Goal: Task Accomplishment & Management: Manage account settings

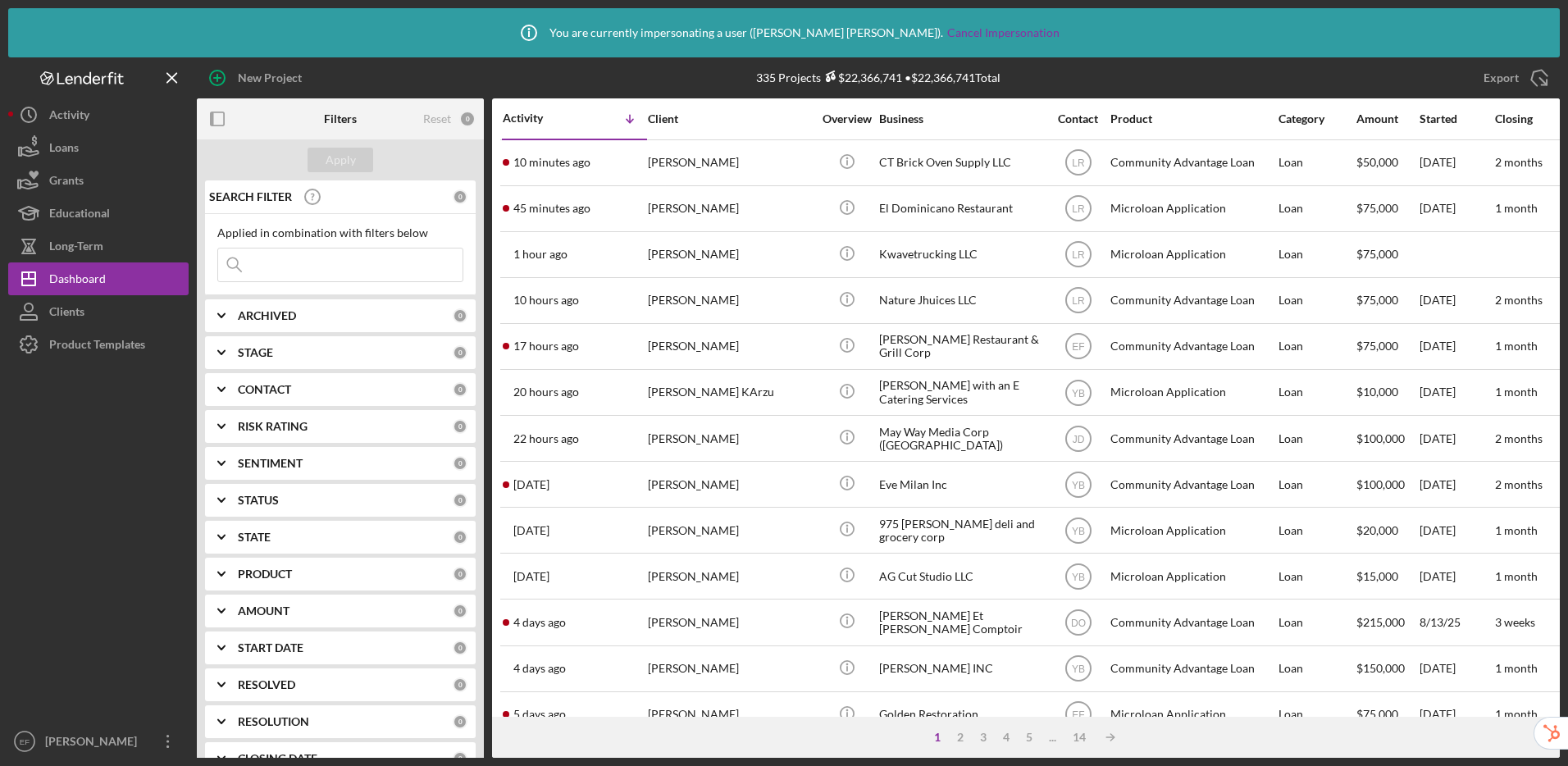
click at [78, 743] on div "Erika Fermin" at bounding box center [95, 743] width 107 height 37
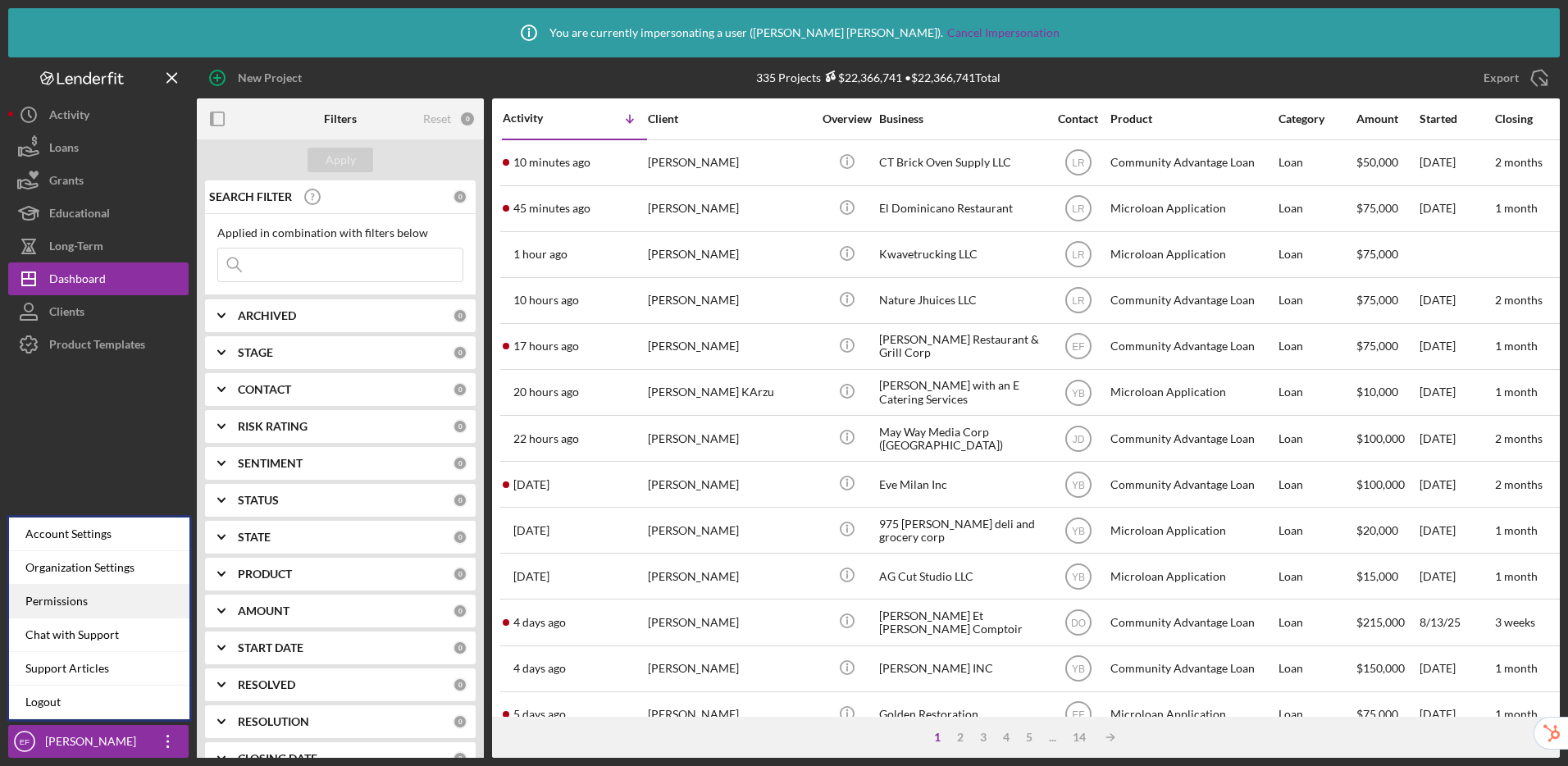
click at [97, 605] on div "Permissions" at bounding box center [99, 602] width 180 height 34
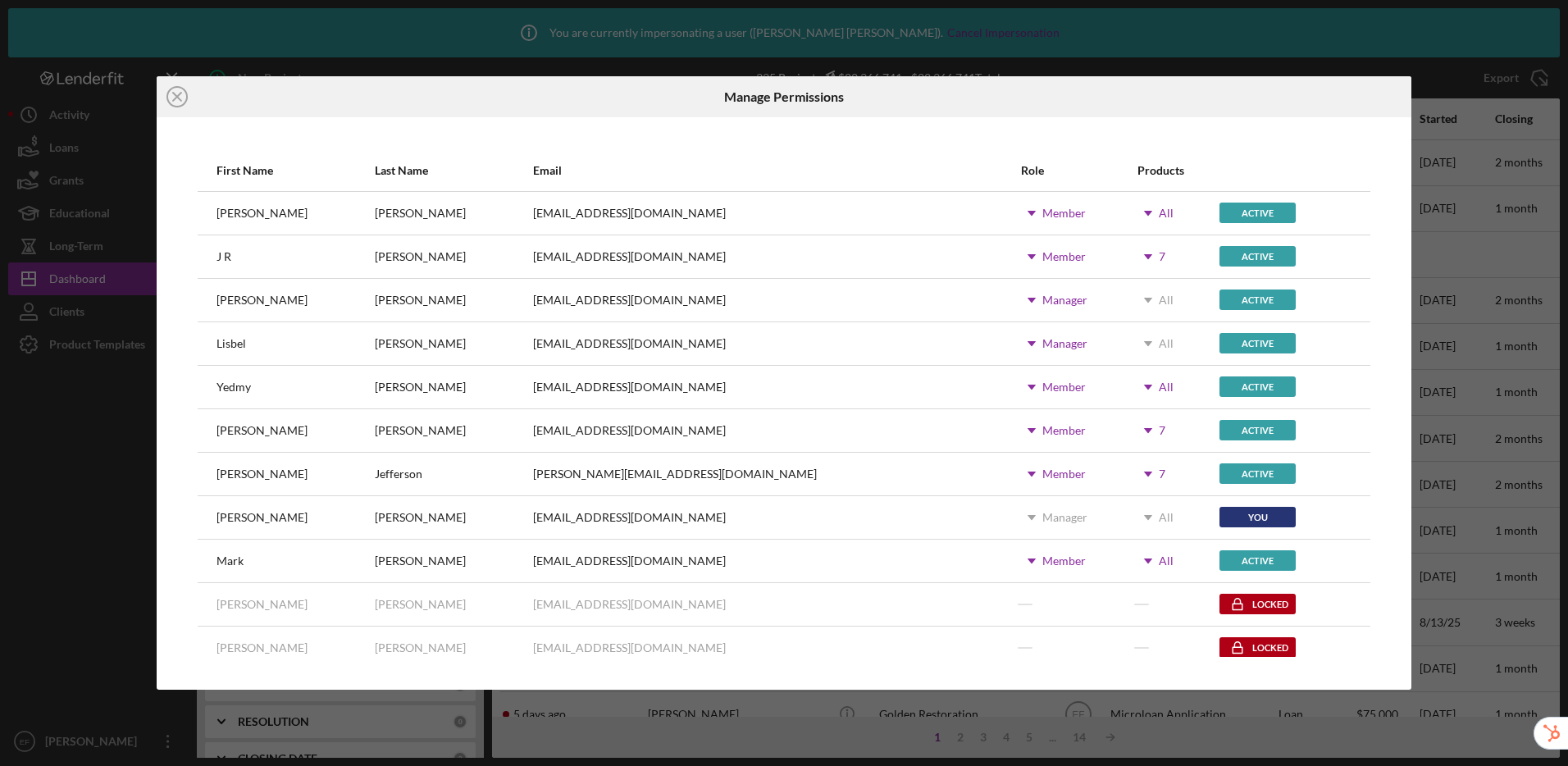
click at [1043, 436] on div "Member" at bounding box center [1064, 430] width 44 height 13
click at [1127, 432] on icon "Icon/Dropdown Arrow" at bounding box center [1148, 431] width 41 height 41
click at [1022, 423] on div "Icon/Dropdown Arrow Member" at bounding box center [1078, 431] width 115 height 41
click at [1043, 436] on div "Member" at bounding box center [1064, 430] width 44 height 13
click at [870, 420] on div "kdallura@communitycapitalny.org" at bounding box center [776, 431] width 486 height 41
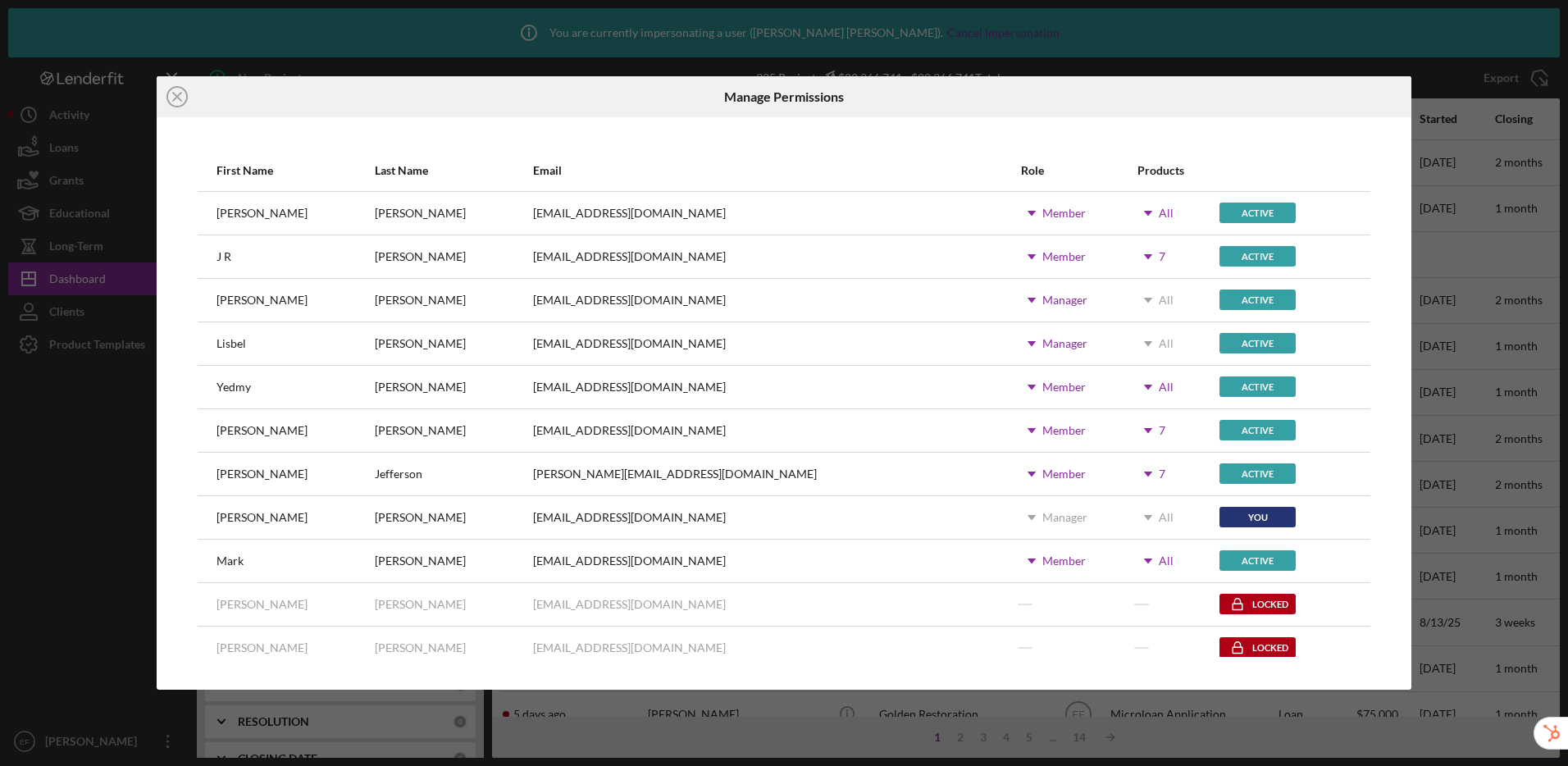
click at [1011, 427] on icon "Icon/Dropdown Arrow" at bounding box center [1032, 431] width 41 height 41
click at [866, 424] on div "kdallura@communitycapitalny.org" at bounding box center [776, 431] width 486 height 41
click at [1127, 431] on icon "Icon/Dropdown Arrow" at bounding box center [1148, 431] width 41 height 41
click at [1127, 385] on icon "Icon/Dropdown Arrow" at bounding box center [1148, 387] width 41 height 41
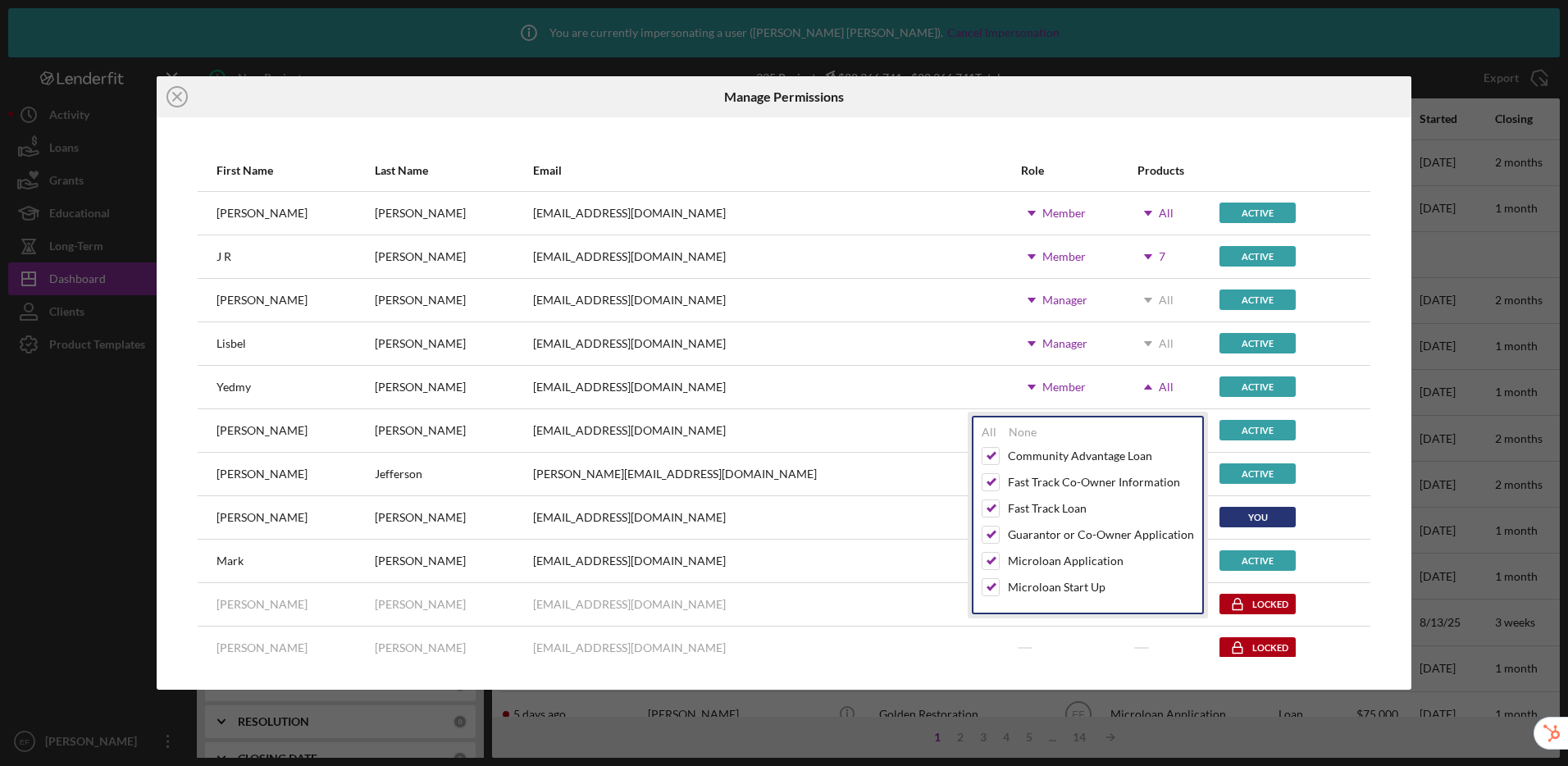
click at [1127, 385] on icon "Icon/Dropdown Arrow" at bounding box center [1148, 387] width 41 height 41
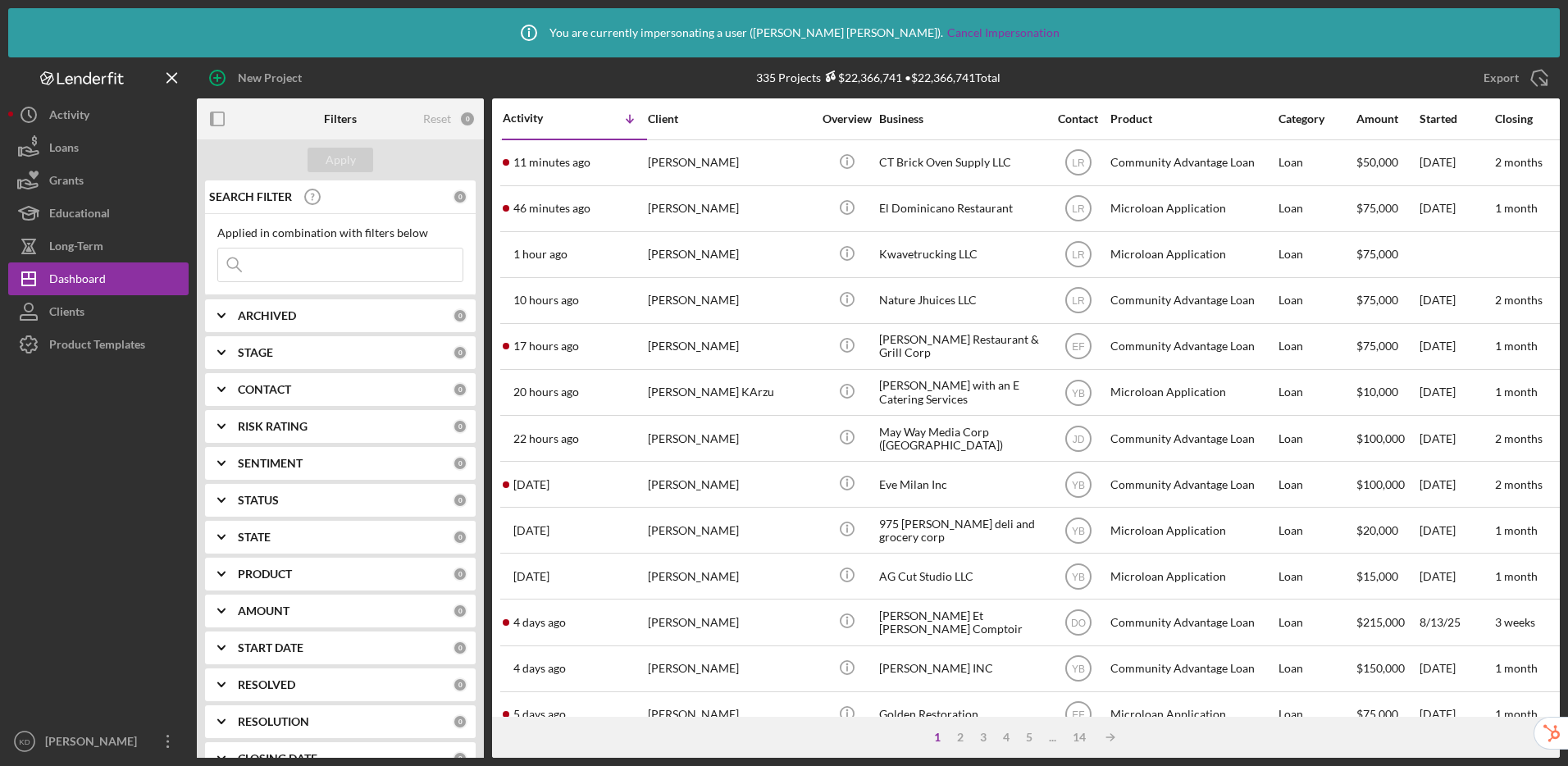
click at [217, 383] on icon "Icon/Expander" at bounding box center [221, 390] width 41 height 41
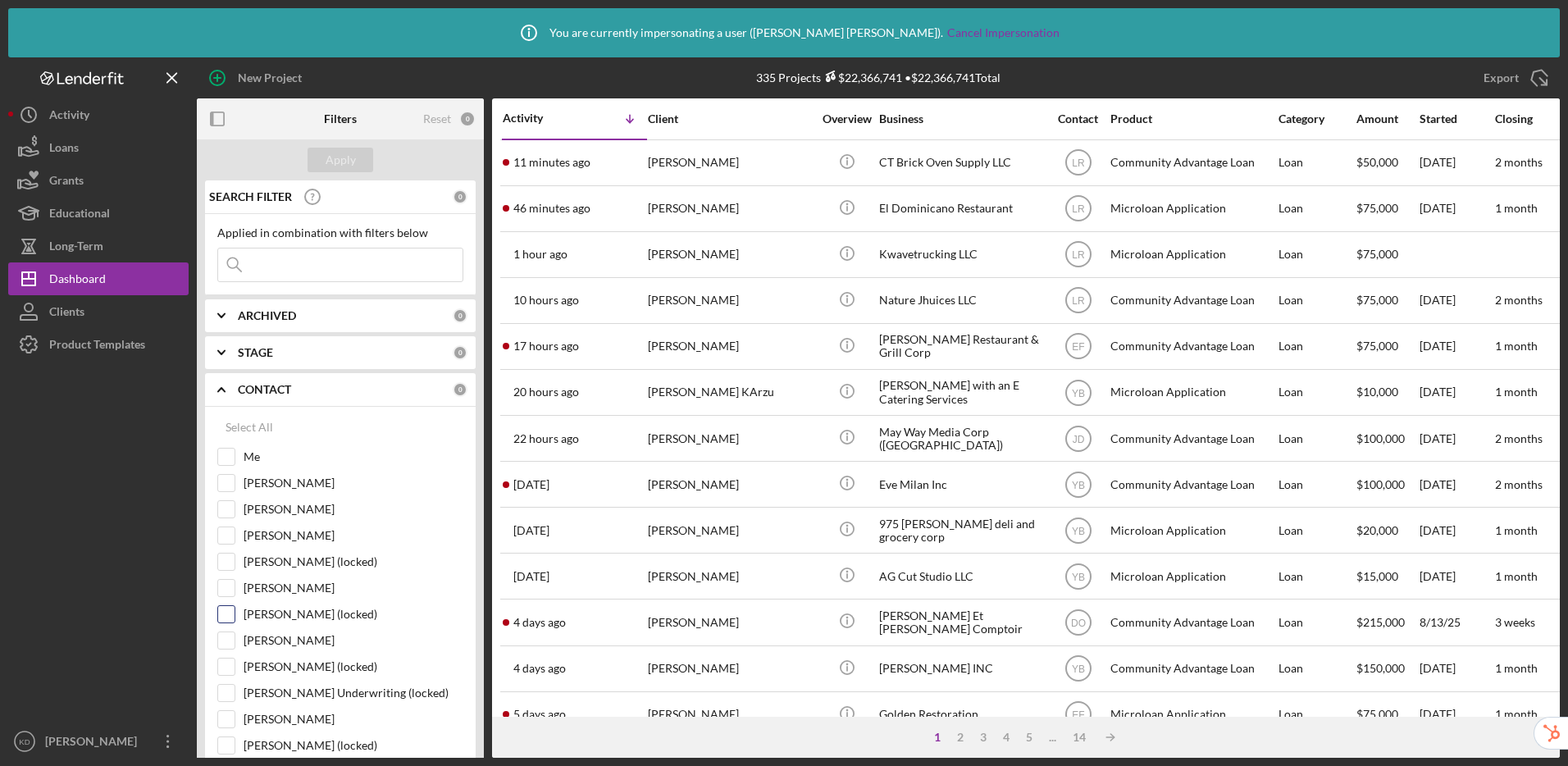
scroll to position [136, 0]
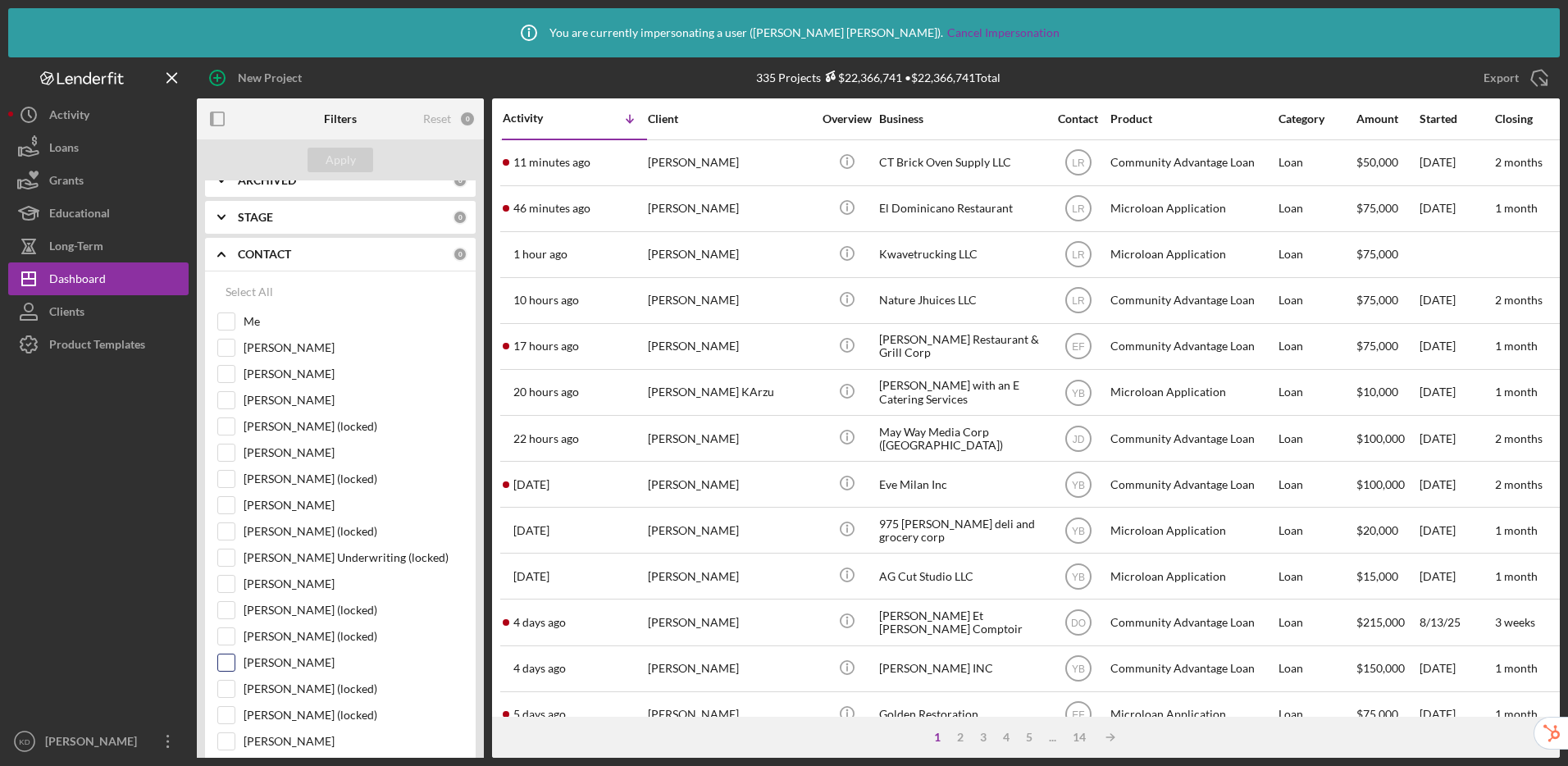
click at [228, 664] on input "Erika Fermin" at bounding box center [227, 663] width 16 height 16
checkbox input "true"
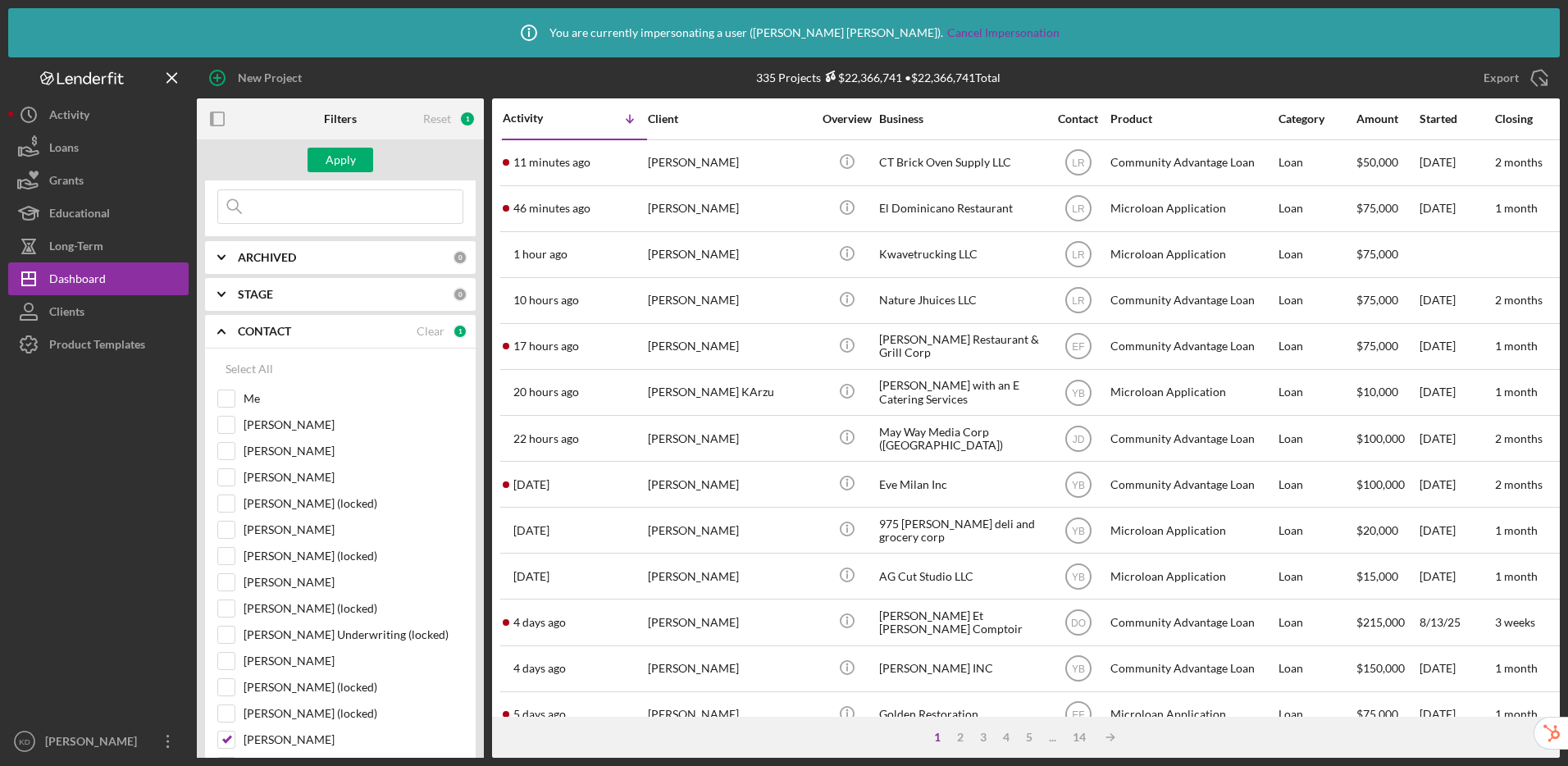
scroll to position [0, 0]
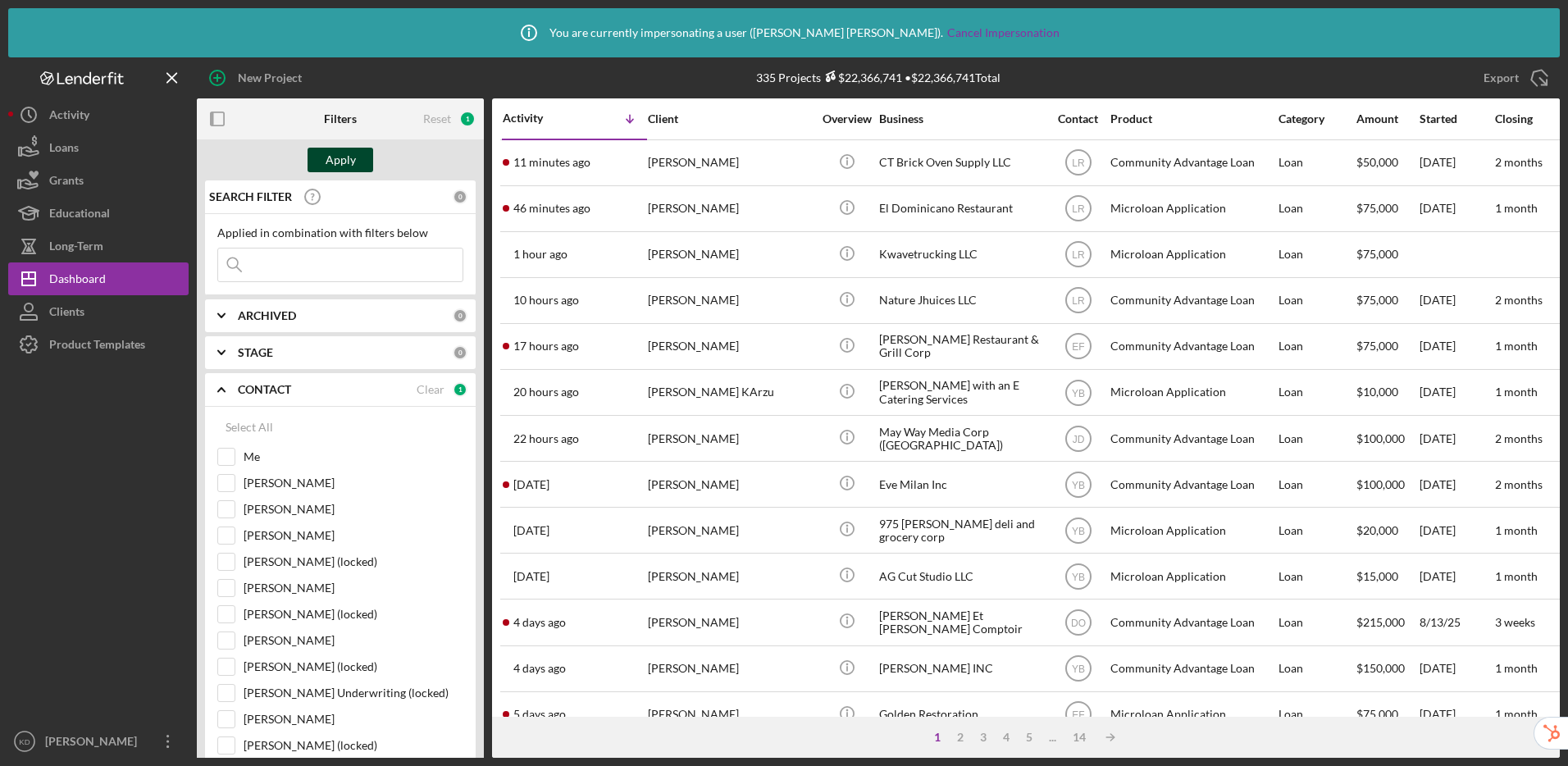
click at [340, 166] on div "Apply" at bounding box center [341, 160] width 30 height 25
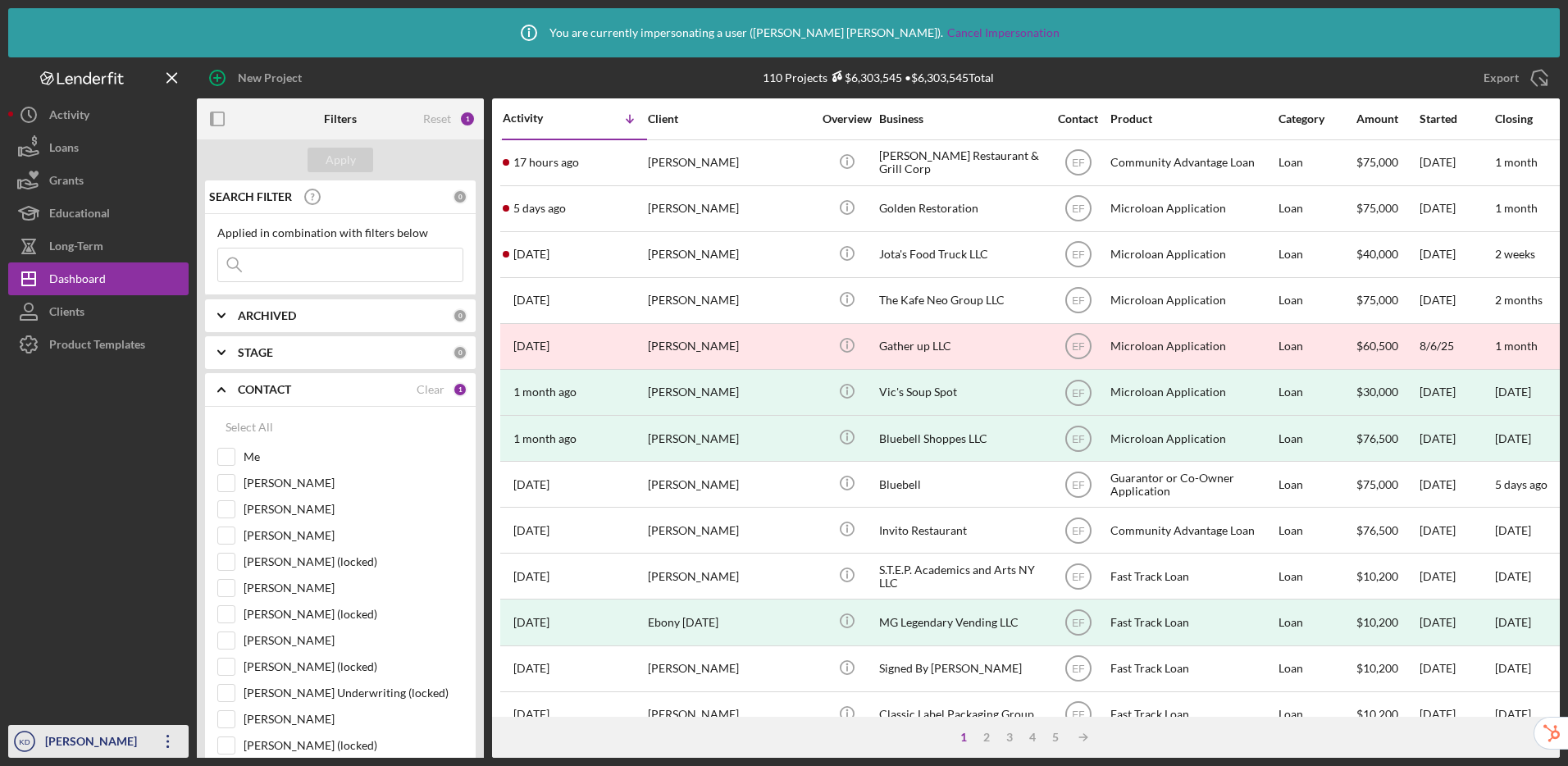
click at [47, 748] on div "Kellie Dallura" at bounding box center [95, 743] width 107 height 37
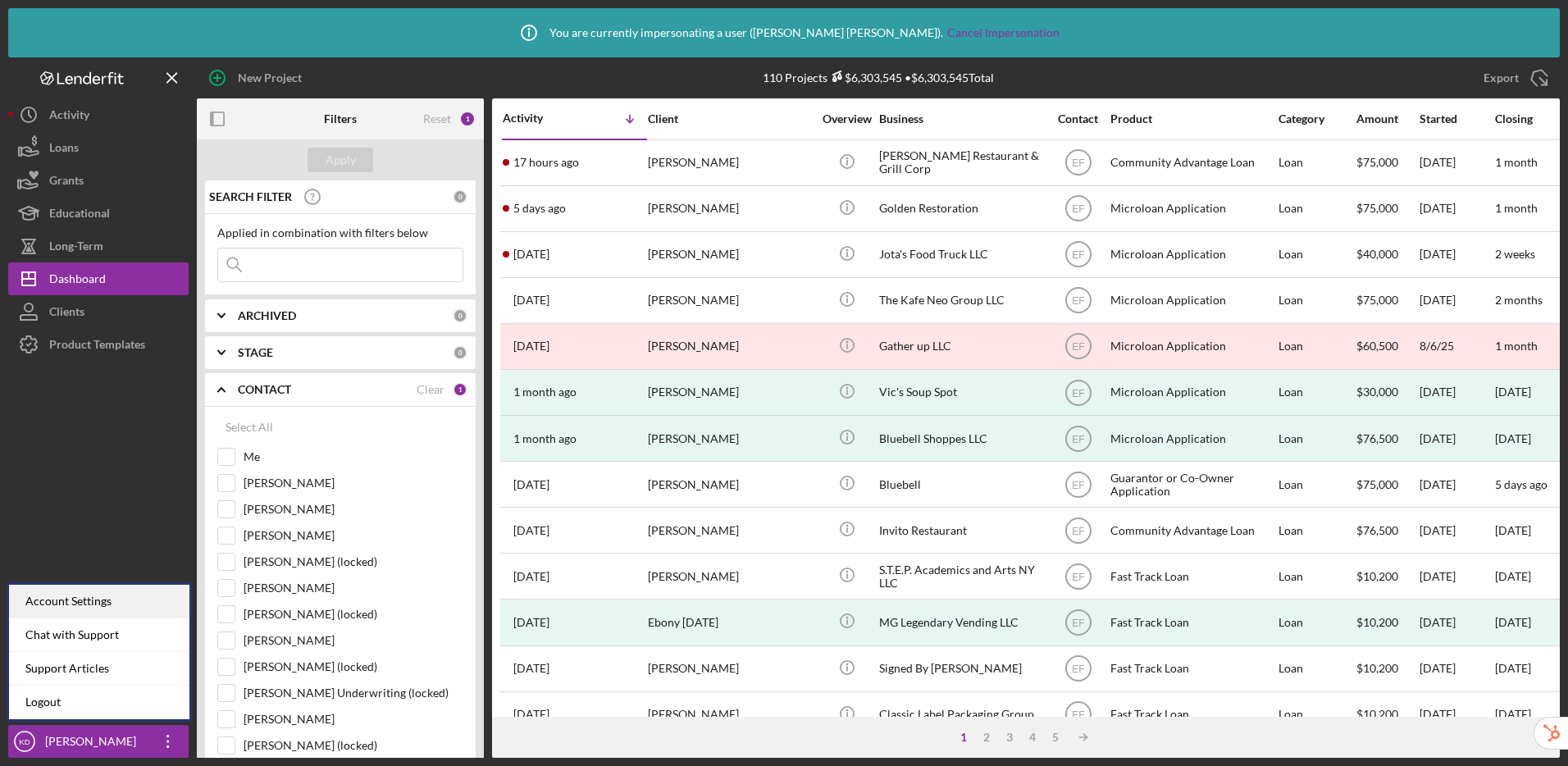
click at [87, 599] on div "Account Settings" at bounding box center [99, 602] width 180 height 34
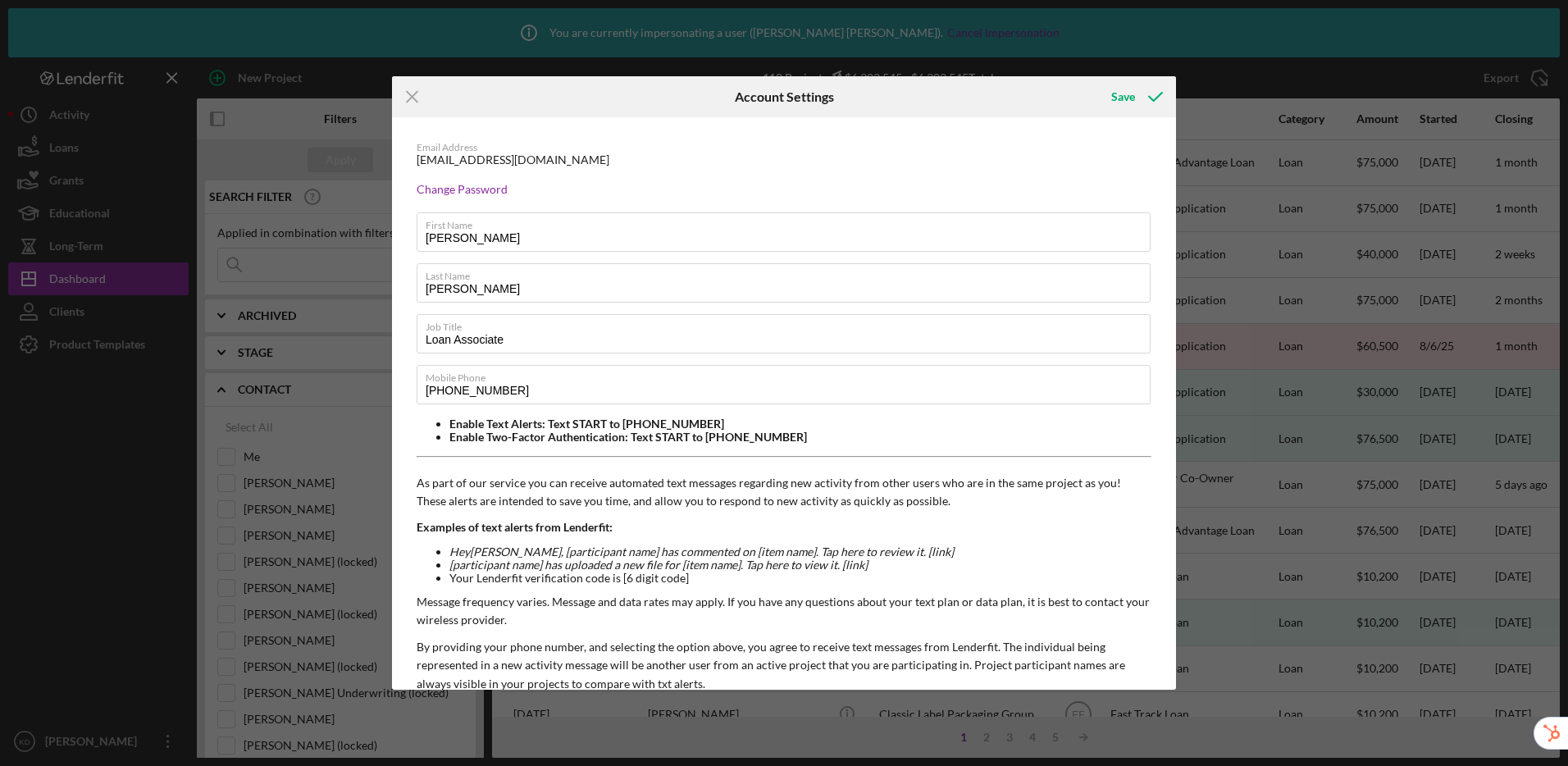
drag, startPoint x: 602, startPoint y: 160, endPoint x: 412, endPoint y: 159, distance: 190.0
click at [412, 159] on div "Email Address kdallura@communitycapitalny.org Change Password First Name Kellie…" at bounding box center [783, 457] width 784 height 680
copy div "kdallura@communitycapitalny.org"
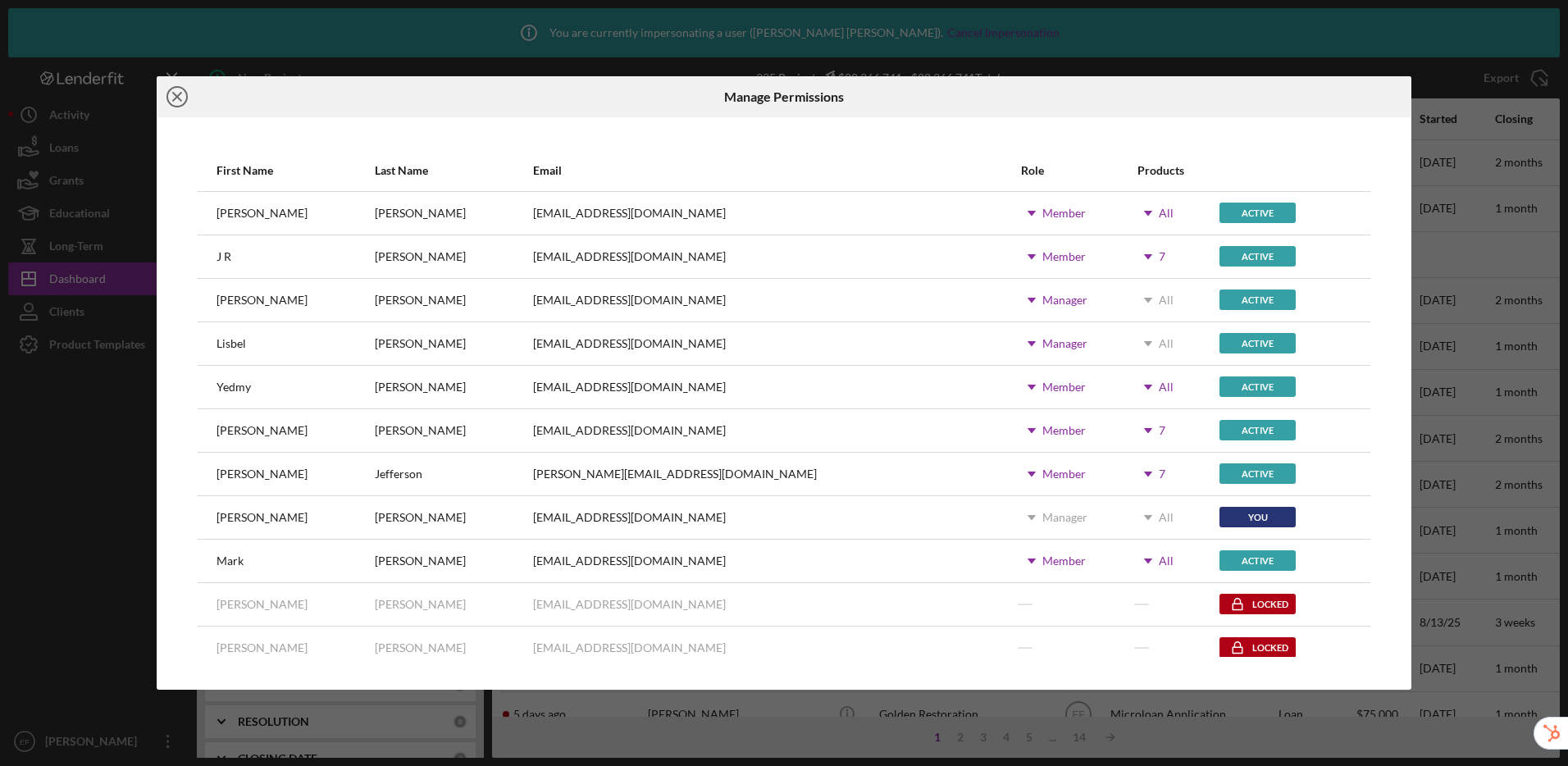
click at [180, 95] on line at bounding box center [177, 96] width 8 height 8
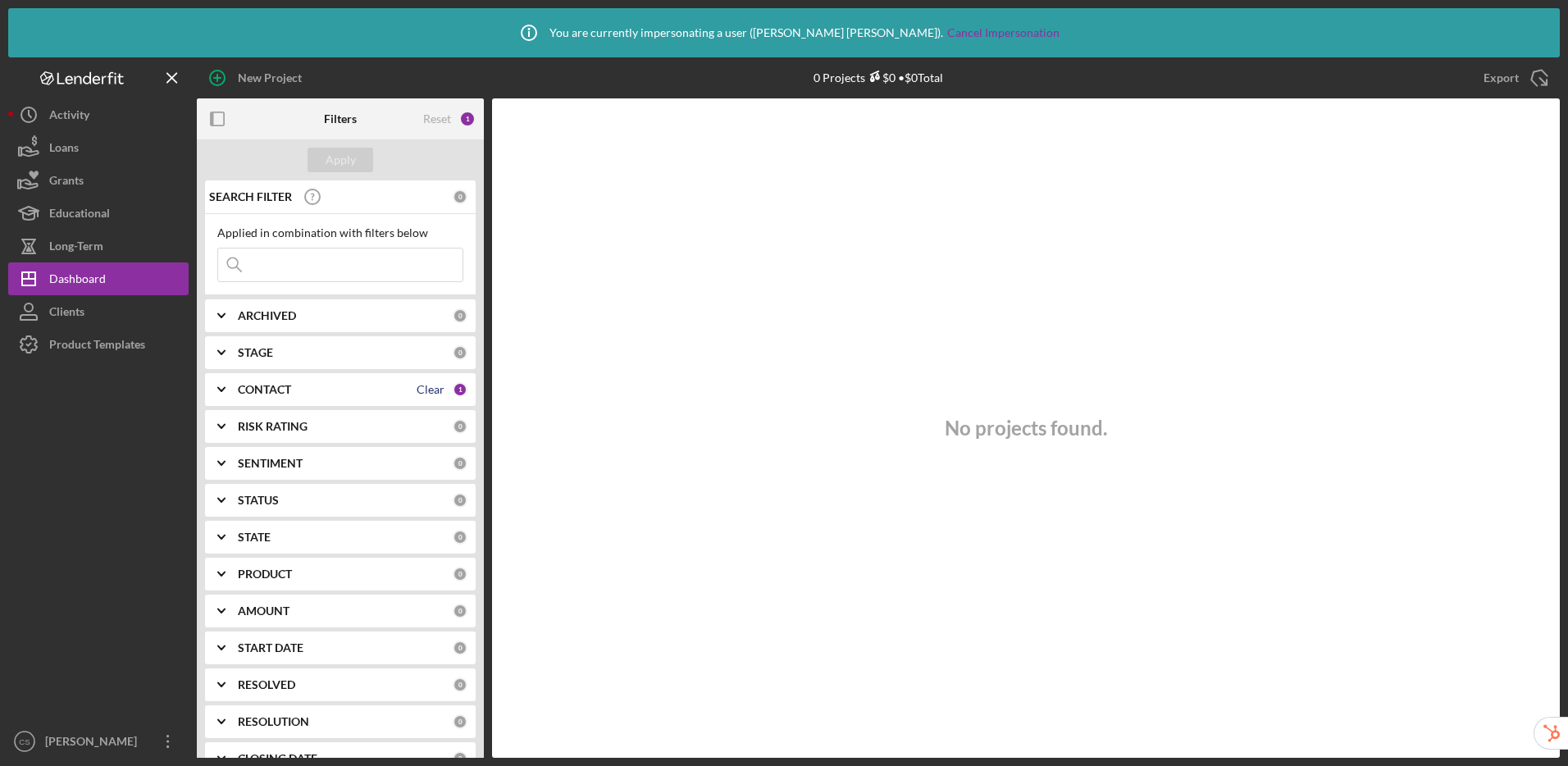
click at [432, 391] on div "Clear" at bounding box center [430, 389] width 28 height 13
click at [336, 161] on div "Apply" at bounding box center [341, 160] width 30 height 25
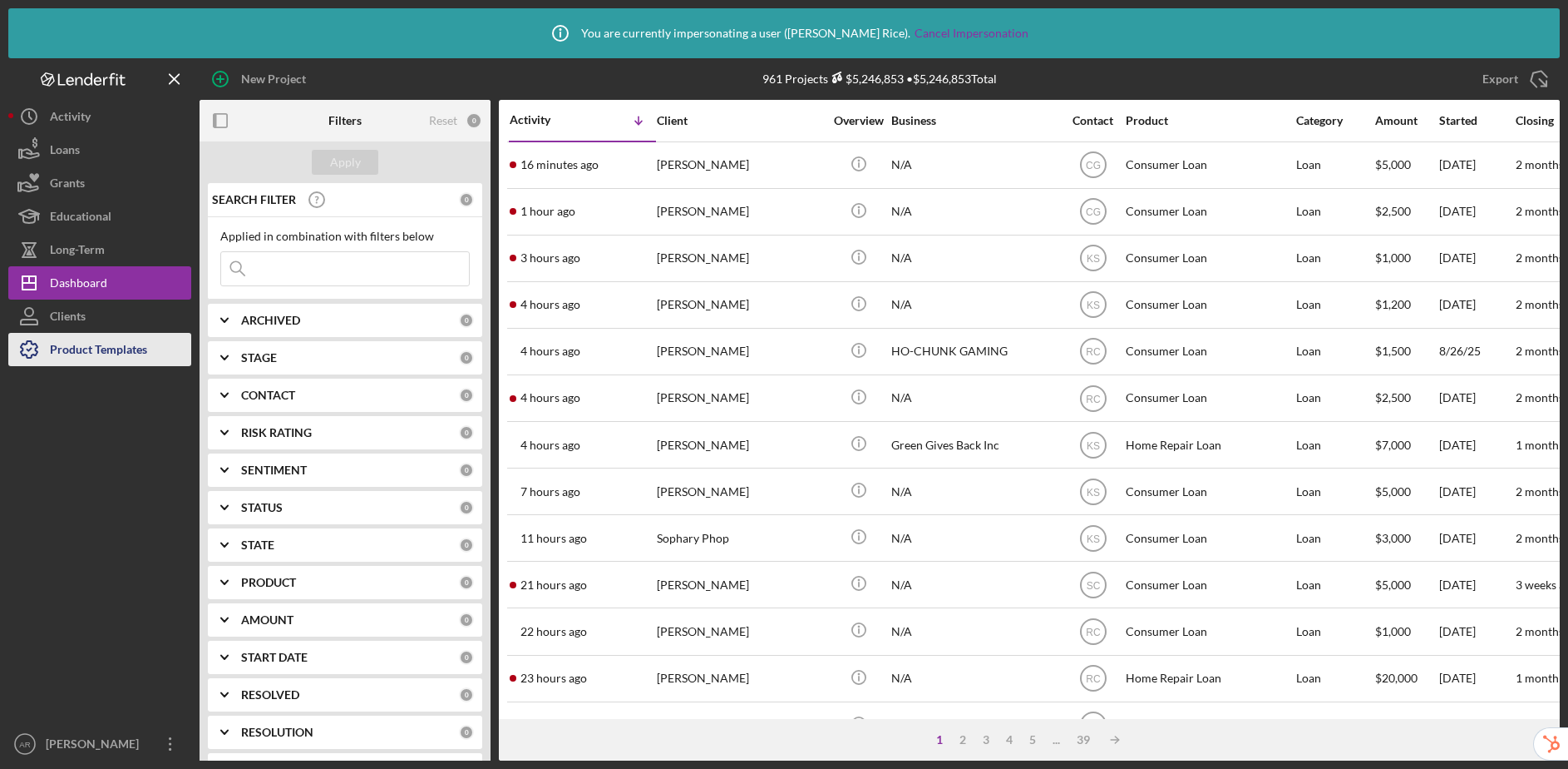
click at [109, 353] on div "Product Templates" at bounding box center [99, 351] width 98 height 37
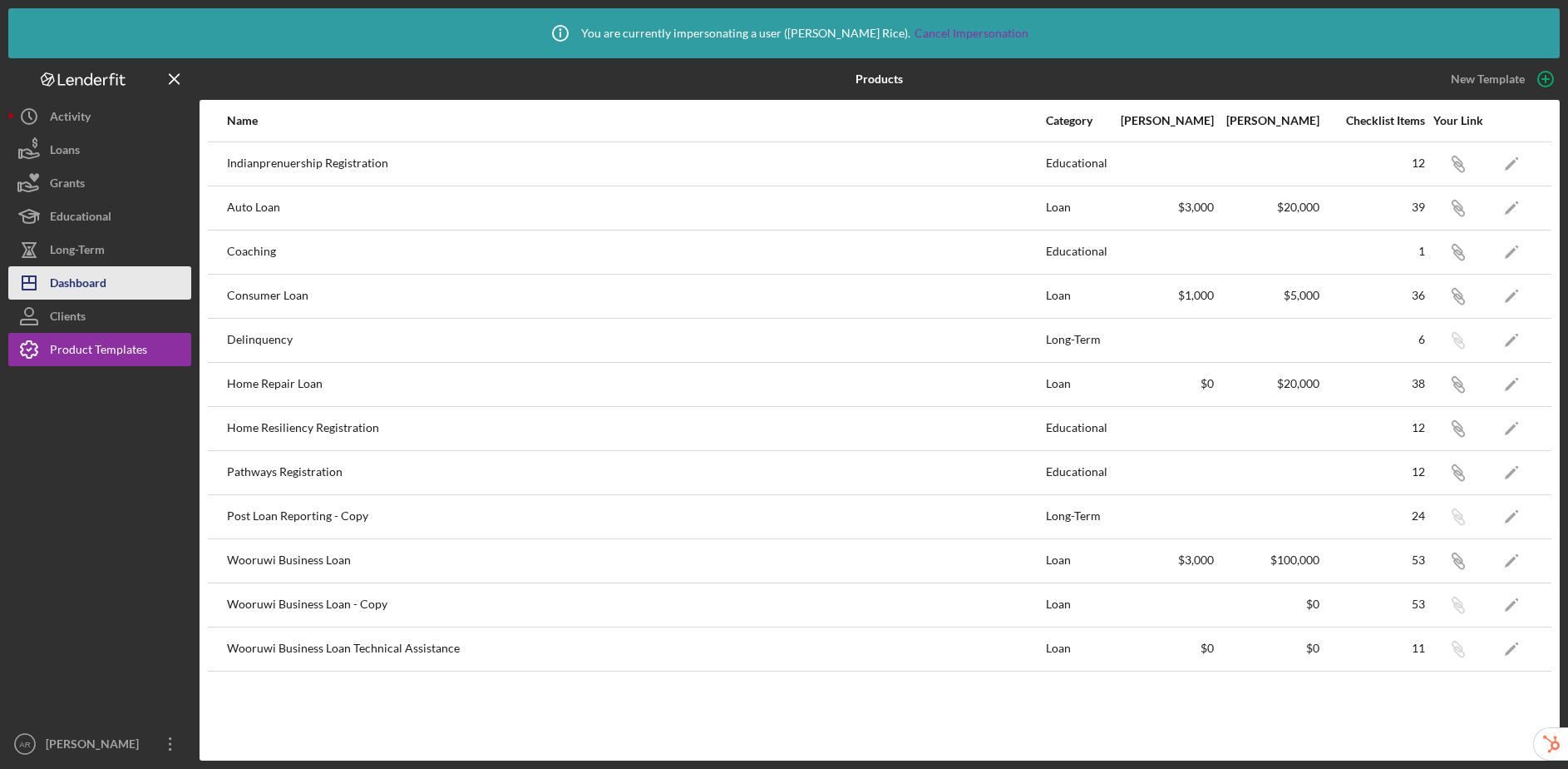
click at [117, 290] on button "Icon/Dashboard Dashboard" at bounding box center [99, 282] width 183 height 33
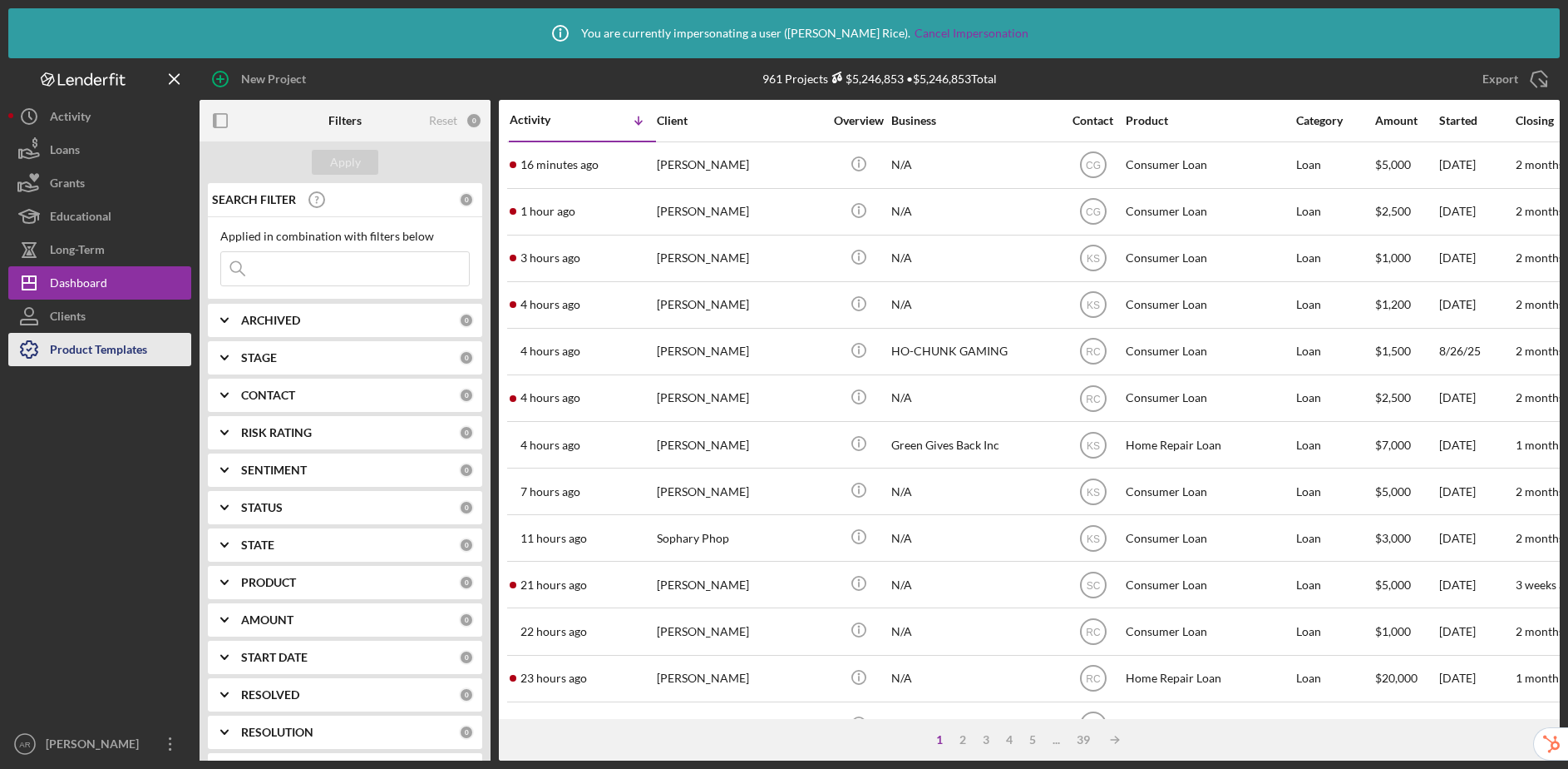
click at [113, 354] on div "Product Templates" at bounding box center [99, 351] width 98 height 37
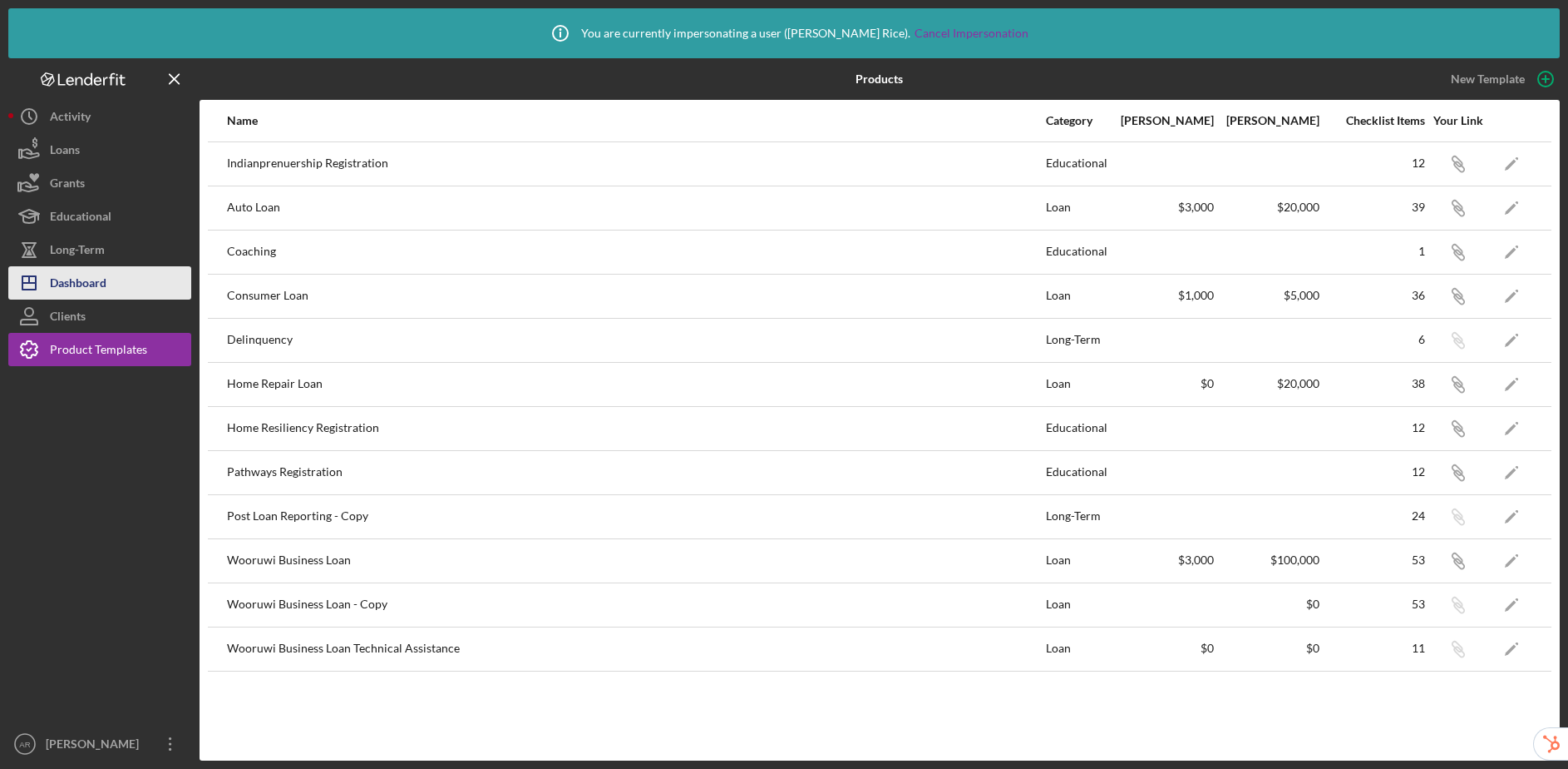
click at [110, 290] on button "Icon/Dashboard Dashboard" at bounding box center [99, 282] width 183 height 33
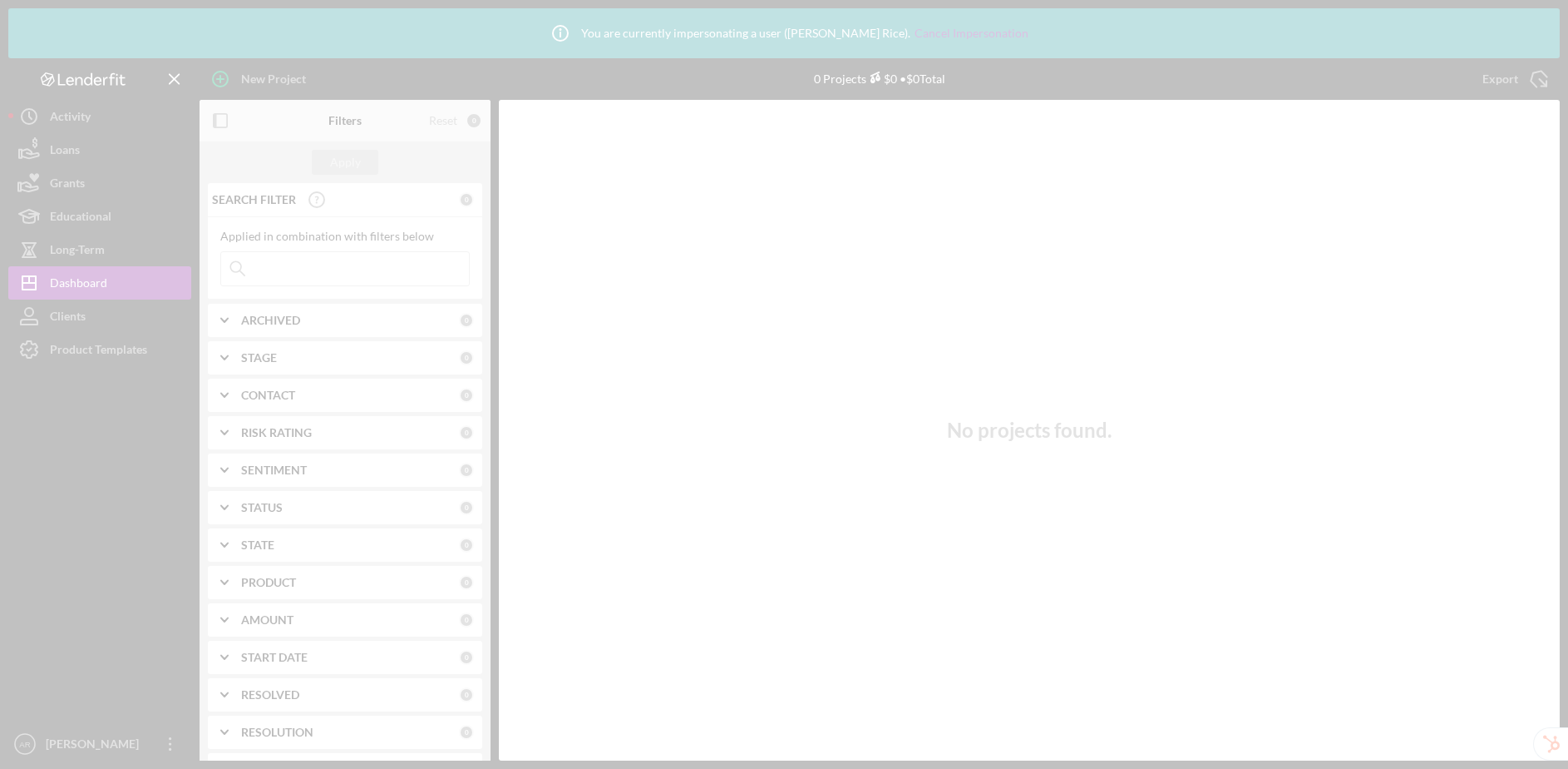
click at [111, 355] on div at bounding box center [784, 384] width 1568 height 769
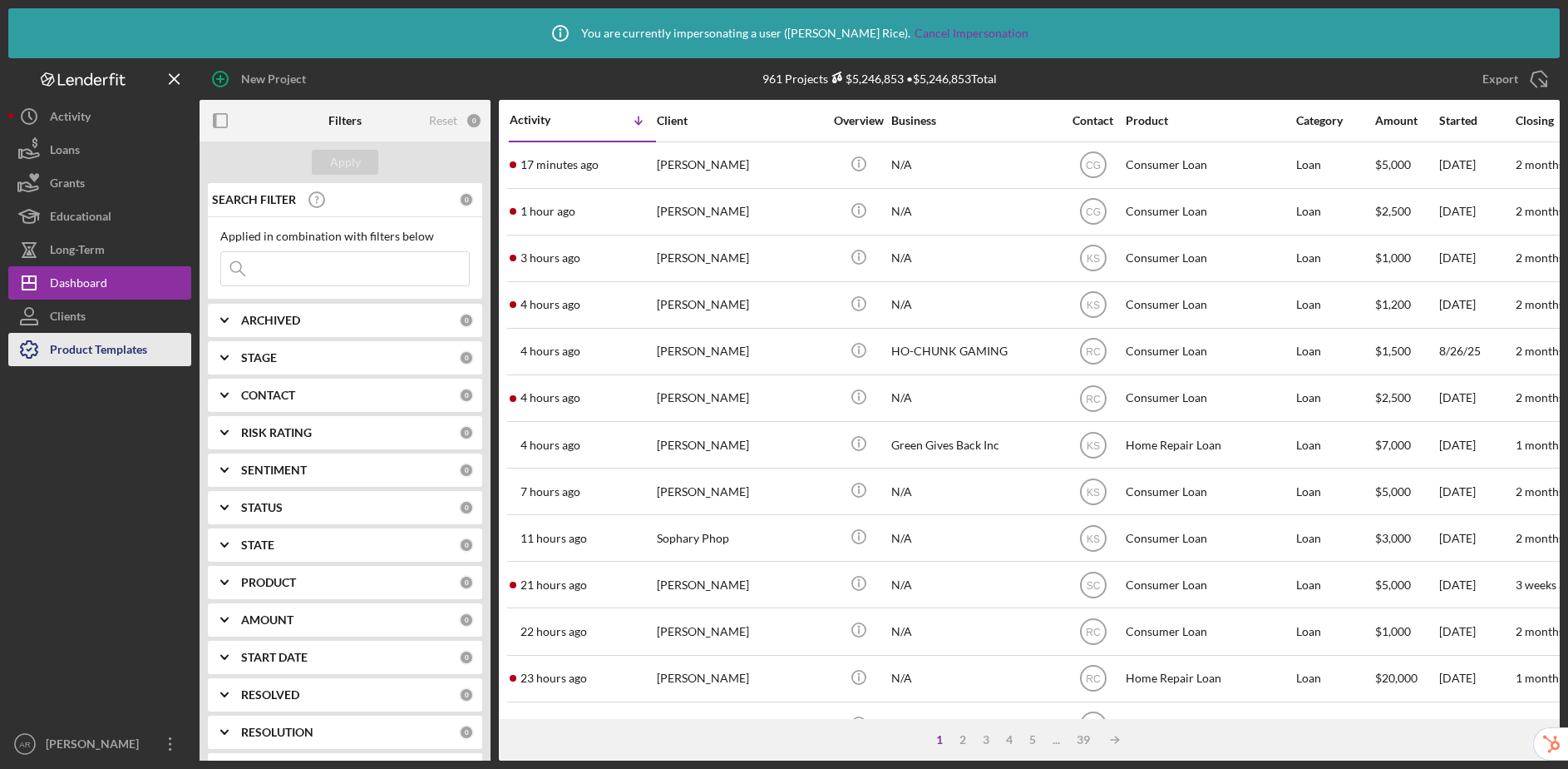
click at [140, 363] on div "Product Templates" at bounding box center [99, 351] width 98 height 37
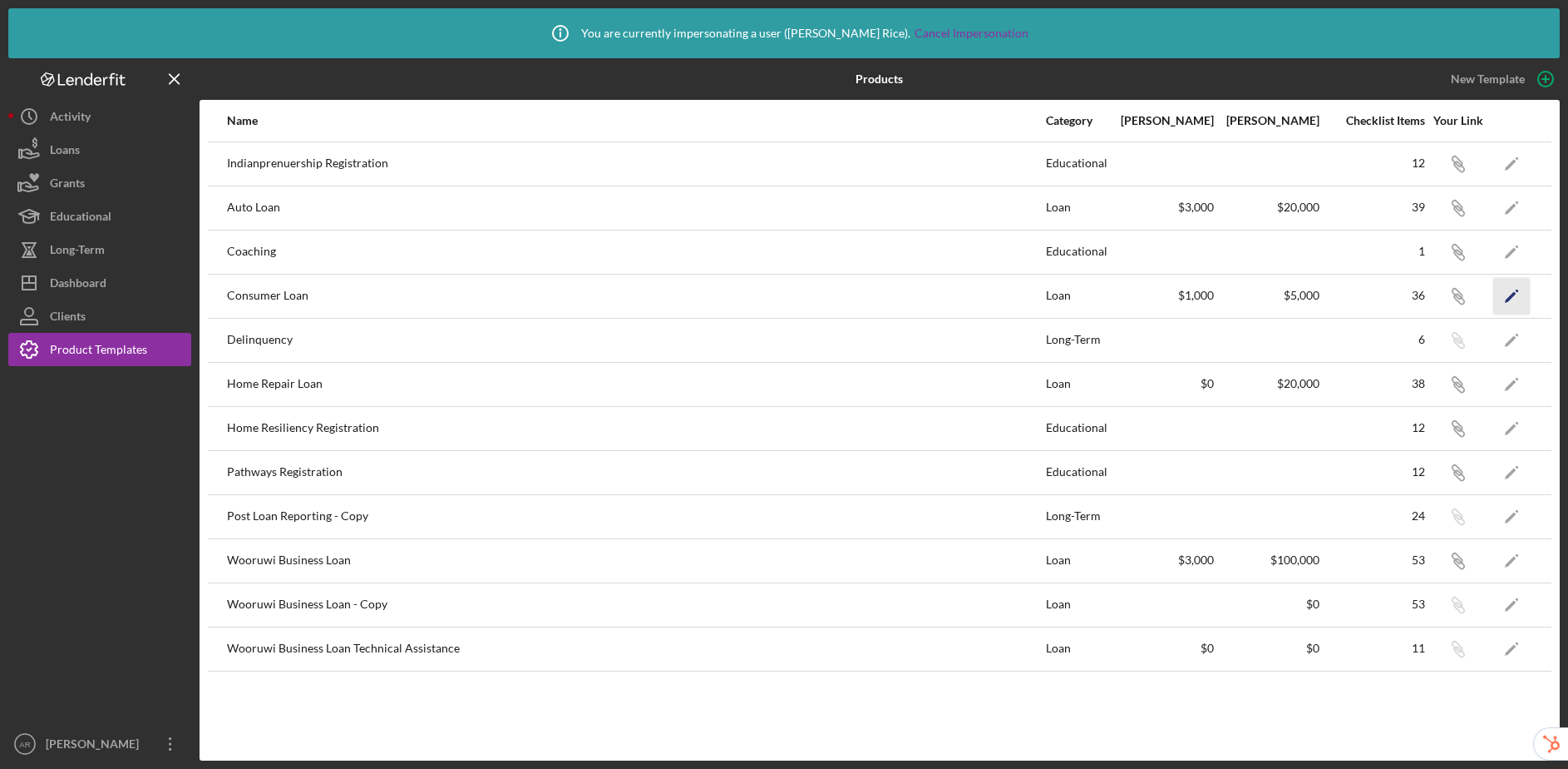
click at [1511, 294] on polygon "button" at bounding box center [1510, 297] width 12 height 12
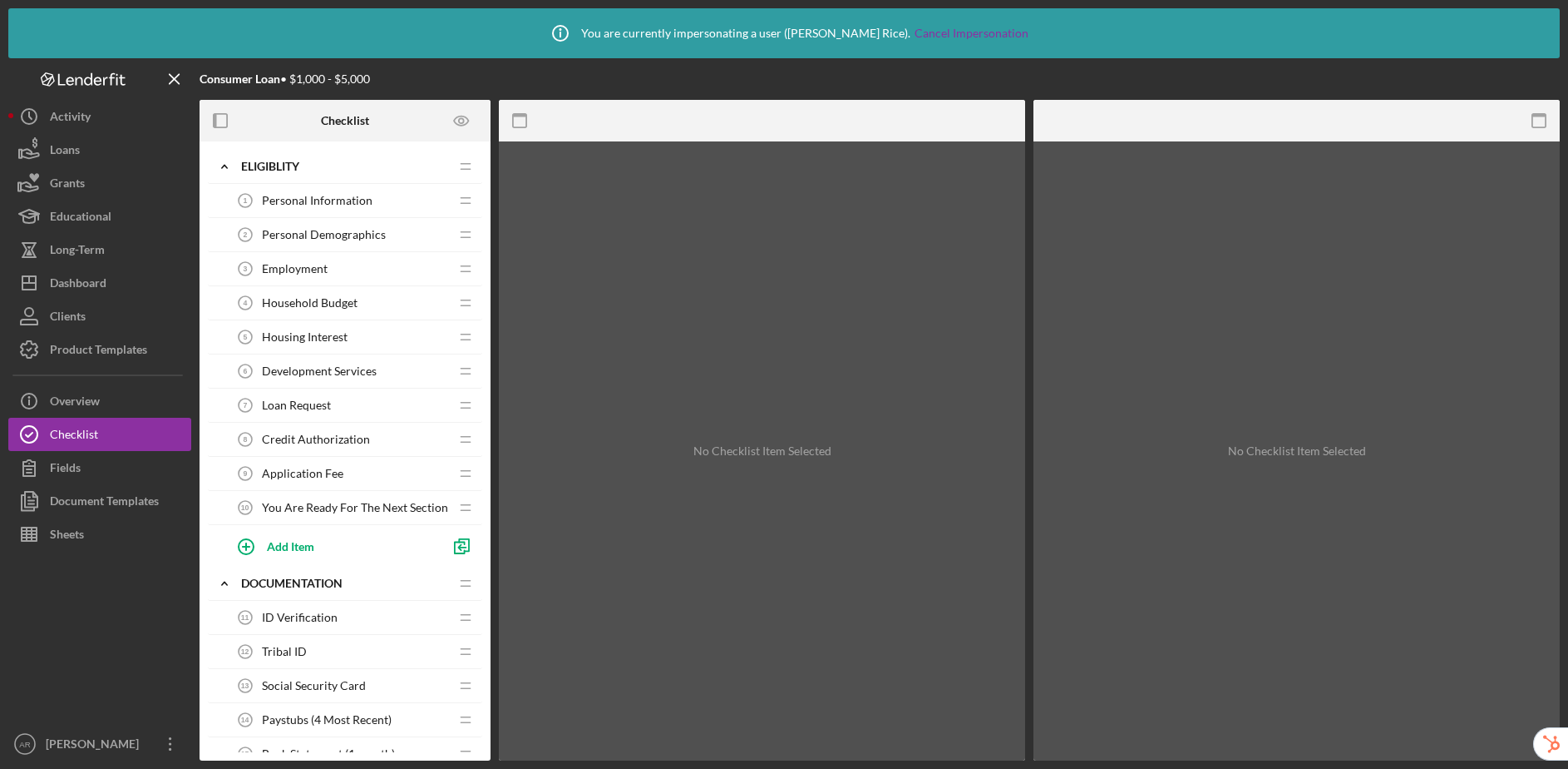
click at [294, 407] on span "Loan Request" at bounding box center [297, 404] width 69 height 14
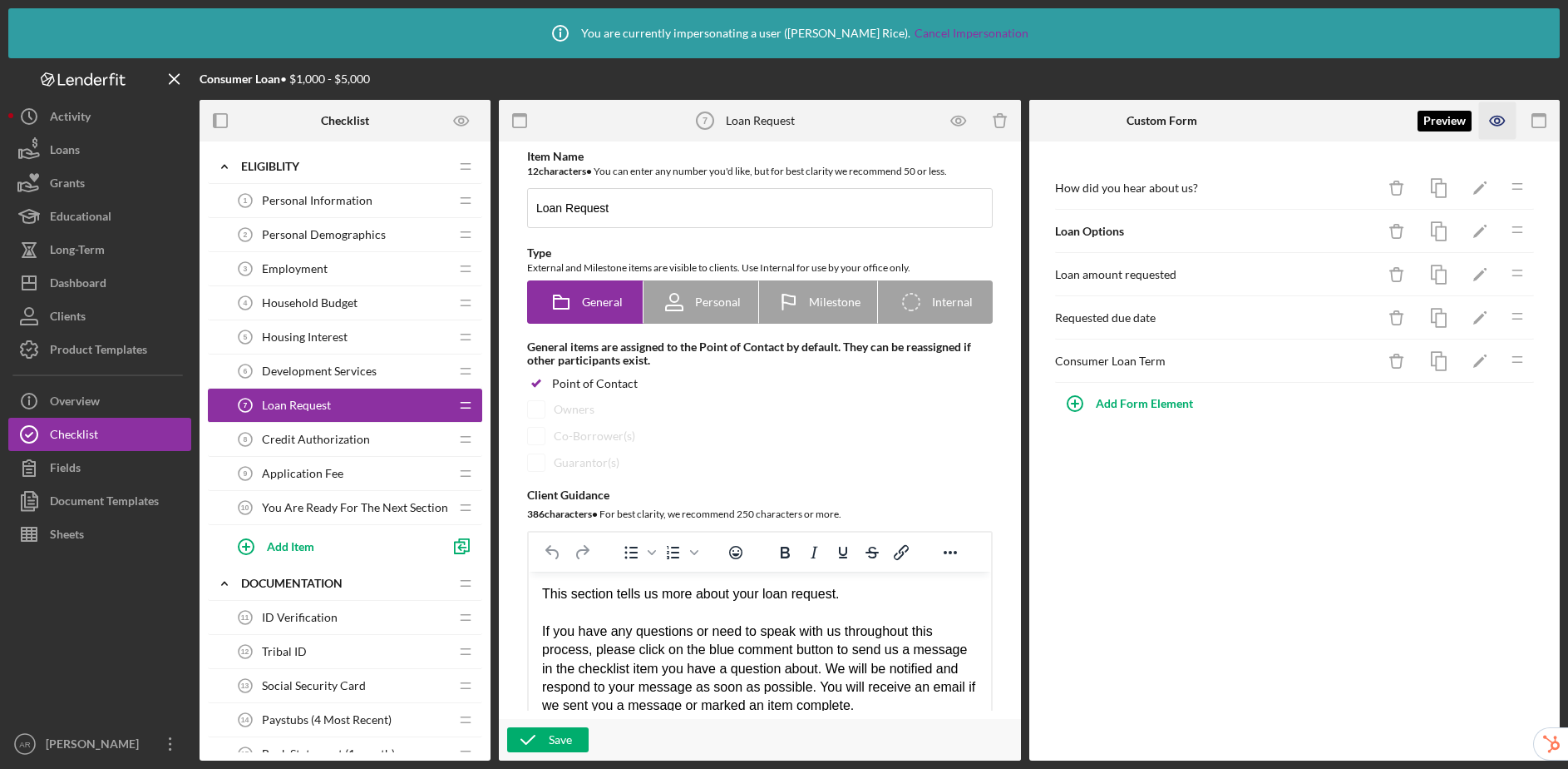
click at [1497, 121] on icon "button" at bounding box center [1497, 120] width 37 height 37
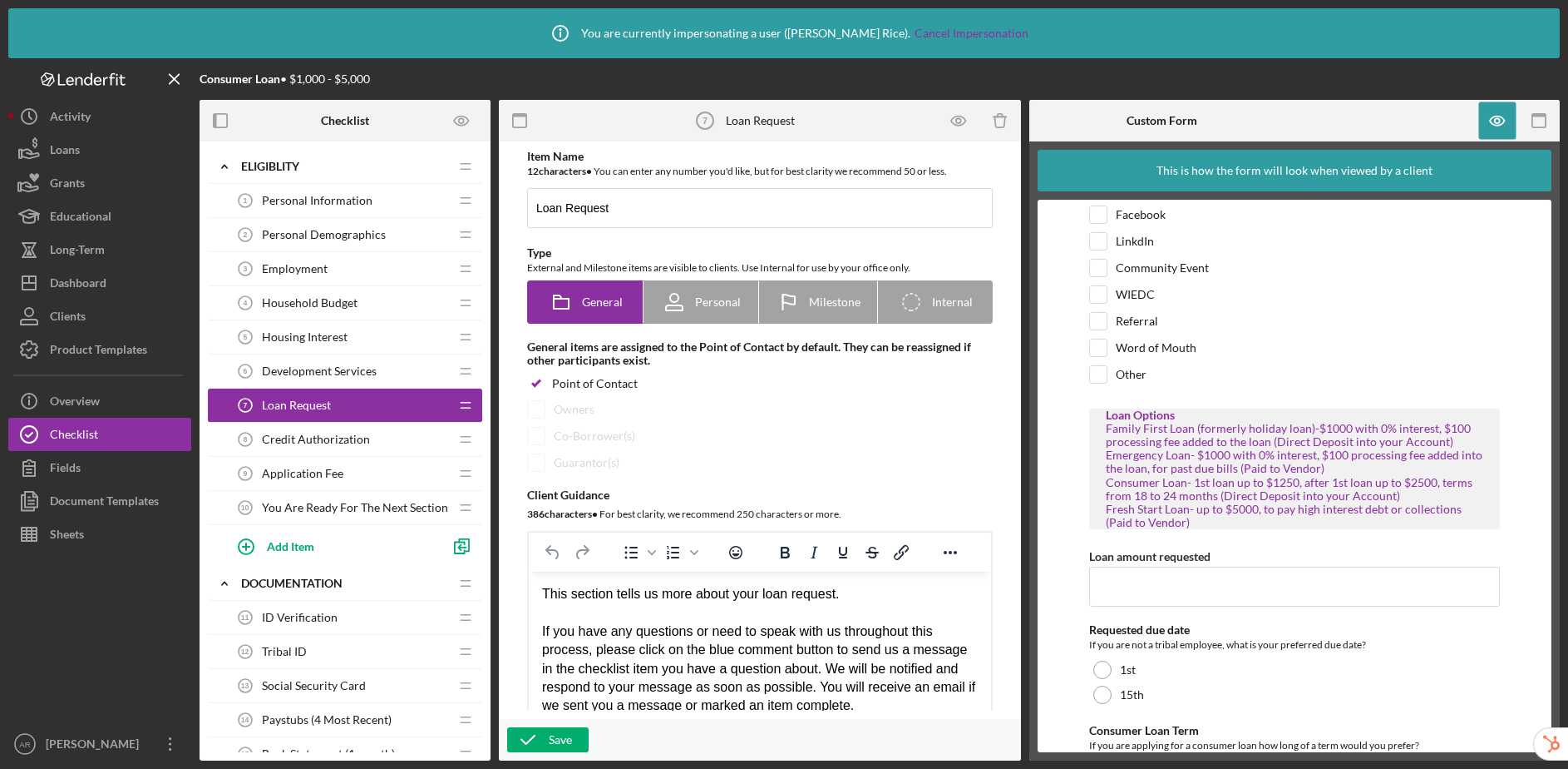
scroll to position [160, 0]
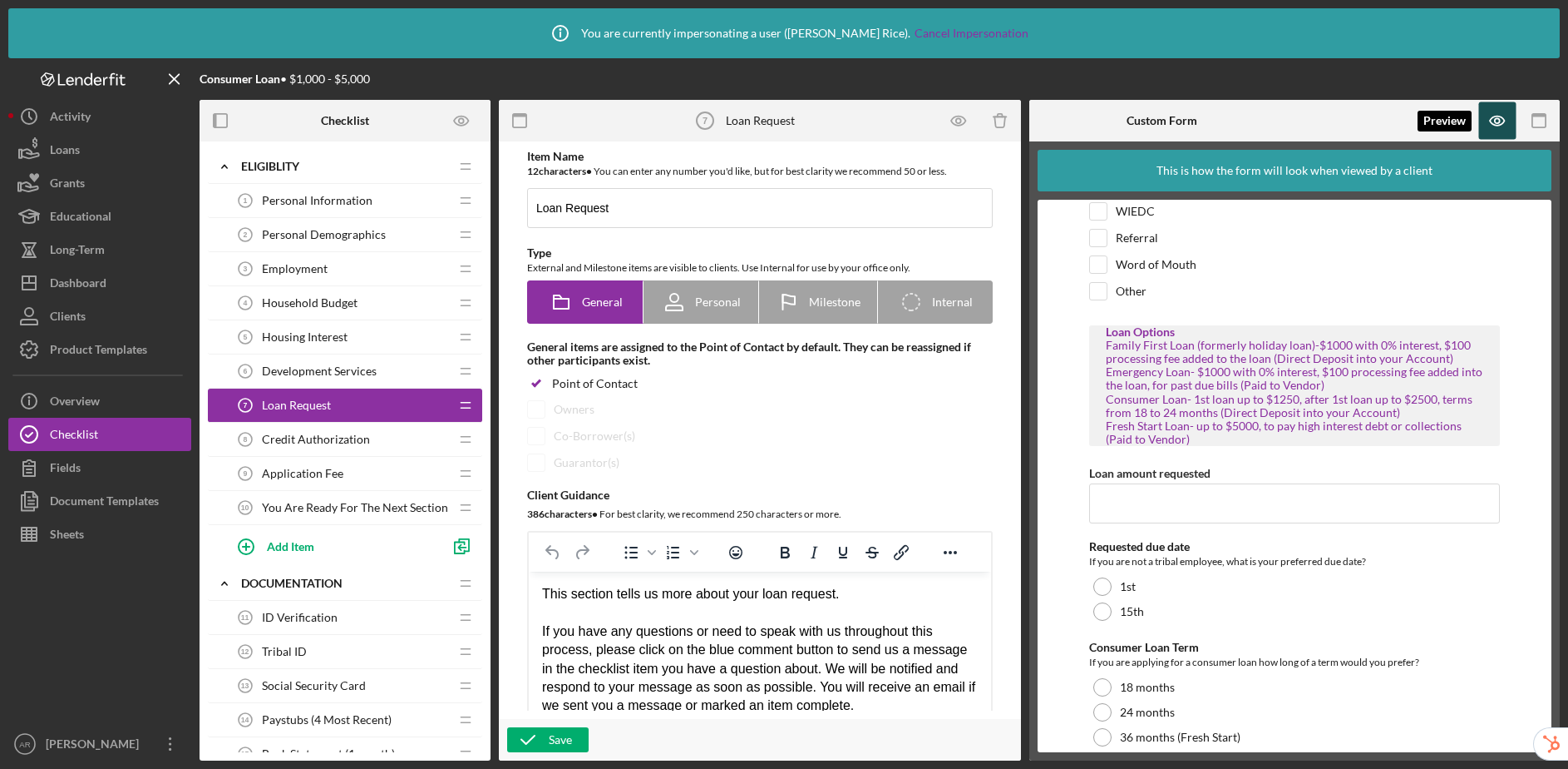
click at [1498, 123] on icon "button" at bounding box center [1497, 120] width 37 height 37
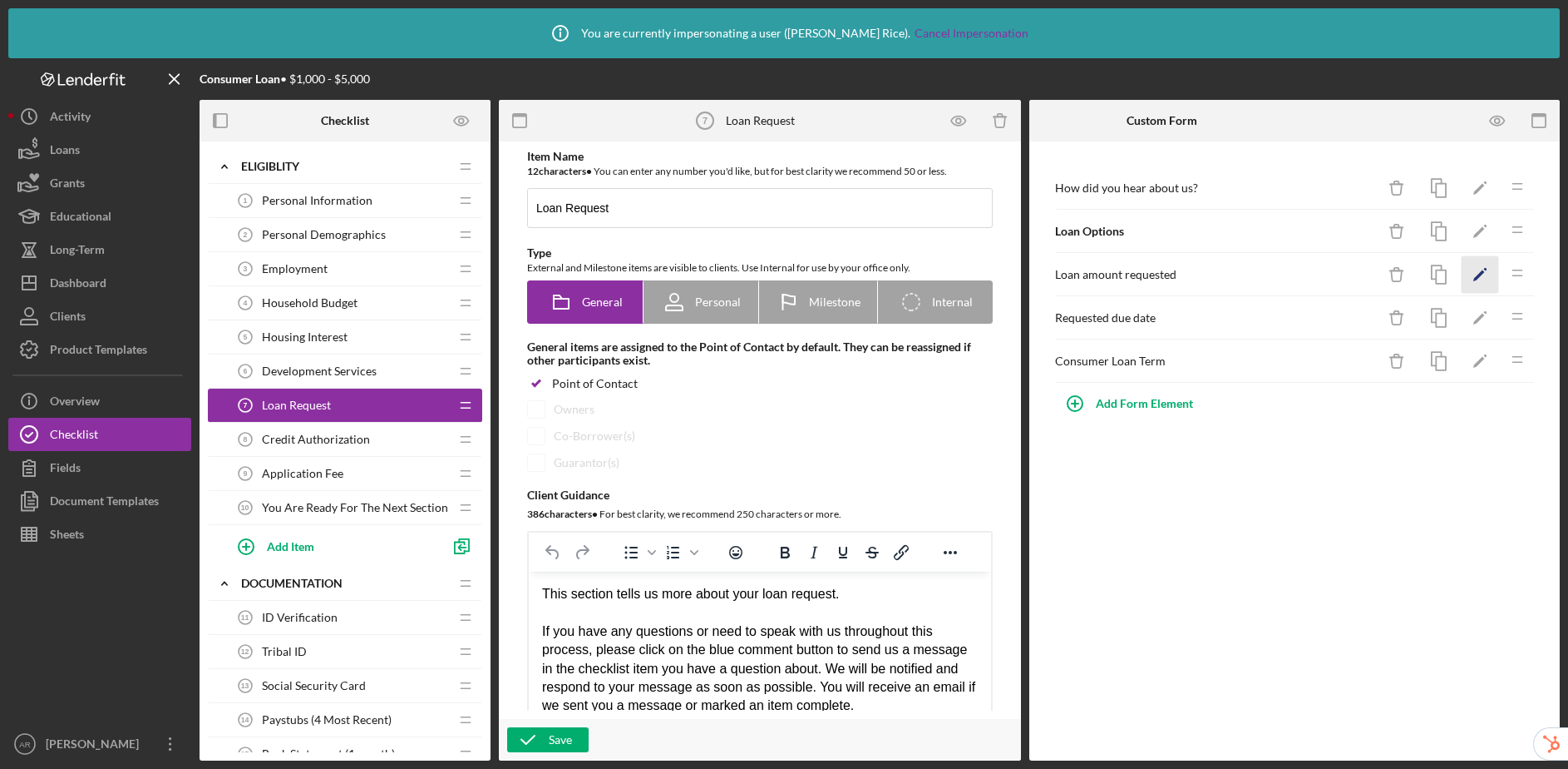
click at [1476, 273] on icon "Icon/Edit" at bounding box center [1479, 274] width 37 height 37
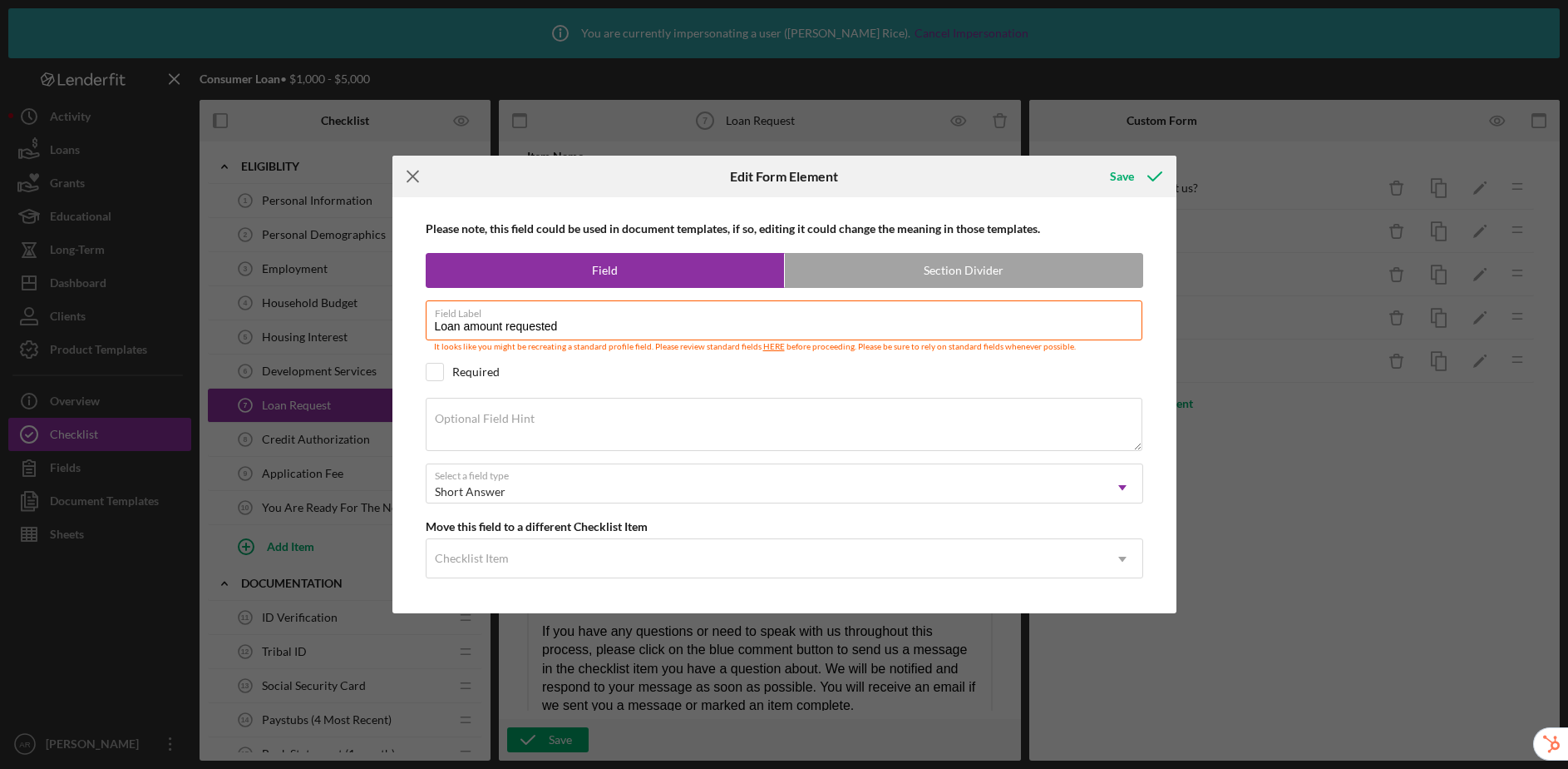
click at [414, 172] on icon "Icon/Menu Close" at bounding box center [413, 176] width 42 height 42
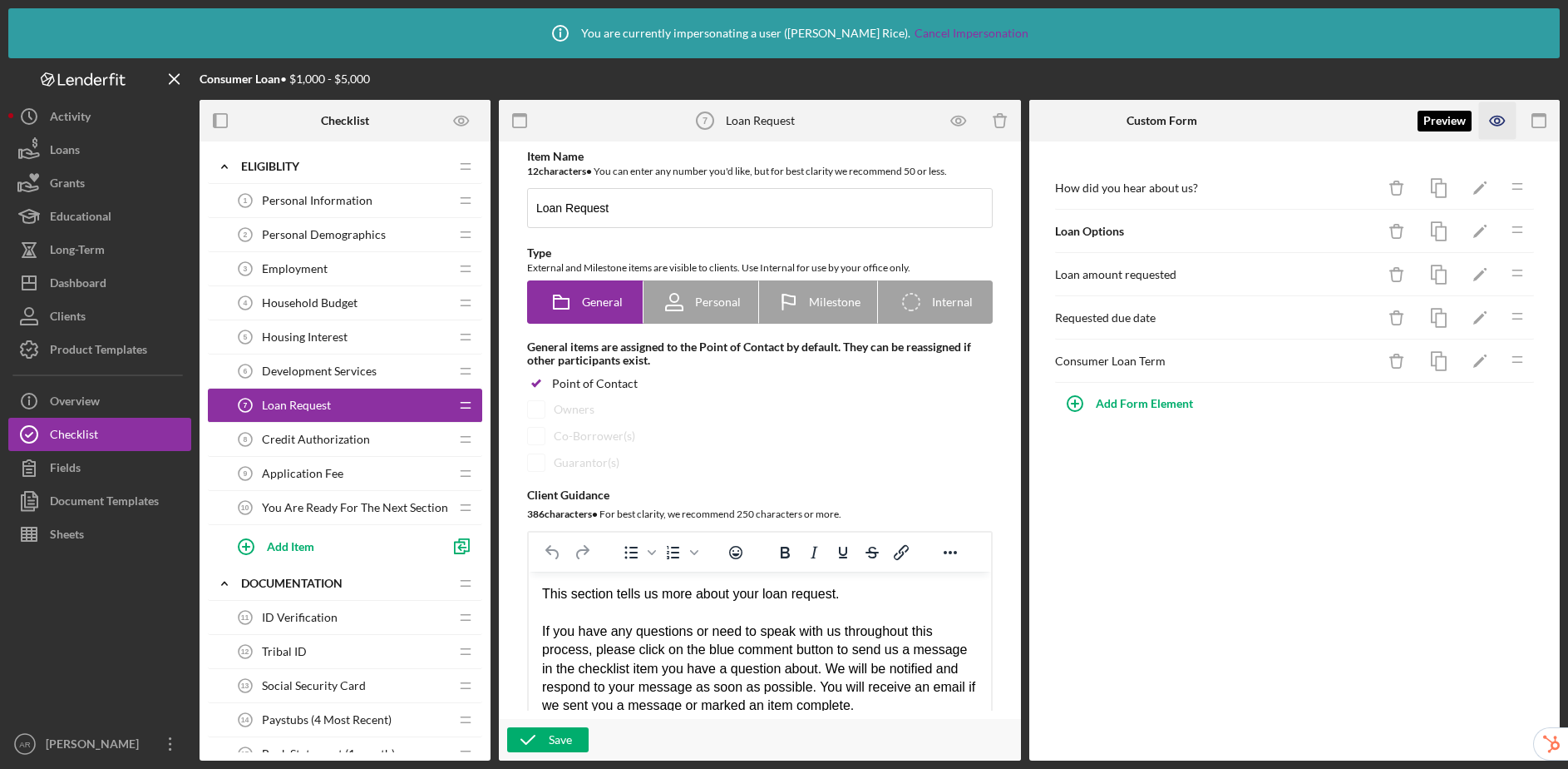
click at [1490, 121] on icon "button" at bounding box center [1497, 121] width 14 height 9
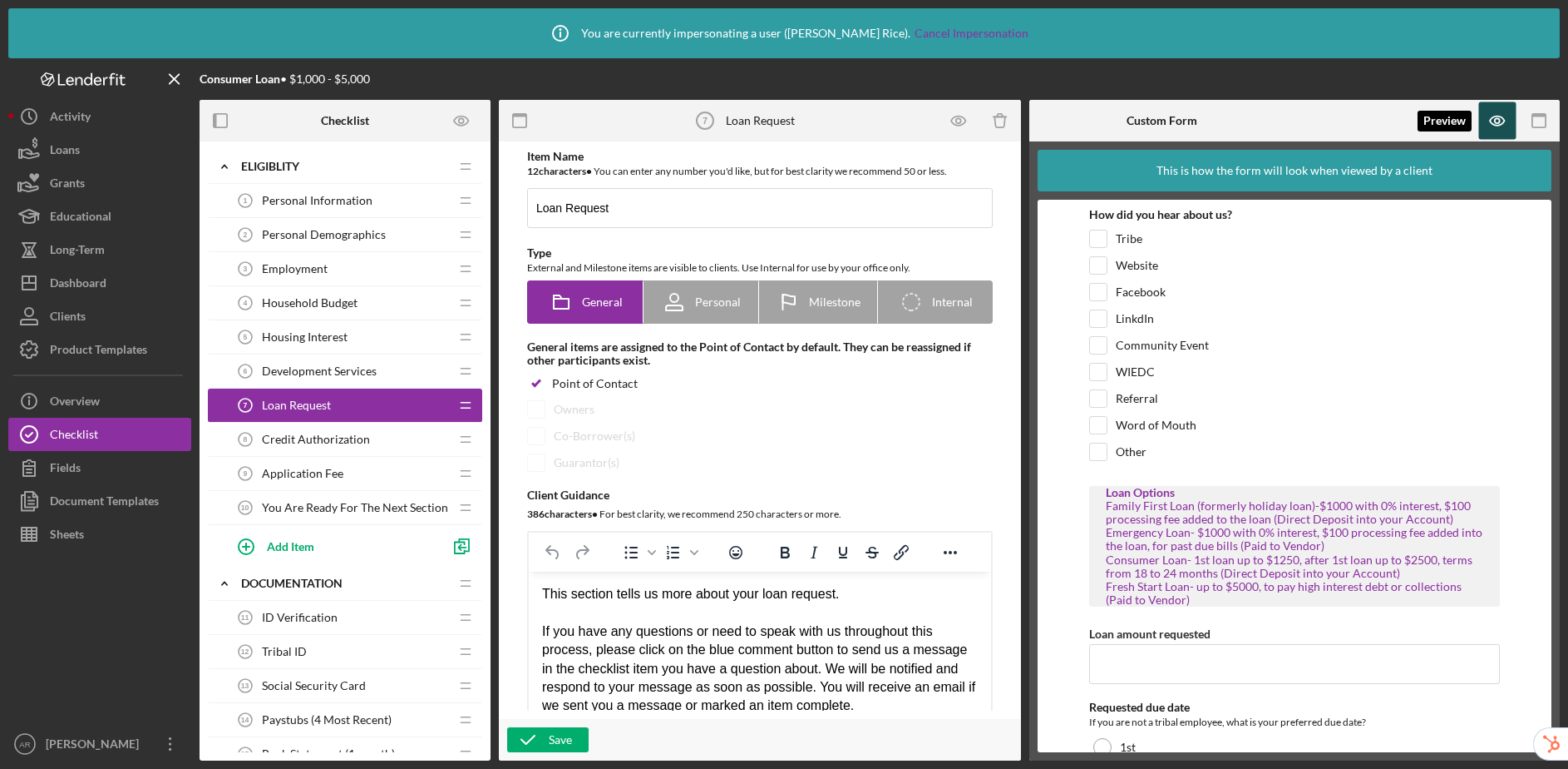
click at [1497, 120] on icon "button" at bounding box center [1497, 120] width 37 height 37
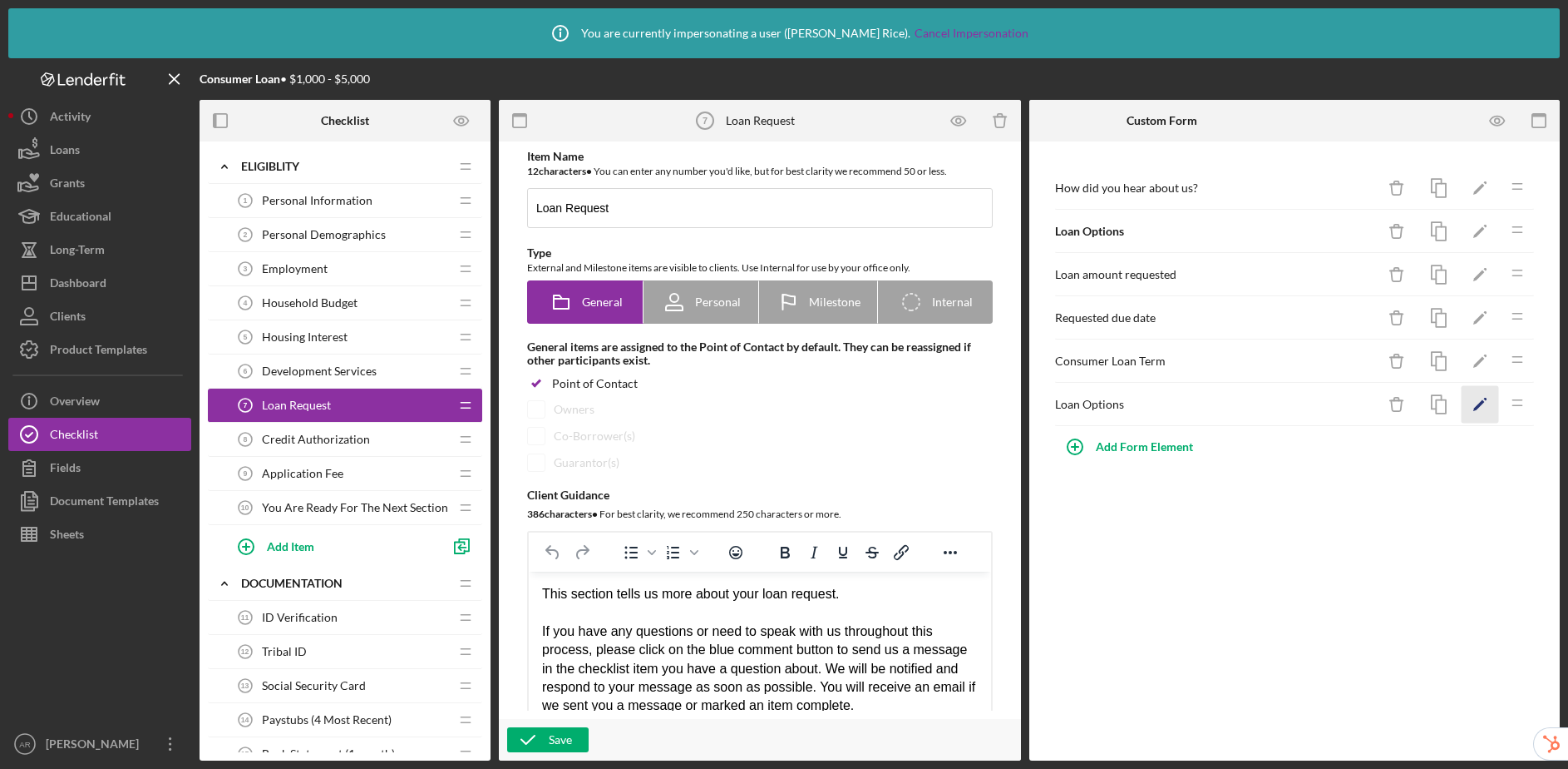
click at [1480, 418] on icon "Icon/Edit" at bounding box center [1479, 404] width 37 height 37
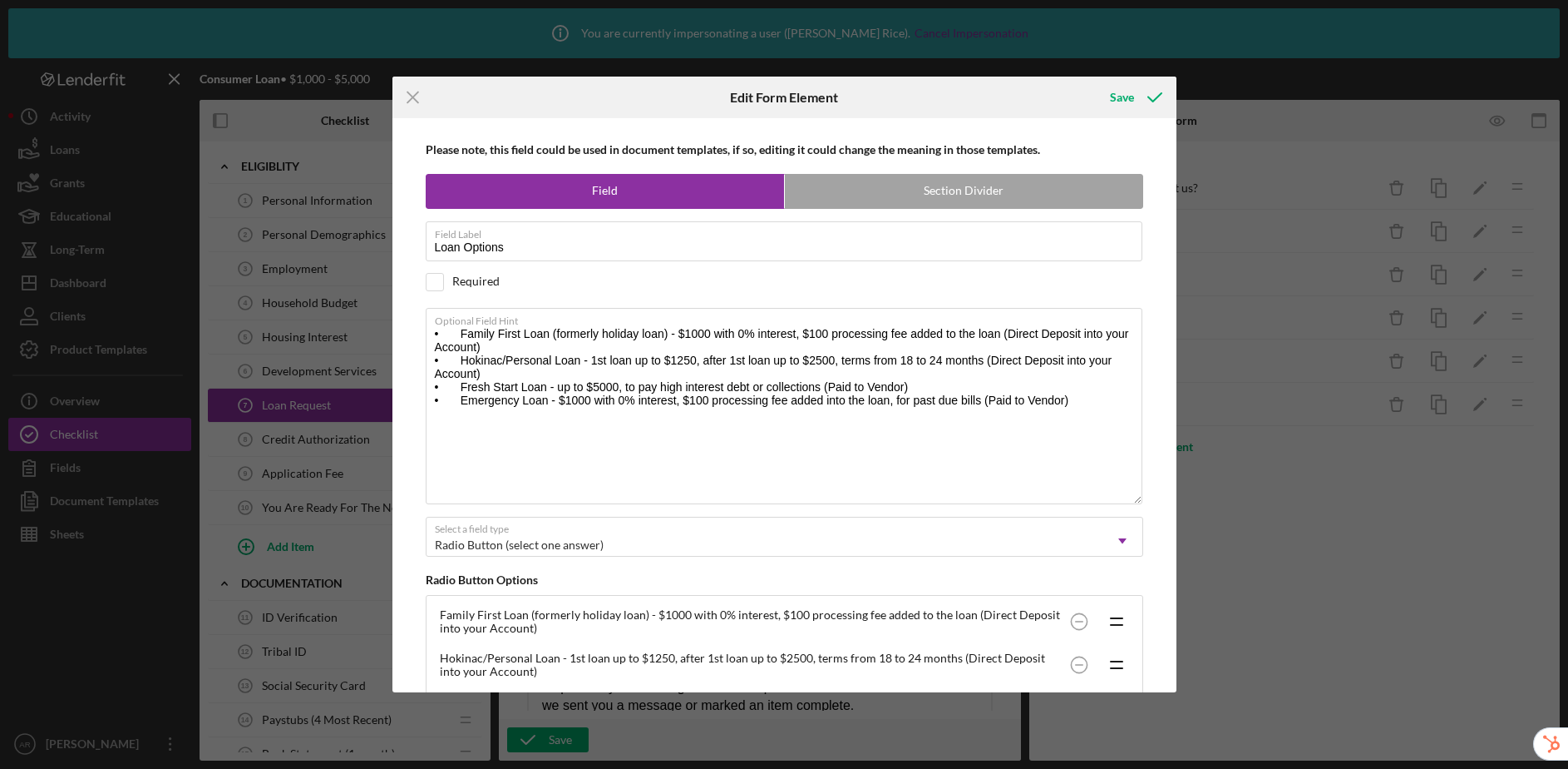
drag, startPoint x: 1135, startPoint y: 358, endPoint x: 1146, endPoint y: 504, distance: 146.4
click at [1146, 504] on div "Please note, this field could be used in document templates, if so, editing it …" at bounding box center [784, 404] width 768 height 573
drag, startPoint x: 937, startPoint y: 387, endPoint x: 413, endPoint y: 325, distance: 527.7
click at [413, 325] on div "Please note, this field could be used in document templates, if so, editing it …" at bounding box center [784, 404] width 768 height 573
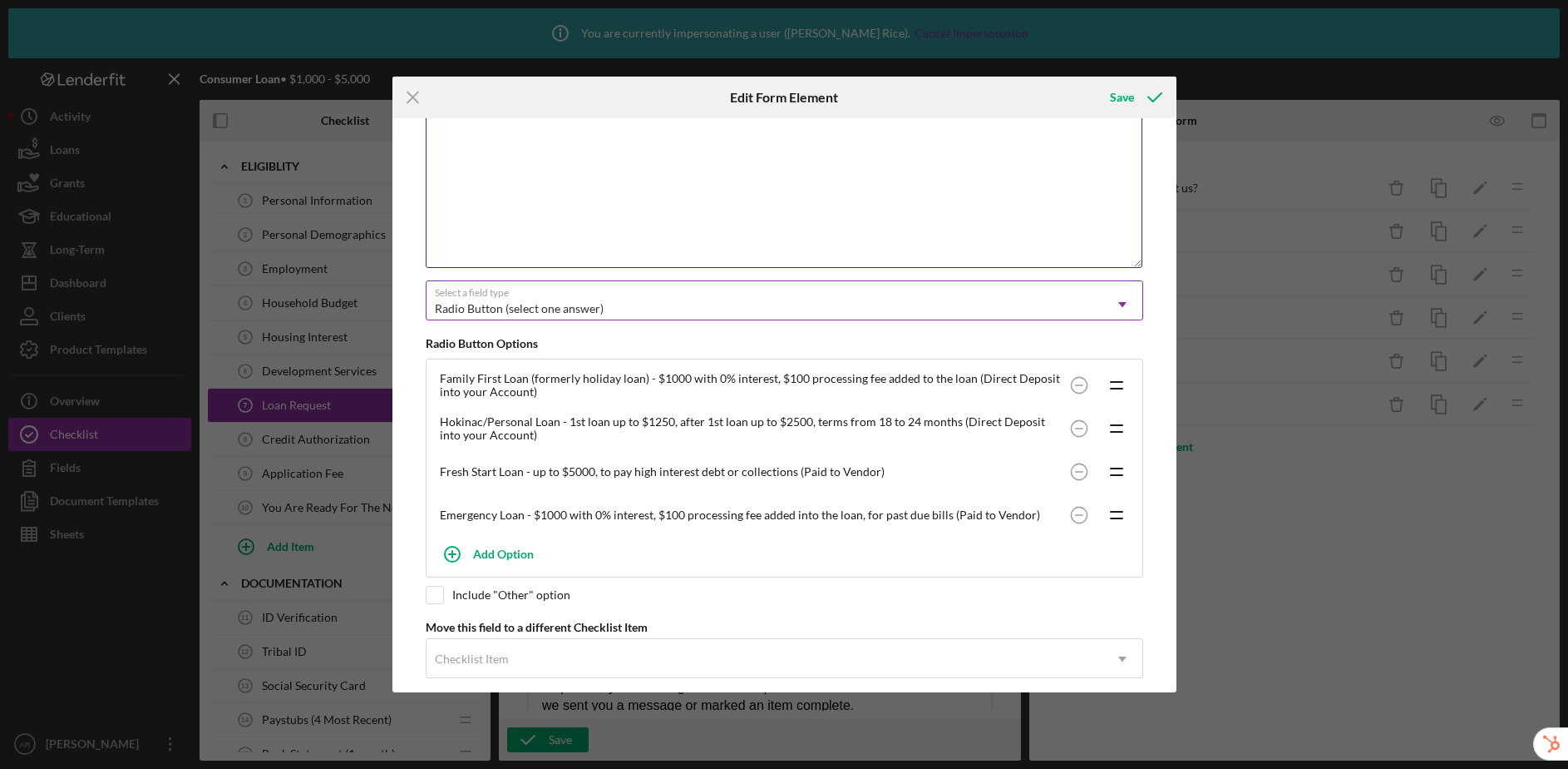
scroll to position [260, 0]
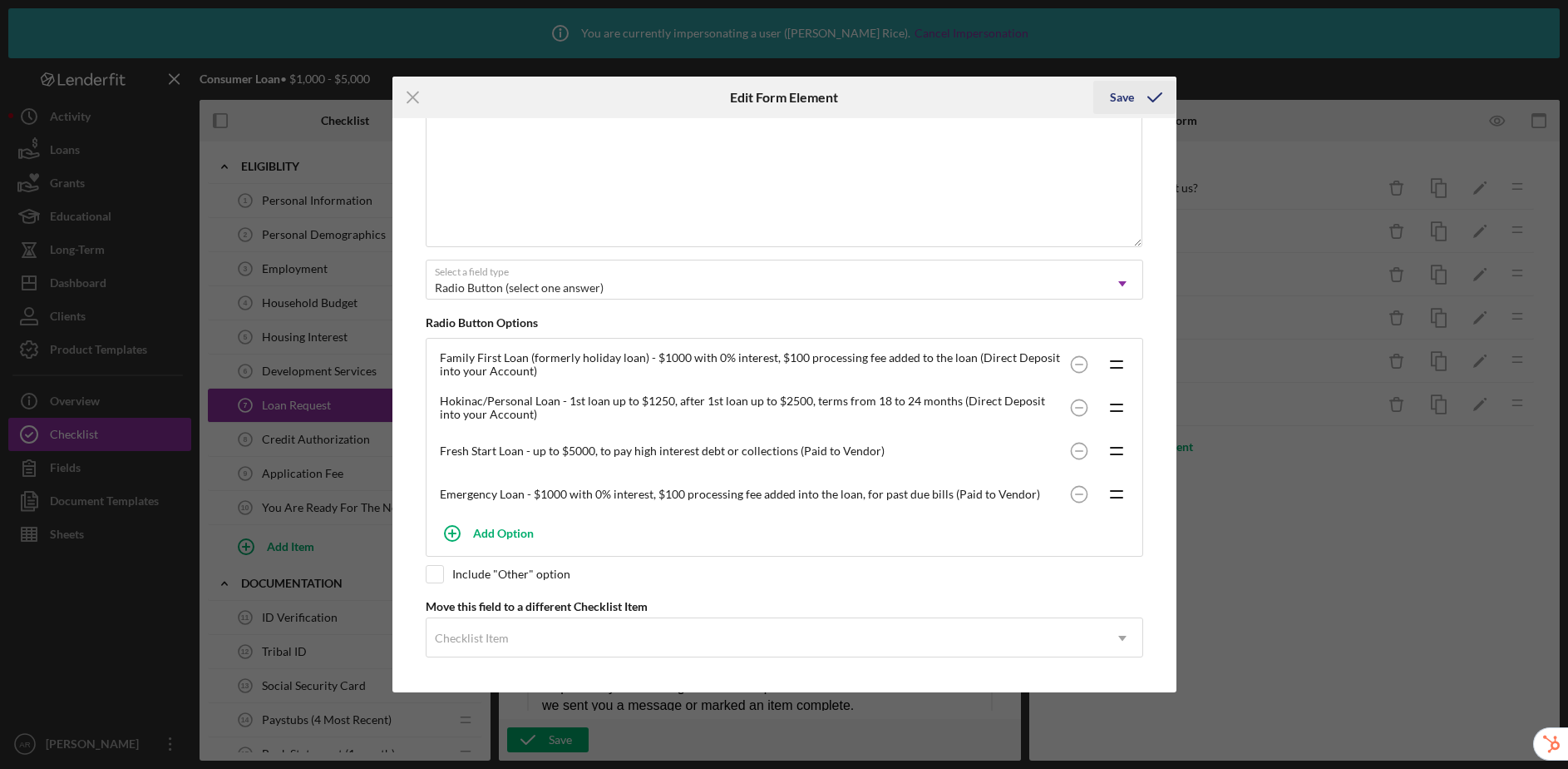
click at [1123, 101] on div "Save" at bounding box center [1121, 97] width 24 height 33
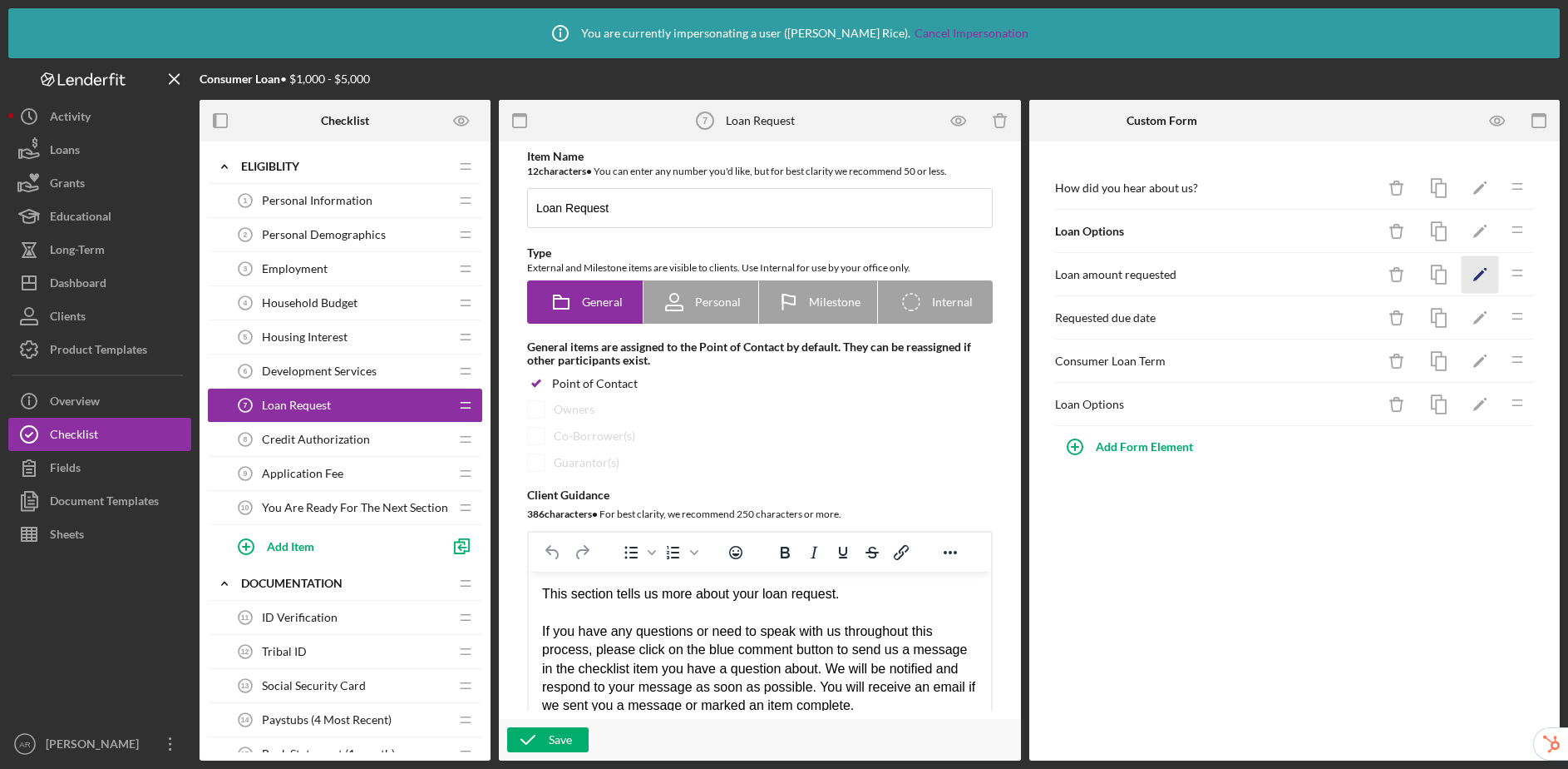
click at [1479, 279] on icon "Icon/Edit" at bounding box center [1479, 274] width 37 height 37
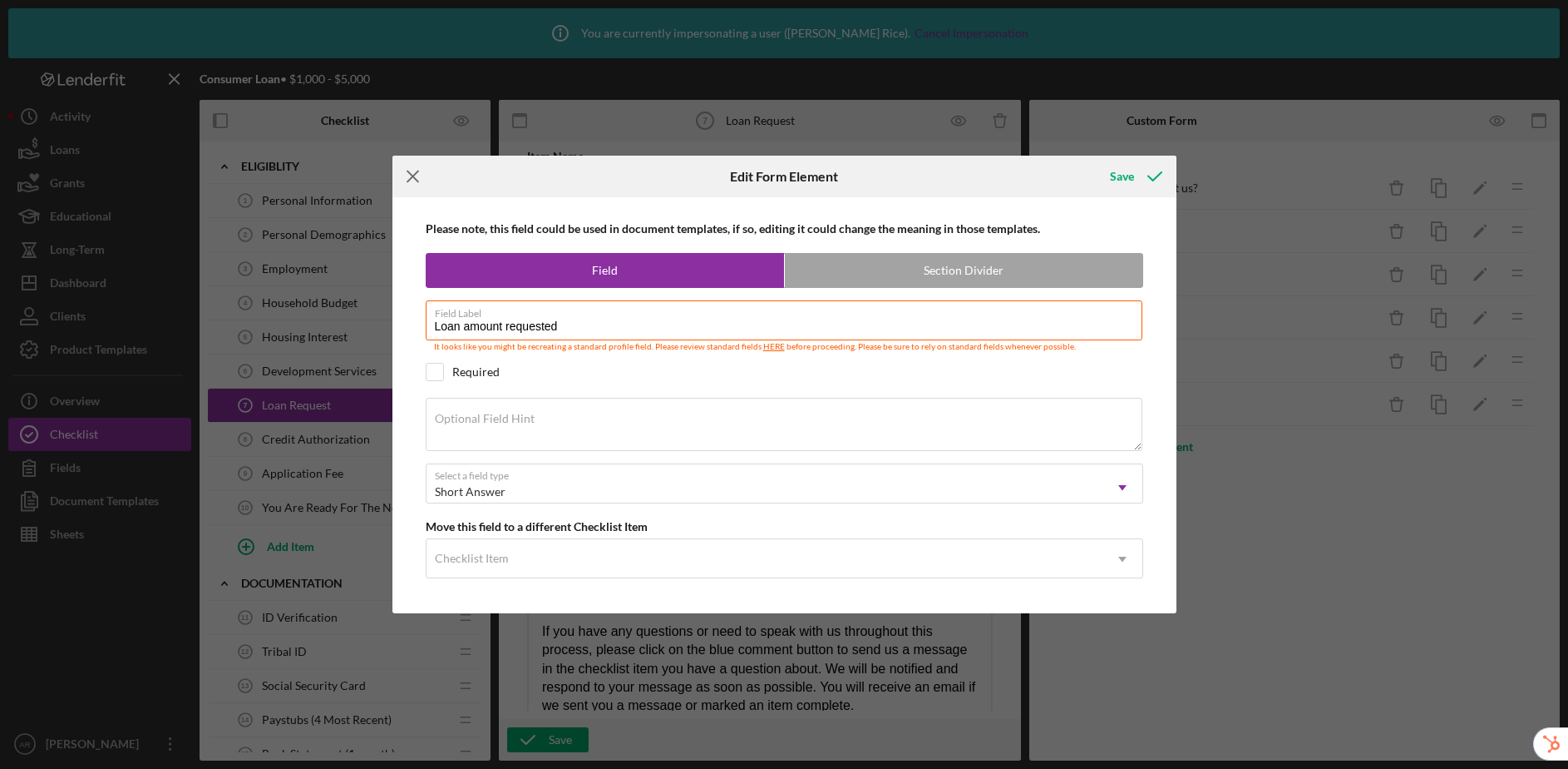
click at [416, 178] on icon "Icon/Menu Close" at bounding box center [413, 176] width 42 height 42
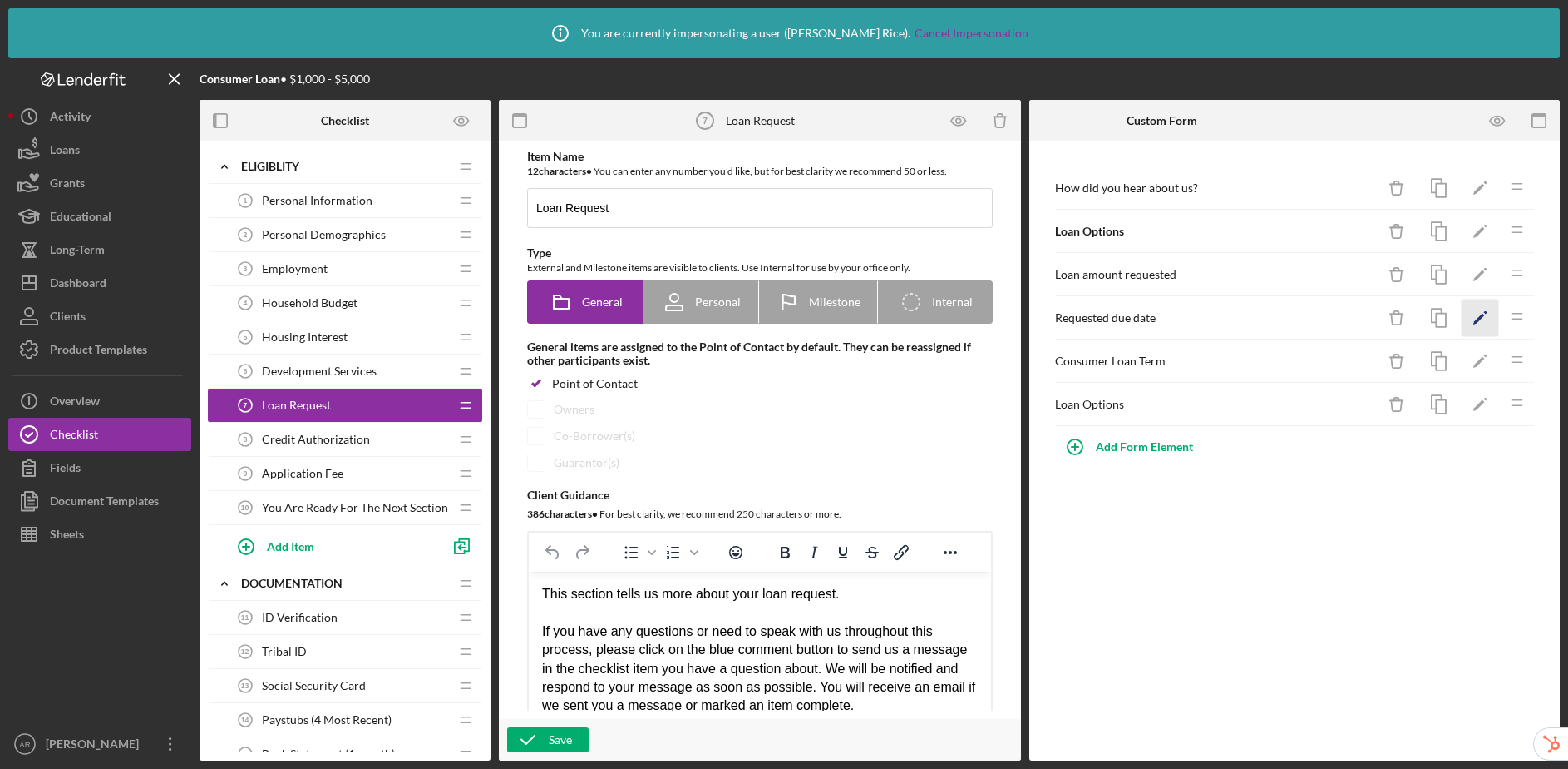
click at [1470, 331] on icon "Icon/Edit" at bounding box center [1479, 318] width 37 height 37
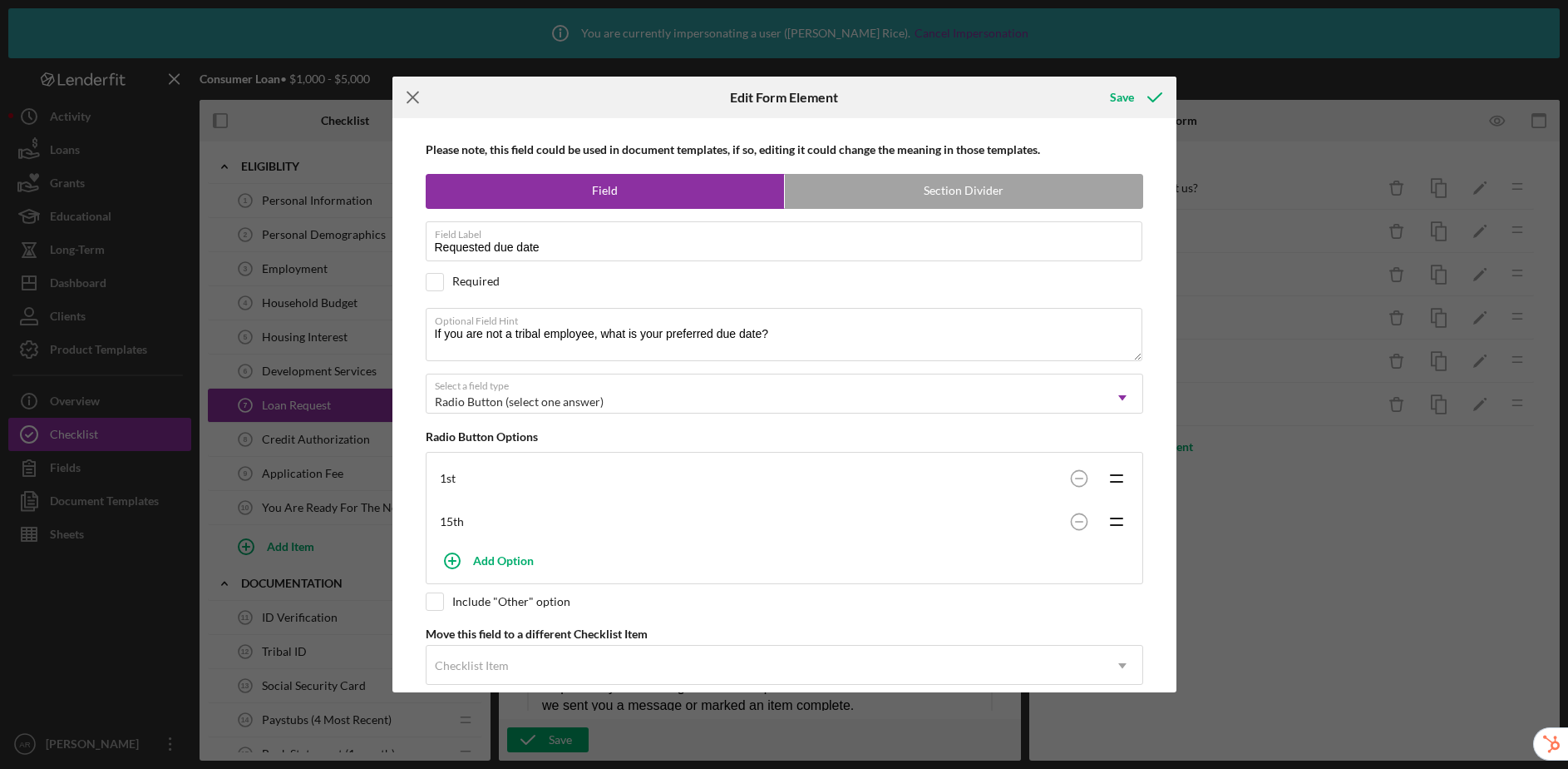
click at [411, 100] on icon "Icon/Menu Close" at bounding box center [413, 98] width 42 height 42
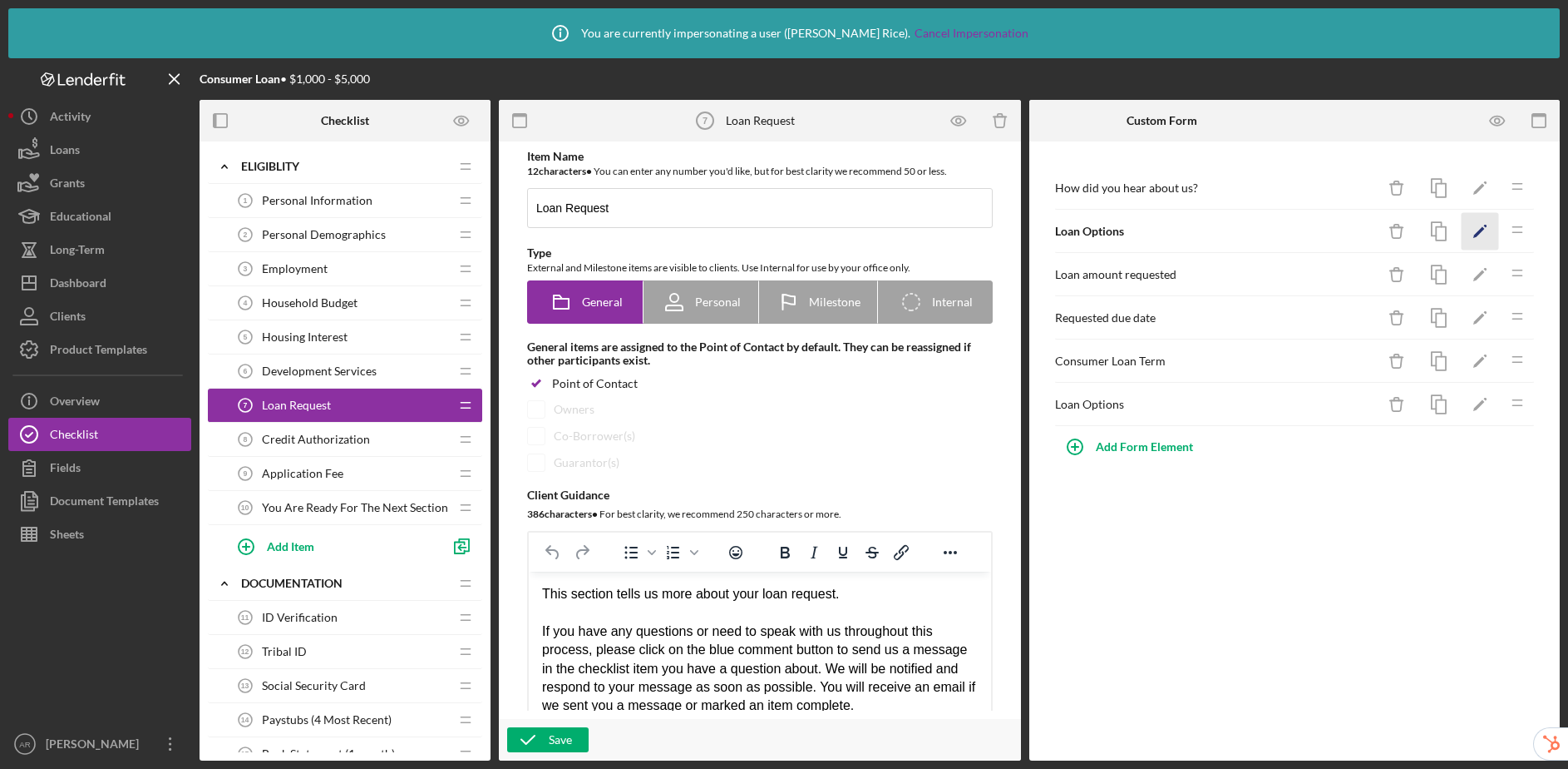
click at [1482, 232] on icon "Icon/Edit" at bounding box center [1479, 231] width 37 height 37
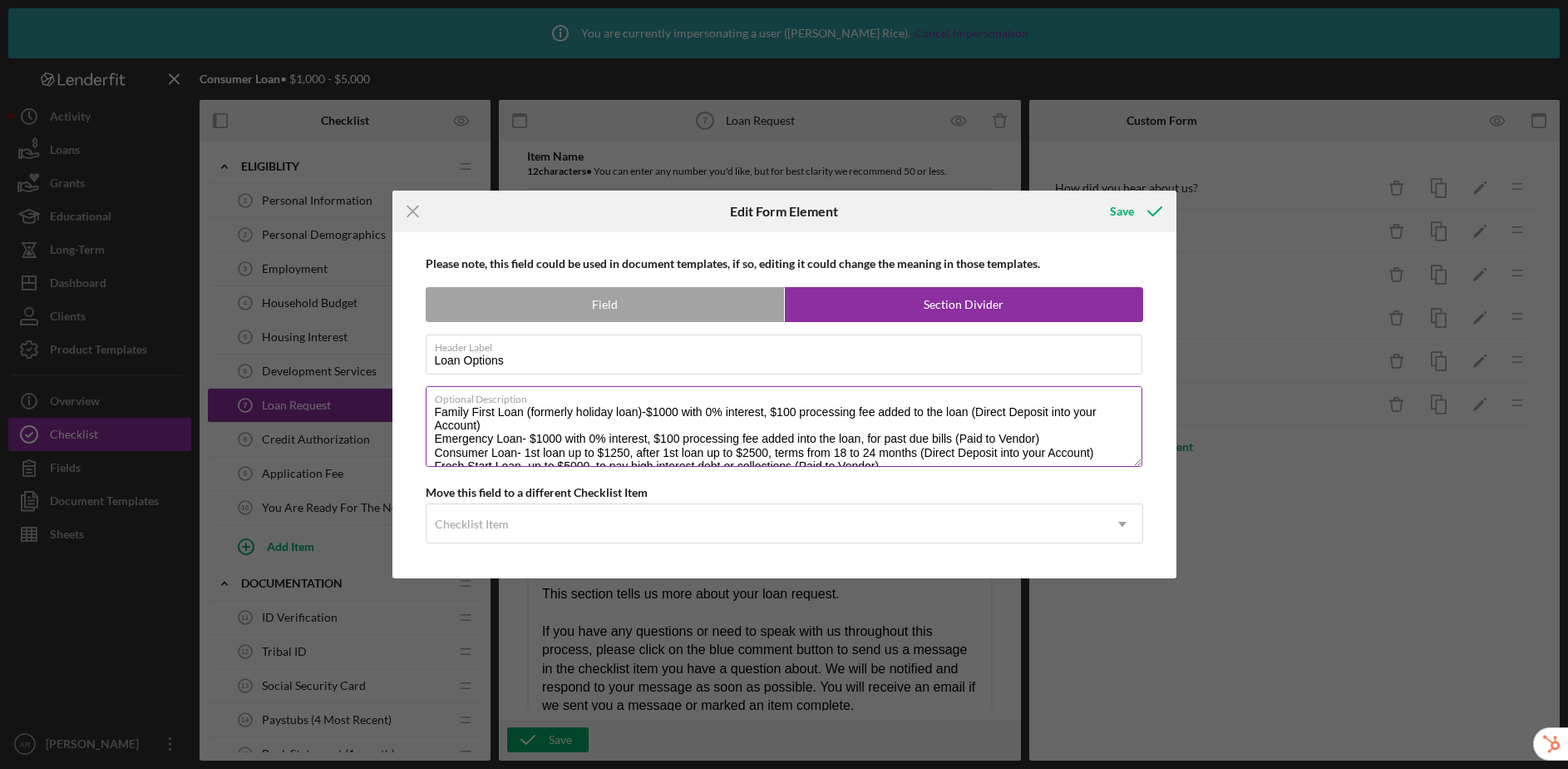
click at [436, 411] on textarea "Family First Loan (formerly holiday loan)-$1000 with 0% interest, $100 processi…" at bounding box center [784, 426] width 717 height 80
type textarea "Family First Loan (formerly holiday loan)-$1000 with 0% interest, $100 processi…"
click at [397, 214] on icon "Icon/Menu Close" at bounding box center [413, 212] width 42 height 42
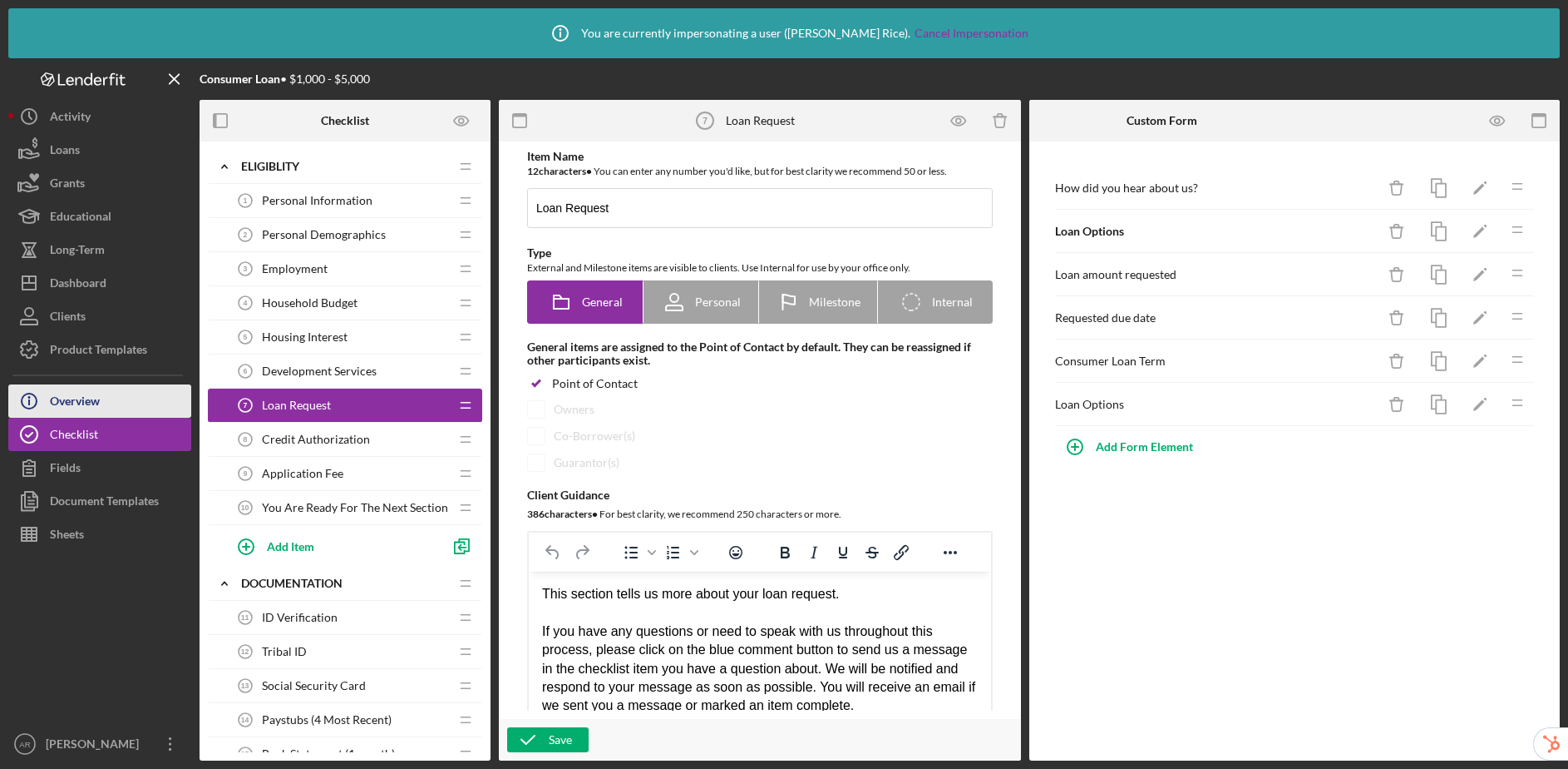
click at [111, 403] on button "Icon/Info Overview" at bounding box center [99, 401] width 183 height 33
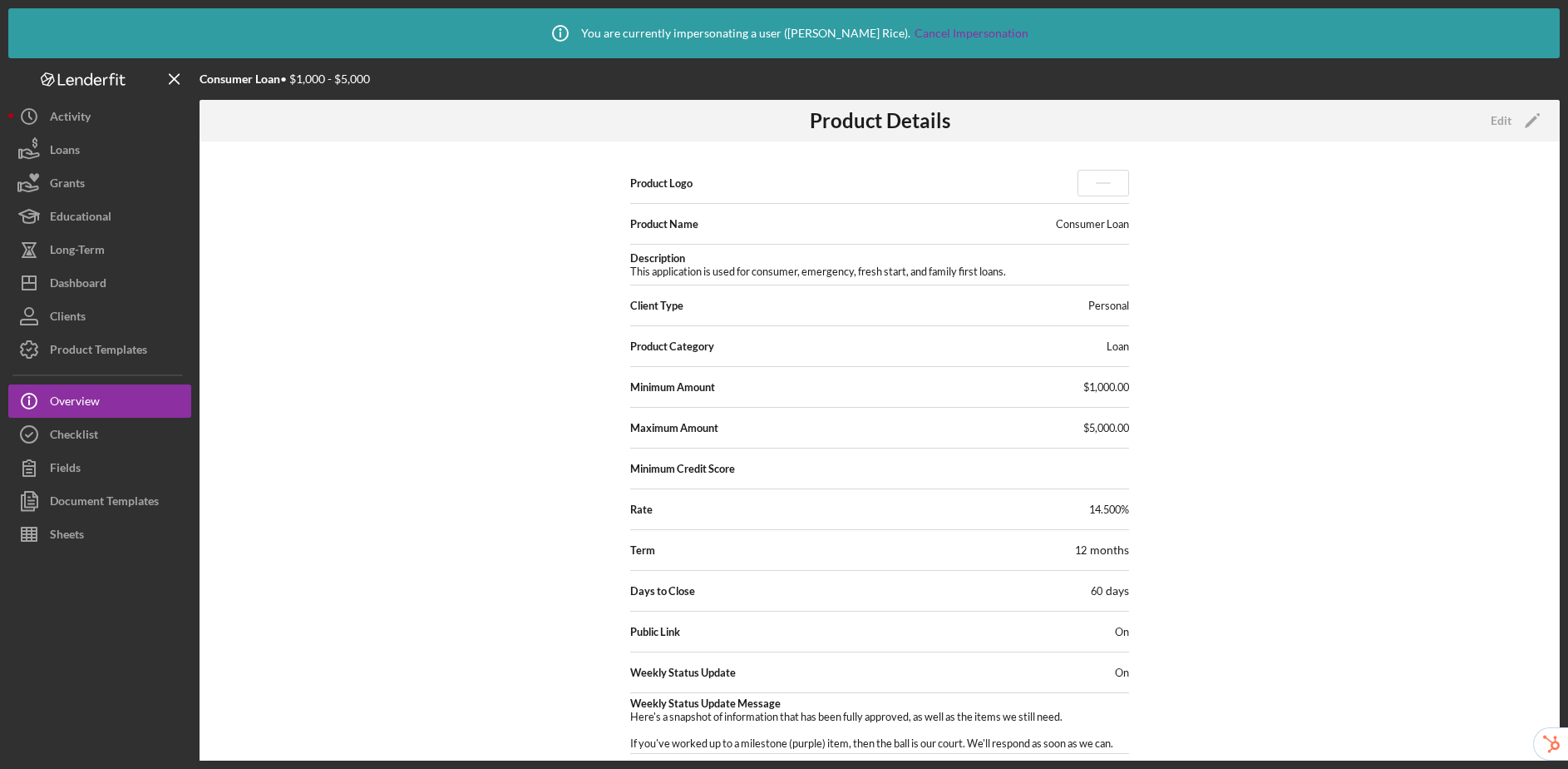
scroll to position [85, 0]
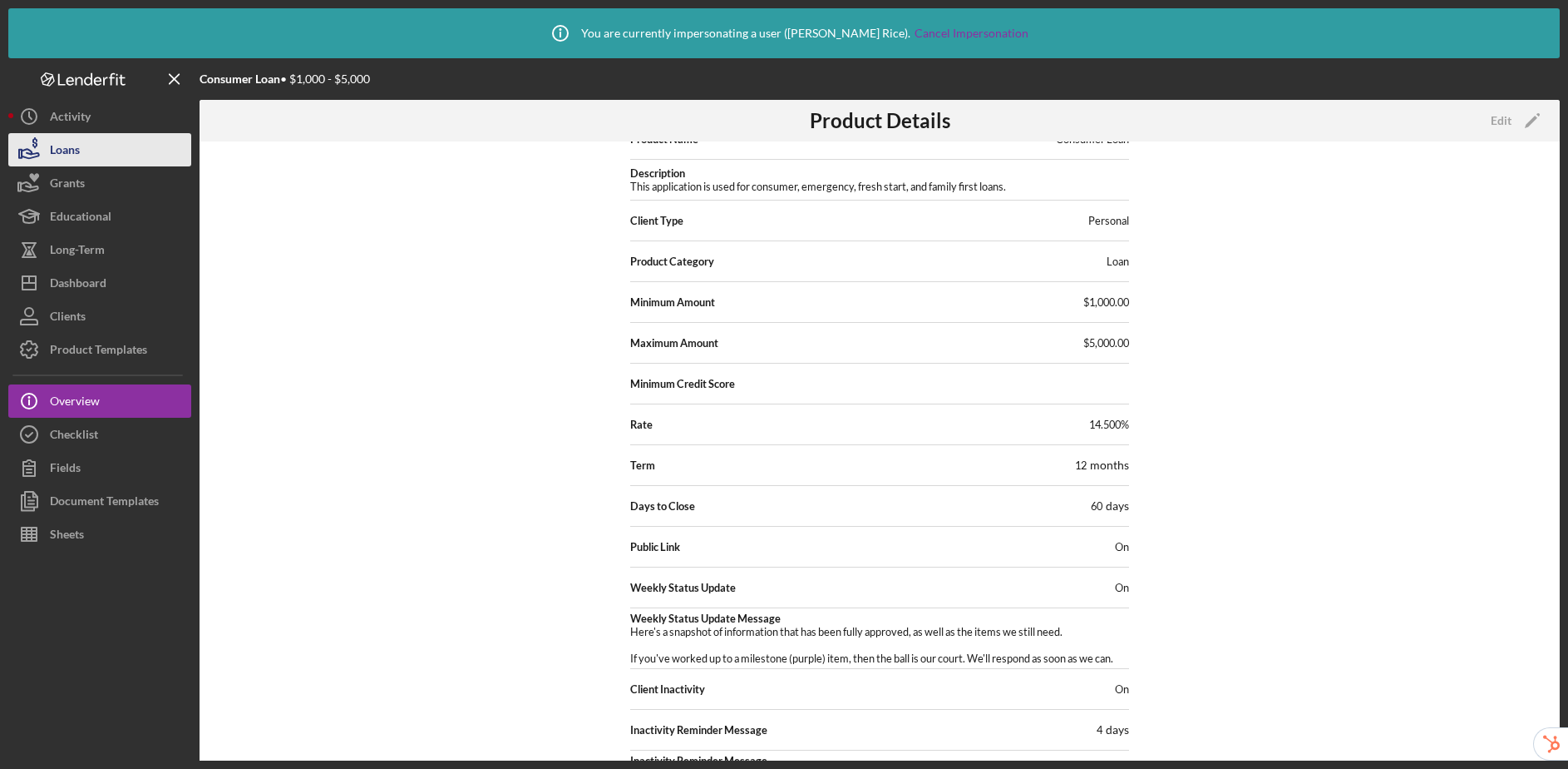
click at [95, 153] on button "Loans" at bounding box center [99, 149] width 183 height 33
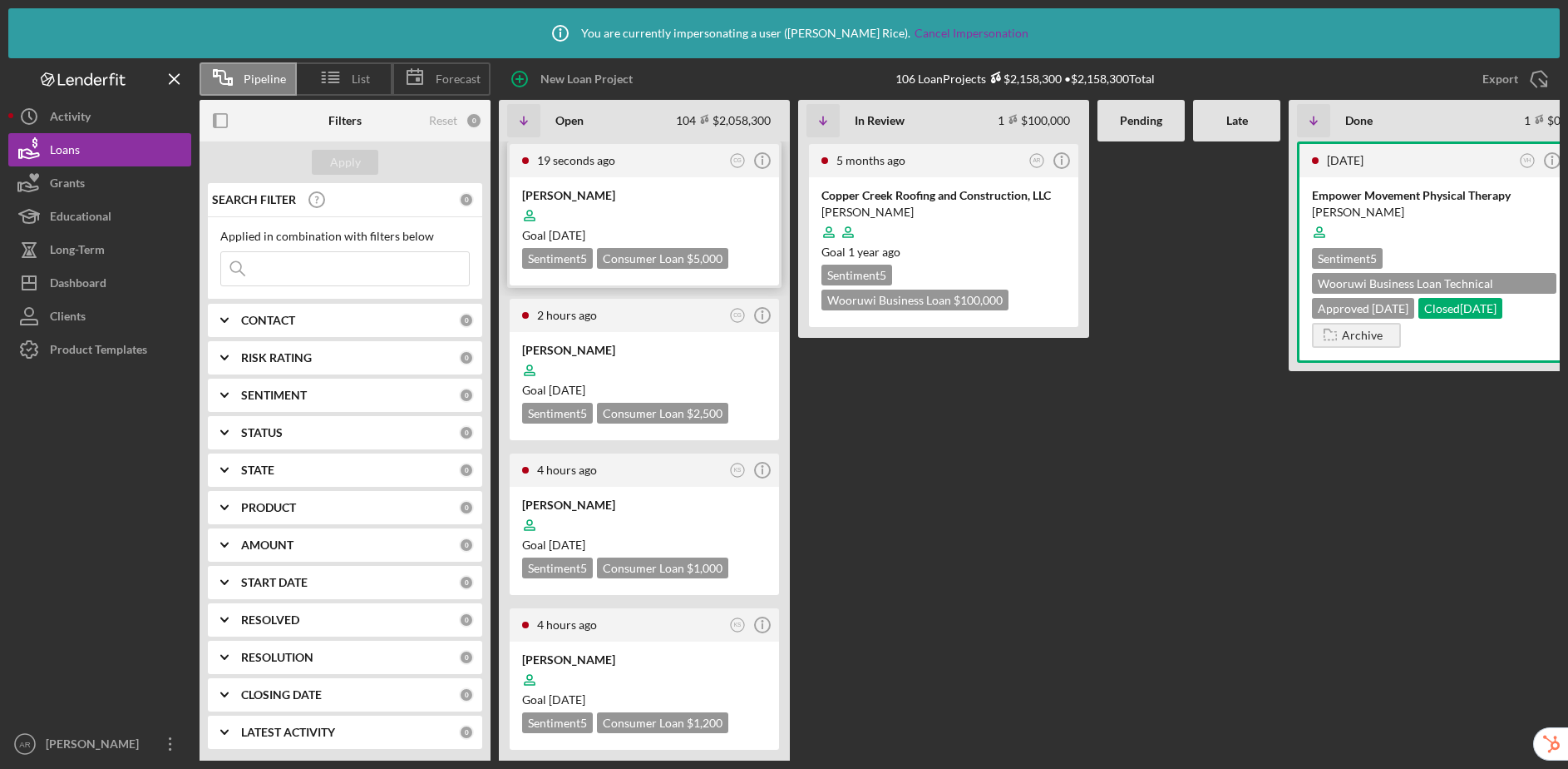
click at [691, 203] on div at bounding box center [644, 215] width 244 height 32
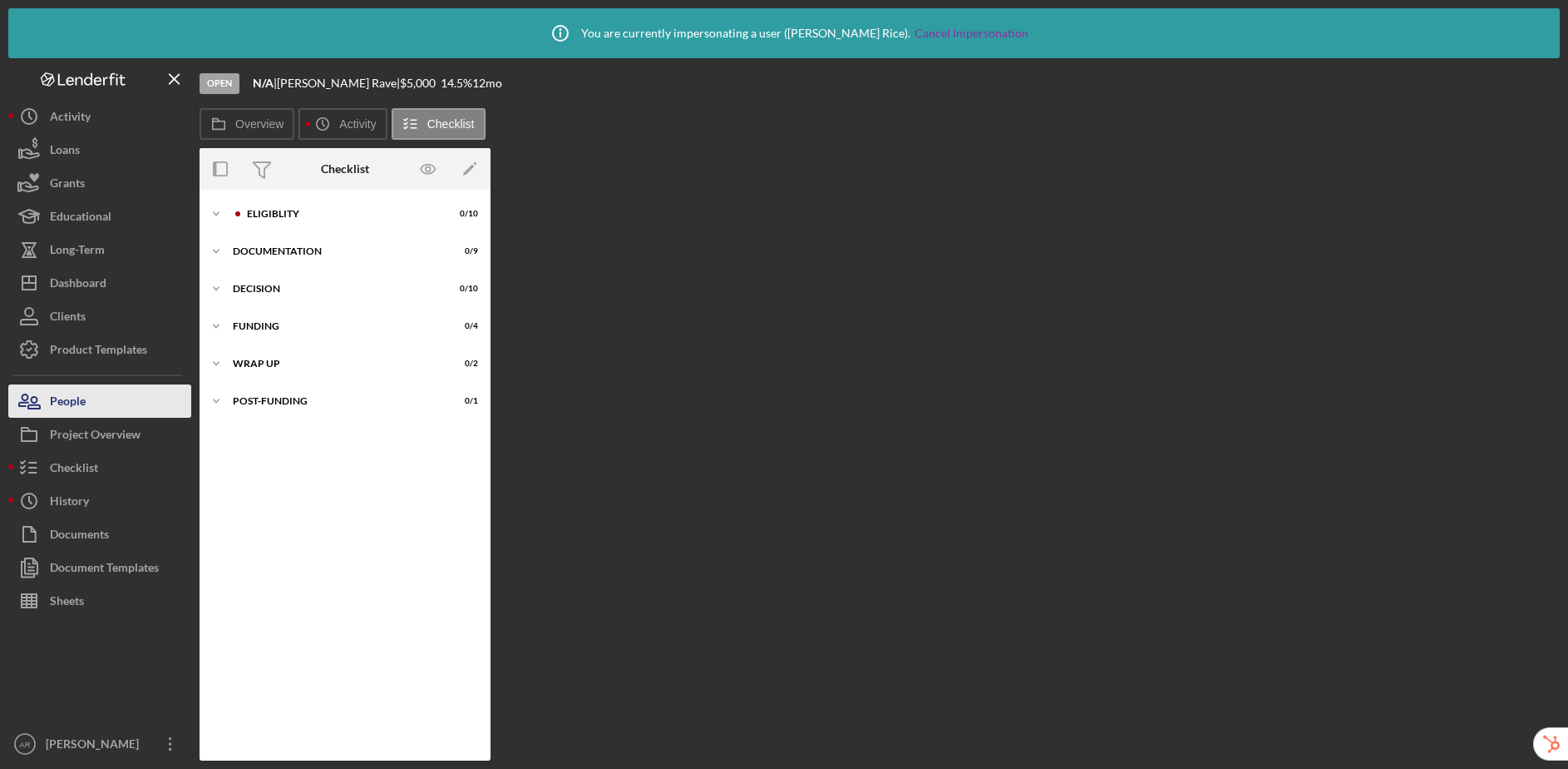
click at [36, 403] on icon "button" at bounding box center [29, 401] width 42 height 42
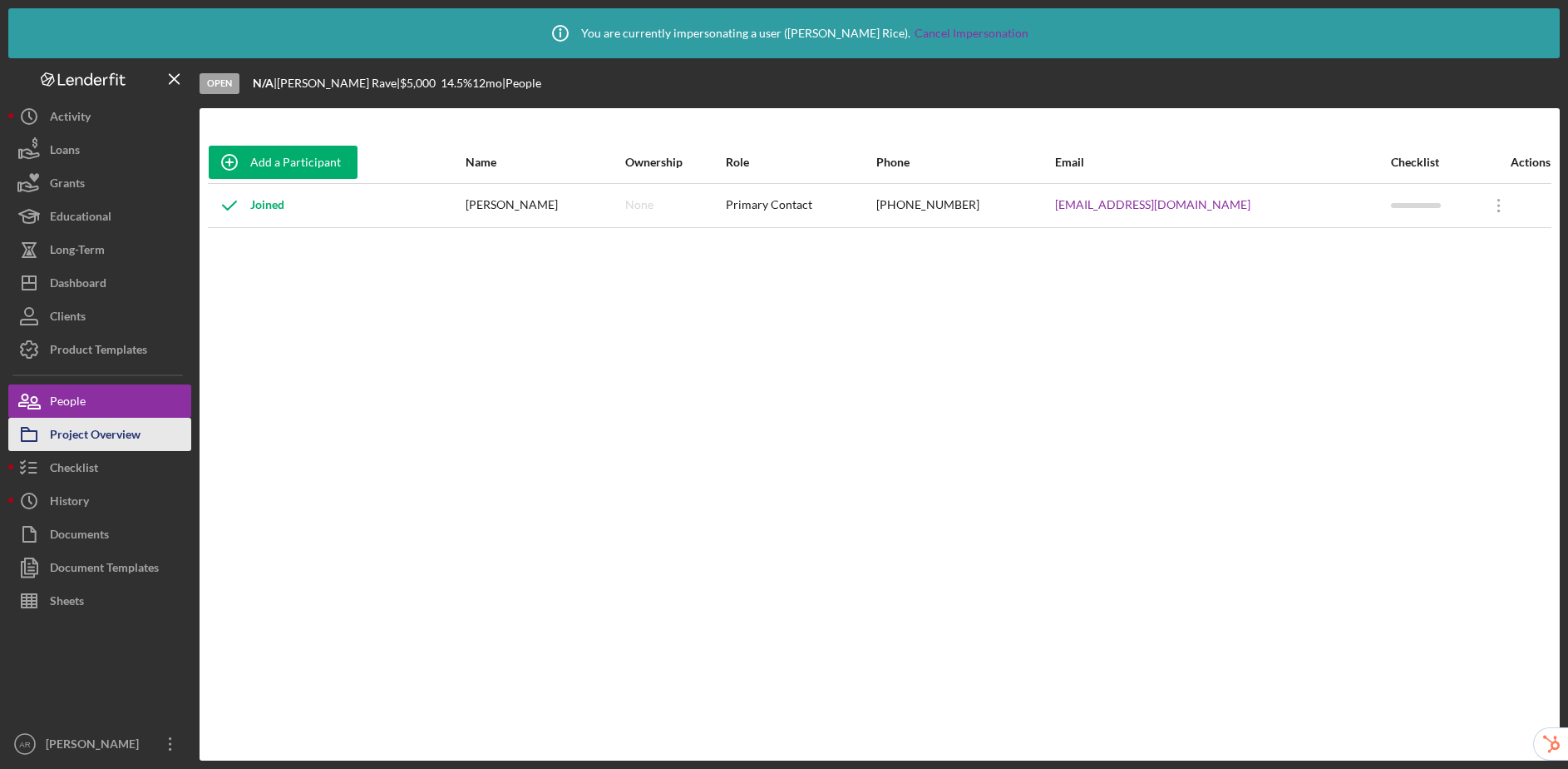
click at [88, 435] on div "Project Overview" at bounding box center [95, 436] width 90 height 37
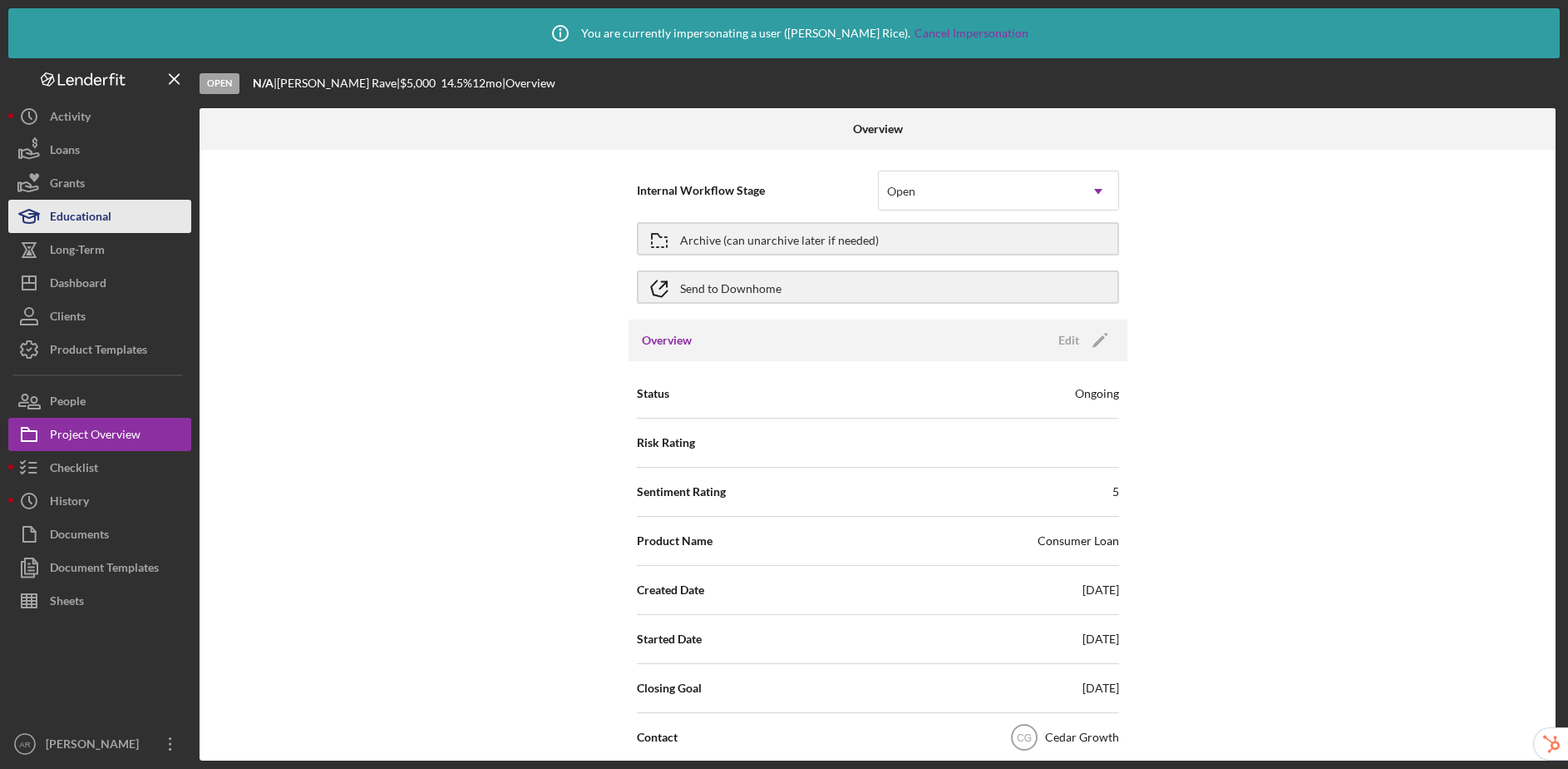
click at [96, 222] on div "Educational" at bounding box center [80, 218] width 61 height 37
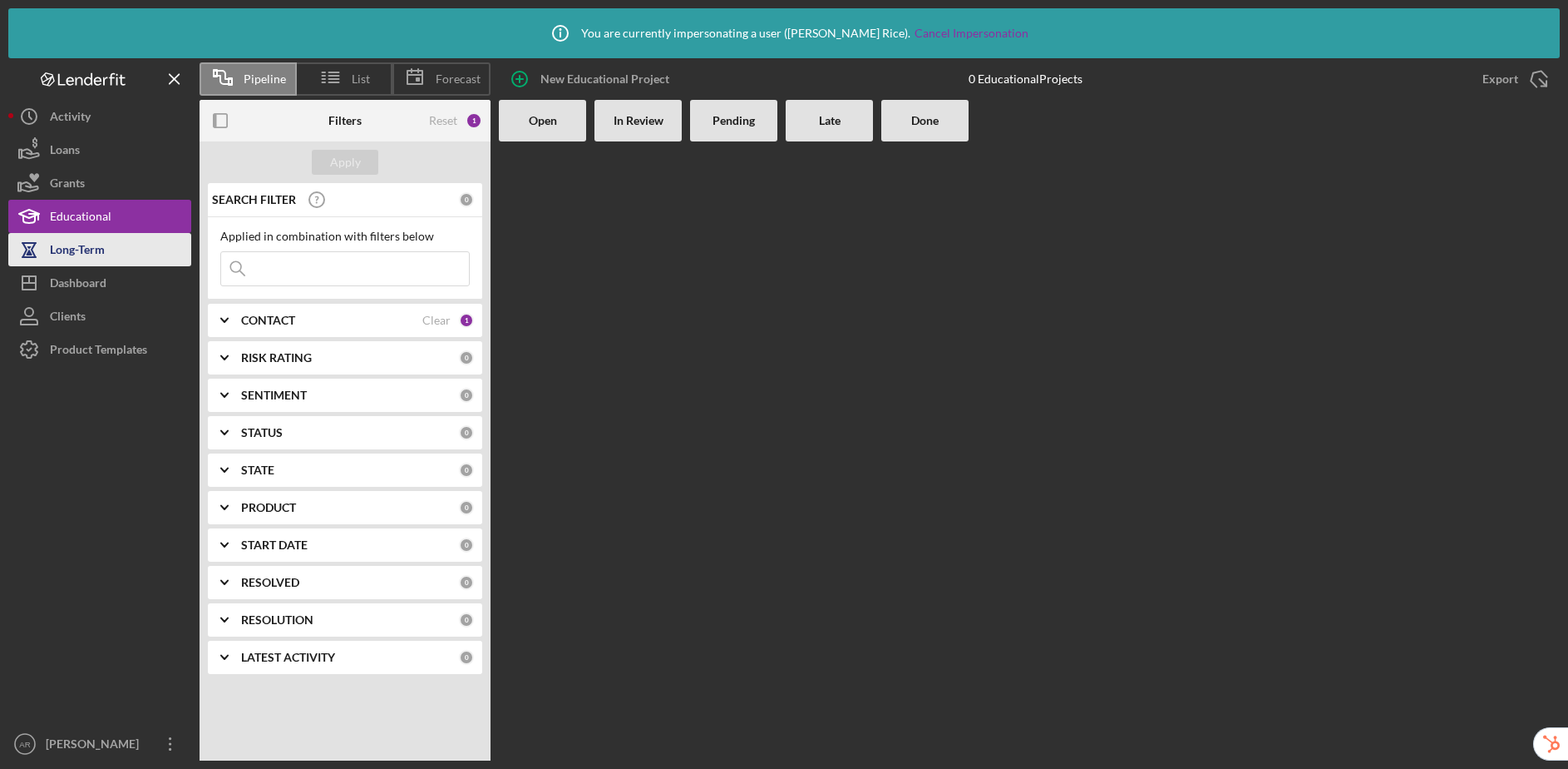
click at [86, 247] on div "Long-Term" at bounding box center [77, 251] width 55 height 37
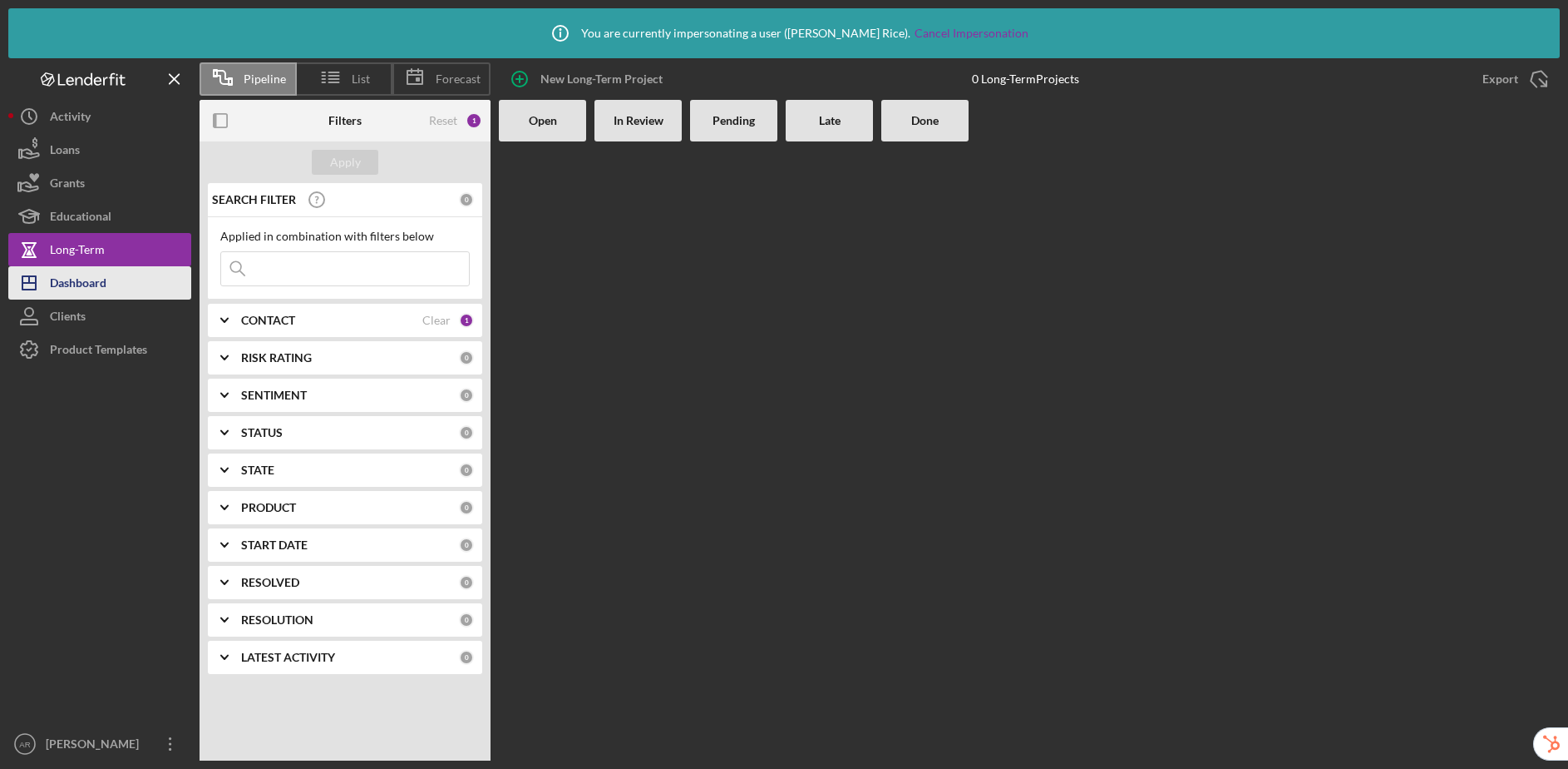
click at [95, 292] on div "Dashboard" at bounding box center [78, 284] width 57 height 37
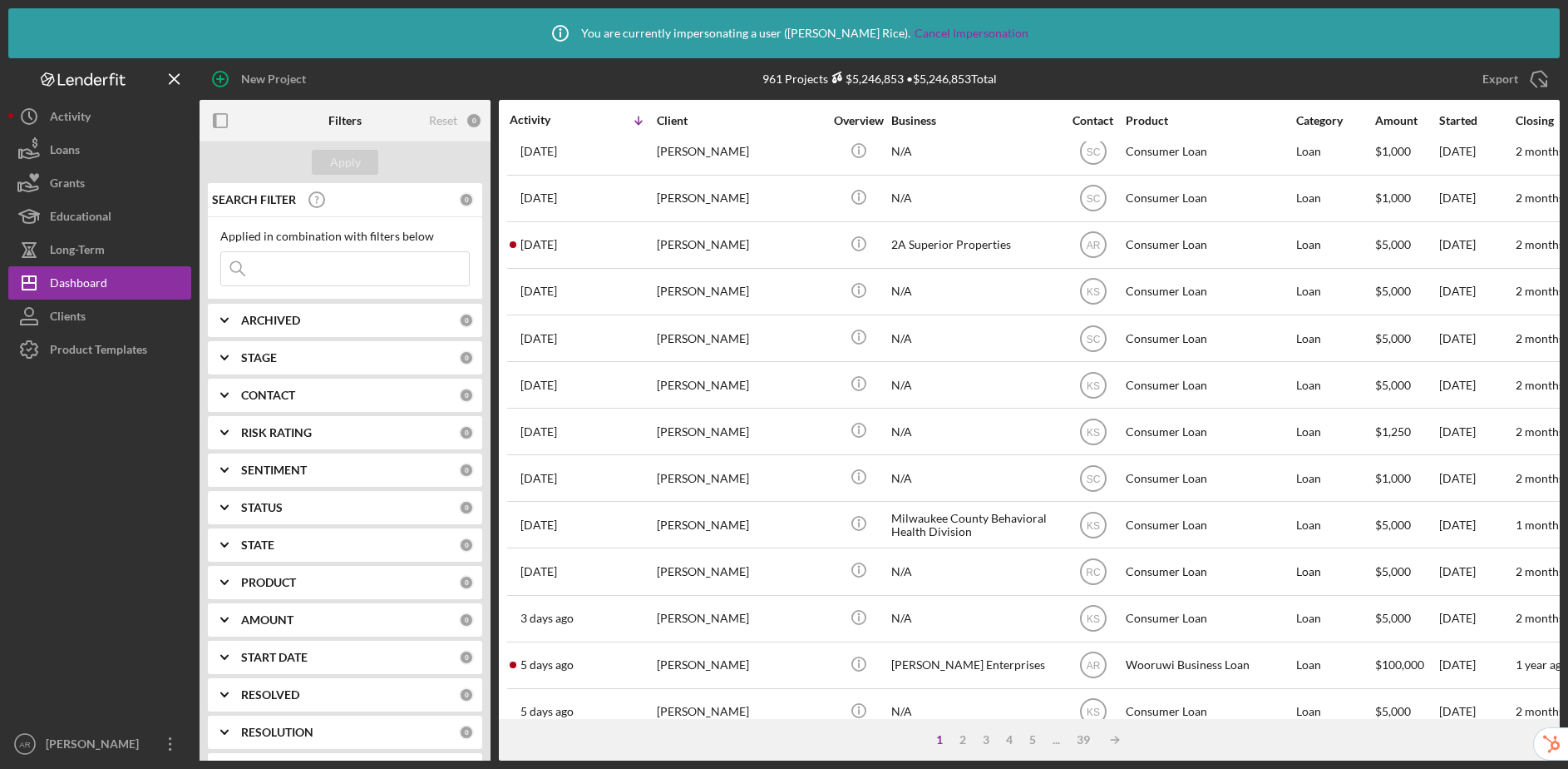
scroll to position [603, 0]
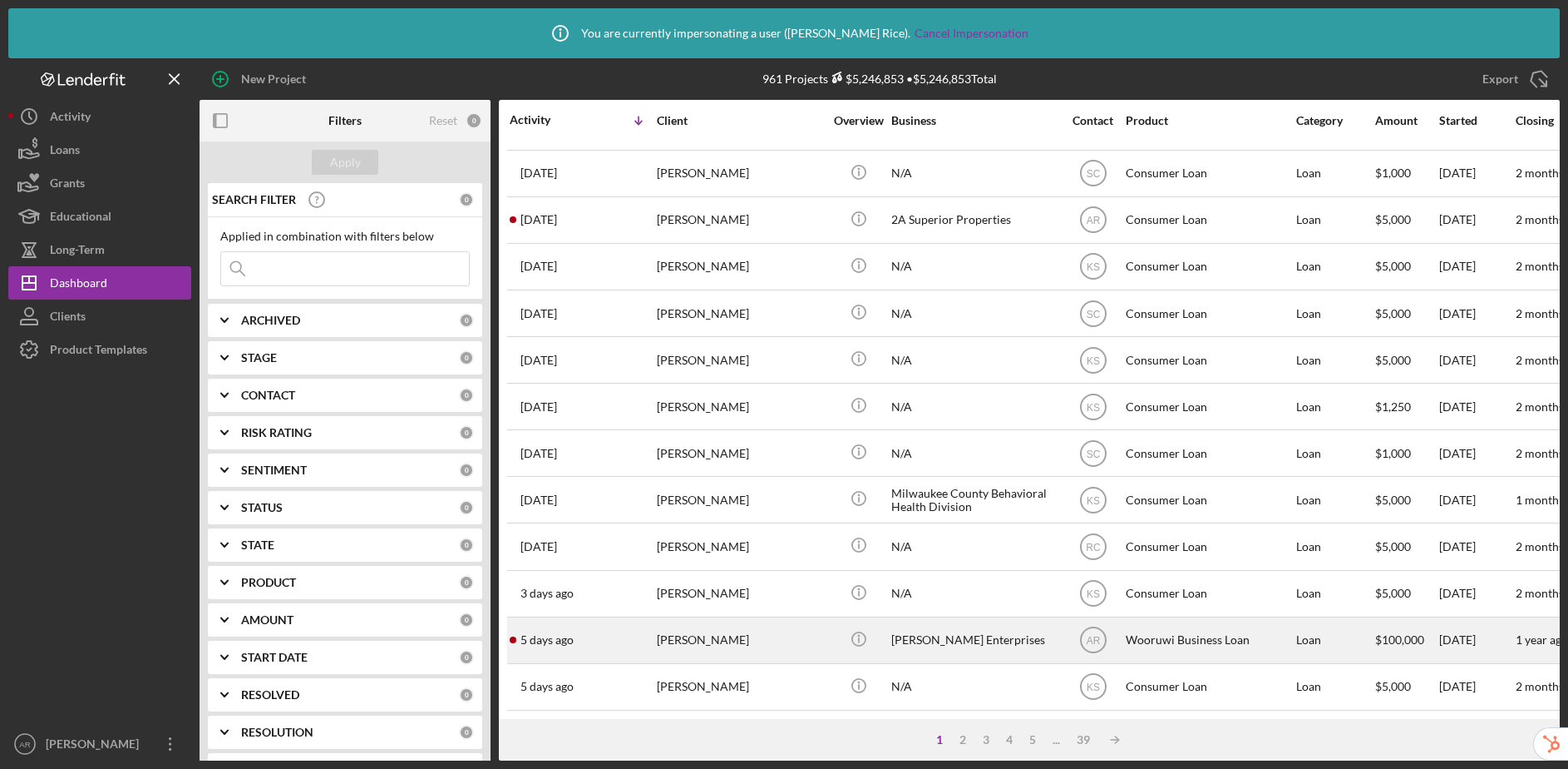
click at [775, 635] on div "Jeremiah Danforth" at bounding box center [740, 640] width 166 height 44
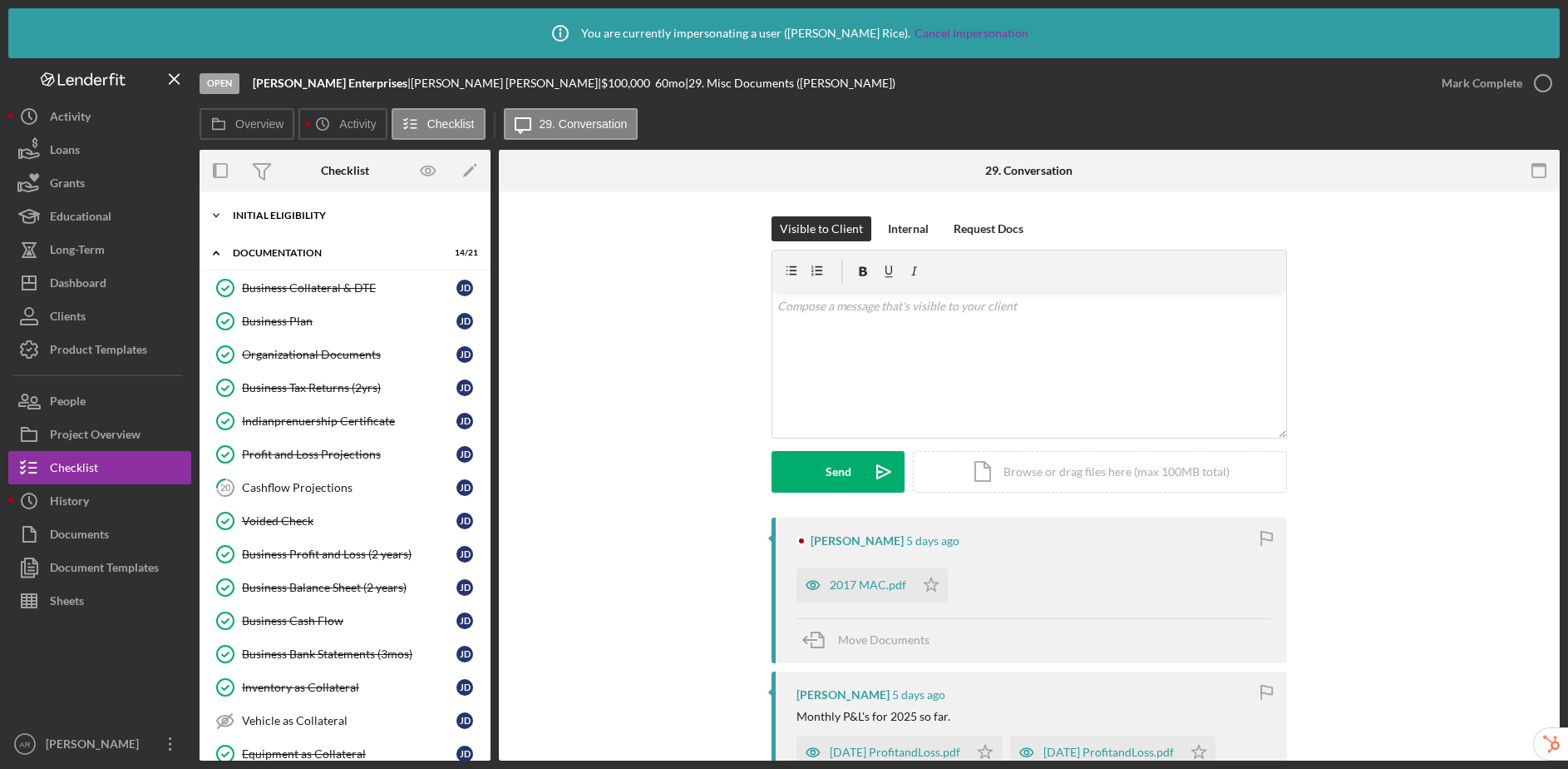
click at [279, 211] on div "Initial Eligibility" at bounding box center [351, 215] width 237 height 10
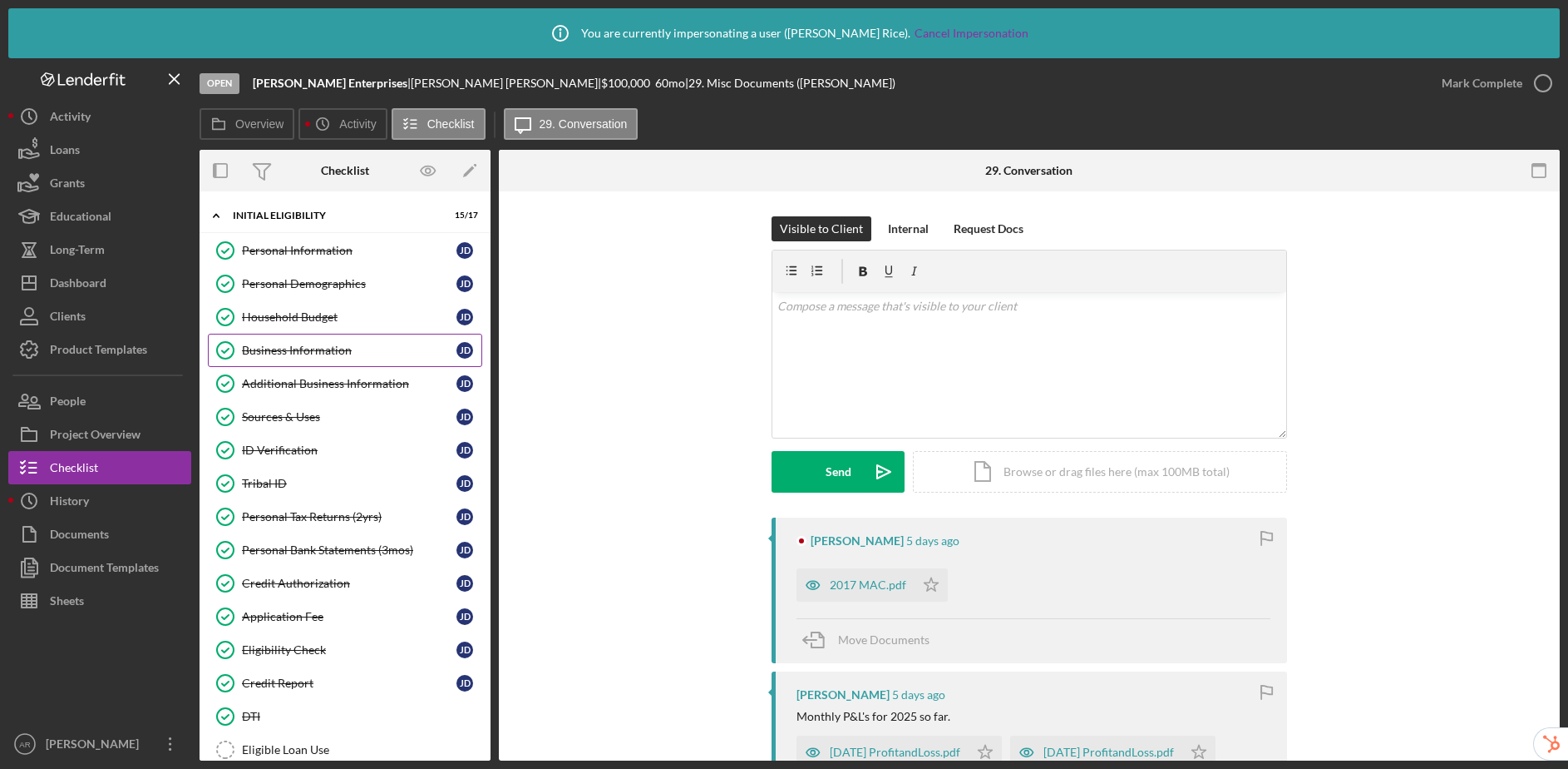
click at [309, 347] on div "Business Information" at bounding box center [349, 350] width 214 height 14
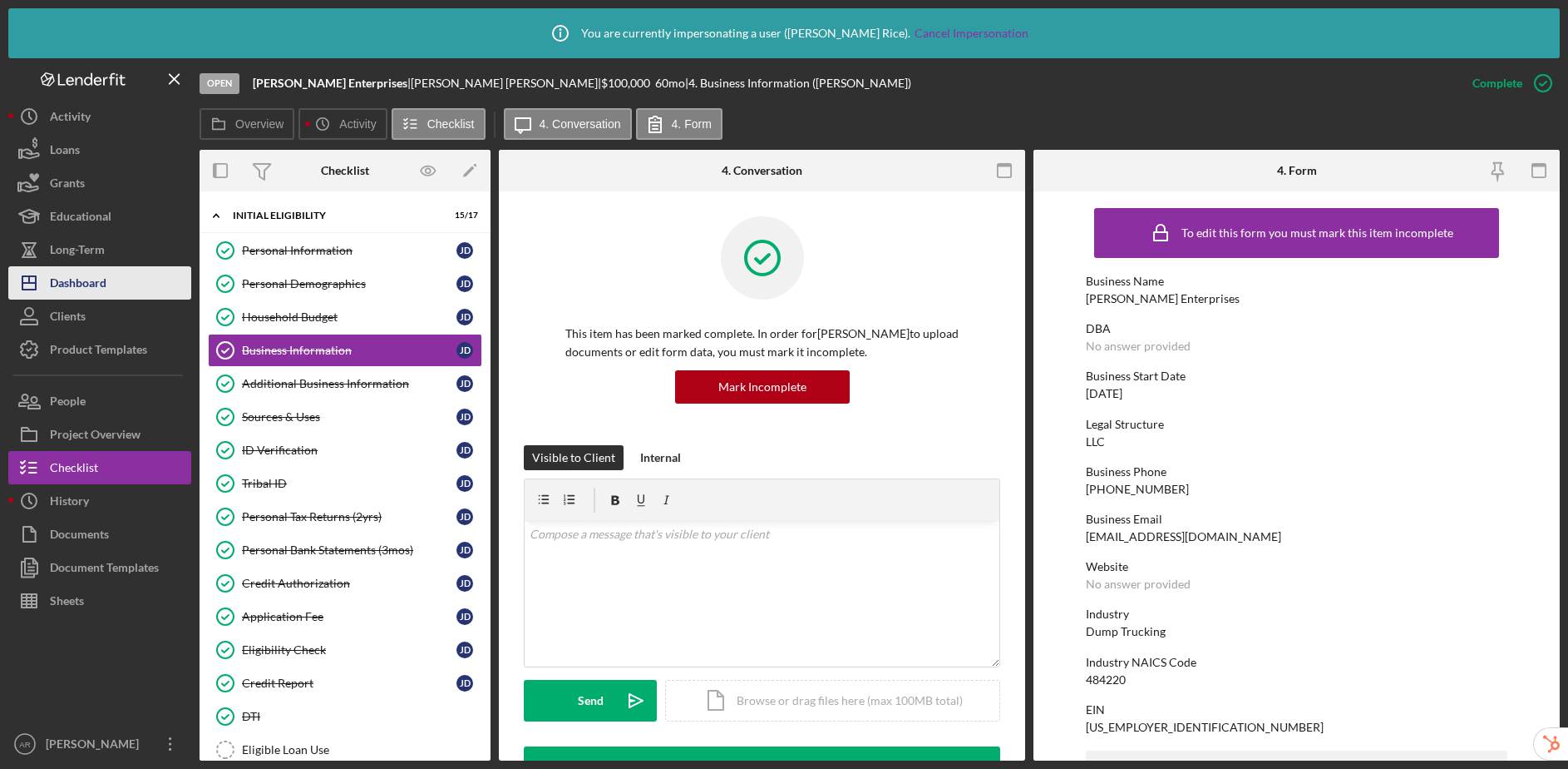
click at [62, 282] on div "Dashboard" at bounding box center [78, 284] width 57 height 37
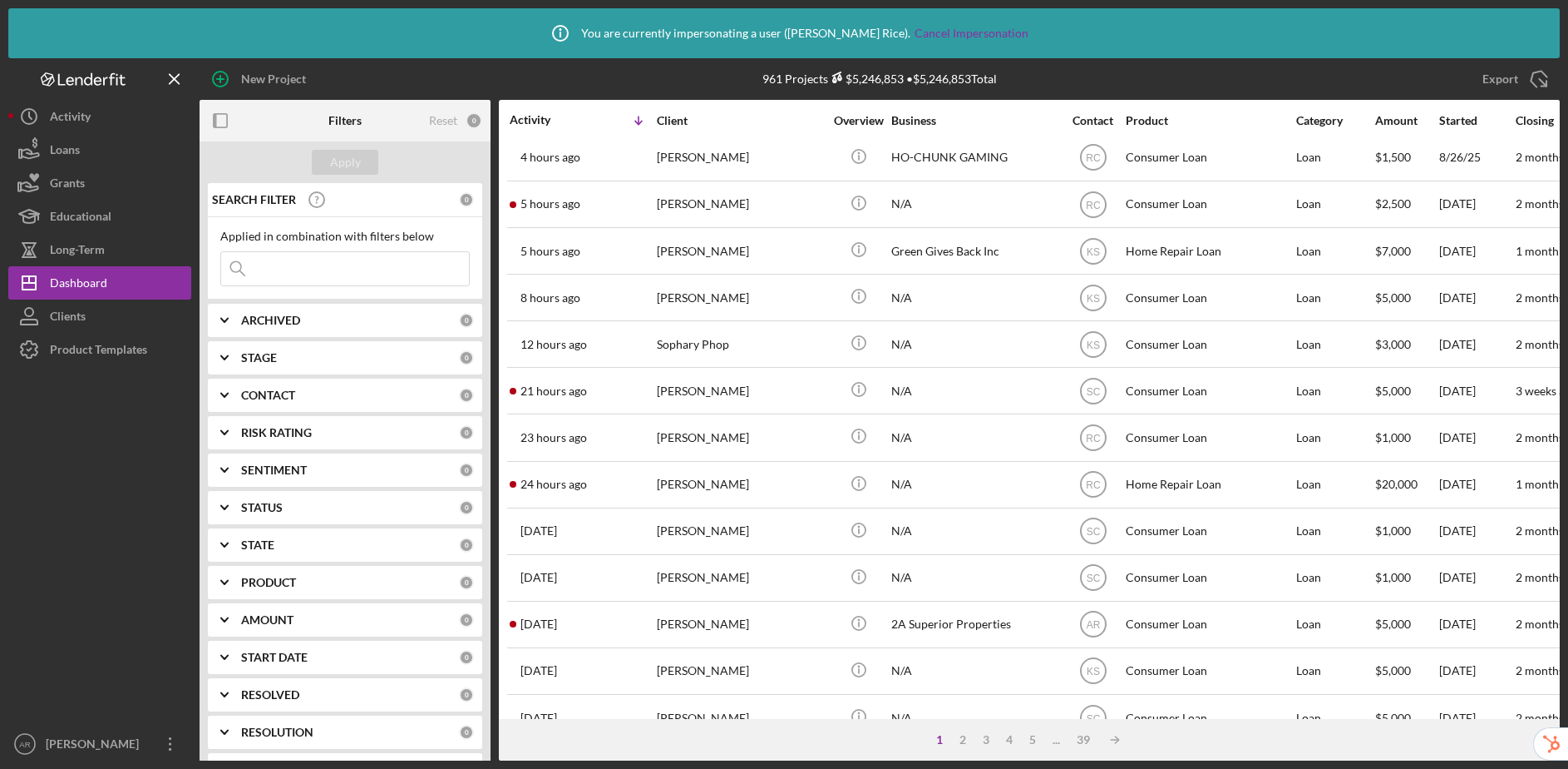
scroll to position [611, 0]
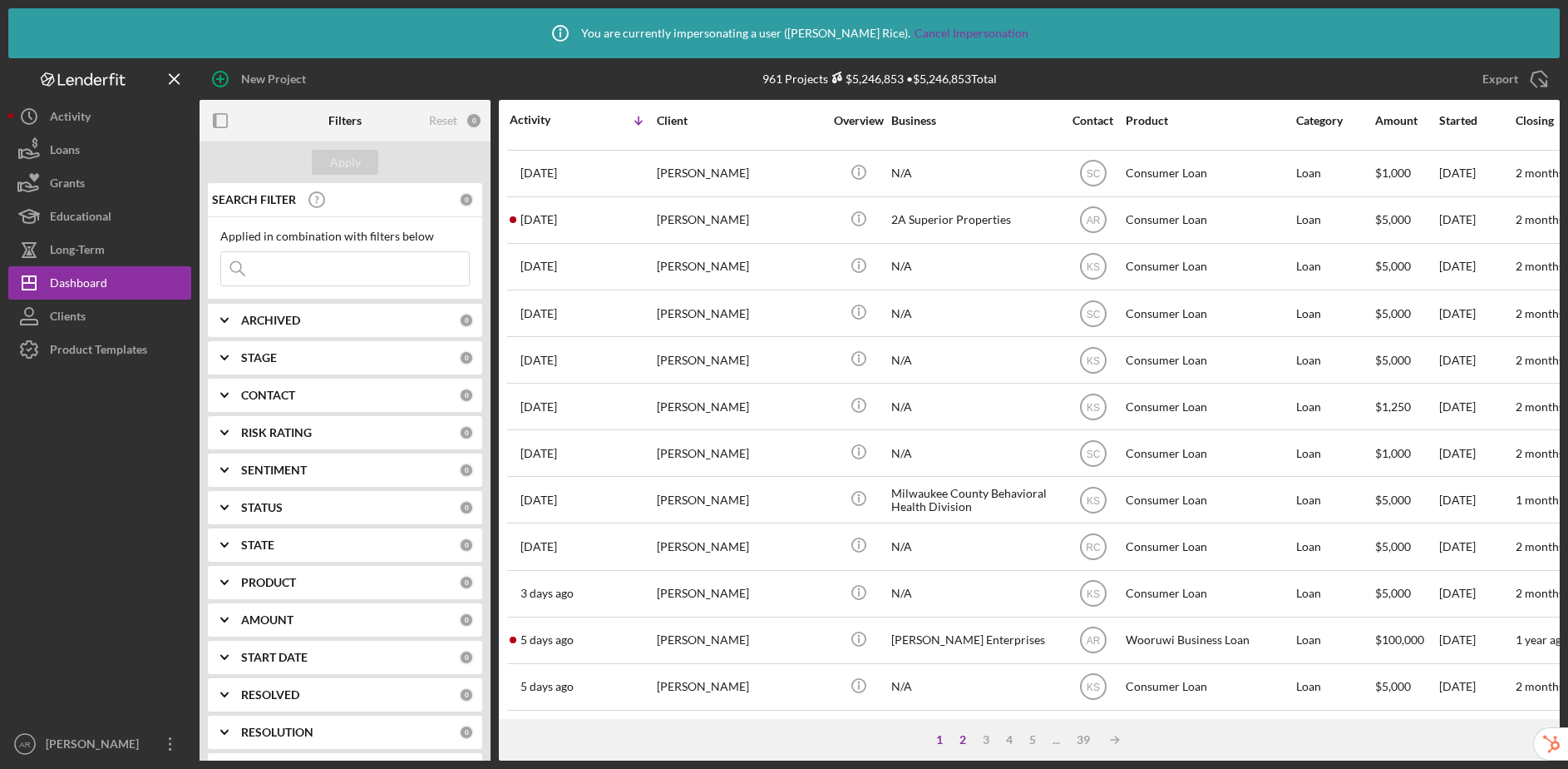
click at [959, 735] on div "2" at bounding box center [963, 739] width 24 height 14
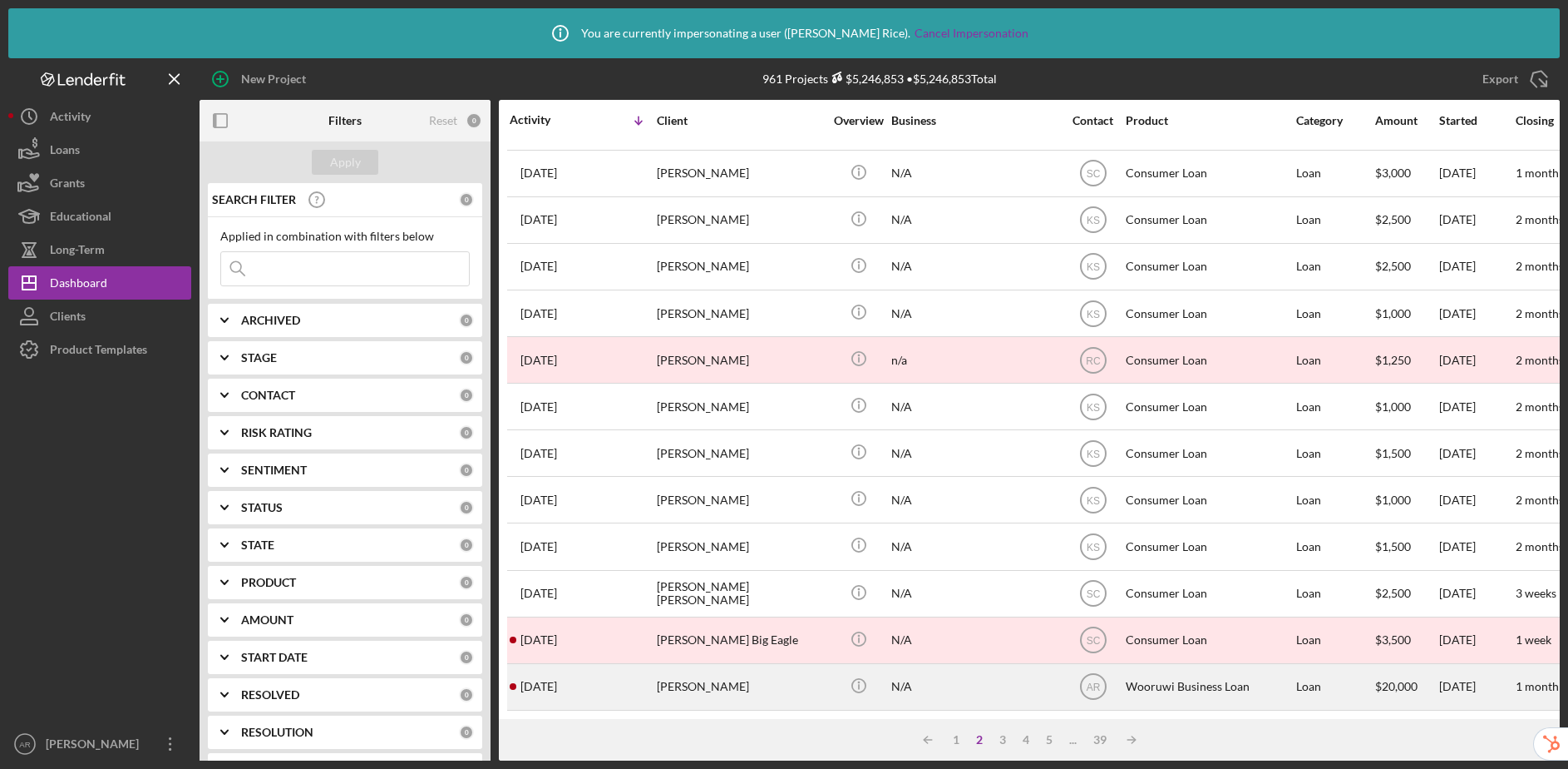
click at [789, 668] on div "Laurie Doxtator" at bounding box center [740, 687] width 166 height 44
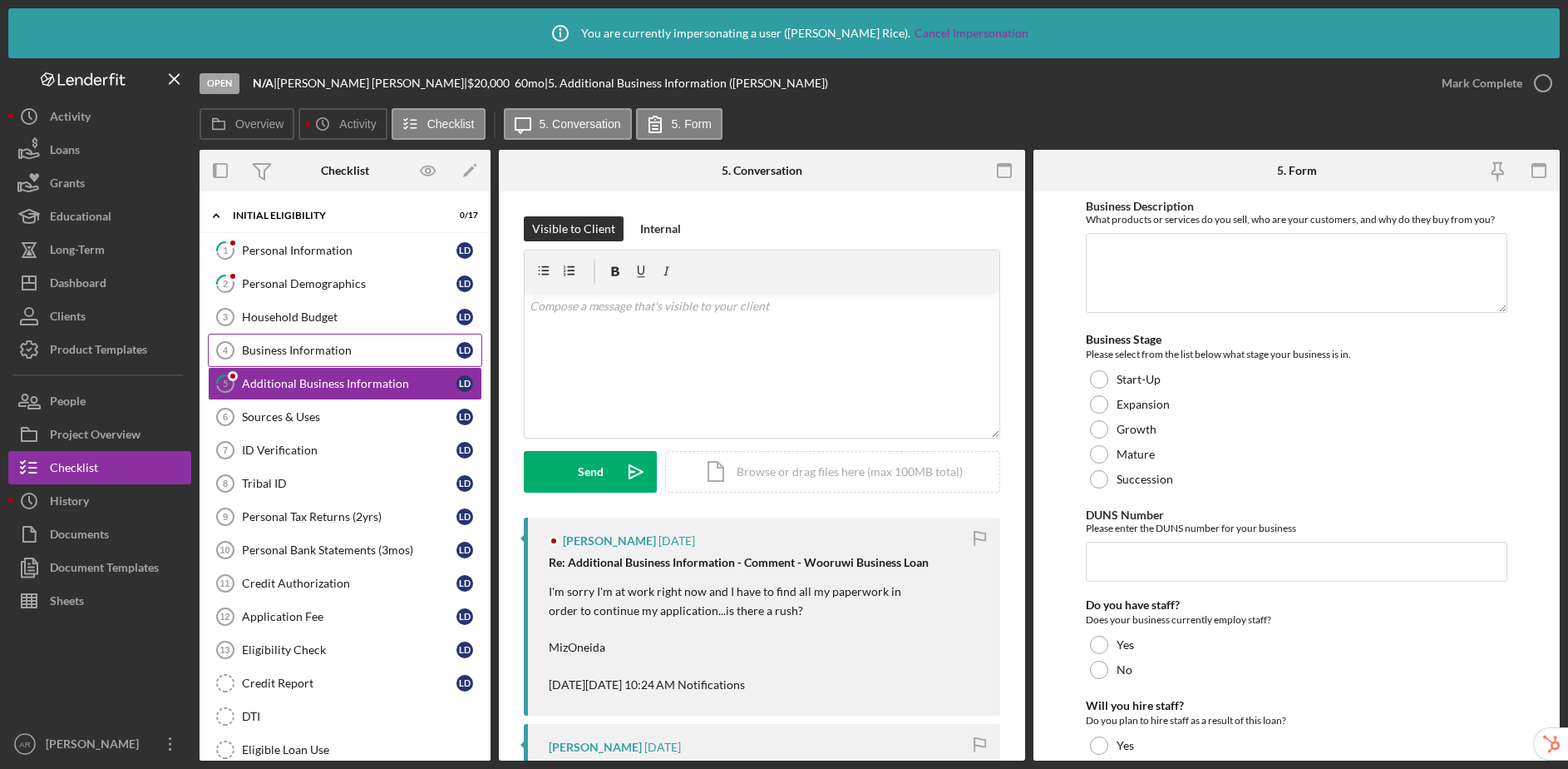
click at [325, 349] on div "Business Information" at bounding box center [349, 350] width 214 height 14
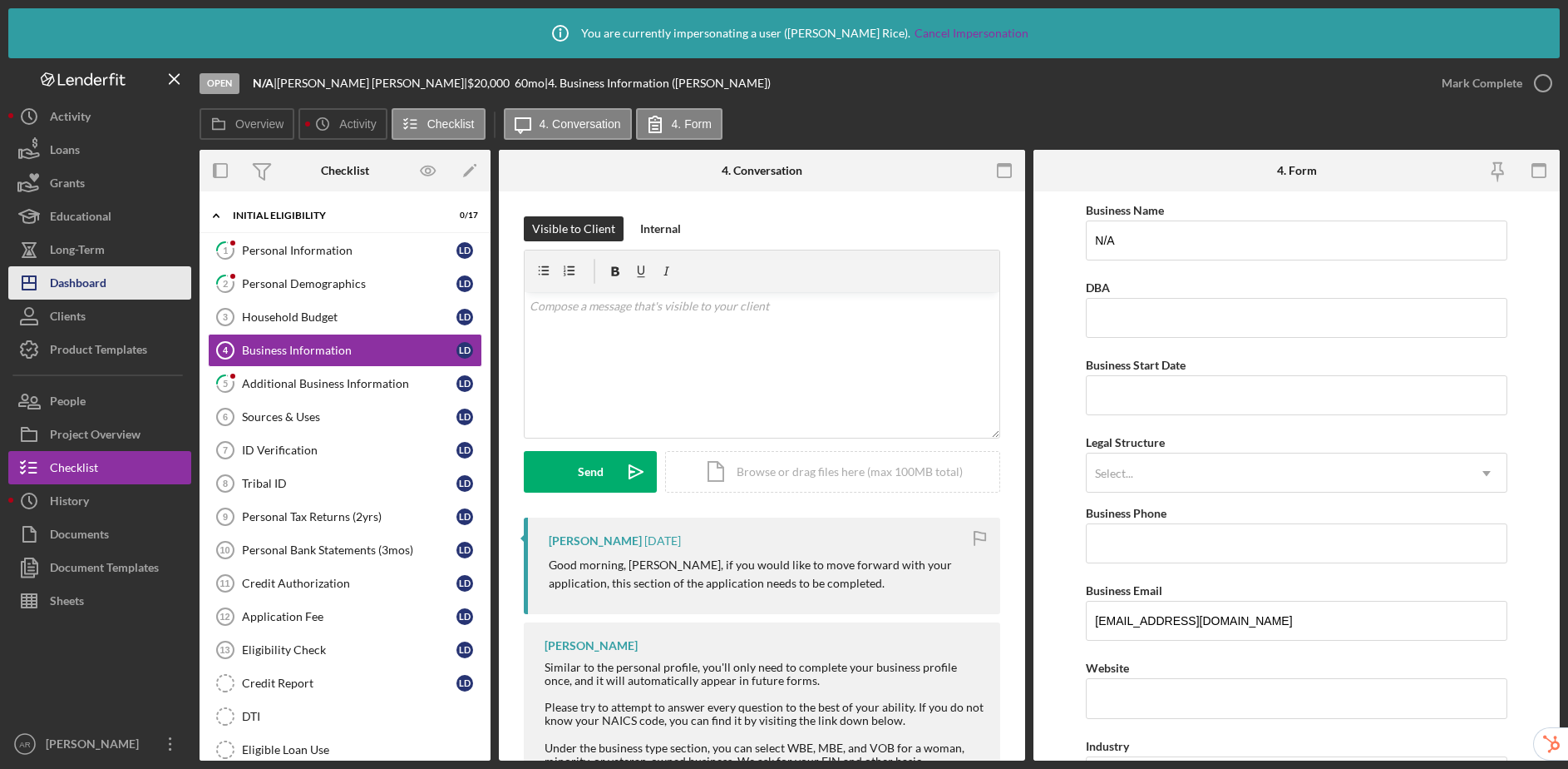
click at [96, 266] on div "Dashboard" at bounding box center [78, 284] width 57 height 37
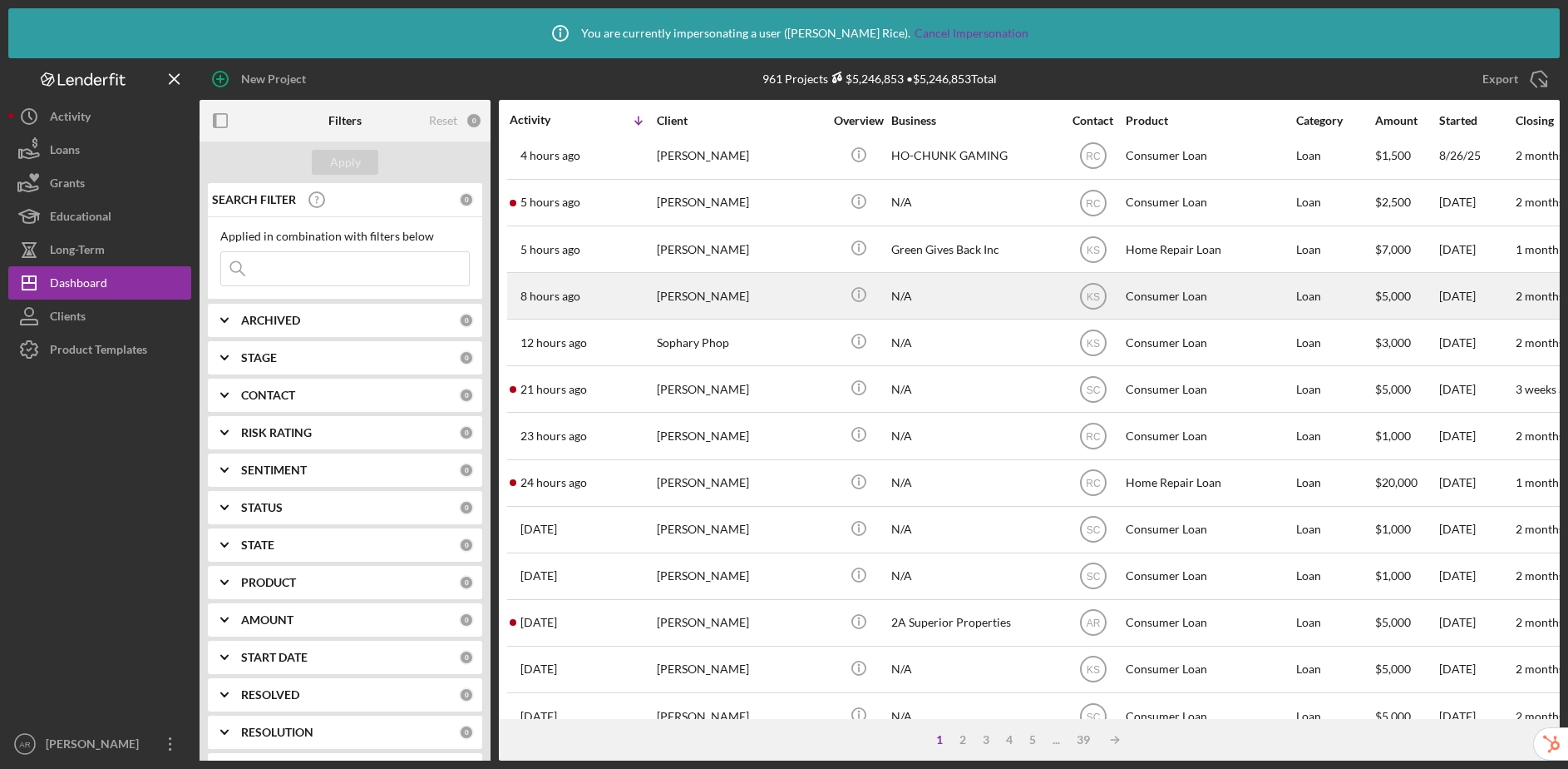
scroll to position [275, 0]
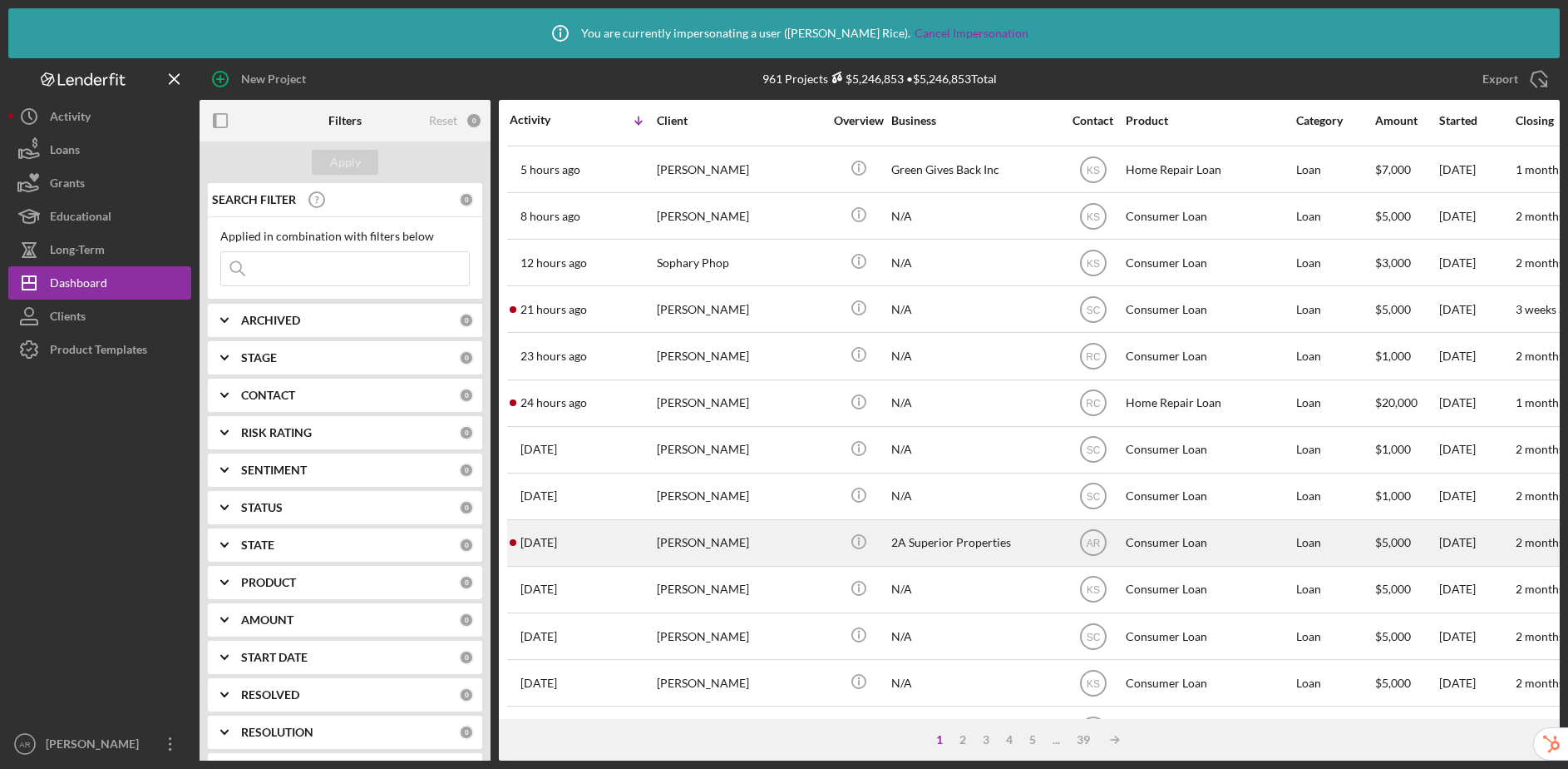
click at [986, 545] on div "2A Superior Properties" at bounding box center [975, 543] width 166 height 44
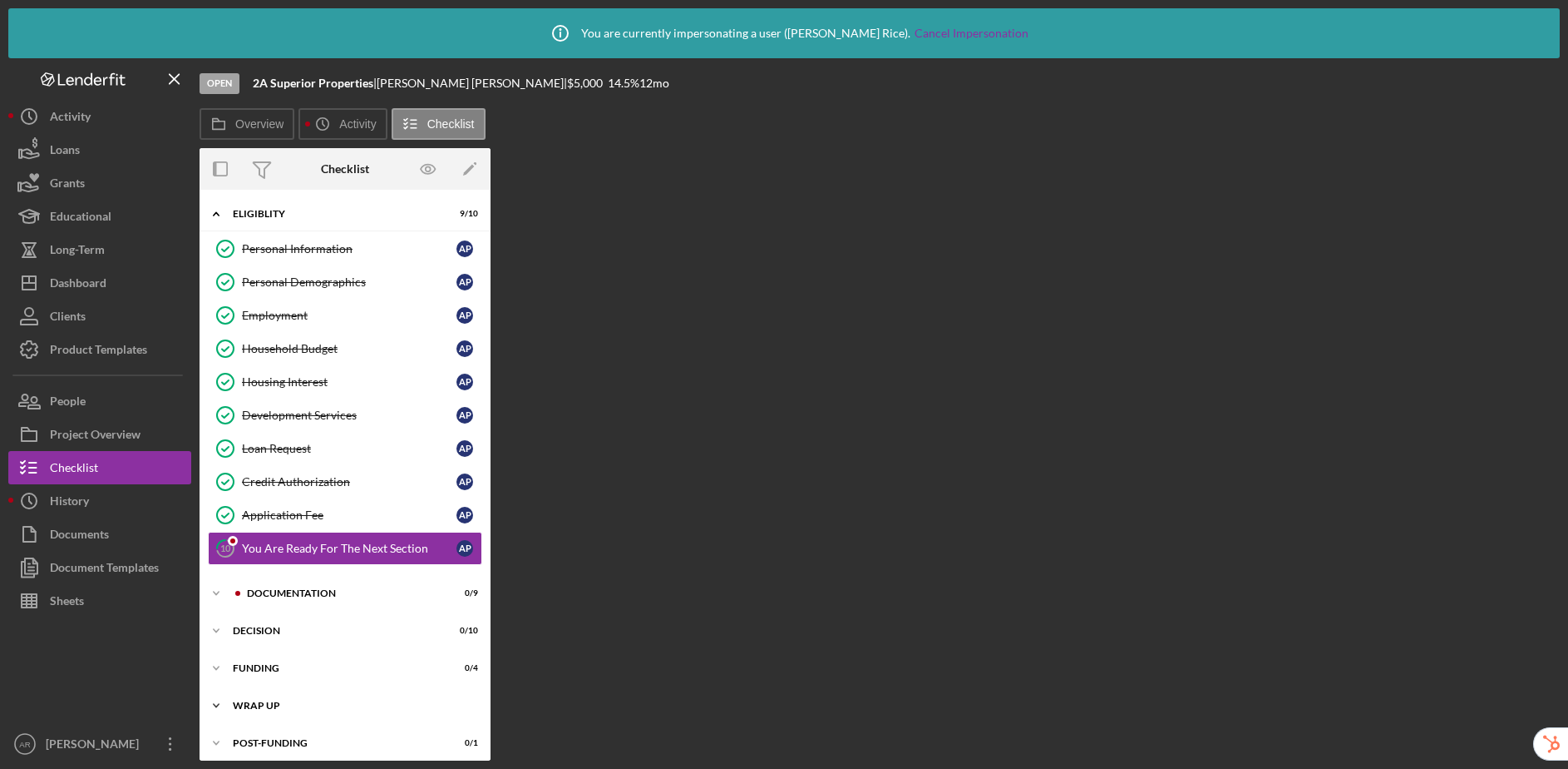
scroll to position [8, 0]
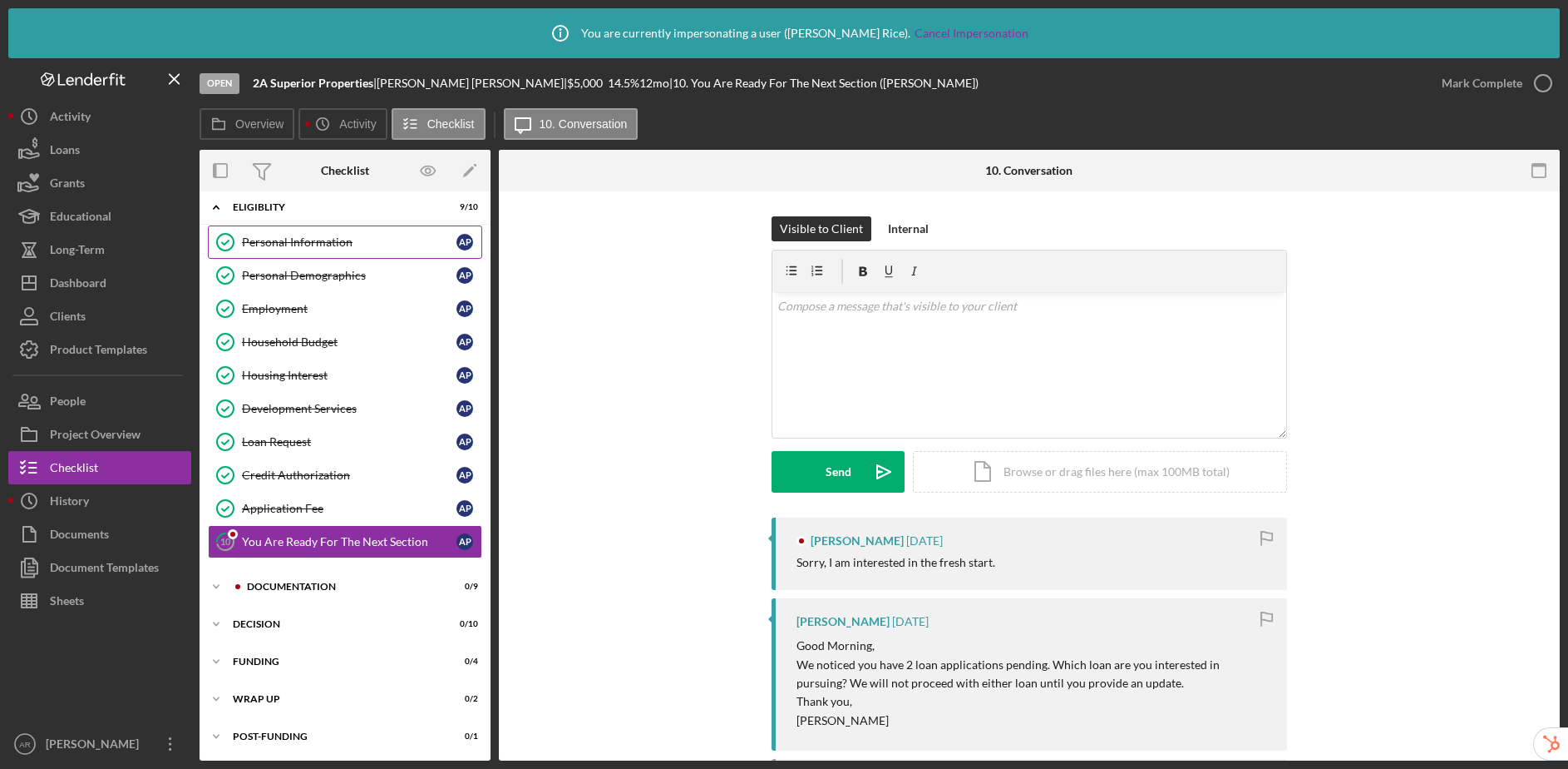
click at [335, 237] on div "Personal Information" at bounding box center [349, 242] width 214 height 14
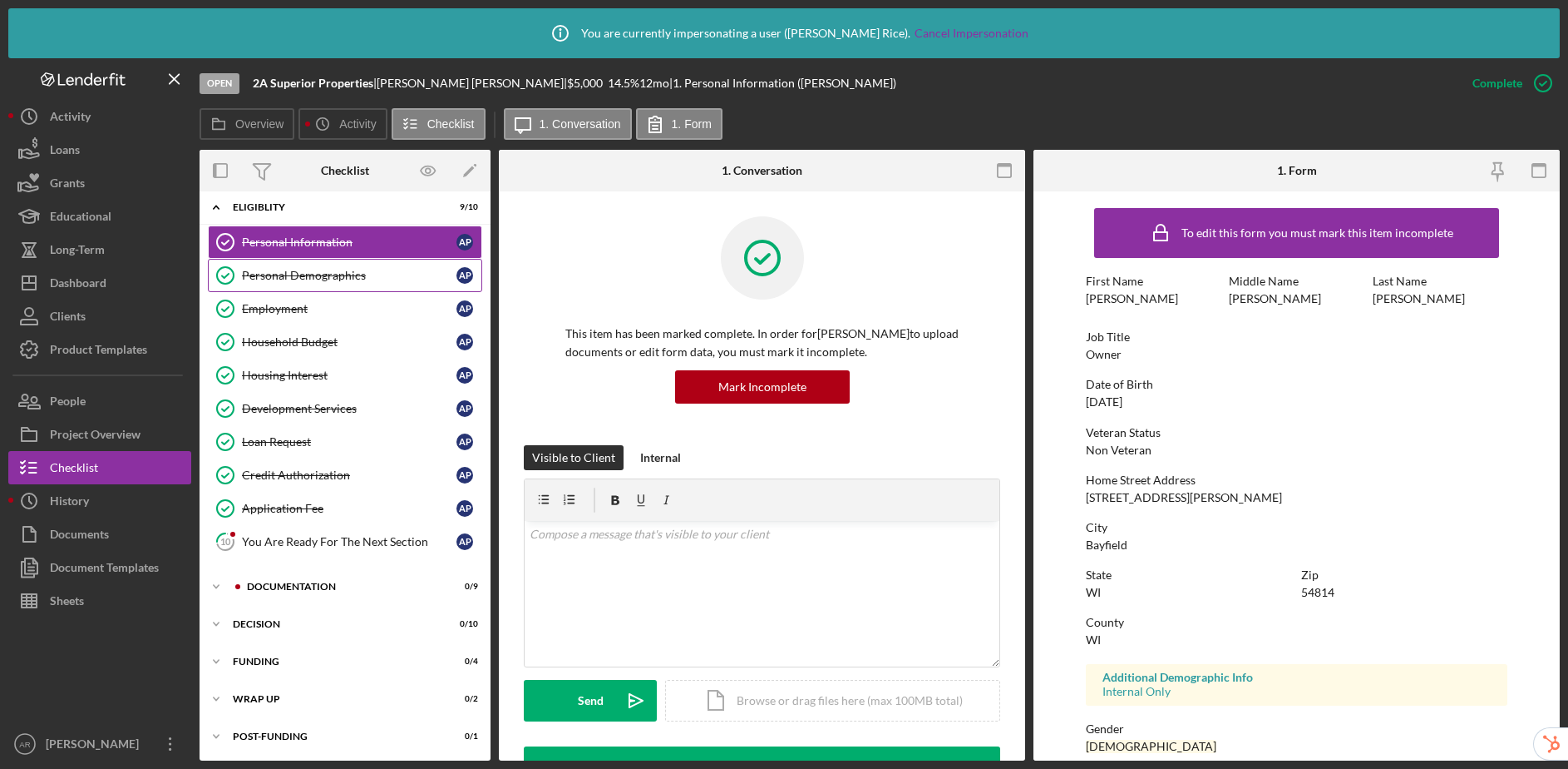
click at [356, 276] on div "Personal Demographics" at bounding box center [349, 275] width 214 height 14
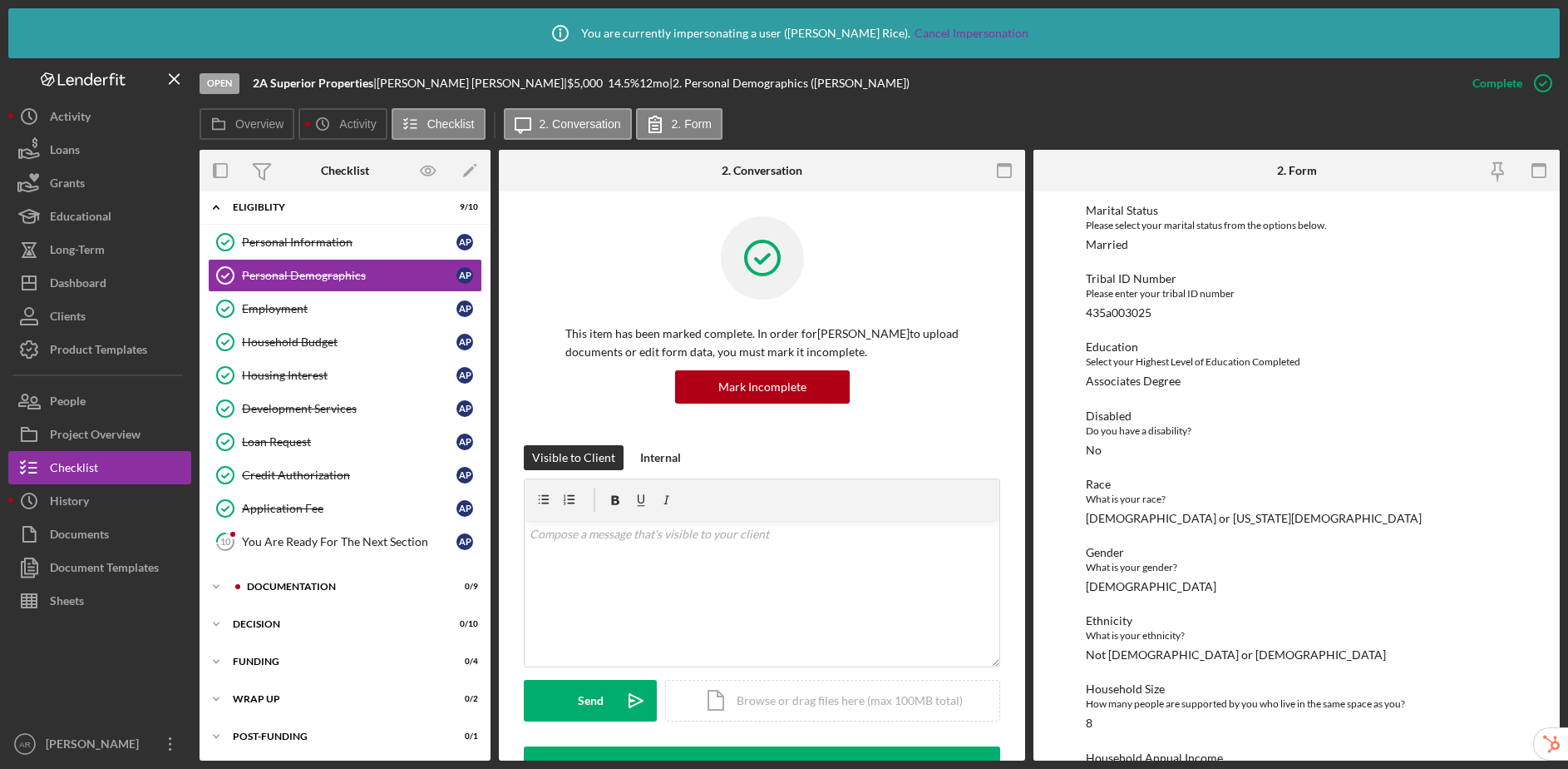
scroll to position [248, 0]
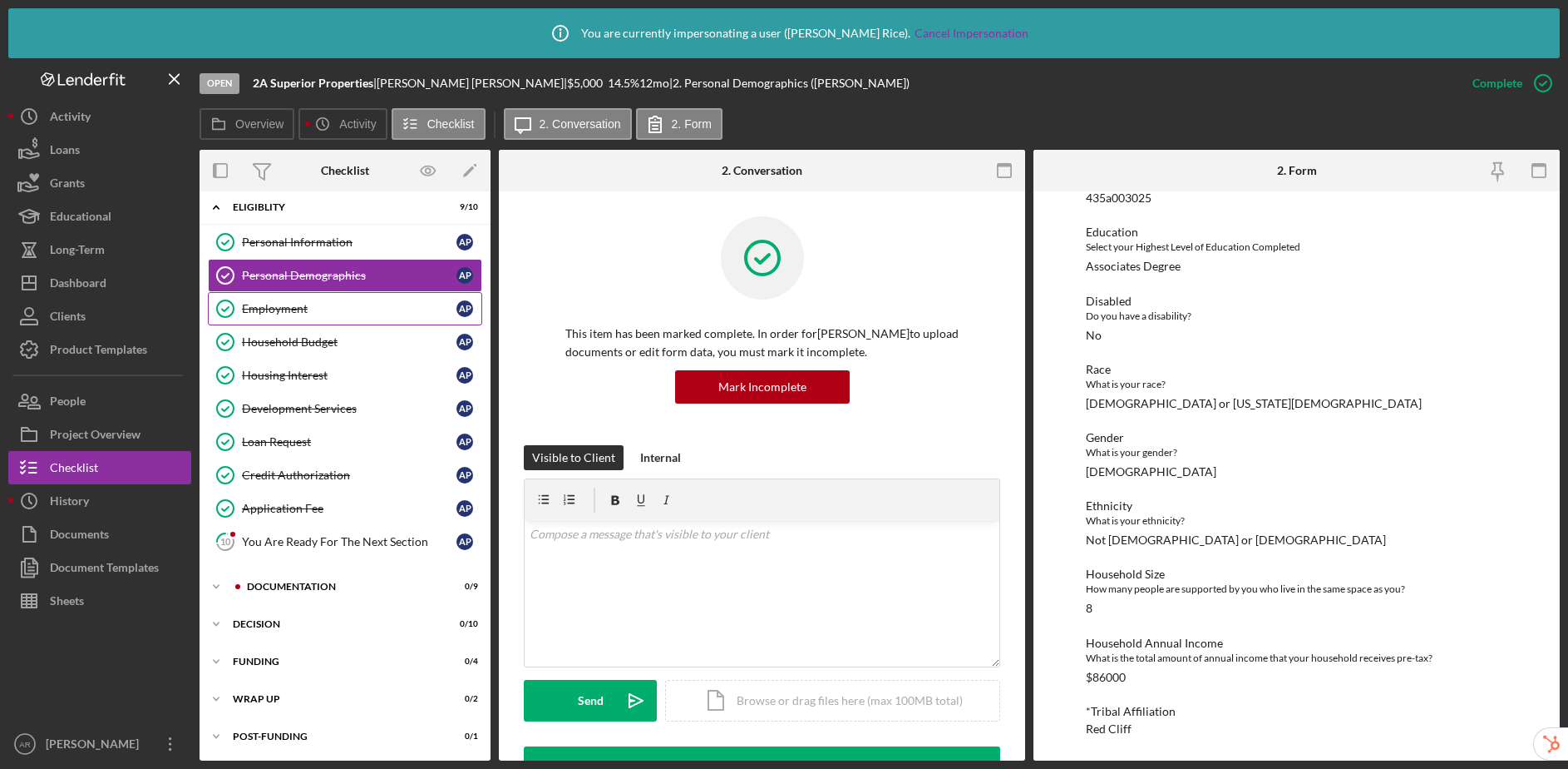
click at [309, 305] on div "Employment" at bounding box center [349, 309] width 214 height 14
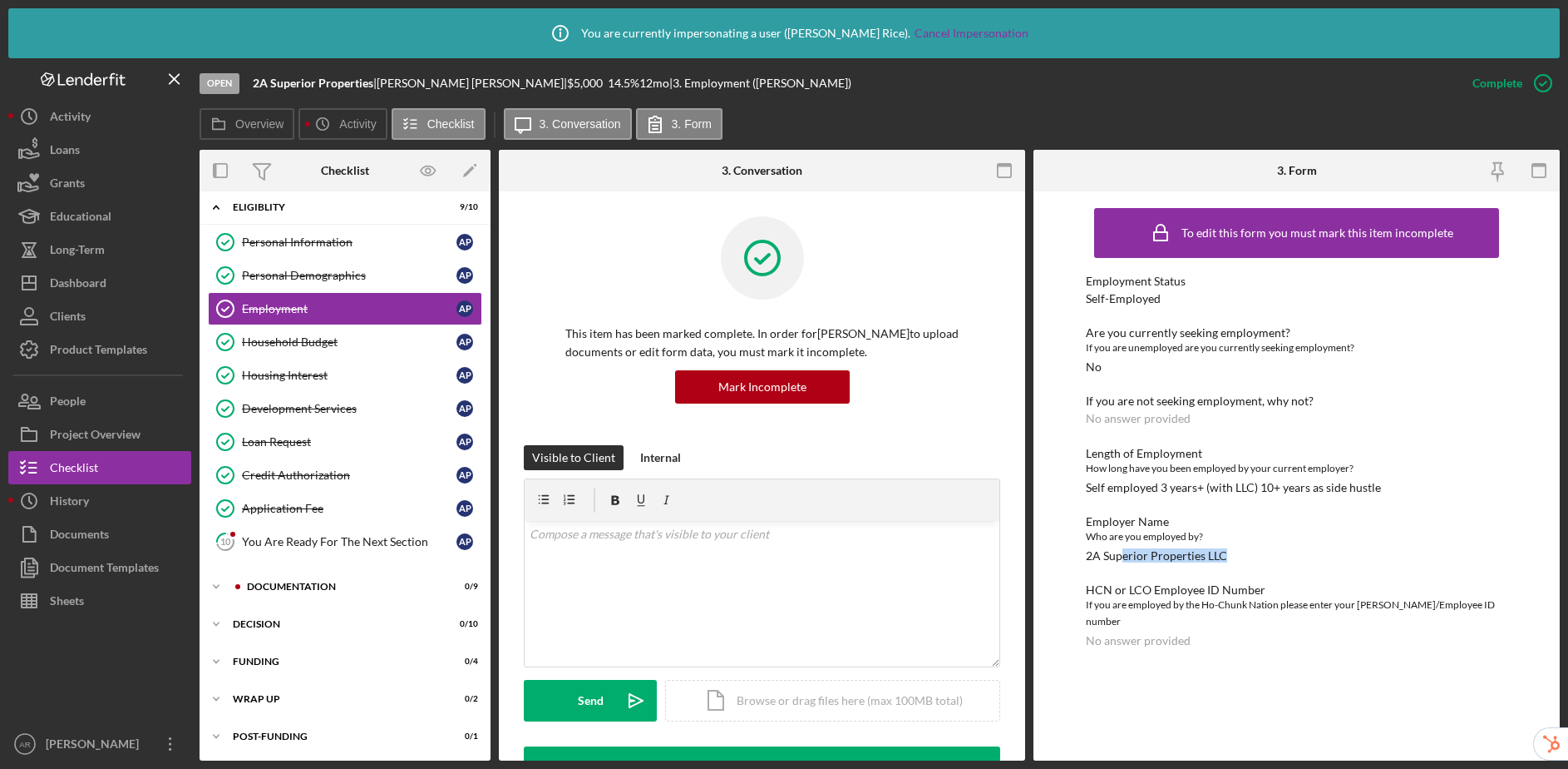
drag, startPoint x: 1119, startPoint y: 561, endPoint x: 1267, endPoint y: 559, distance: 148.0
click at [1267, 559] on div "Employer Name Who are you employed by? 2A Superior Properties LLC" at bounding box center [1296, 538] width 420 height 47
click at [1278, 541] on div "Who are you employed by?" at bounding box center [1296, 536] width 420 height 16
click at [96, 399] on button "People" at bounding box center [99, 401] width 183 height 33
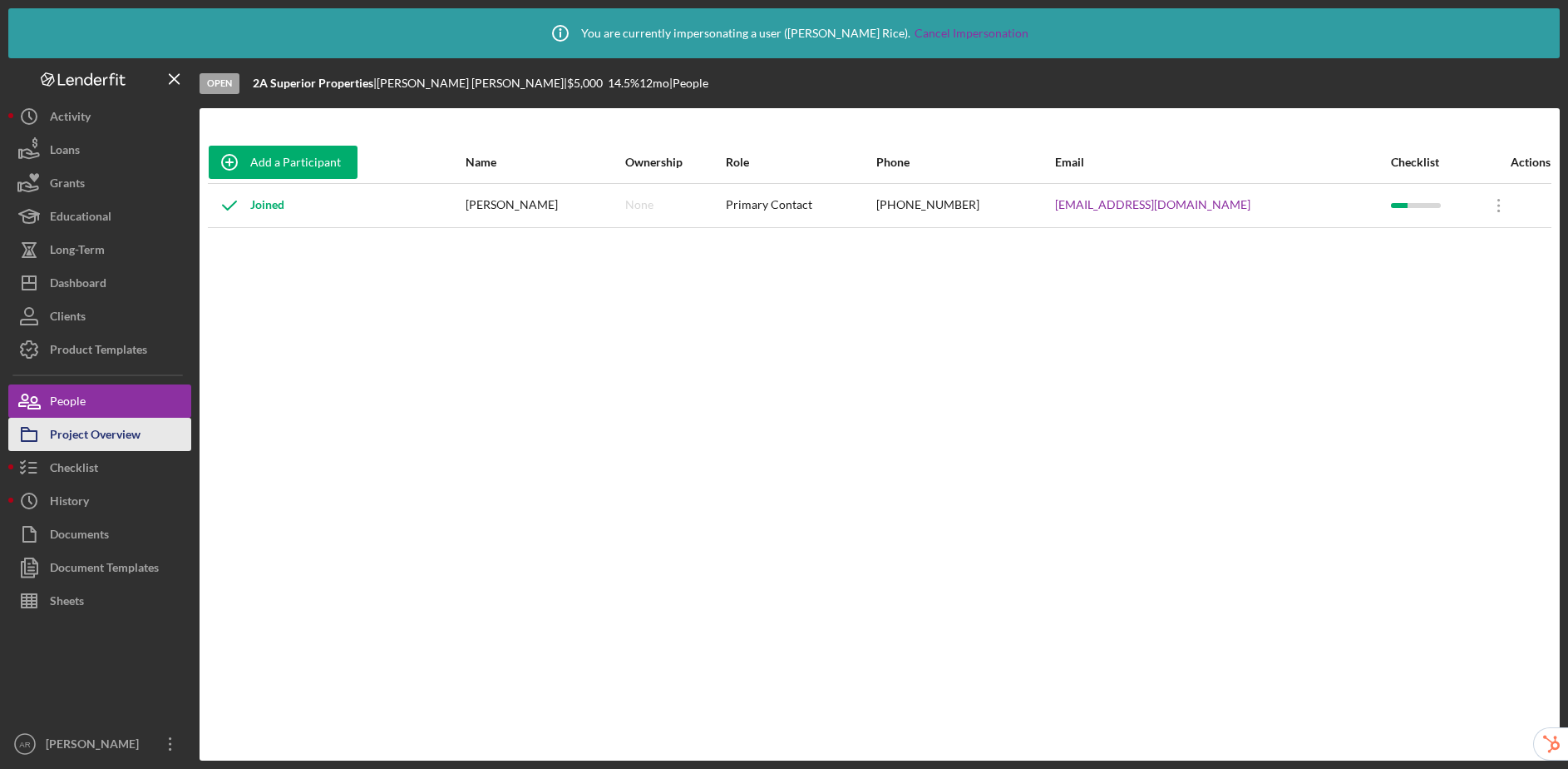
click at [96, 436] on div "Project Overview" at bounding box center [95, 436] width 90 height 37
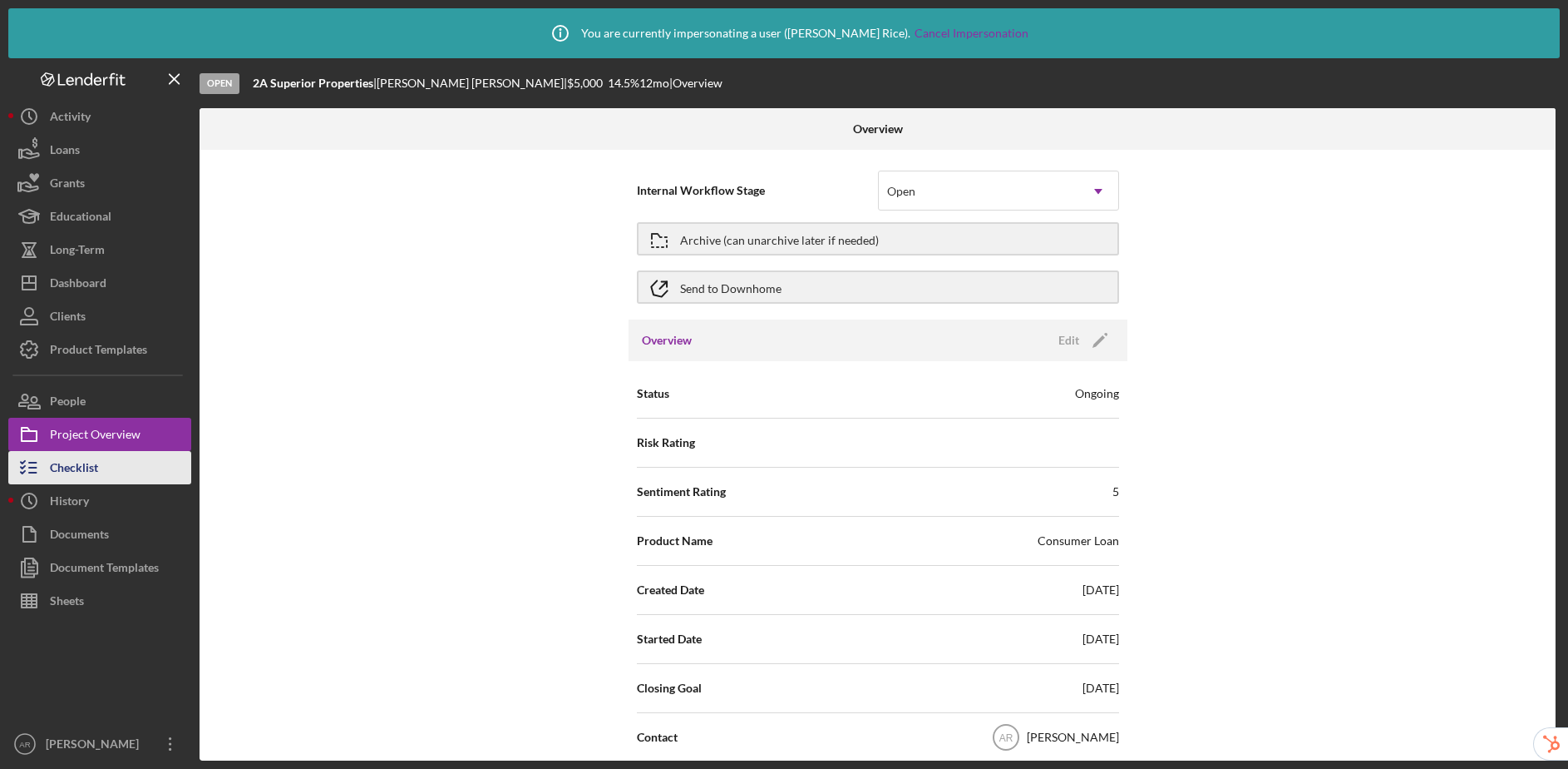
click at [100, 480] on button "Checklist" at bounding box center [99, 467] width 183 height 33
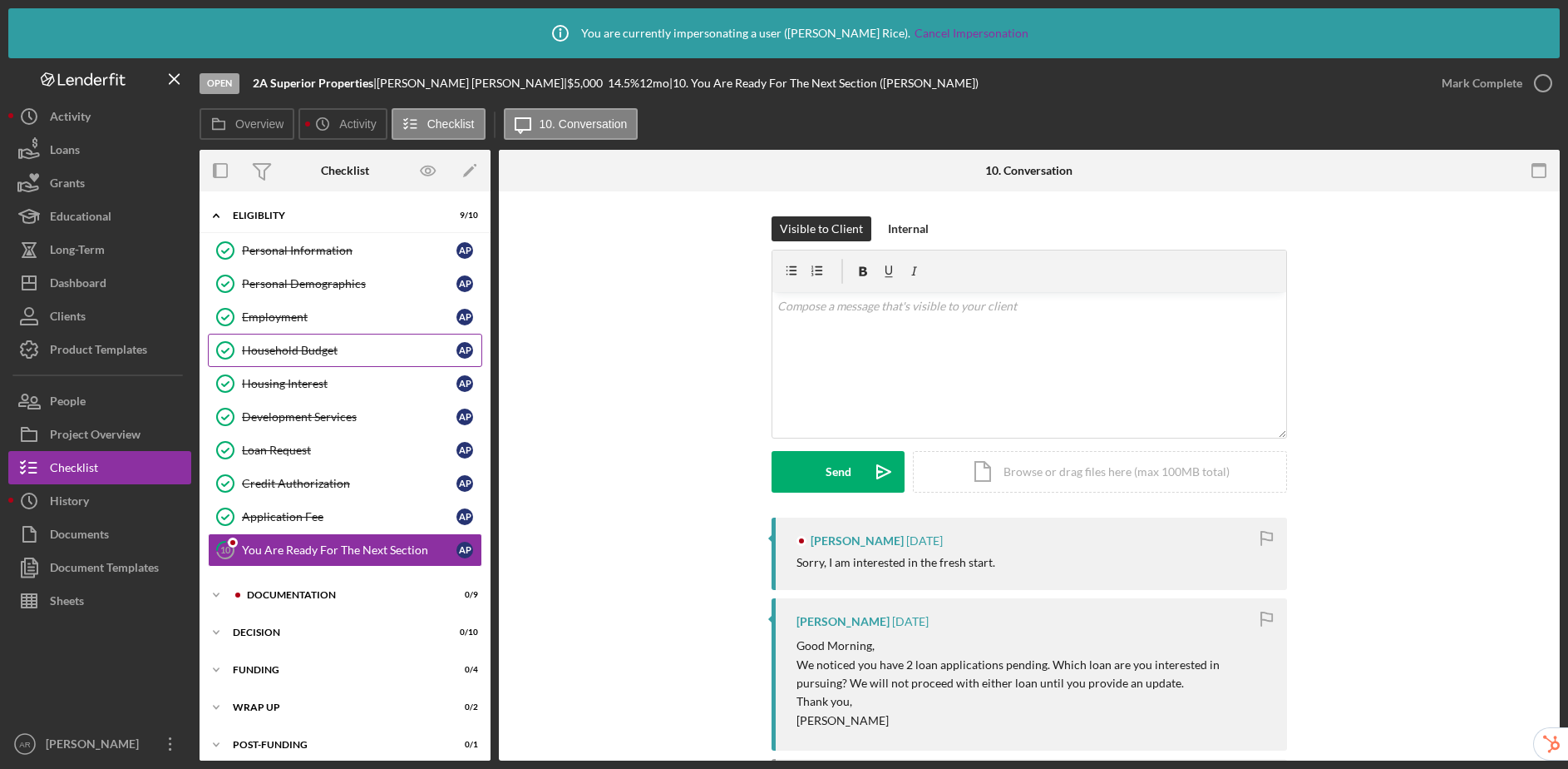
click at [307, 347] on div "Household Budget" at bounding box center [349, 350] width 214 height 14
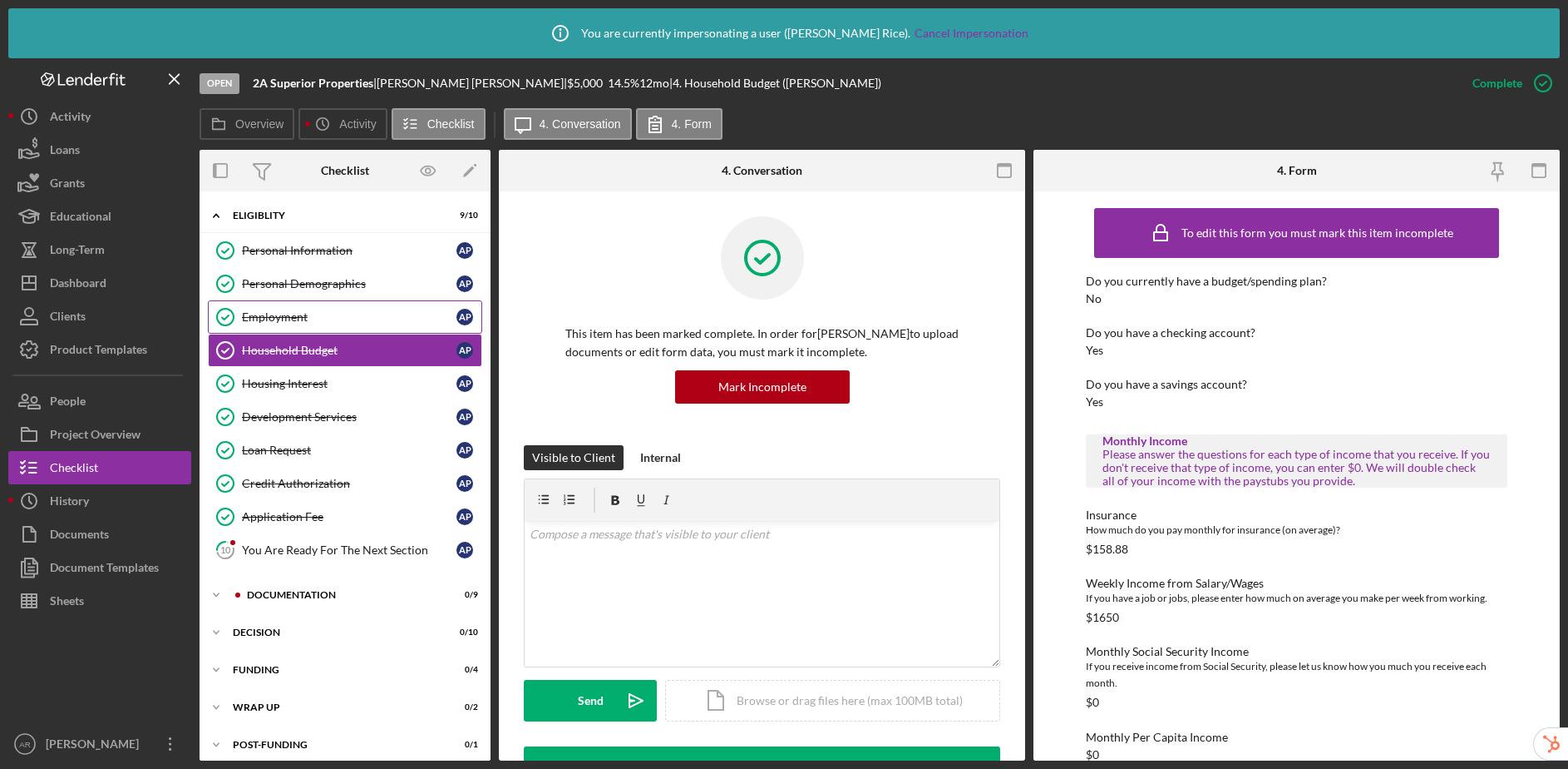
click at [318, 314] on div "Employment" at bounding box center [349, 317] width 214 height 14
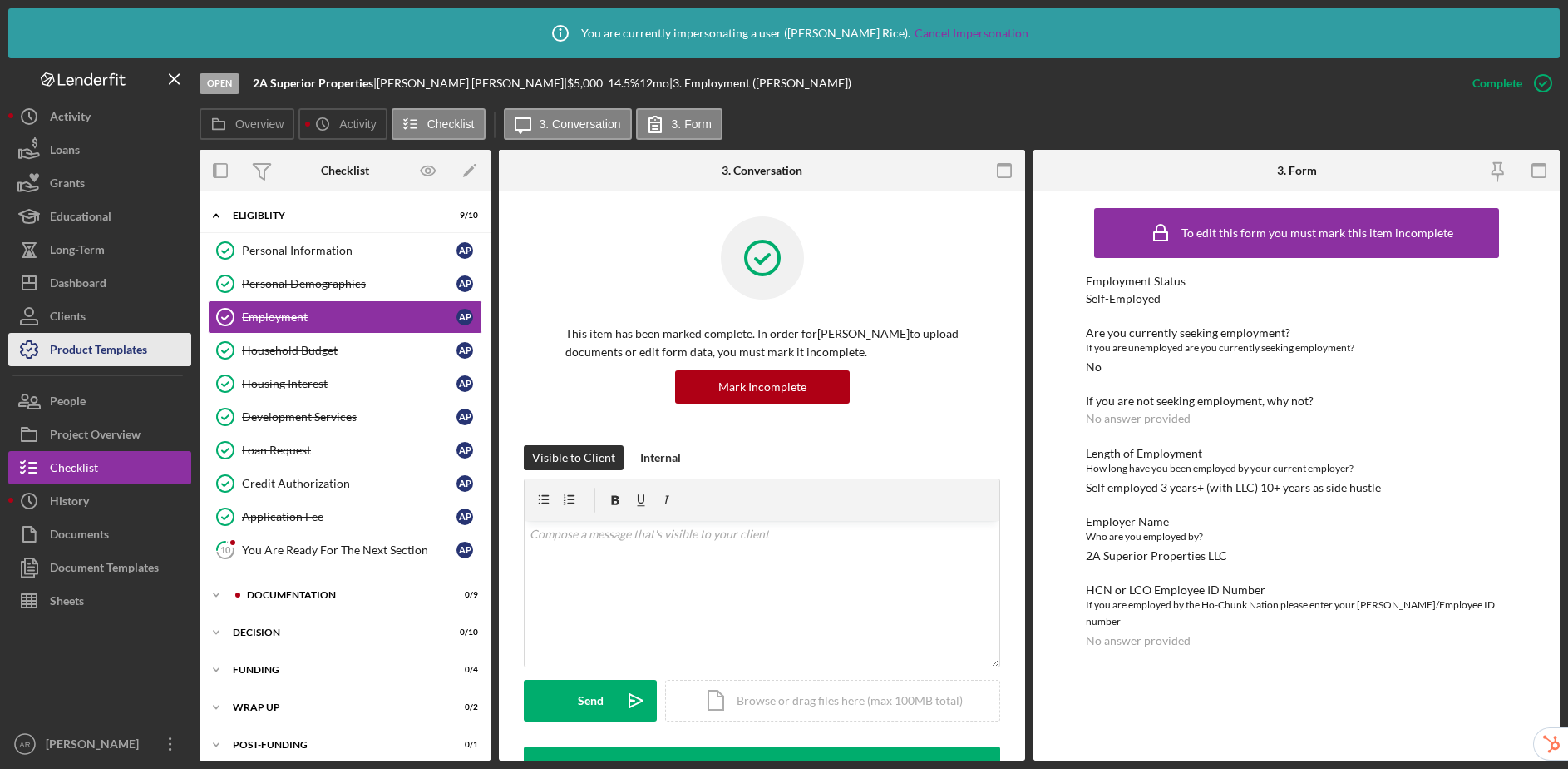
click at [80, 344] on div "Product Templates" at bounding box center [99, 351] width 98 height 37
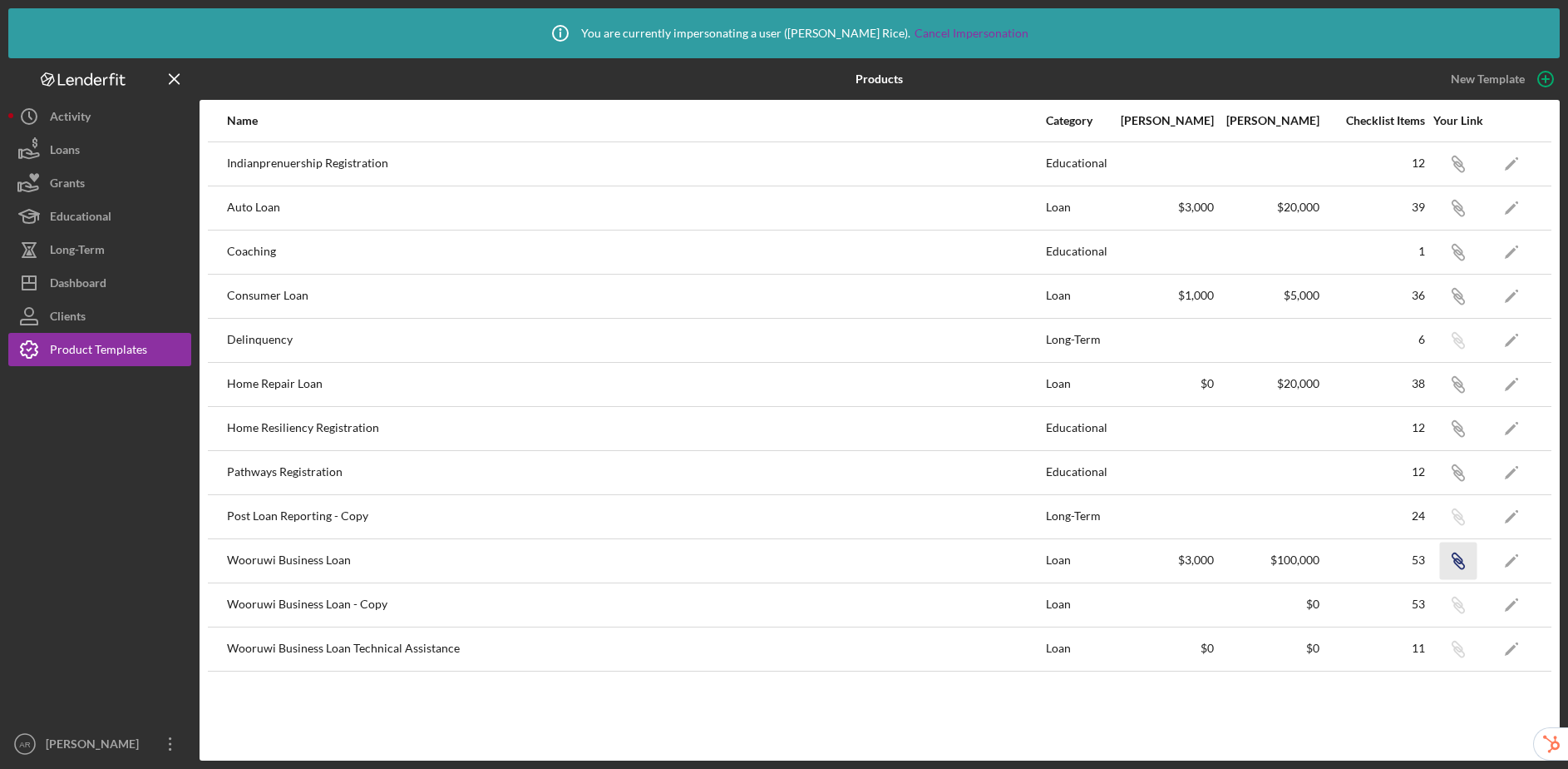
click at [1456, 171] on icon "button" at bounding box center [1459, 166] width 10 height 10
click at [80, 273] on div "Dashboard" at bounding box center [78, 284] width 57 height 37
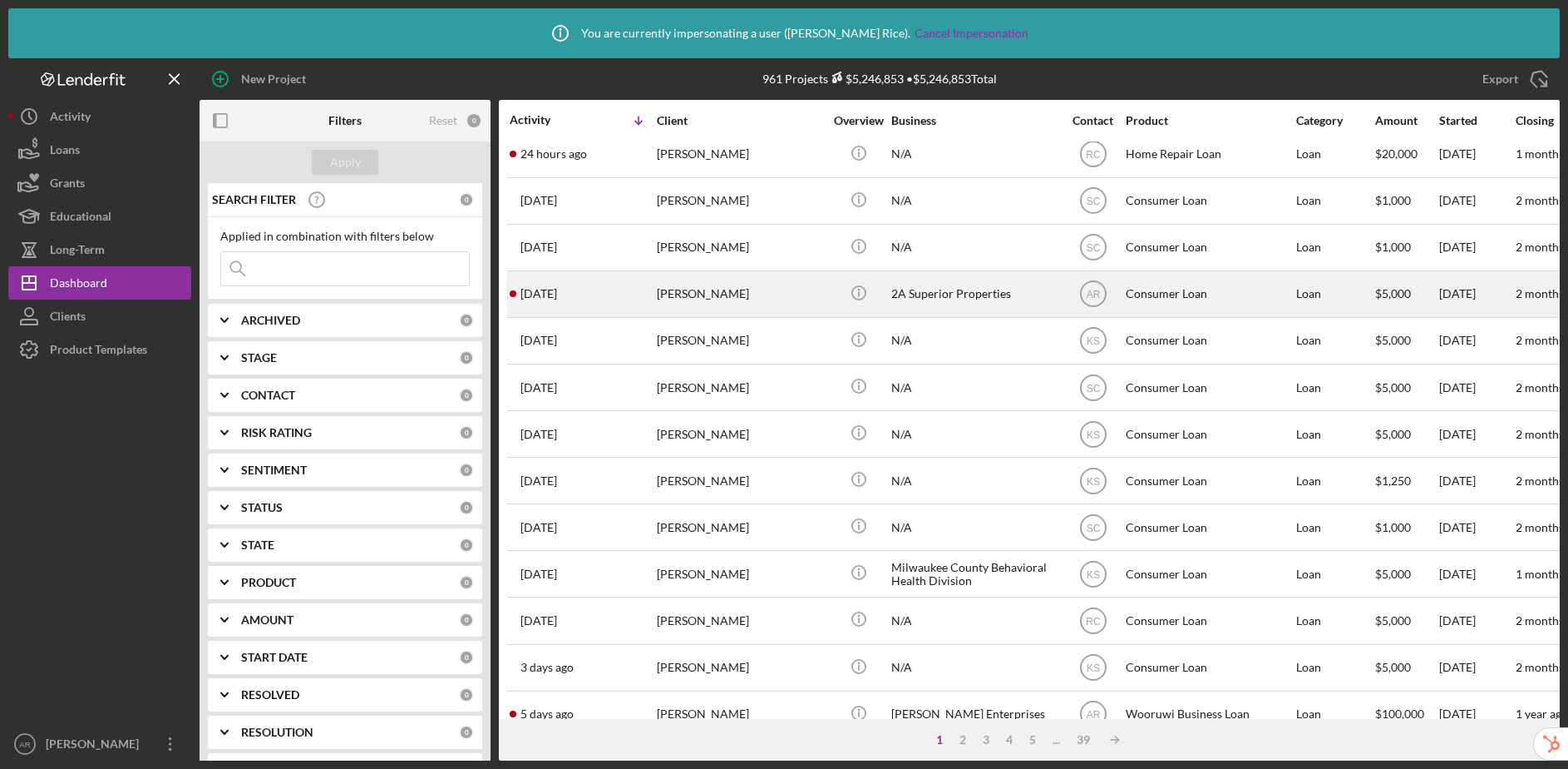
scroll to position [522, 0]
click at [963, 304] on div "2A Superior Properties" at bounding box center [975, 295] width 166 height 44
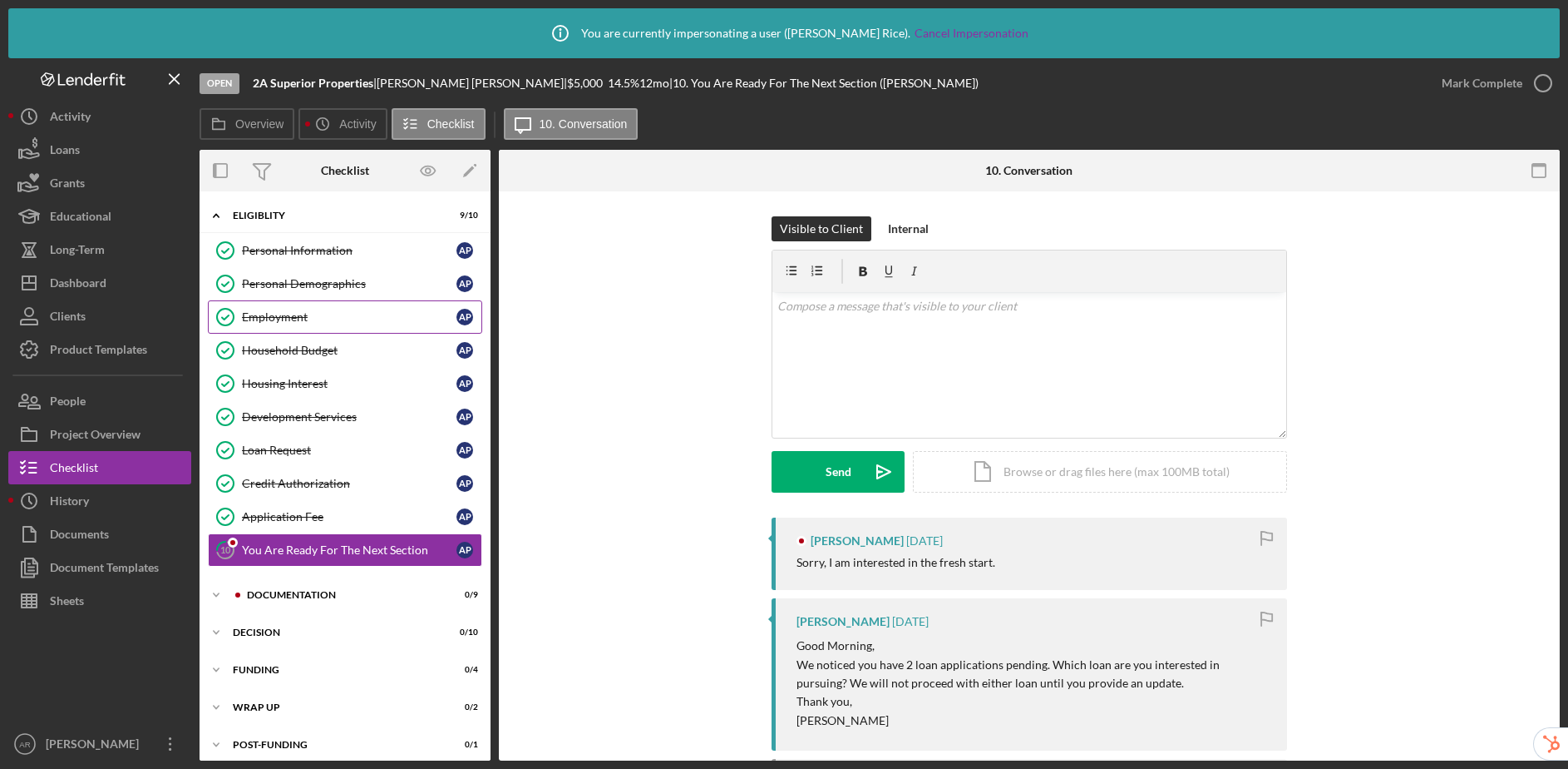
click at [291, 310] on div "Employment" at bounding box center [349, 317] width 214 height 14
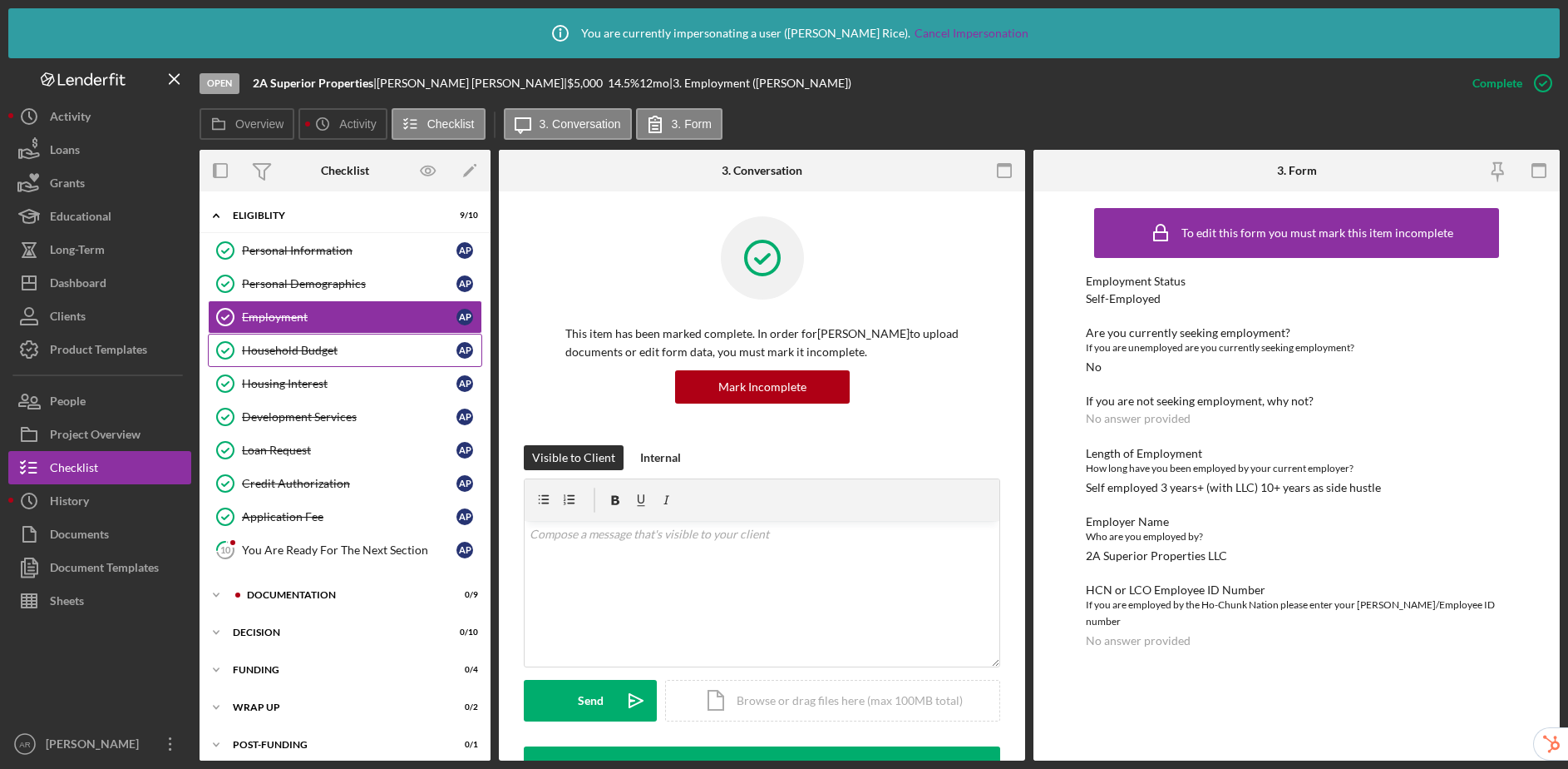
click at [292, 348] on div "Household Budget" at bounding box center [349, 350] width 214 height 14
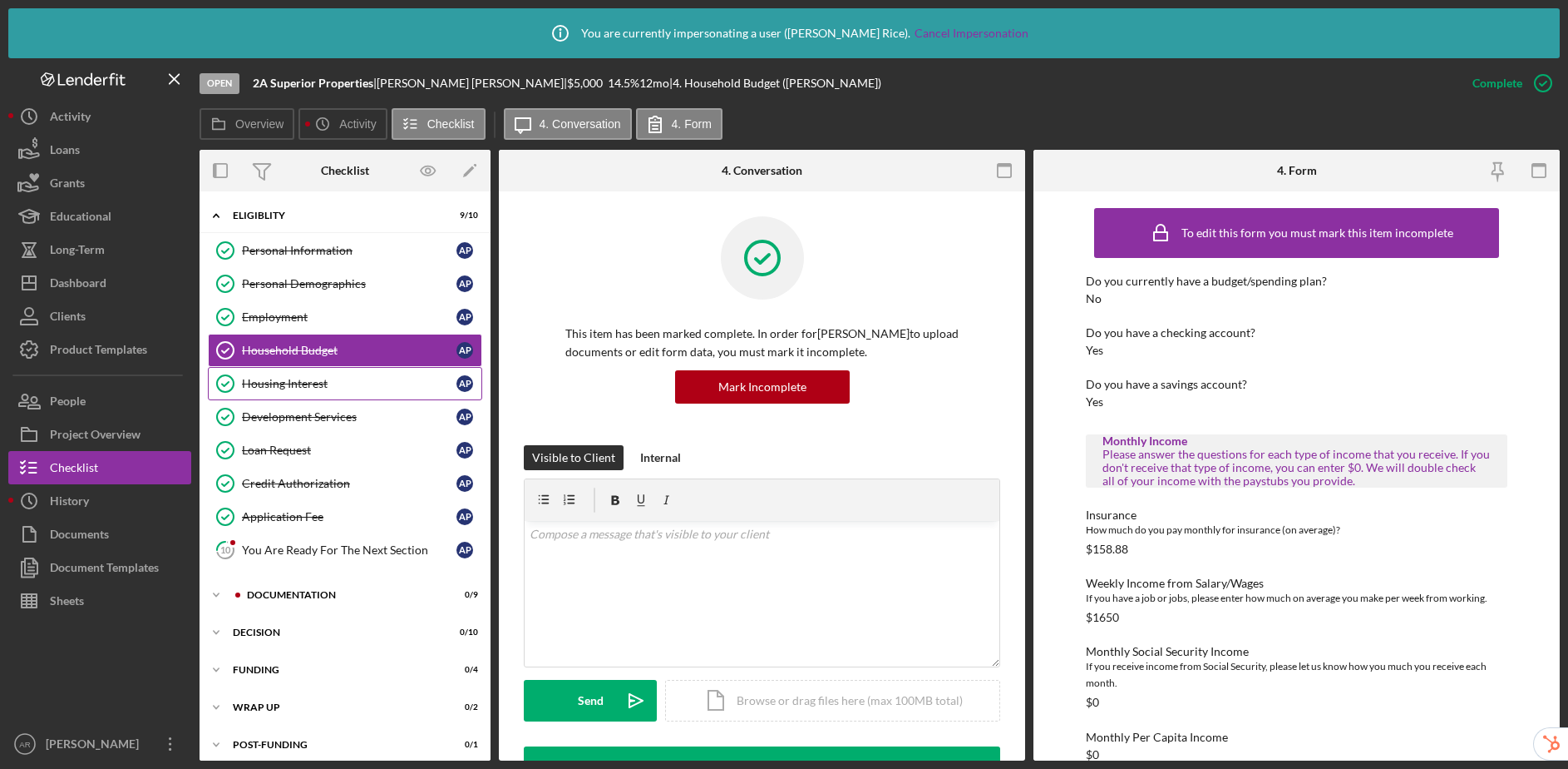
click at [278, 377] on div "Housing Interest" at bounding box center [349, 383] width 214 height 14
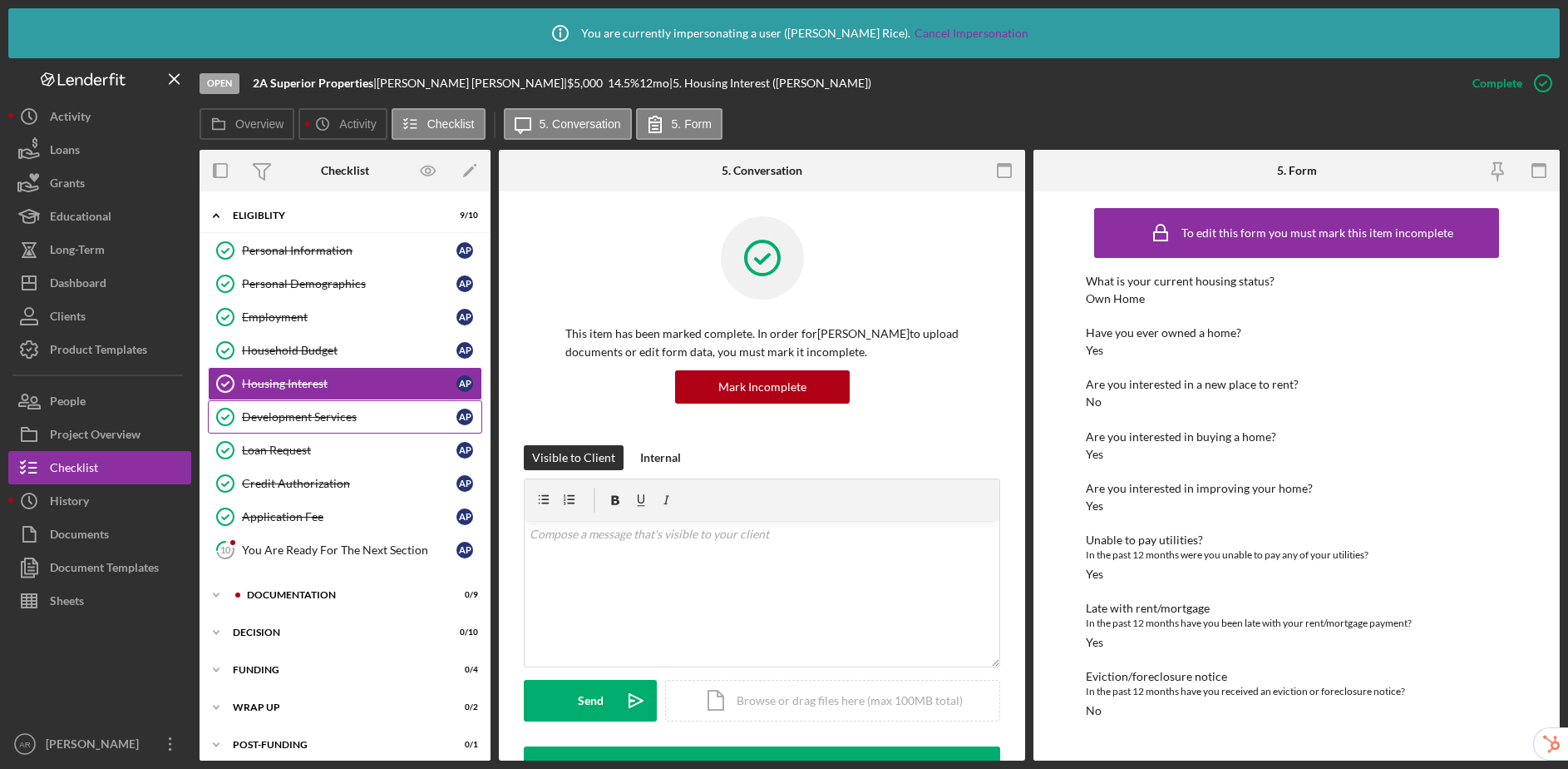
click at [276, 407] on link "Development Services Development Services A P" at bounding box center [345, 416] width 274 height 33
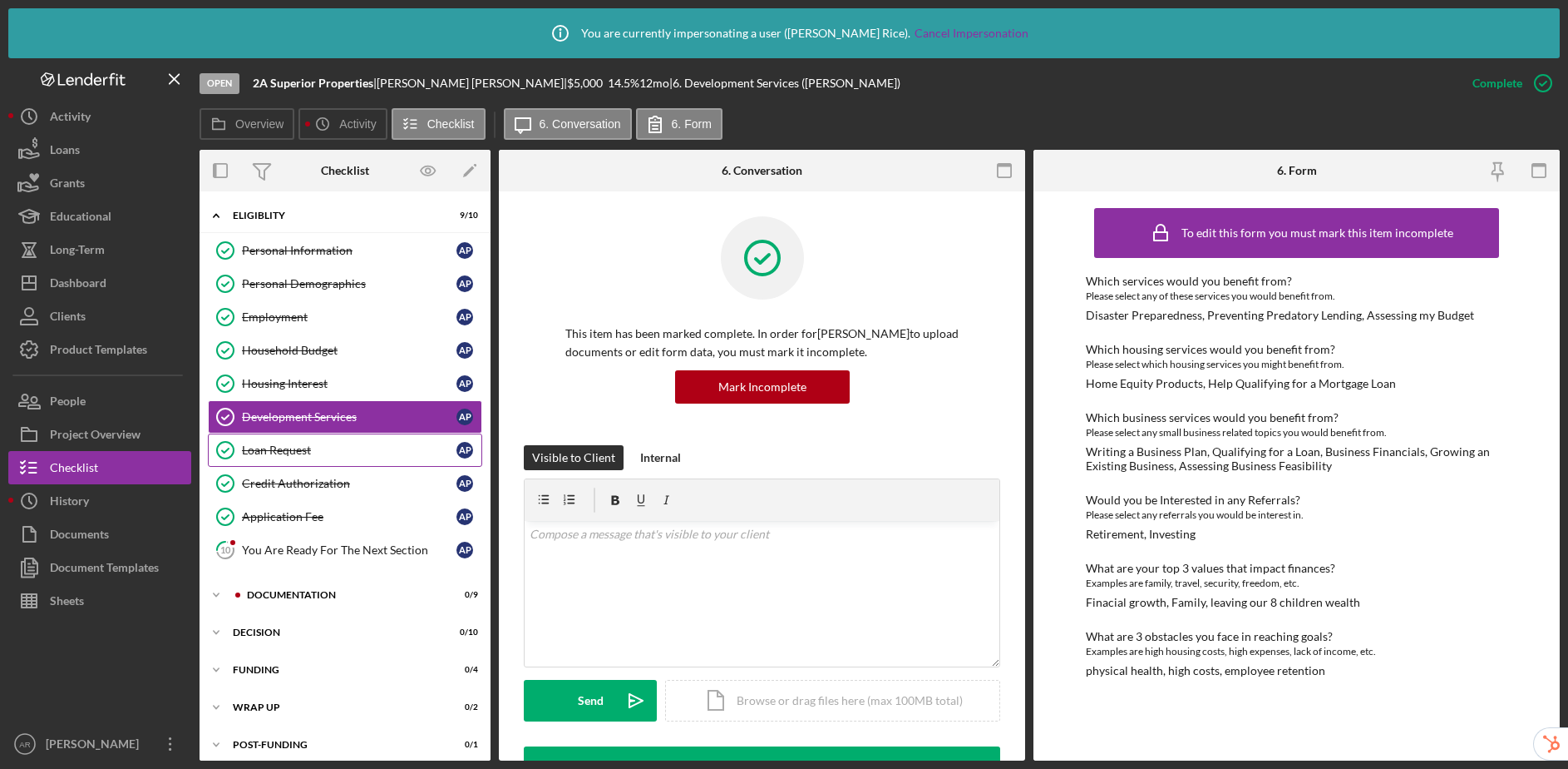
click at [282, 443] on div "Loan Request" at bounding box center [349, 450] width 214 height 14
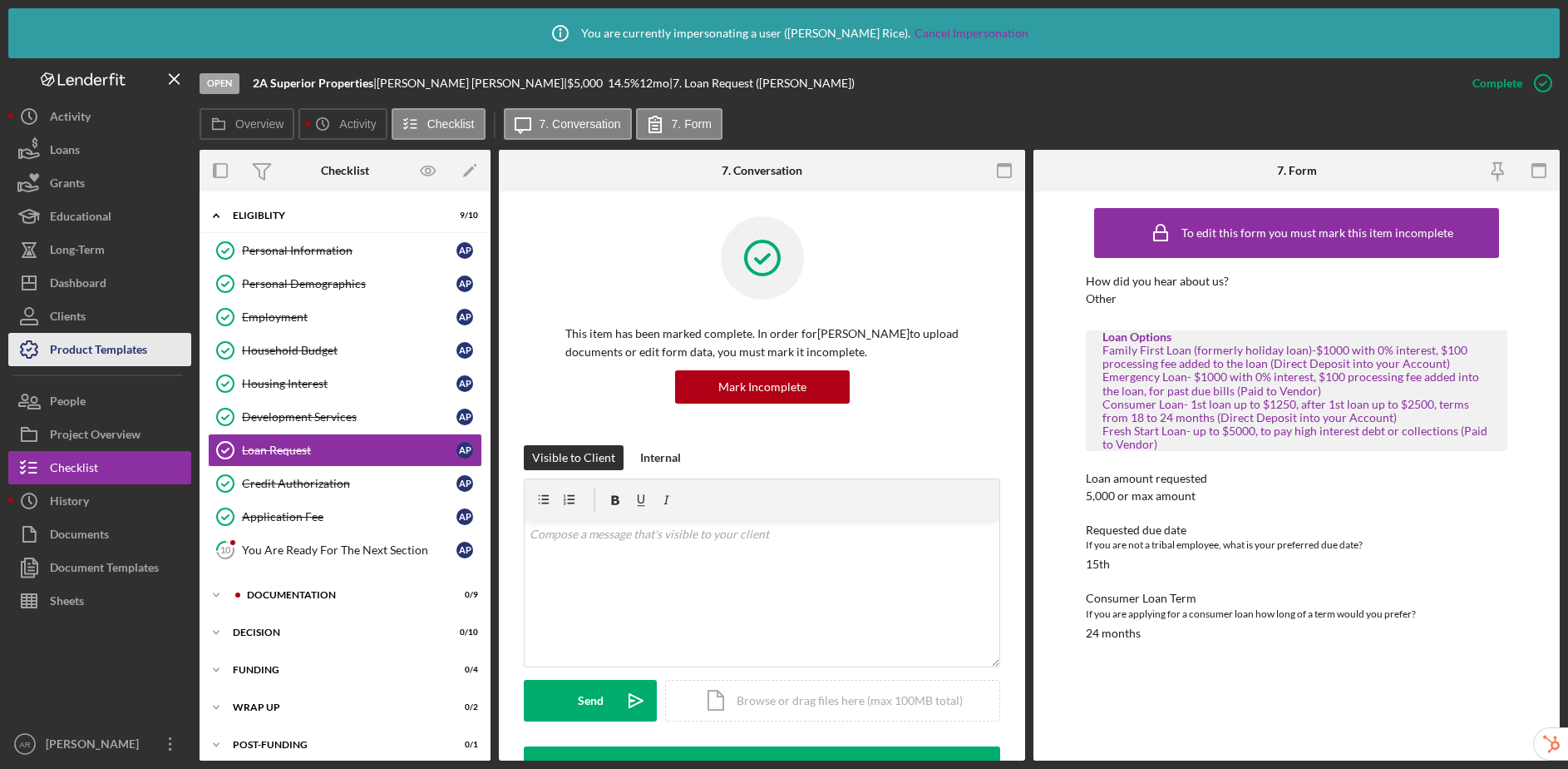
click at [109, 344] on div "Product Templates" at bounding box center [99, 351] width 98 height 37
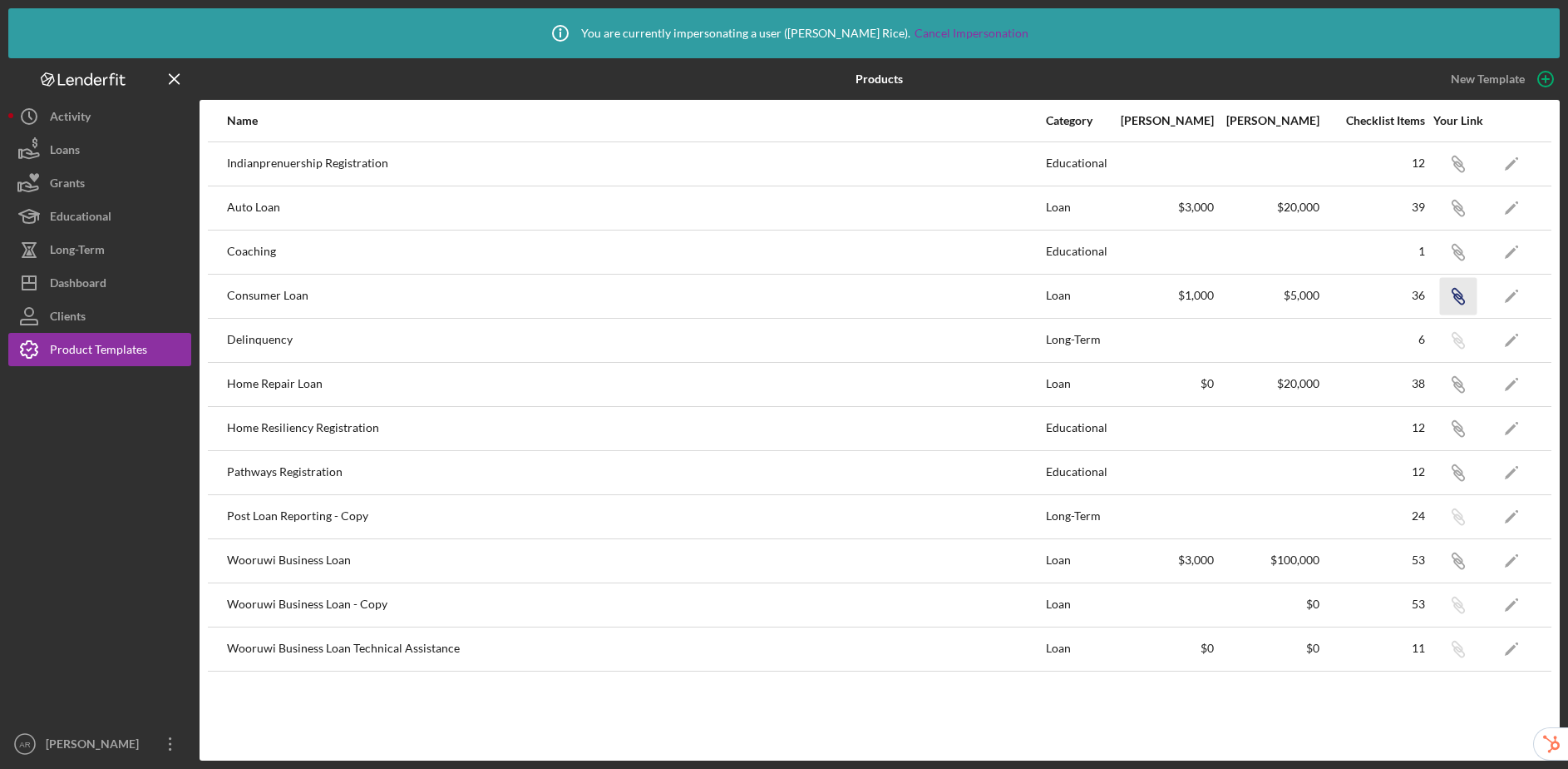
click at [1451, 299] on icon "Icon/Link" at bounding box center [1458, 295] width 37 height 37
click at [1461, 387] on icon "Icon/Link" at bounding box center [1458, 384] width 37 height 37
click at [90, 752] on div "Ashley Rice" at bounding box center [96, 745] width 109 height 37
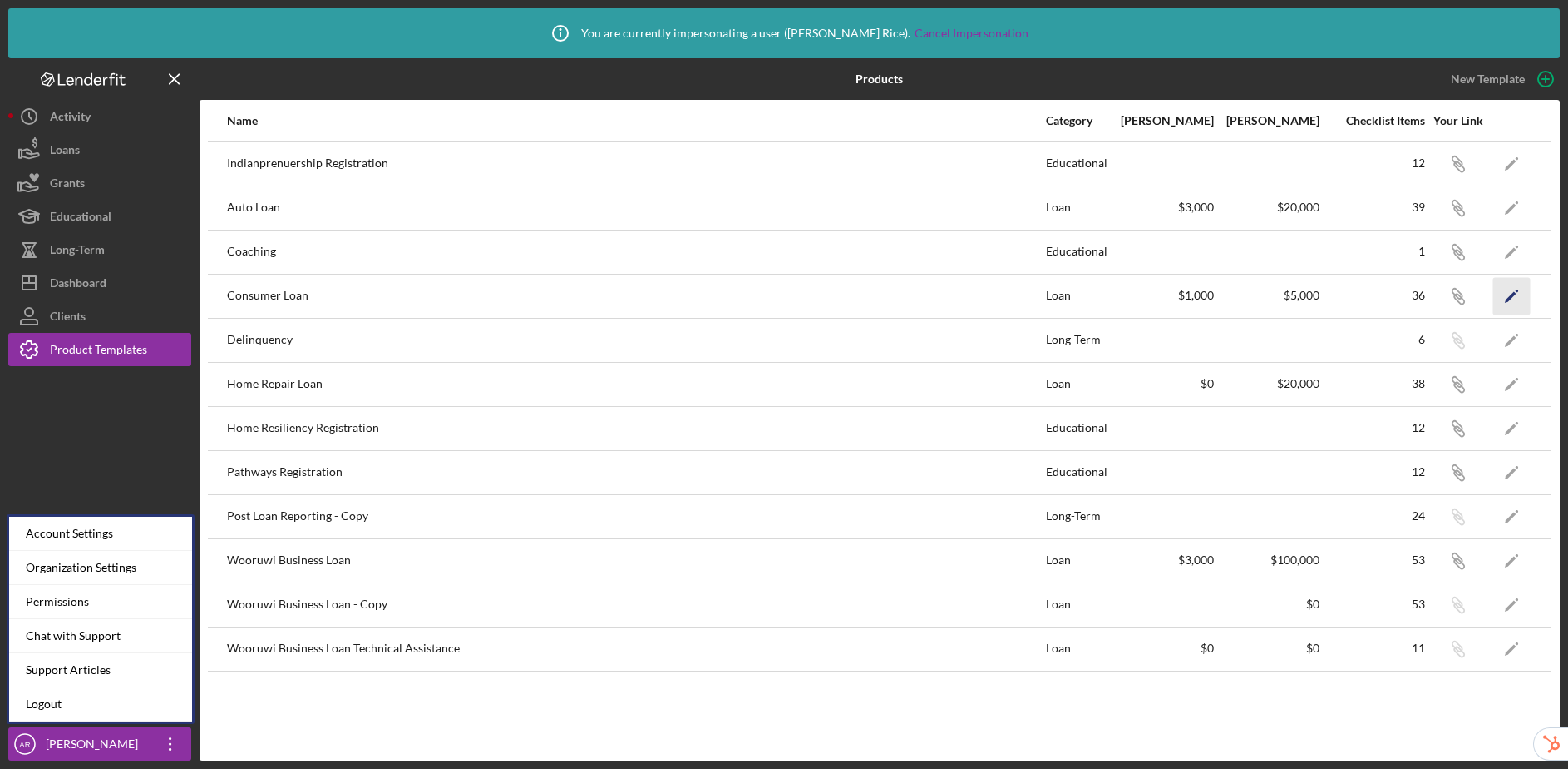
click at [1522, 287] on icon "Icon/Edit" at bounding box center [1511, 295] width 37 height 37
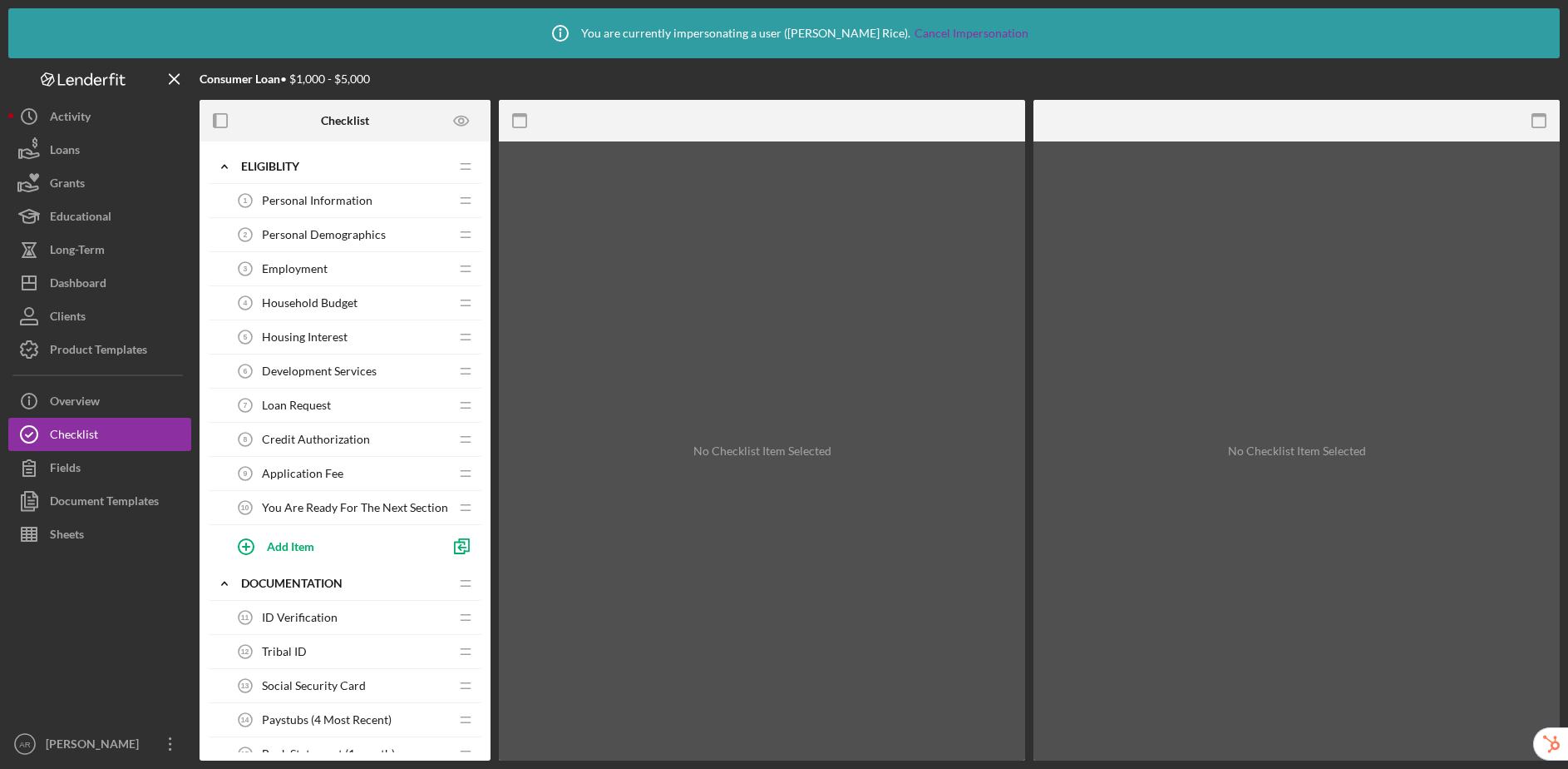
click at [312, 508] on span "You Are Ready For The Next Section" at bounding box center [355, 507] width 186 height 14
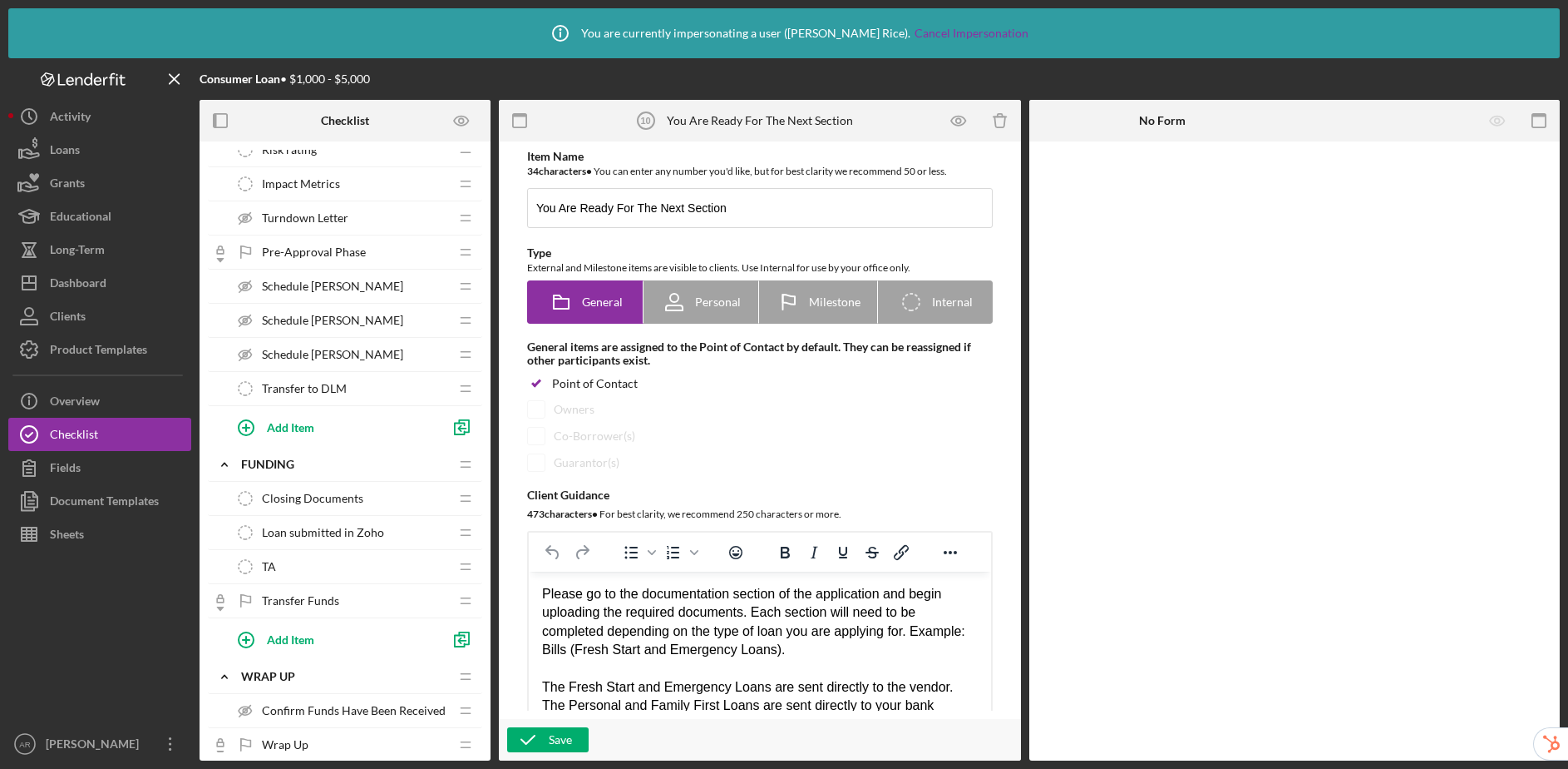
scroll to position [904, 0]
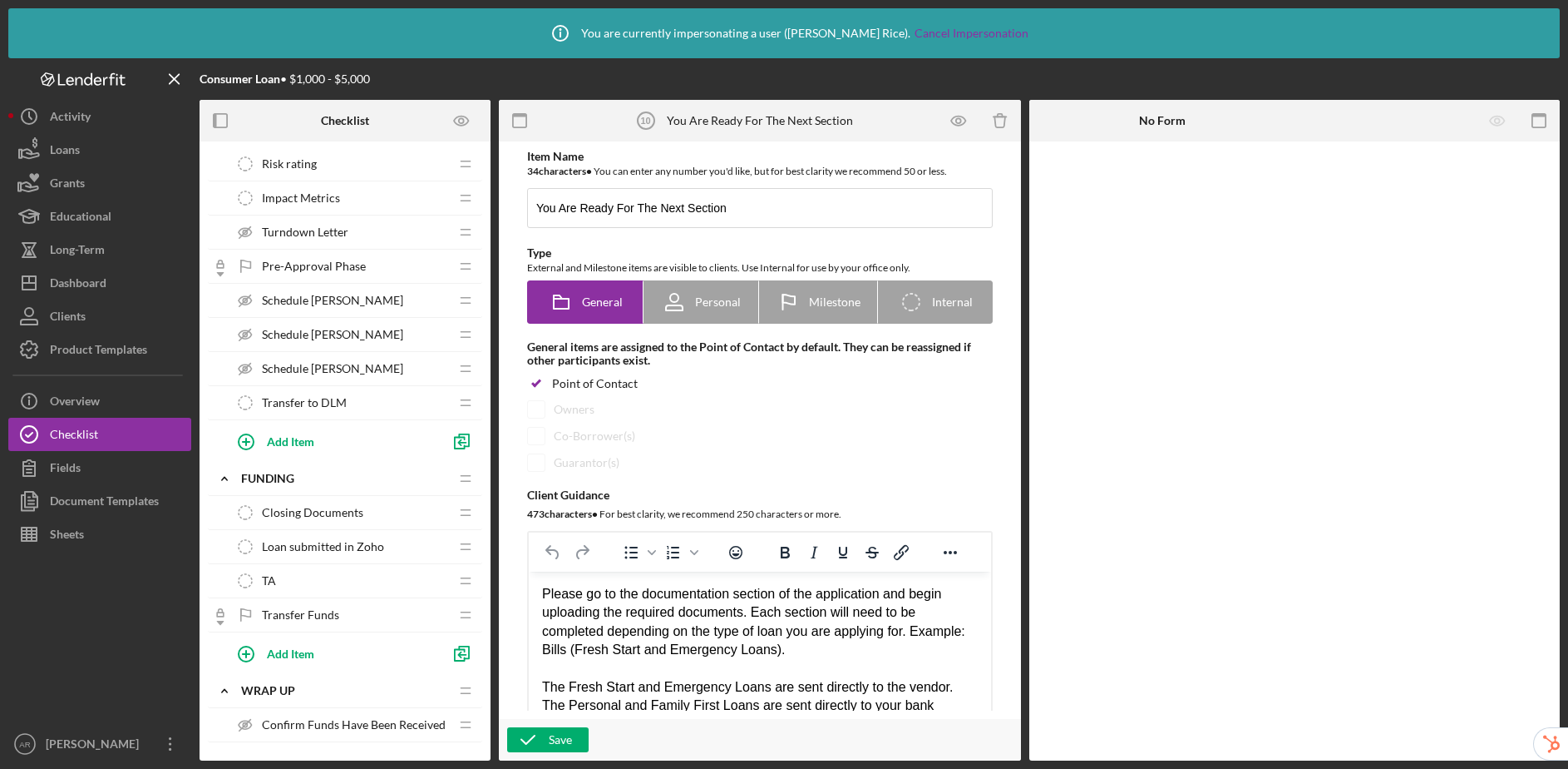
click at [312, 268] on span "Pre-Approval Phase" at bounding box center [314, 266] width 104 height 14
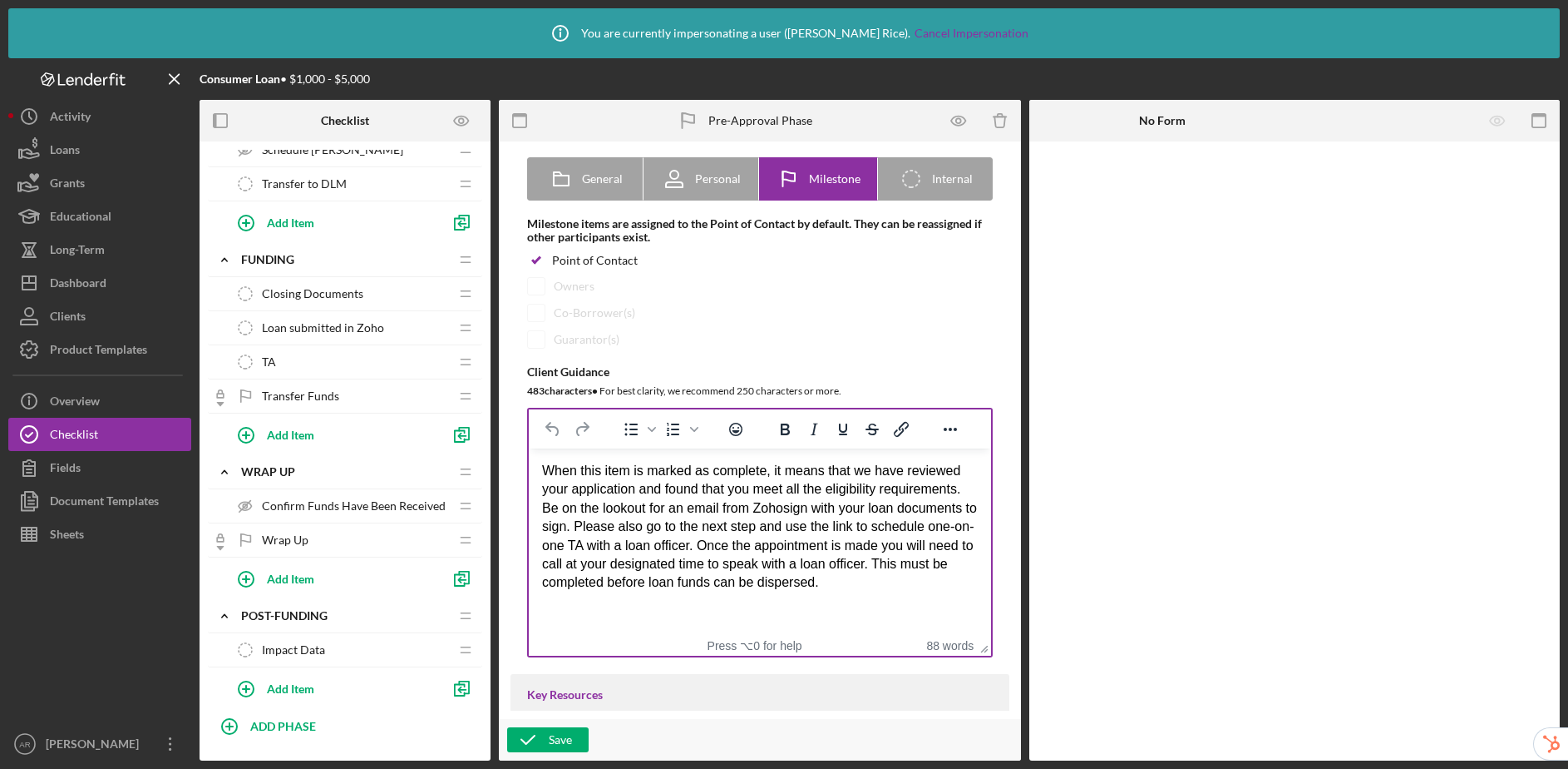
scroll to position [124, 0]
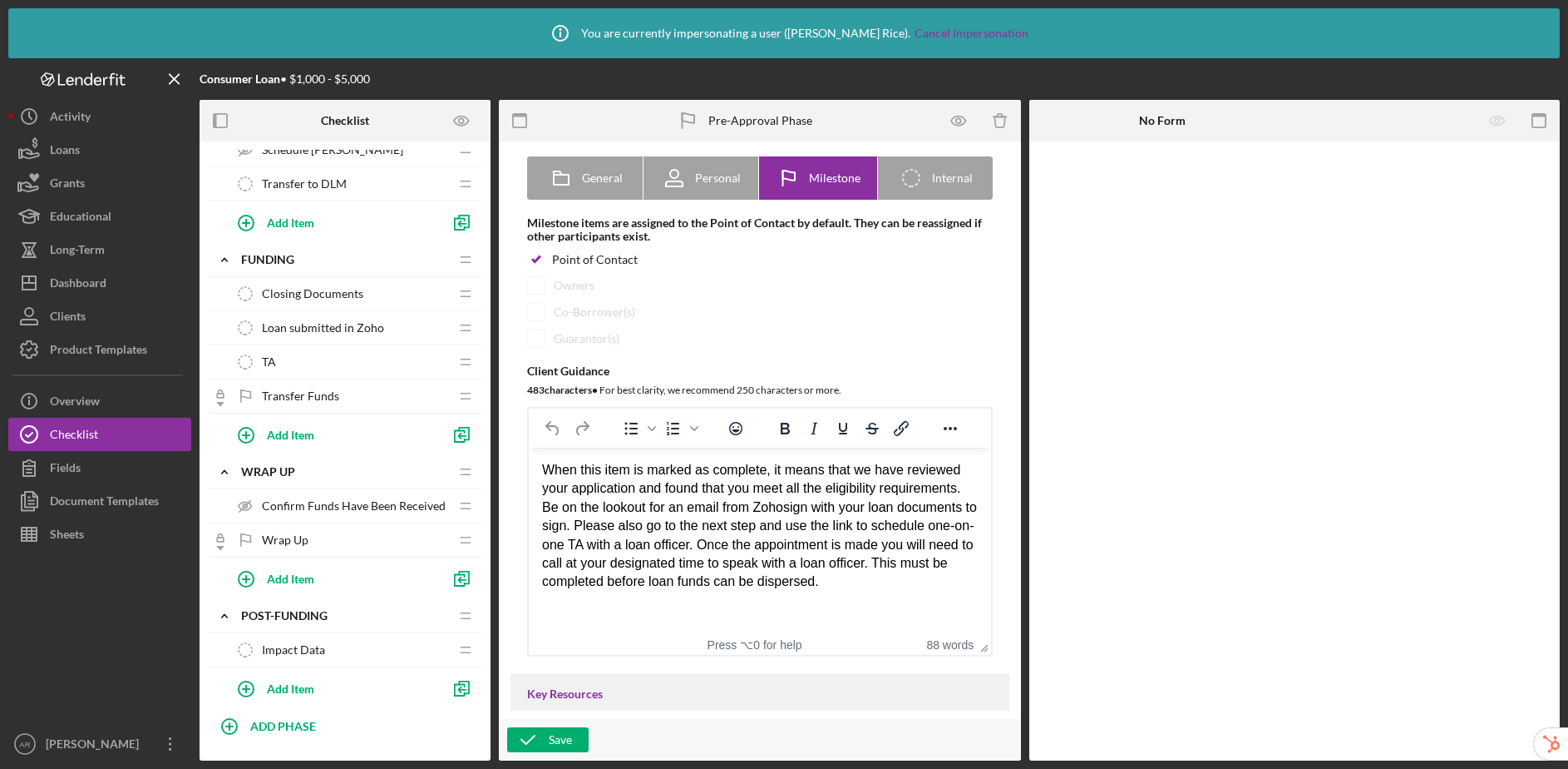
click at [109, 383] on div "Icon/History Activity Loans Grants Educational Long-Term Icon/Dashboard Dashboa…" at bounding box center [99, 430] width 183 height 660
click at [96, 438] on div "Checklist" at bounding box center [73, 436] width 48 height 37
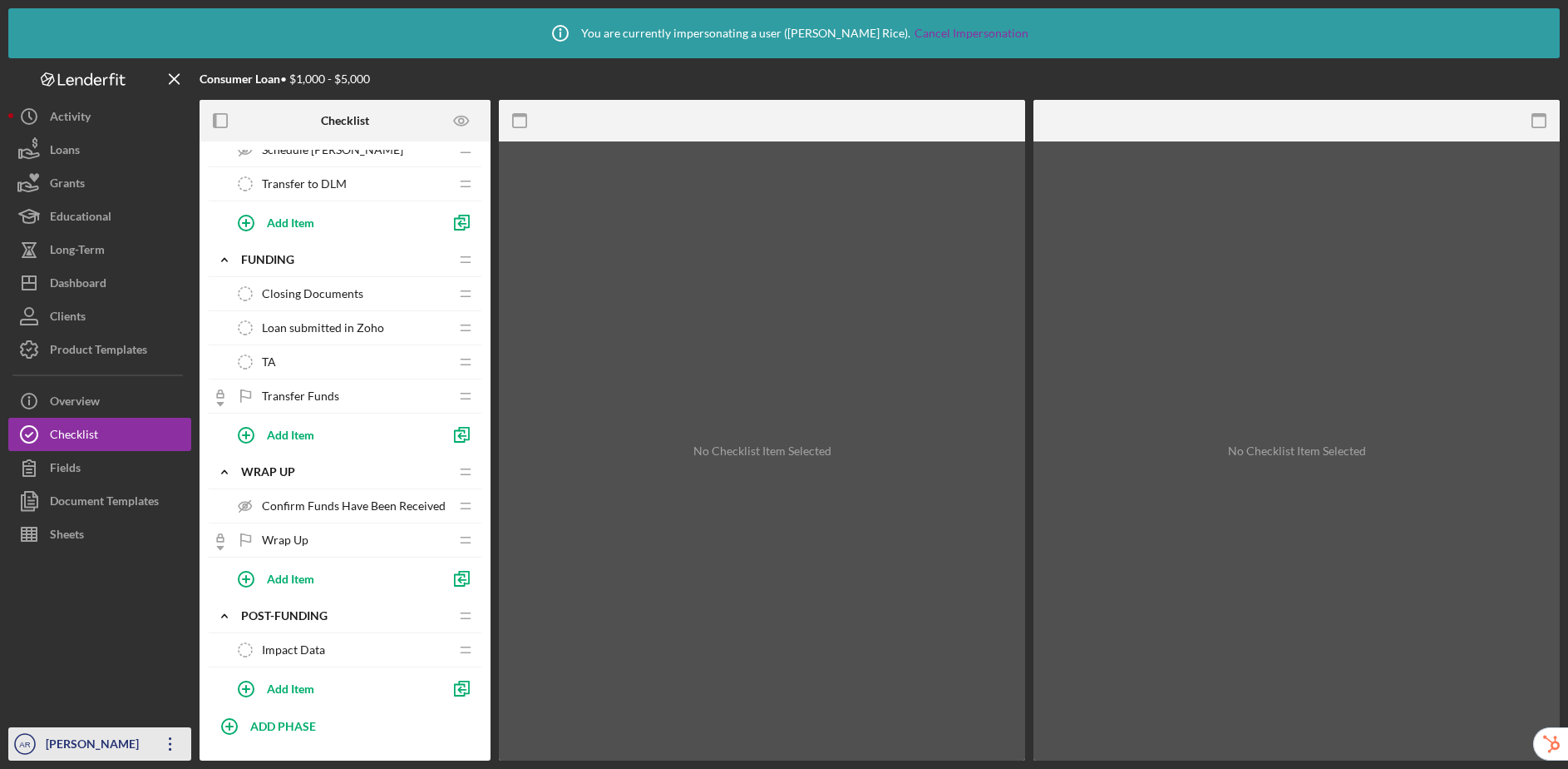
click at [67, 744] on div "Ashley Rice" at bounding box center [96, 745] width 109 height 37
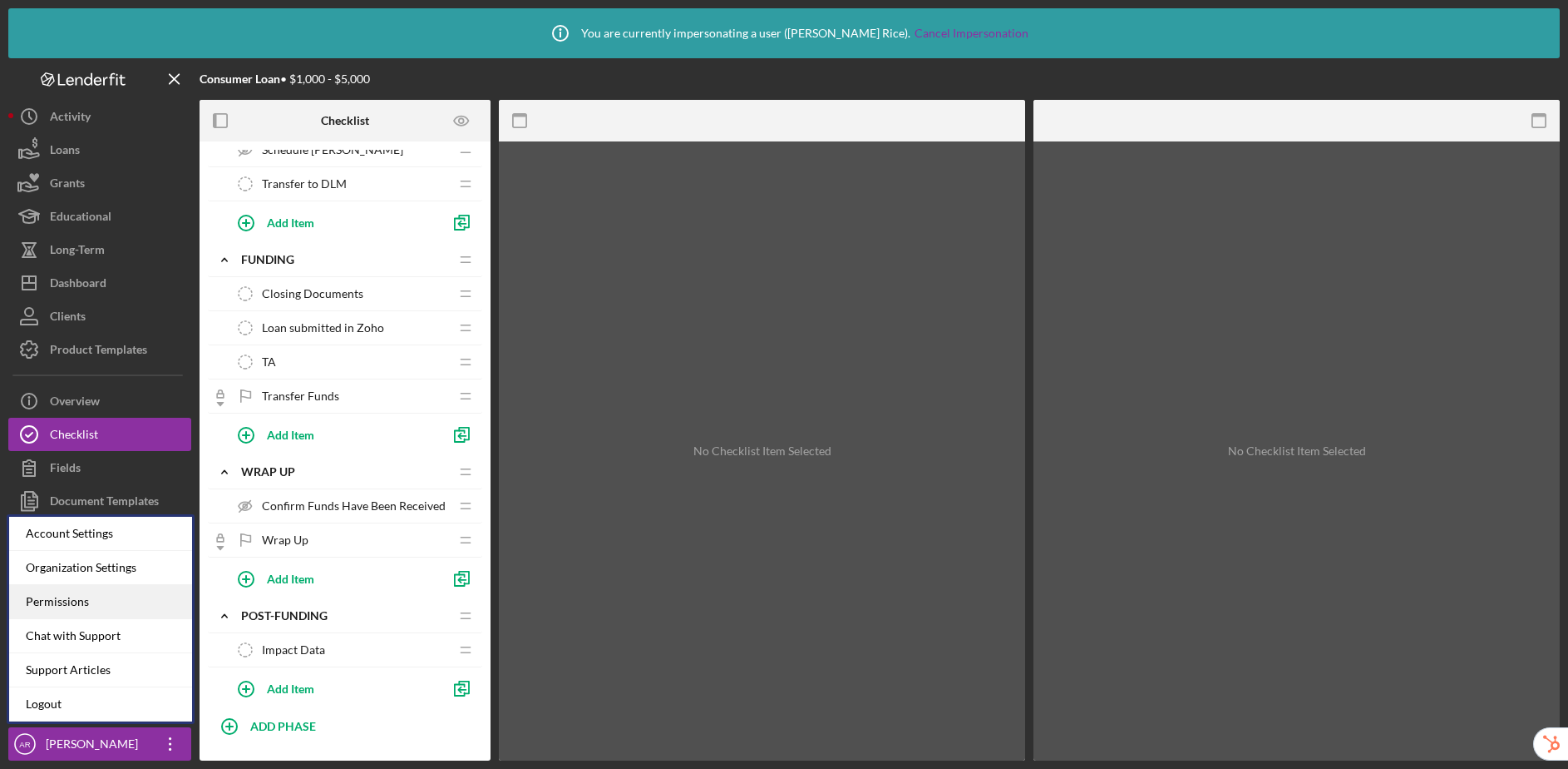
click at [57, 599] on div "Permissions" at bounding box center [100, 602] width 183 height 34
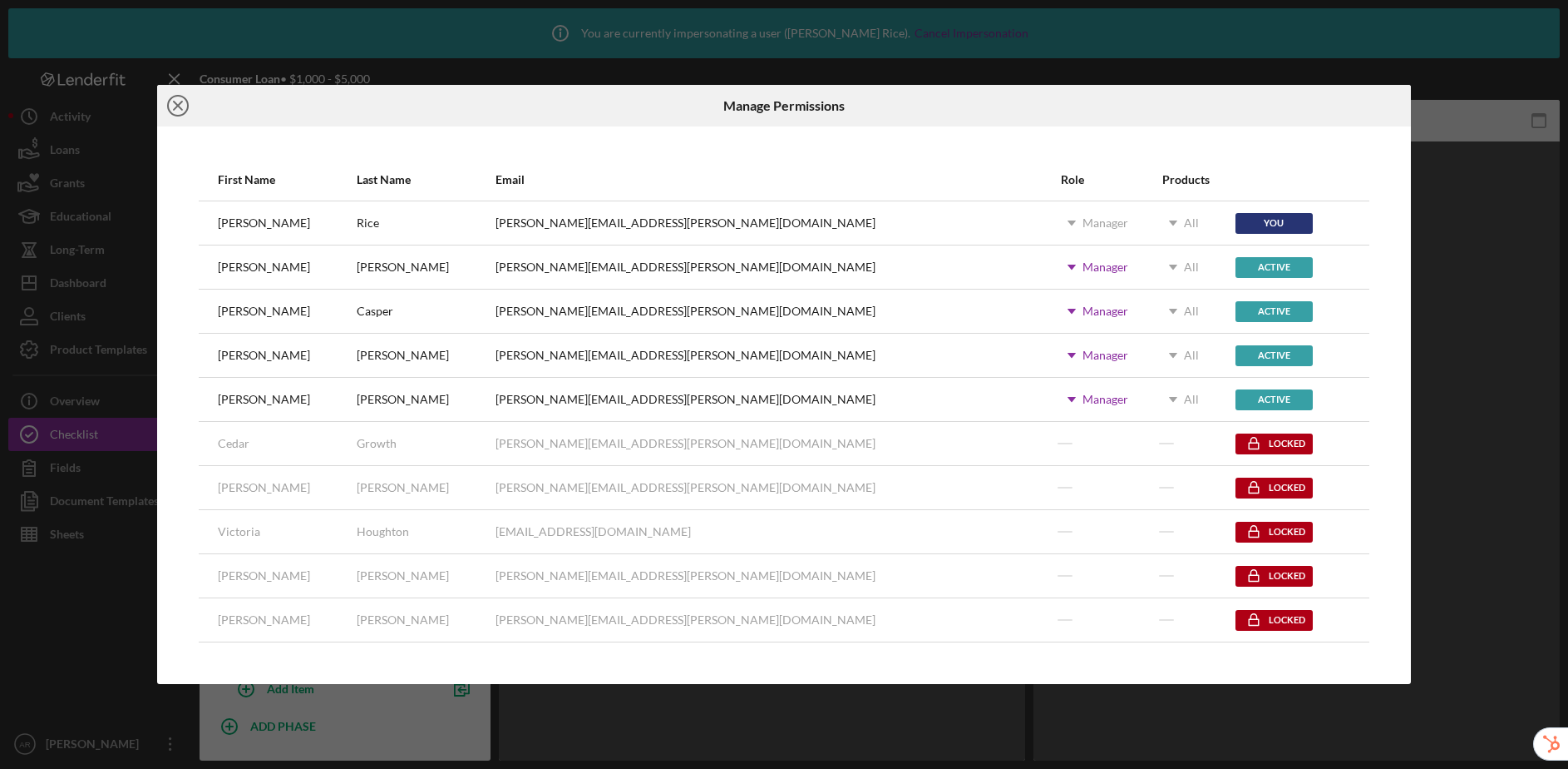
click at [175, 93] on icon "Icon/Close" at bounding box center [178, 106] width 42 height 42
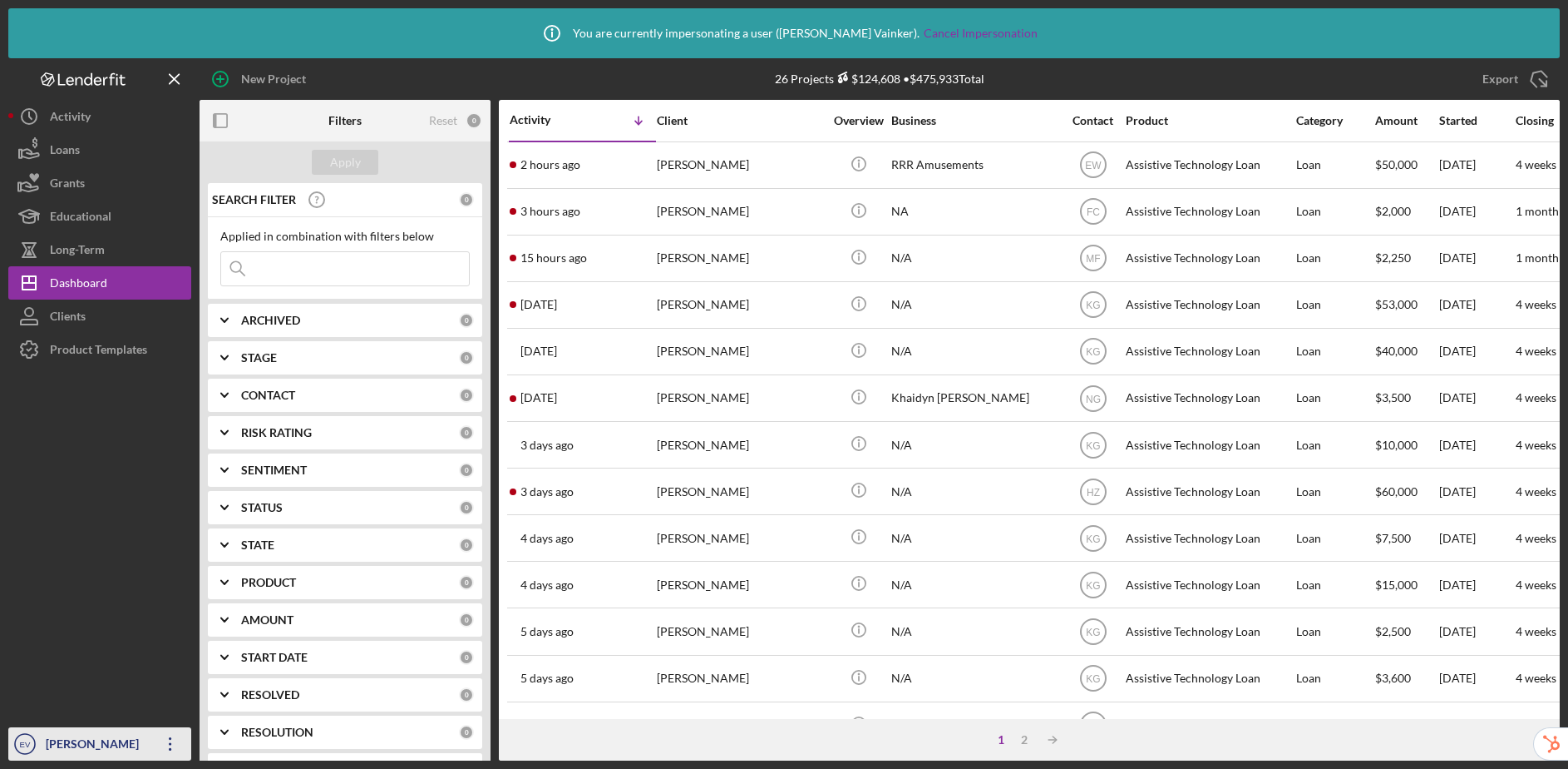
click at [86, 744] on div "[PERSON_NAME]" at bounding box center [96, 745] width 109 height 37
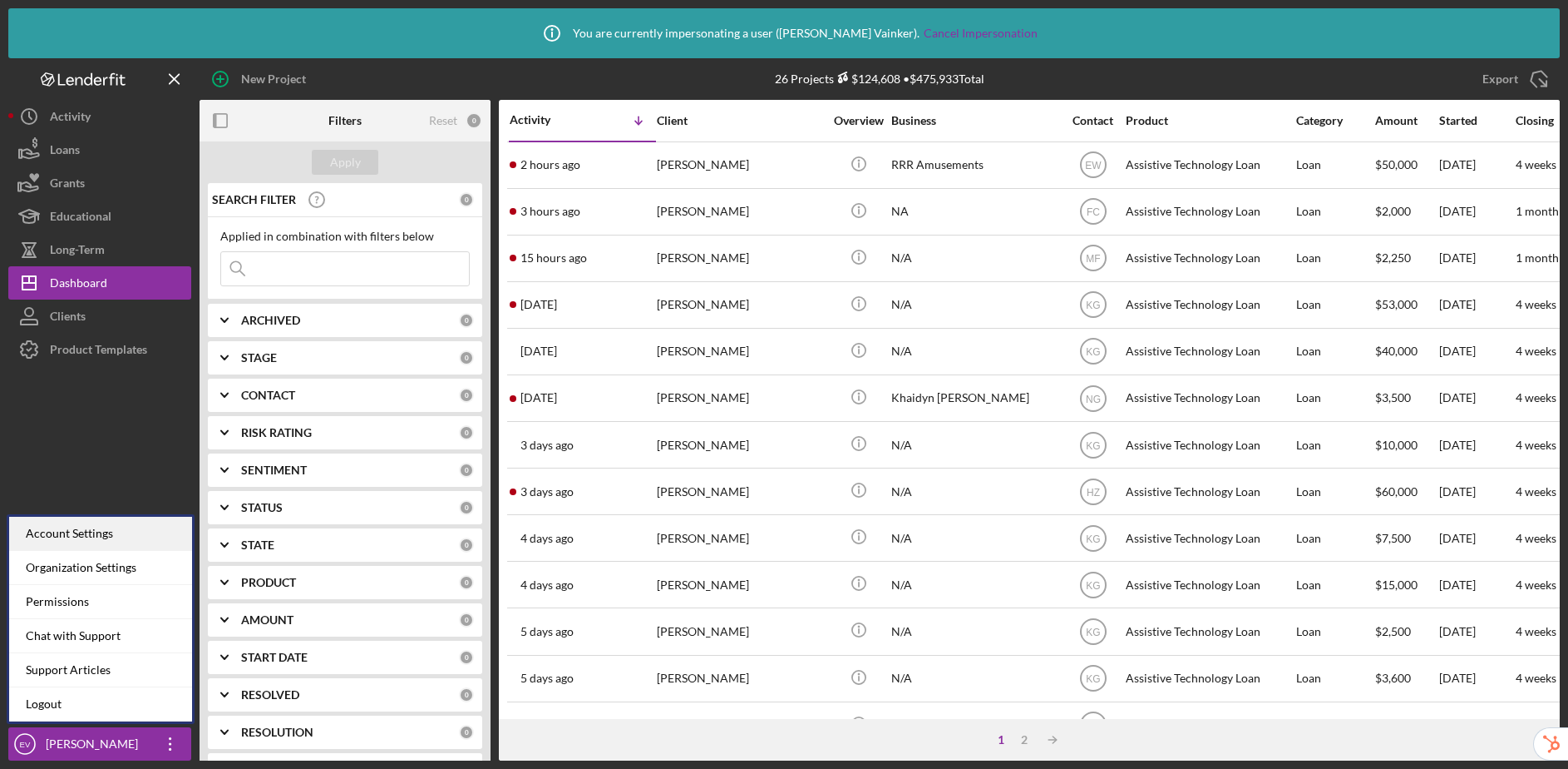
click at [81, 528] on div "Account Settings" at bounding box center [100, 534] width 183 height 34
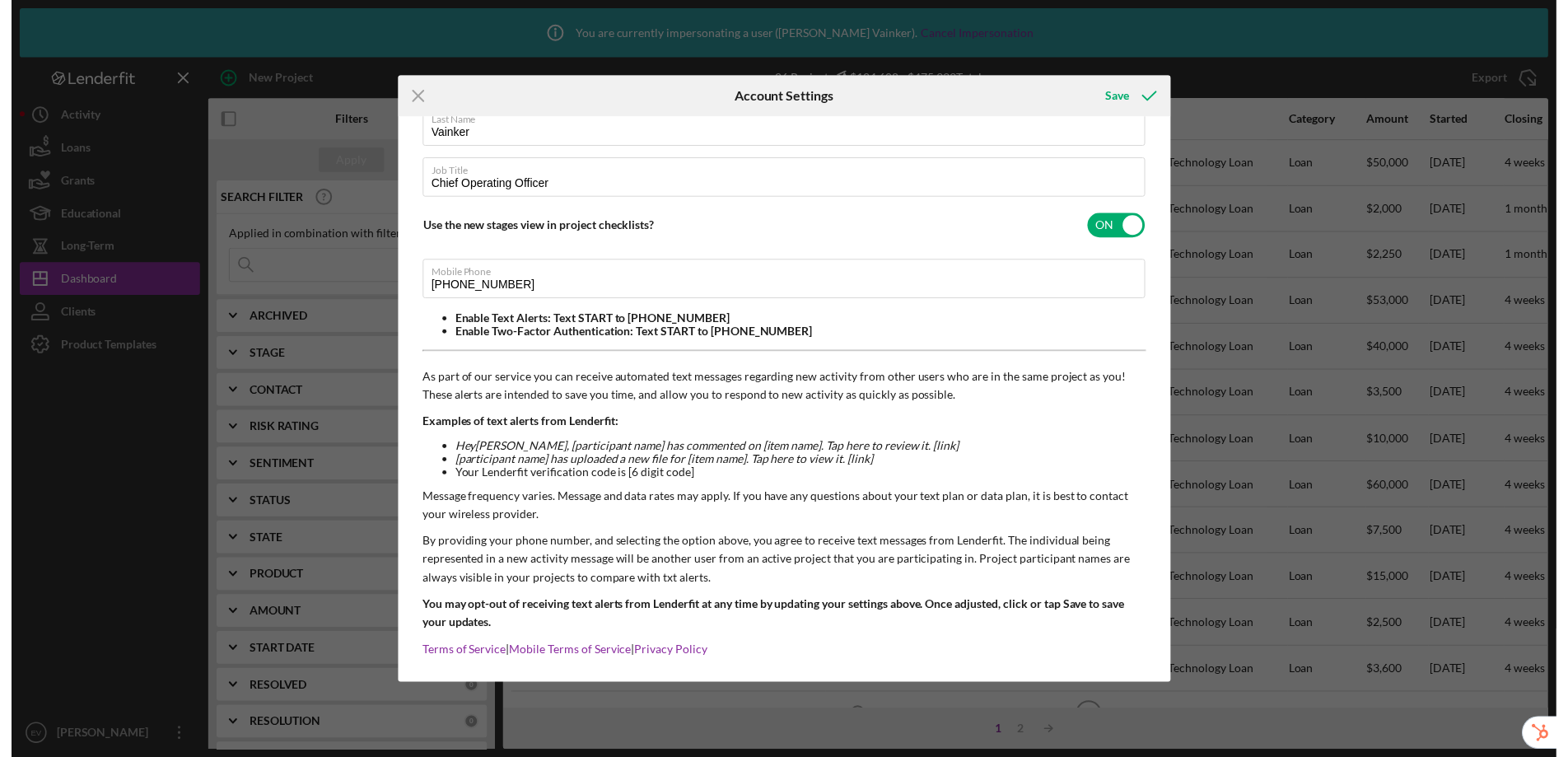
scroll to position [166, 0]
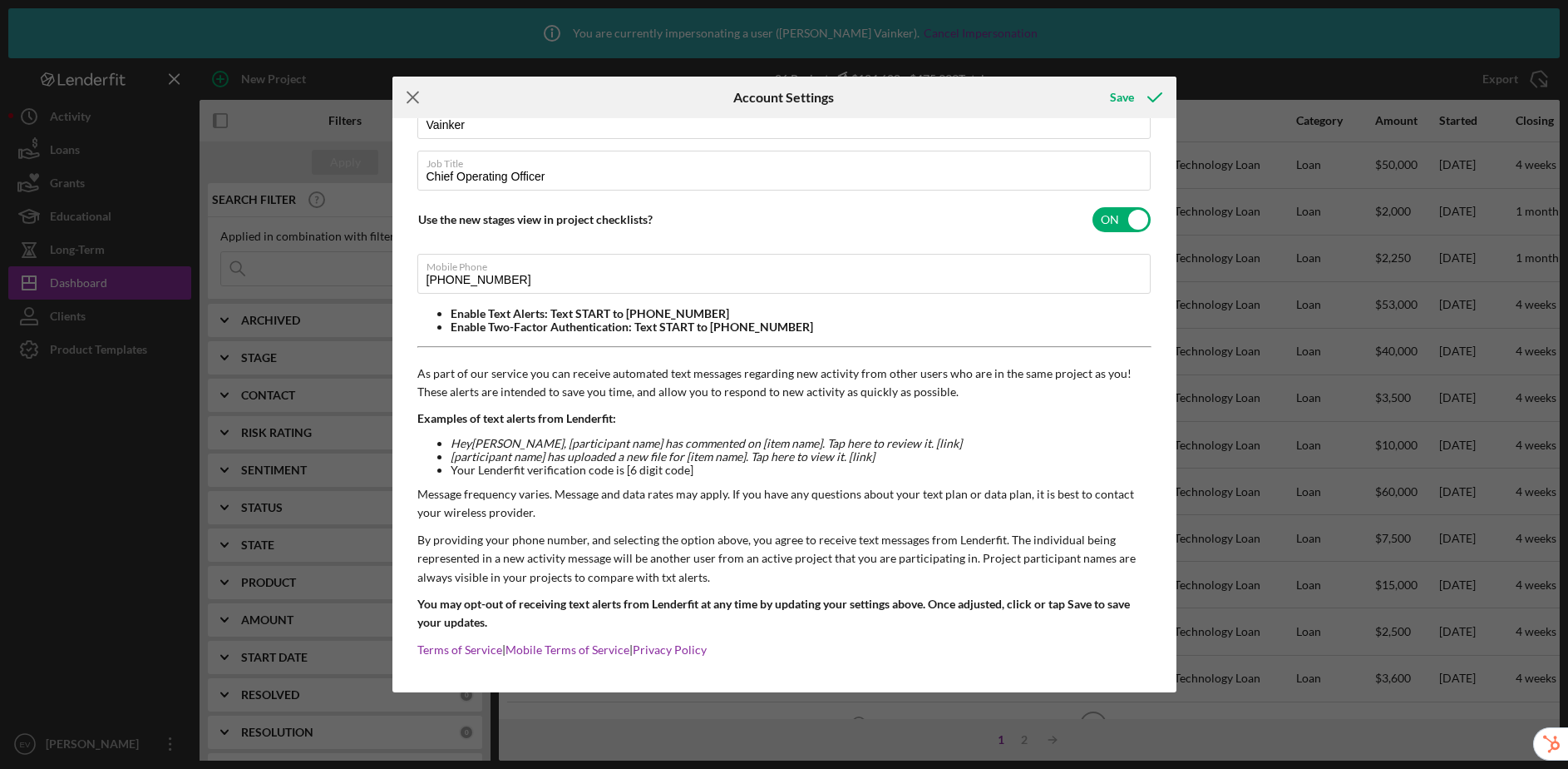
click at [412, 94] on icon "Icon/Menu Close" at bounding box center [413, 98] width 42 height 42
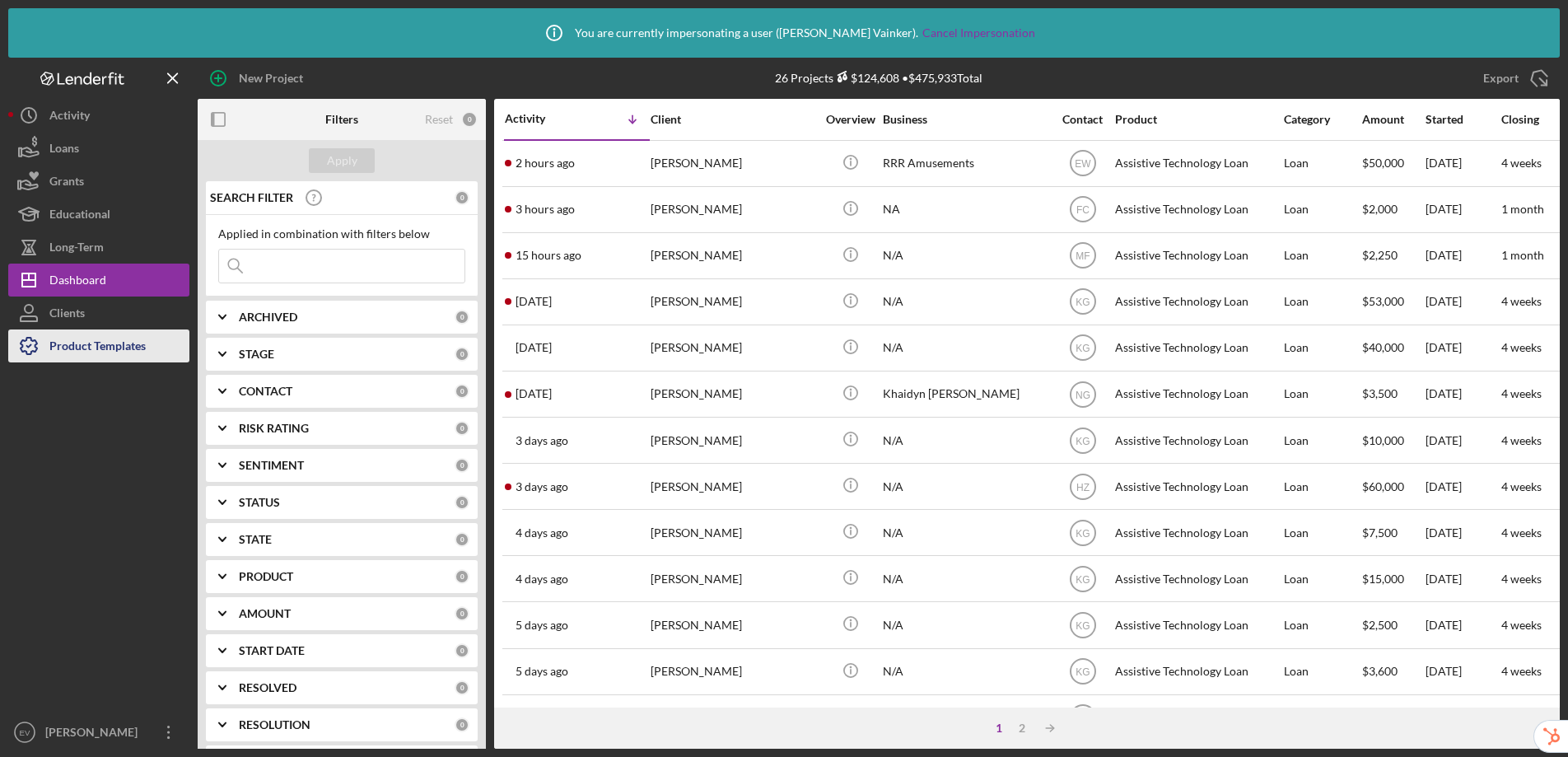
click at [97, 350] on div "Product Templates" at bounding box center [98, 348] width 97 height 37
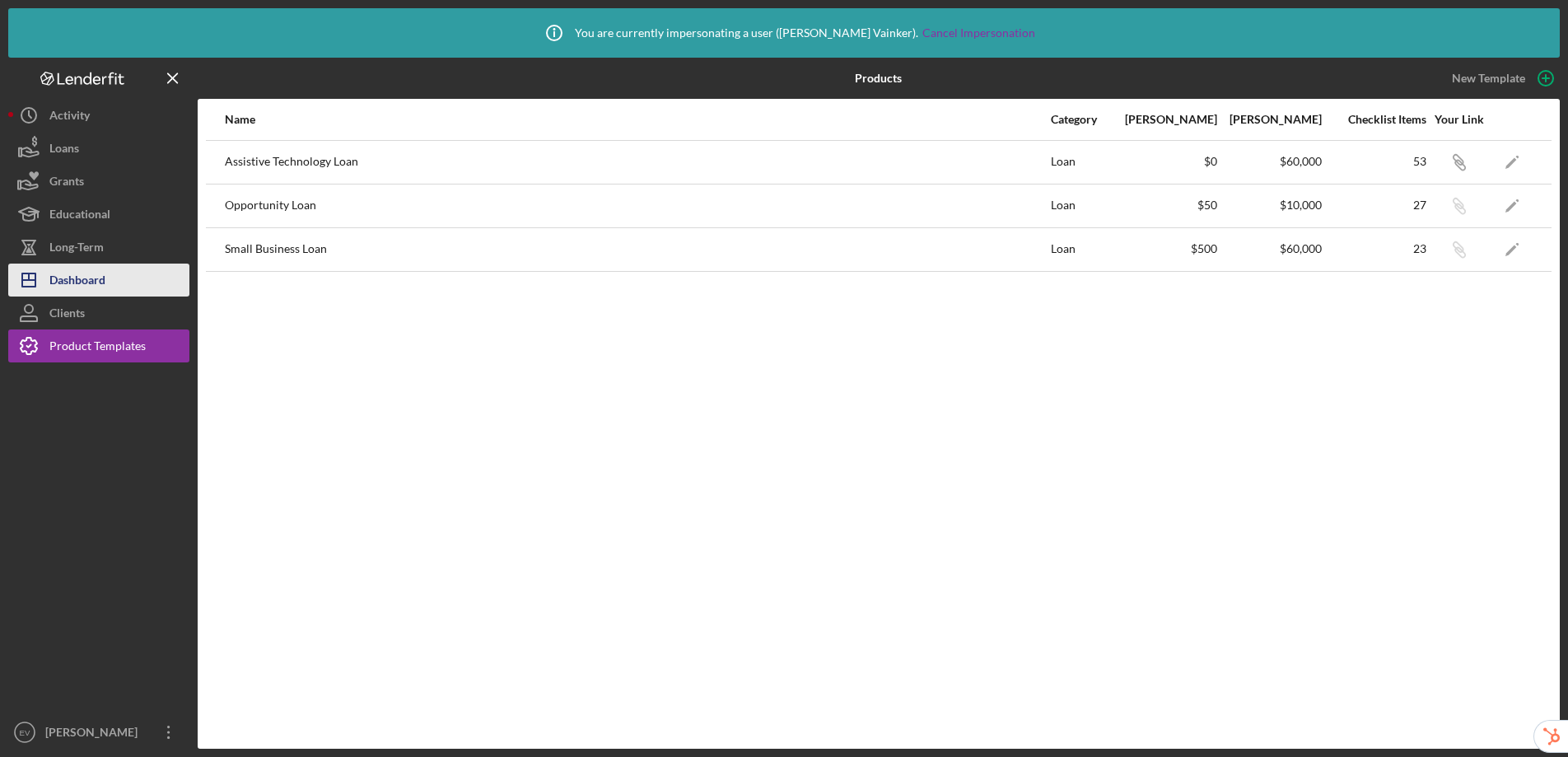
click at [134, 272] on button "Icon/Dashboard Dashboard" at bounding box center [99, 280] width 181 height 33
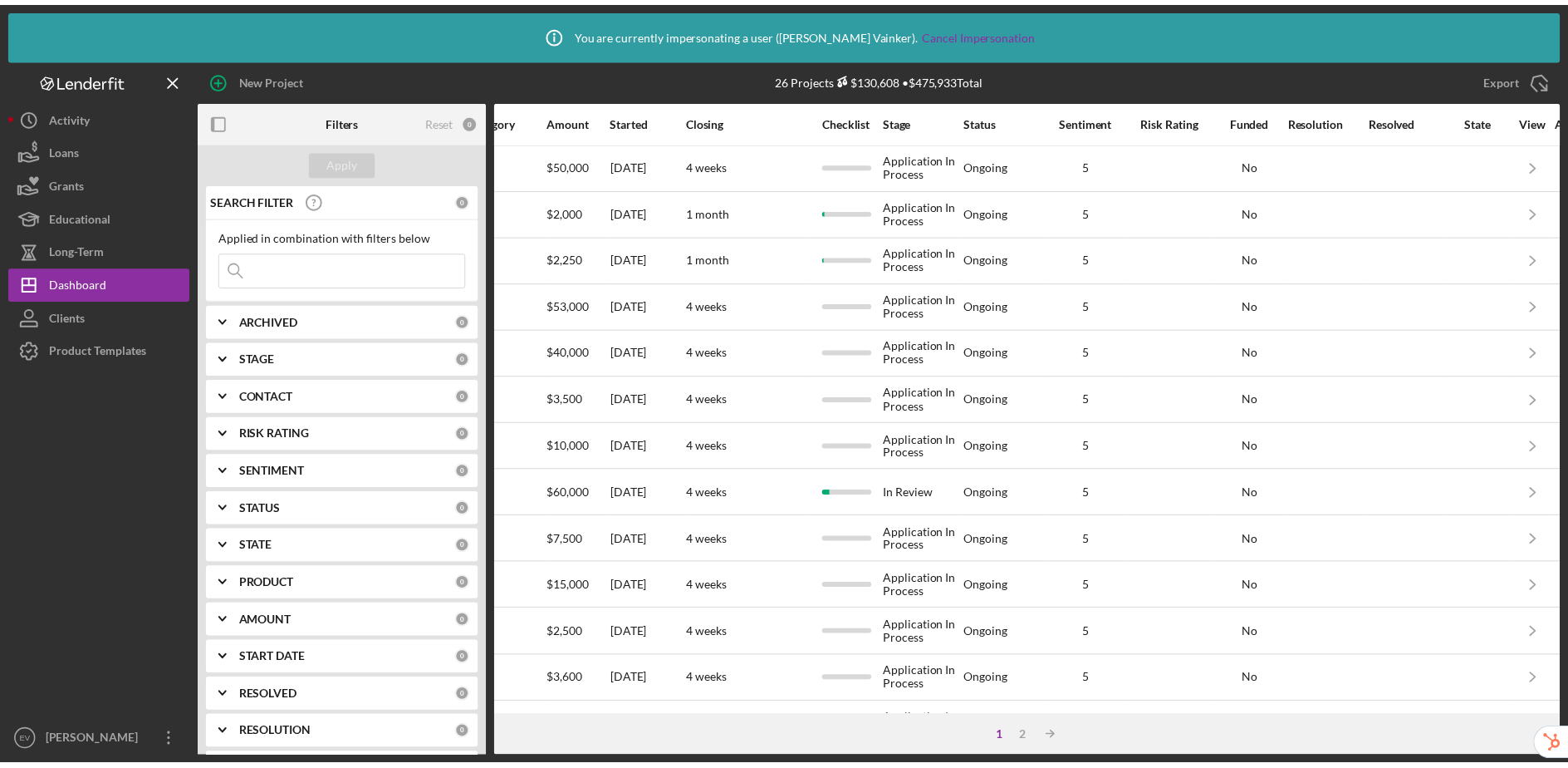
scroll to position [0, 829]
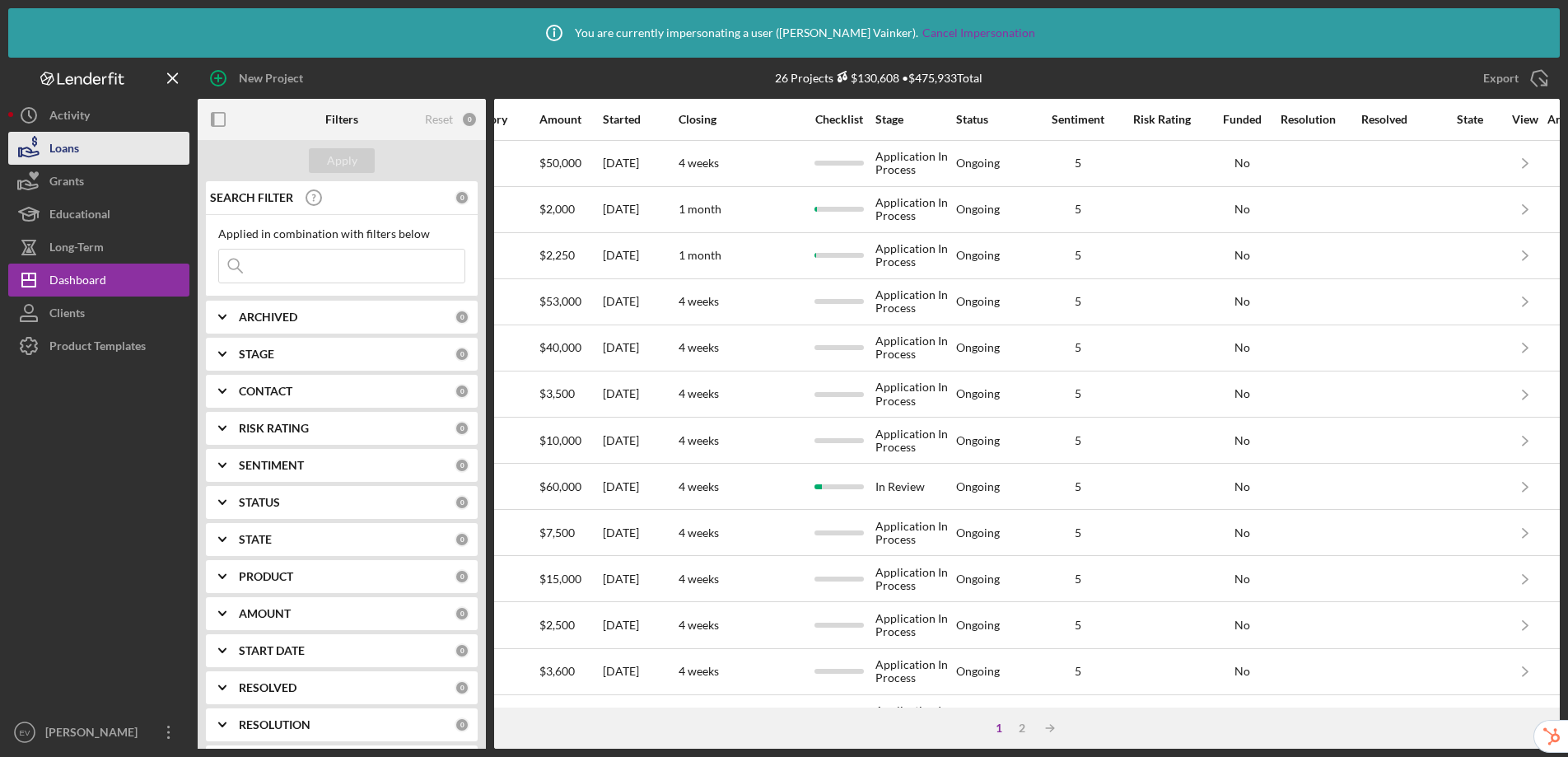
click at [87, 151] on button "Loans" at bounding box center [99, 148] width 181 height 33
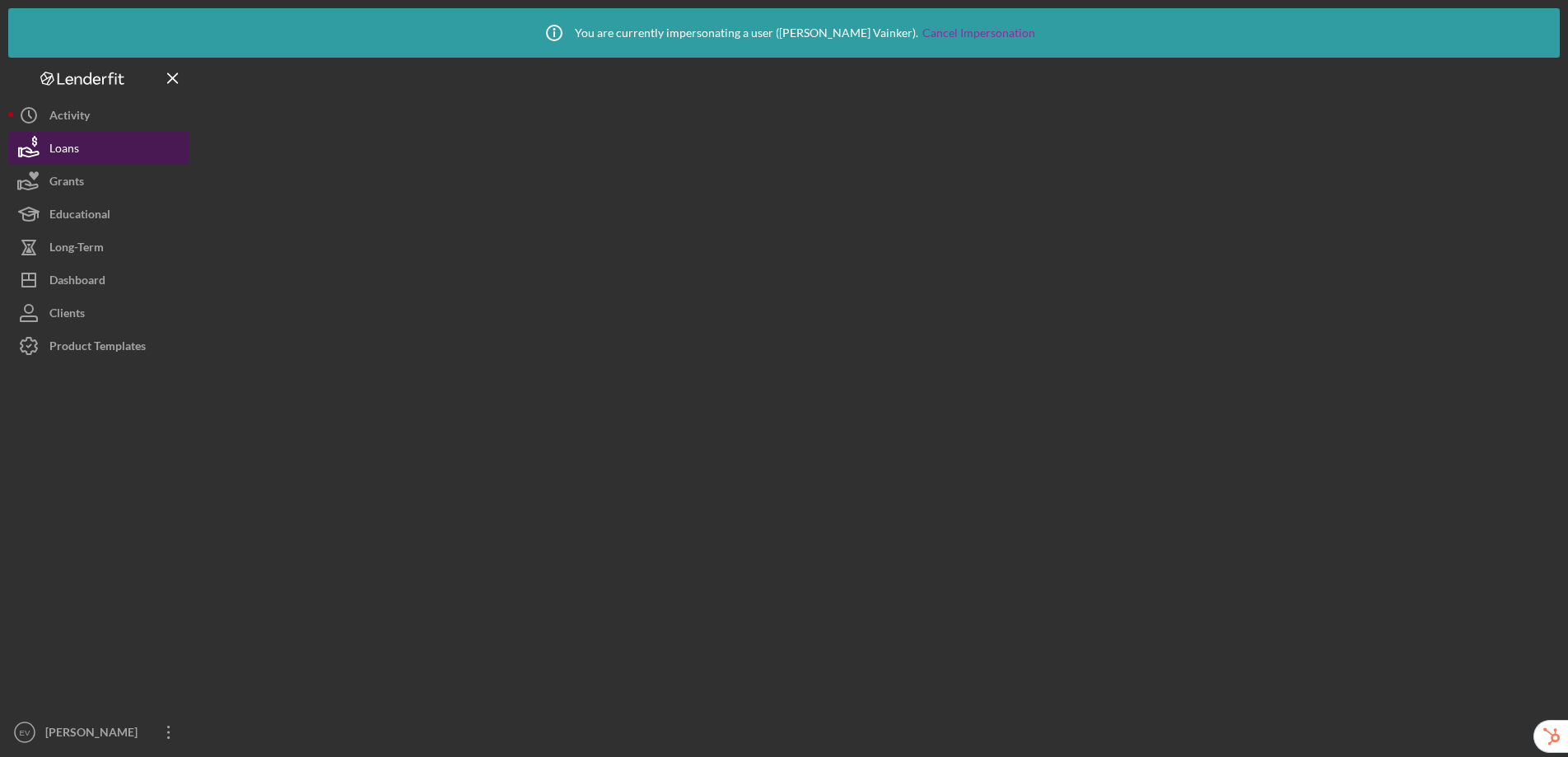
click at [87, 151] on button "Loans" at bounding box center [99, 148] width 181 height 33
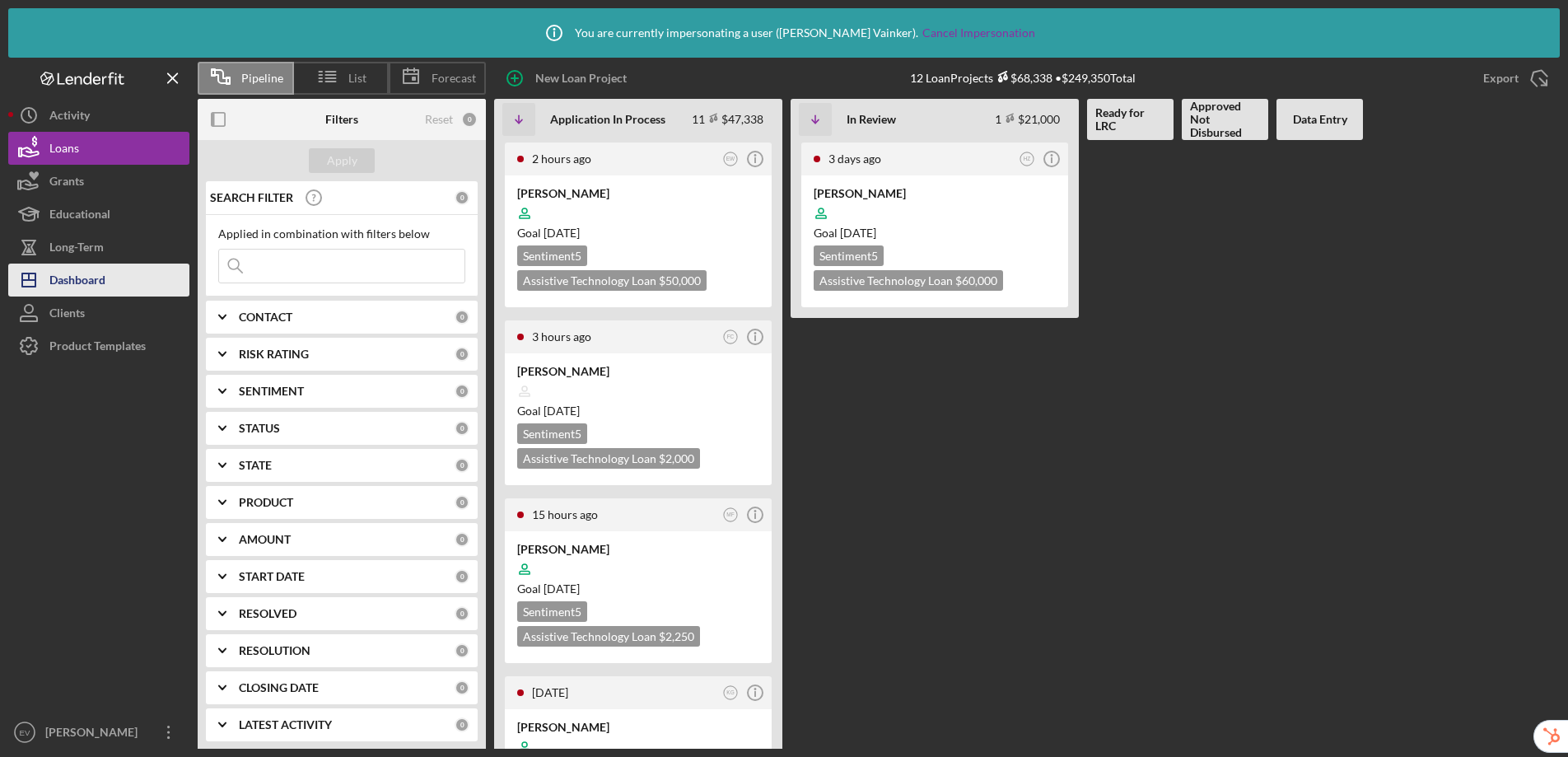
click at [104, 287] on div "Dashboard" at bounding box center [77, 281] width 56 height 37
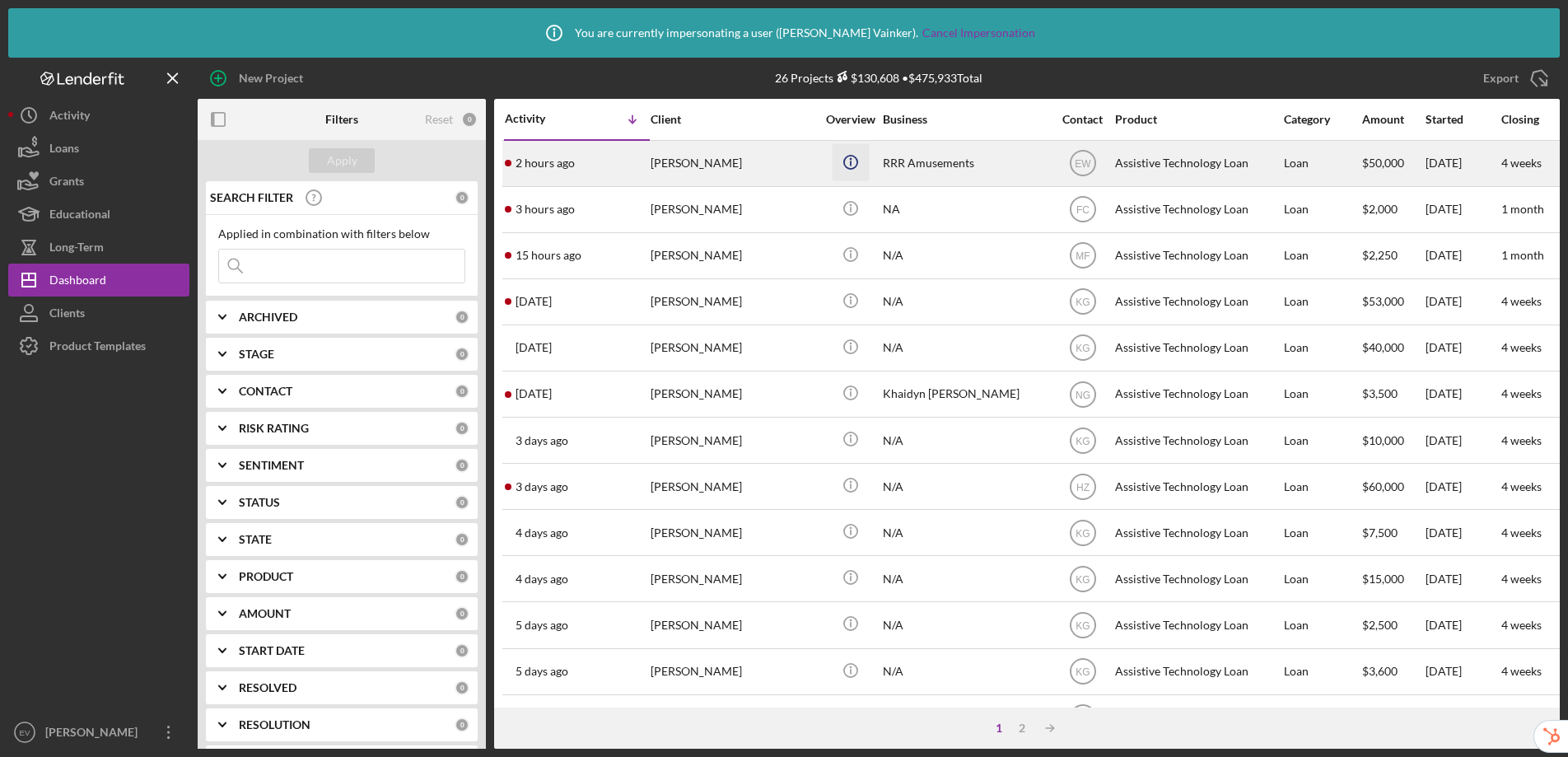
click at [847, 167] on icon "Icon/Info" at bounding box center [850, 161] width 37 height 37
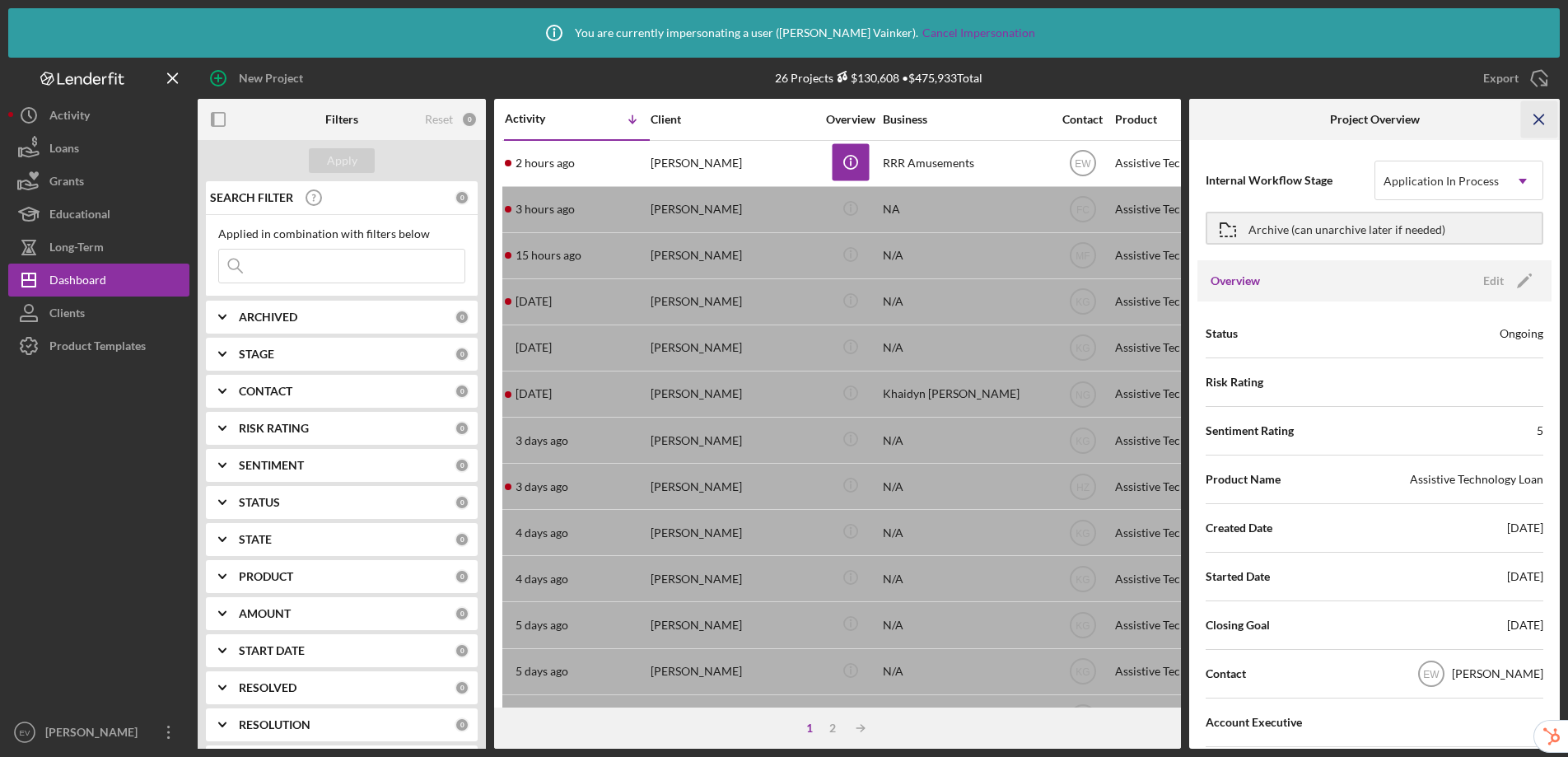
click at [1537, 122] on icon "Icon/Menu Close" at bounding box center [1538, 119] width 37 height 37
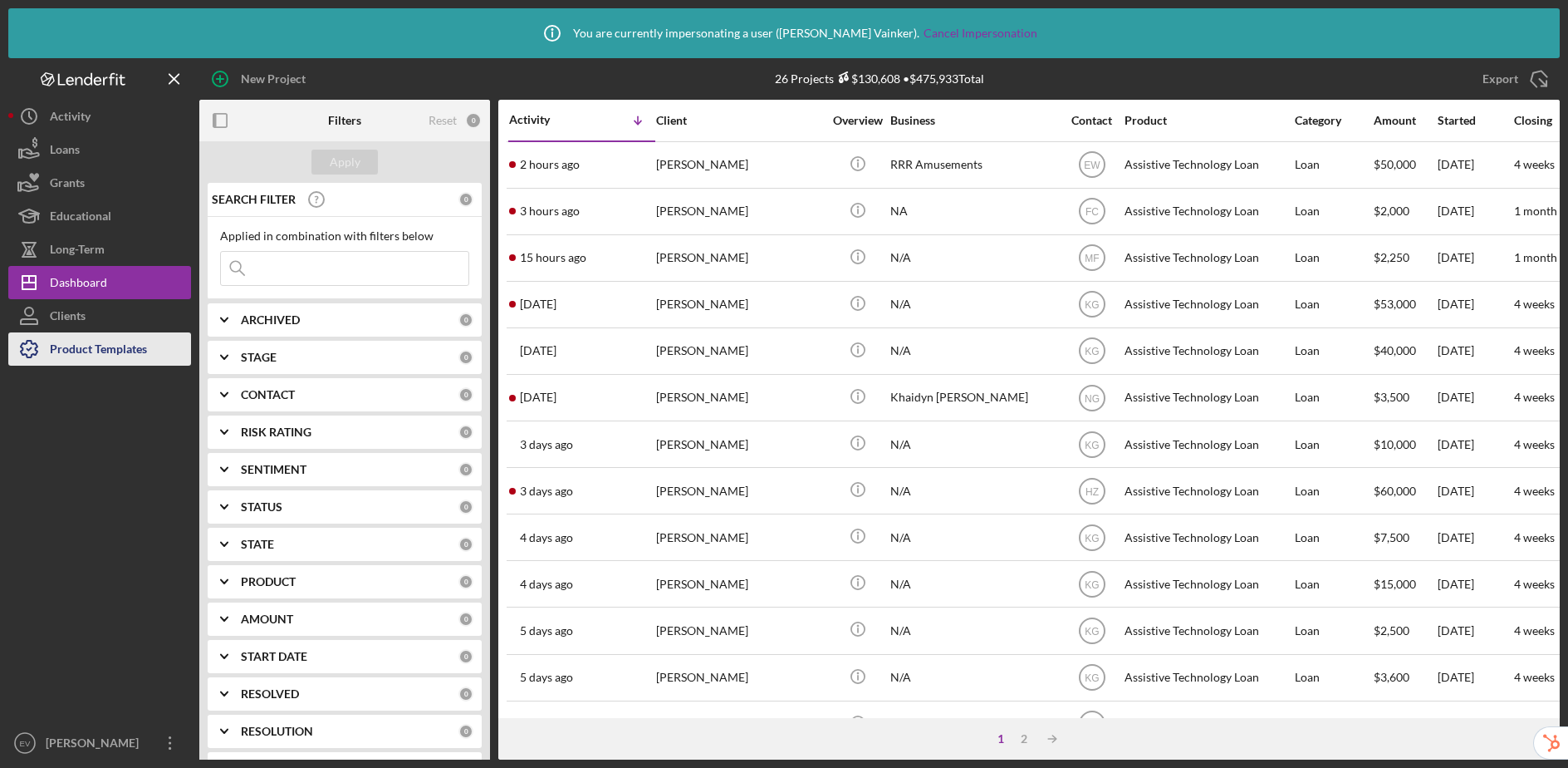
click at [131, 349] on div "Product Templates" at bounding box center [98, 351] width 98 height 37
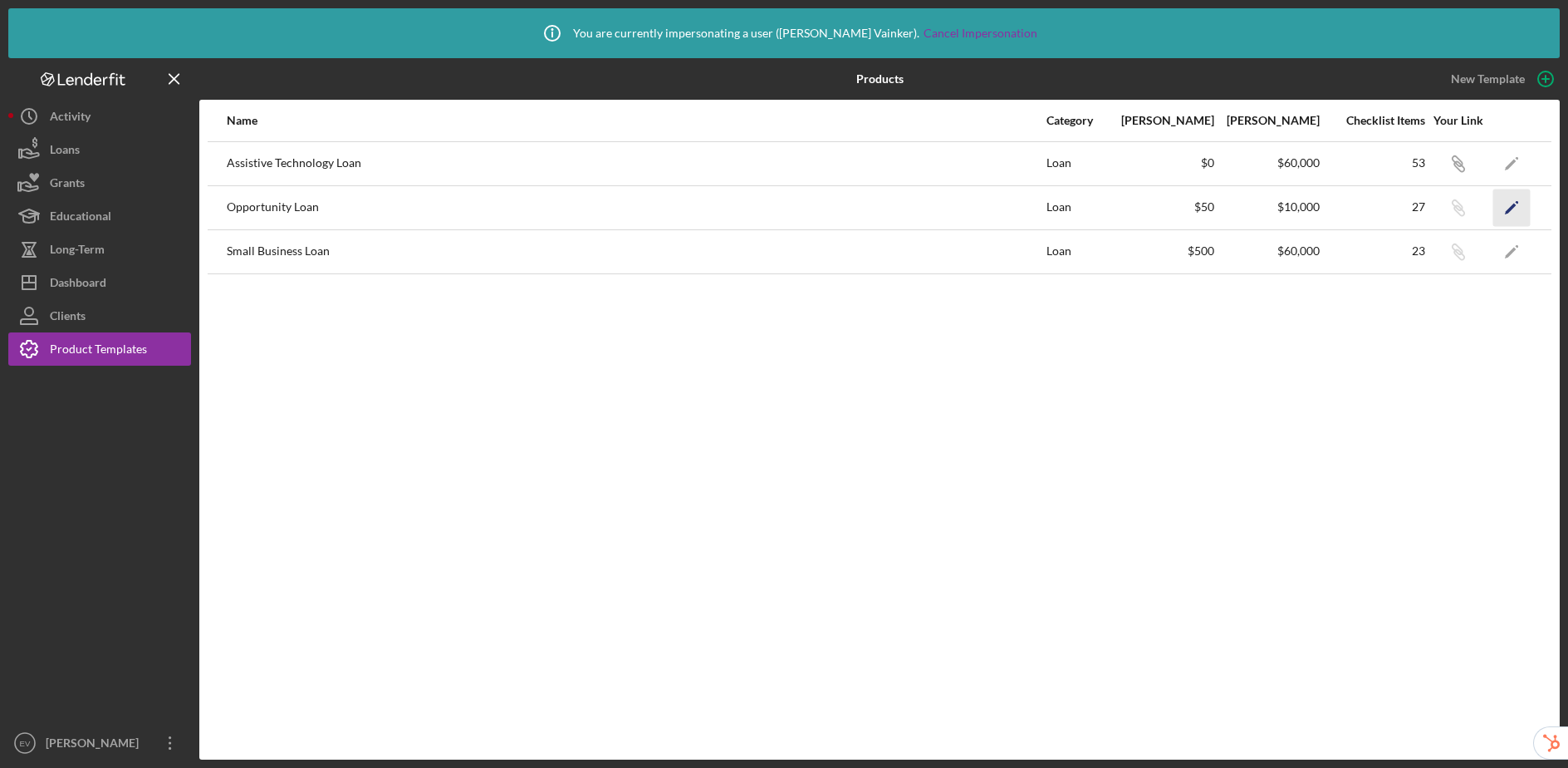
click at [1507, 211] on polygon "button" at bounding box center [1510, 208] width 12 height 12
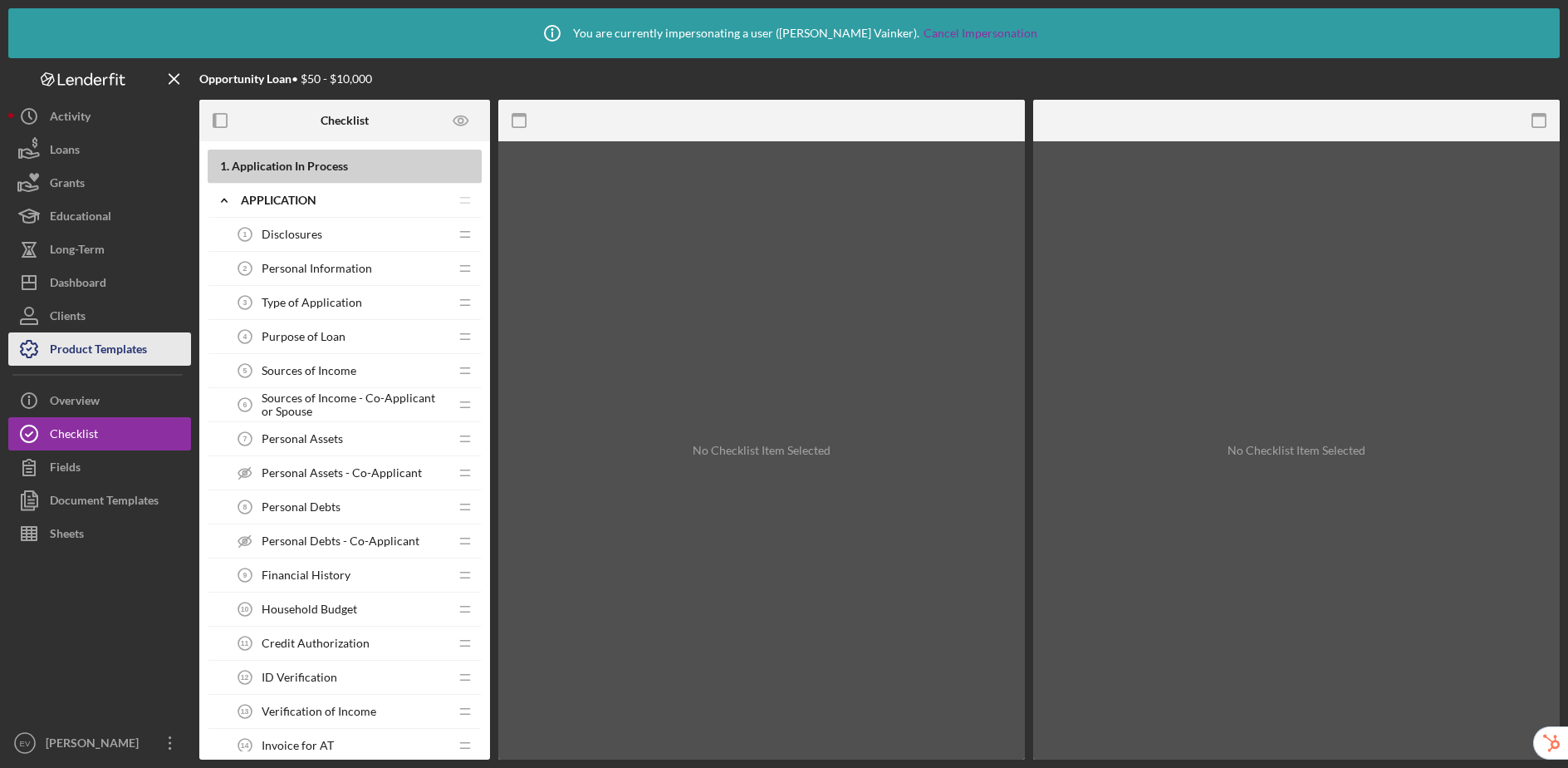
click at [110, 351] on div "Product Templates" at bounding box center [98, 351] width 98 height 37
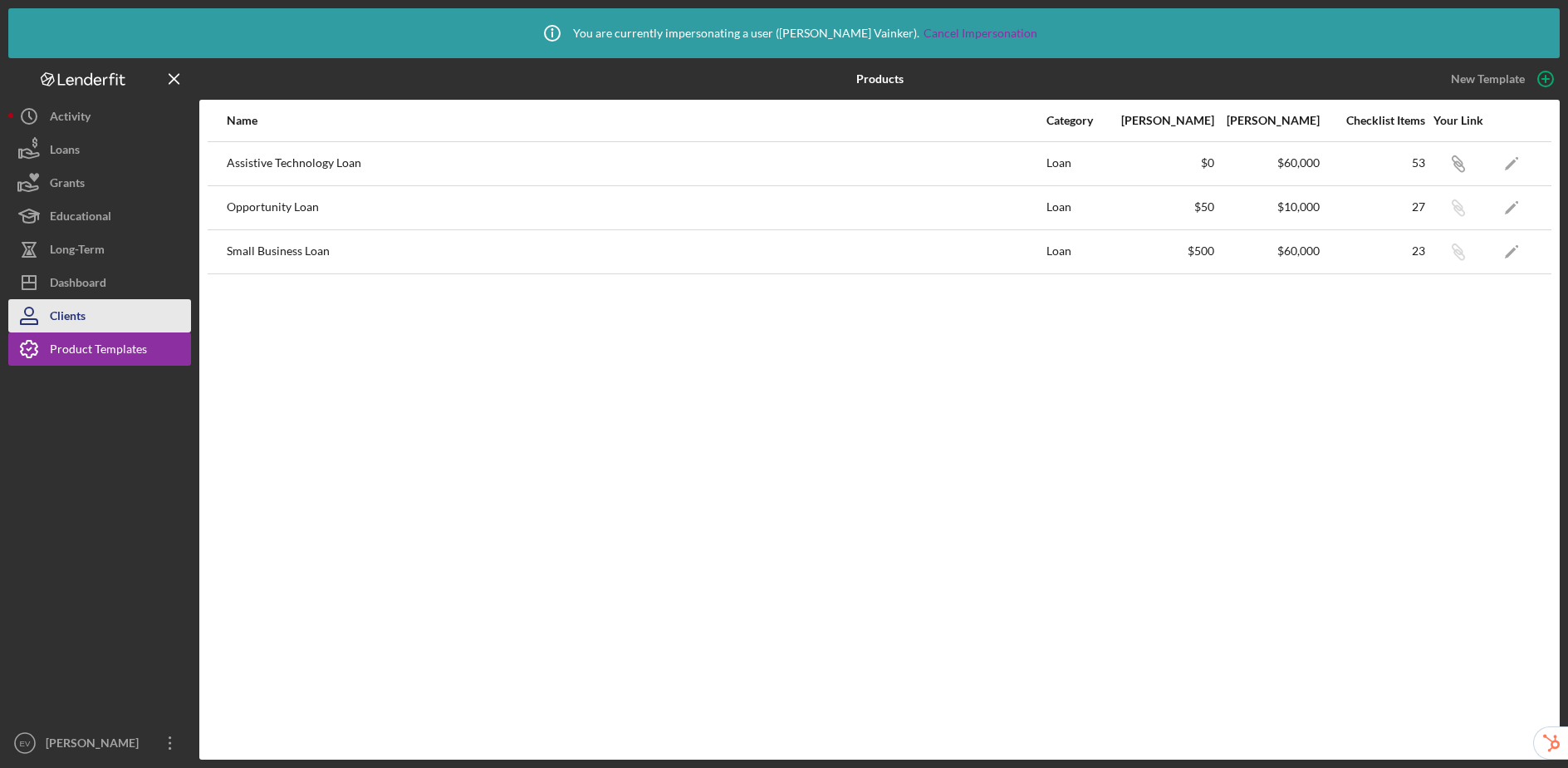
click at [110, 299] on button "Clients" at bounding box center [99, 315] width 182 height 33
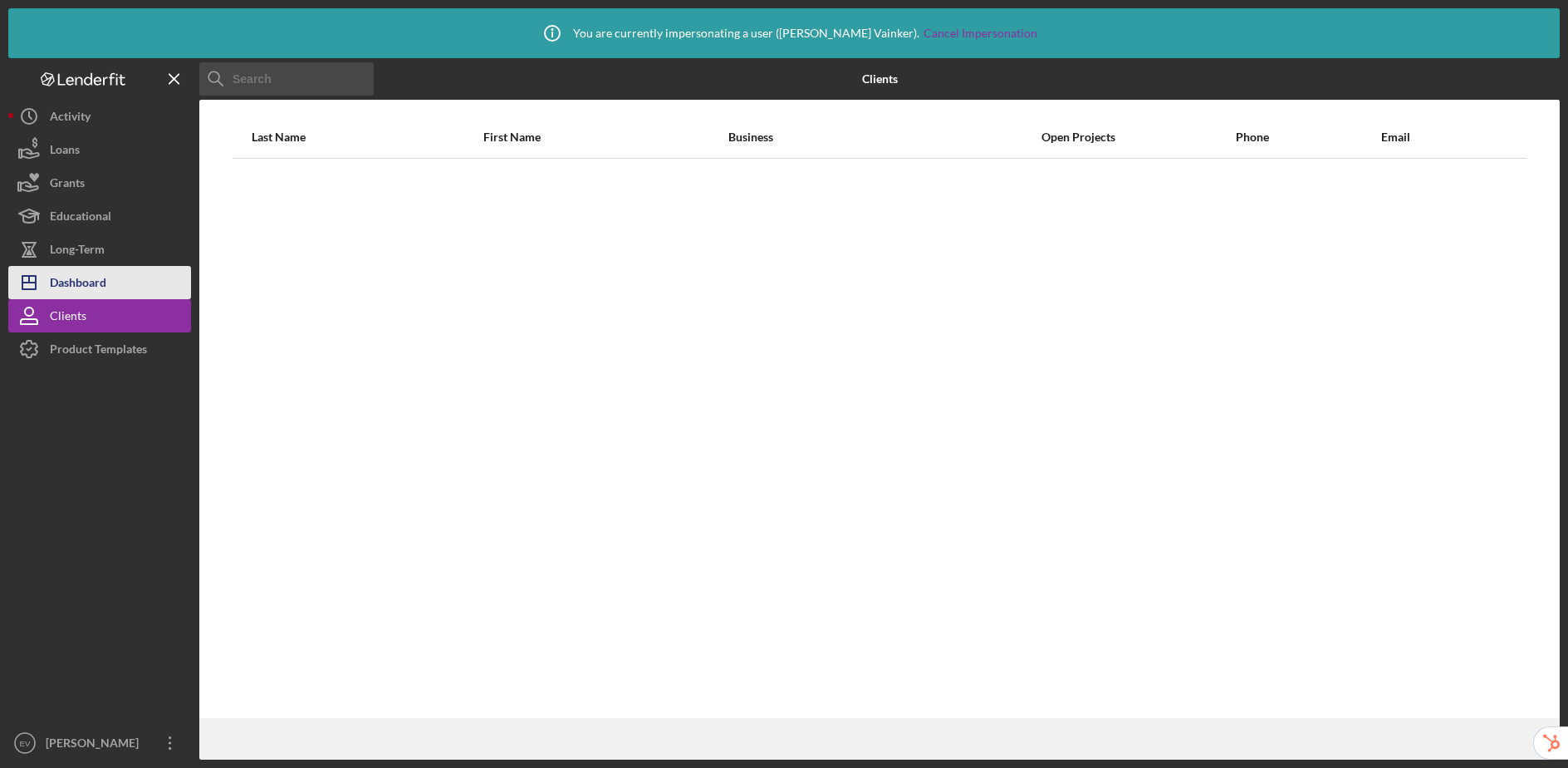
click at [117, 286] on button "Icon/Dashboard Dashboard" at bounding box center [99, 282] width 182 height 33
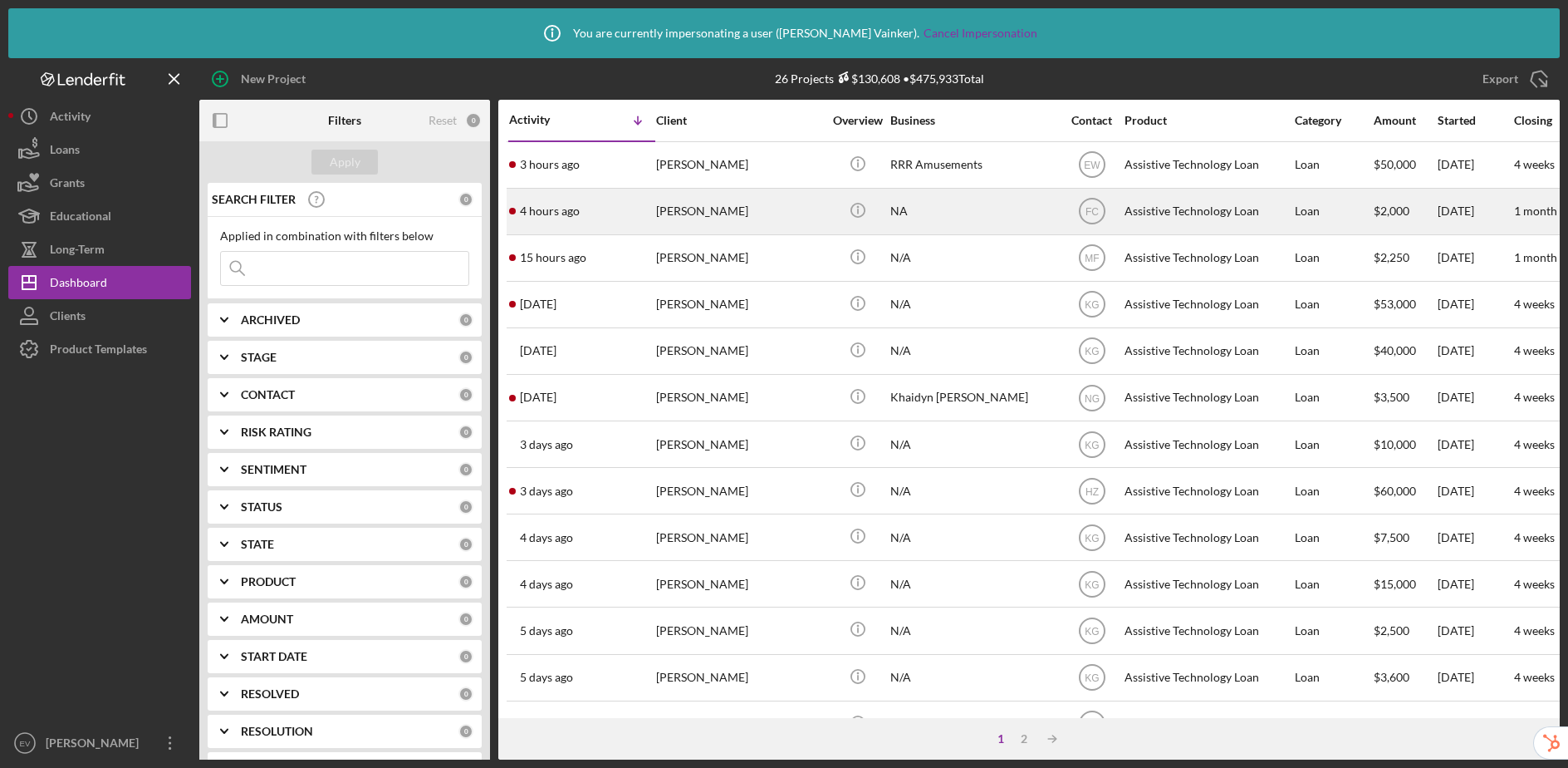
click at [980, 212] on div "NA" at bounding box center [974, 211] width 166 height 44
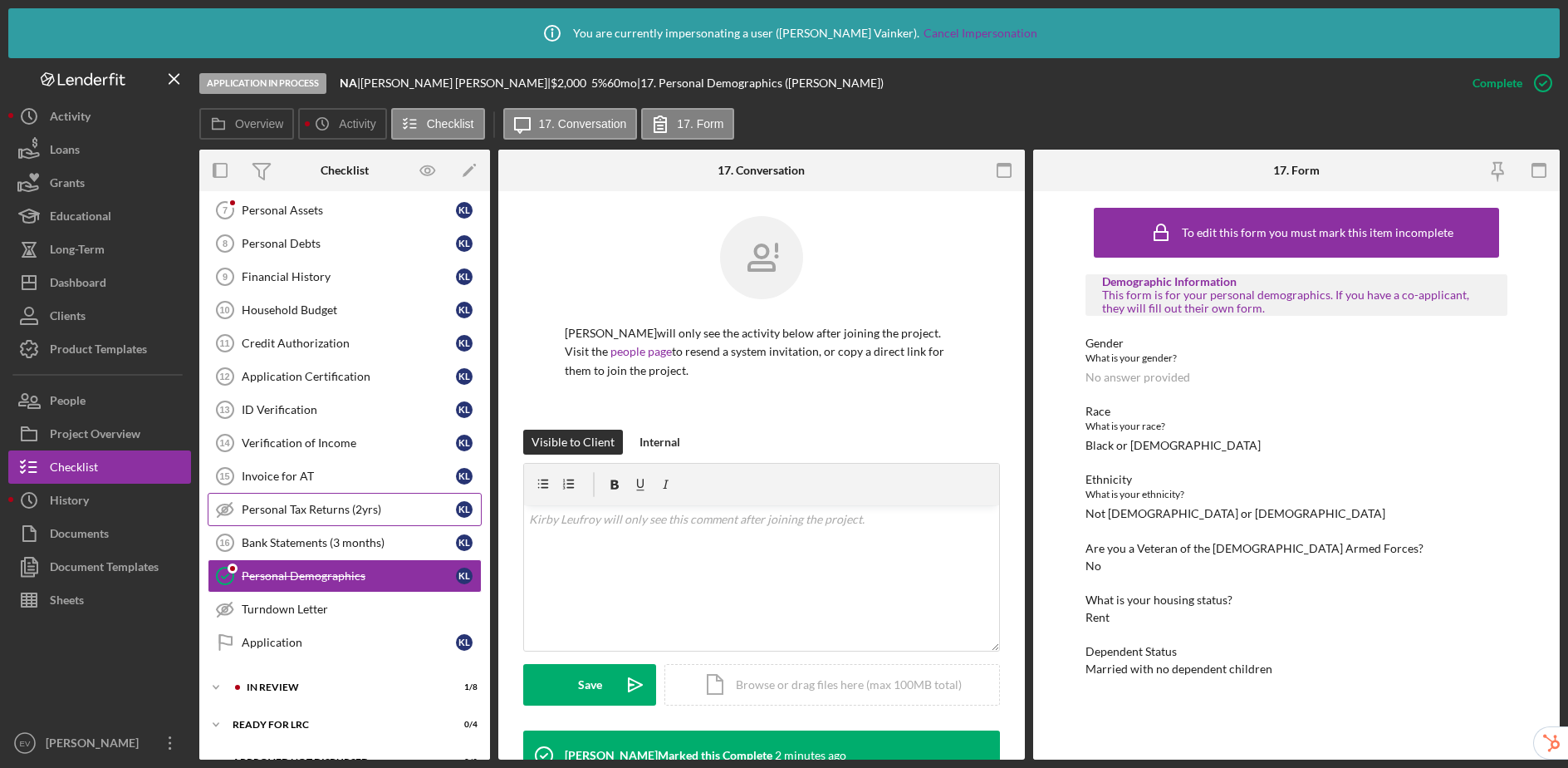
scroll to position [338, 0]
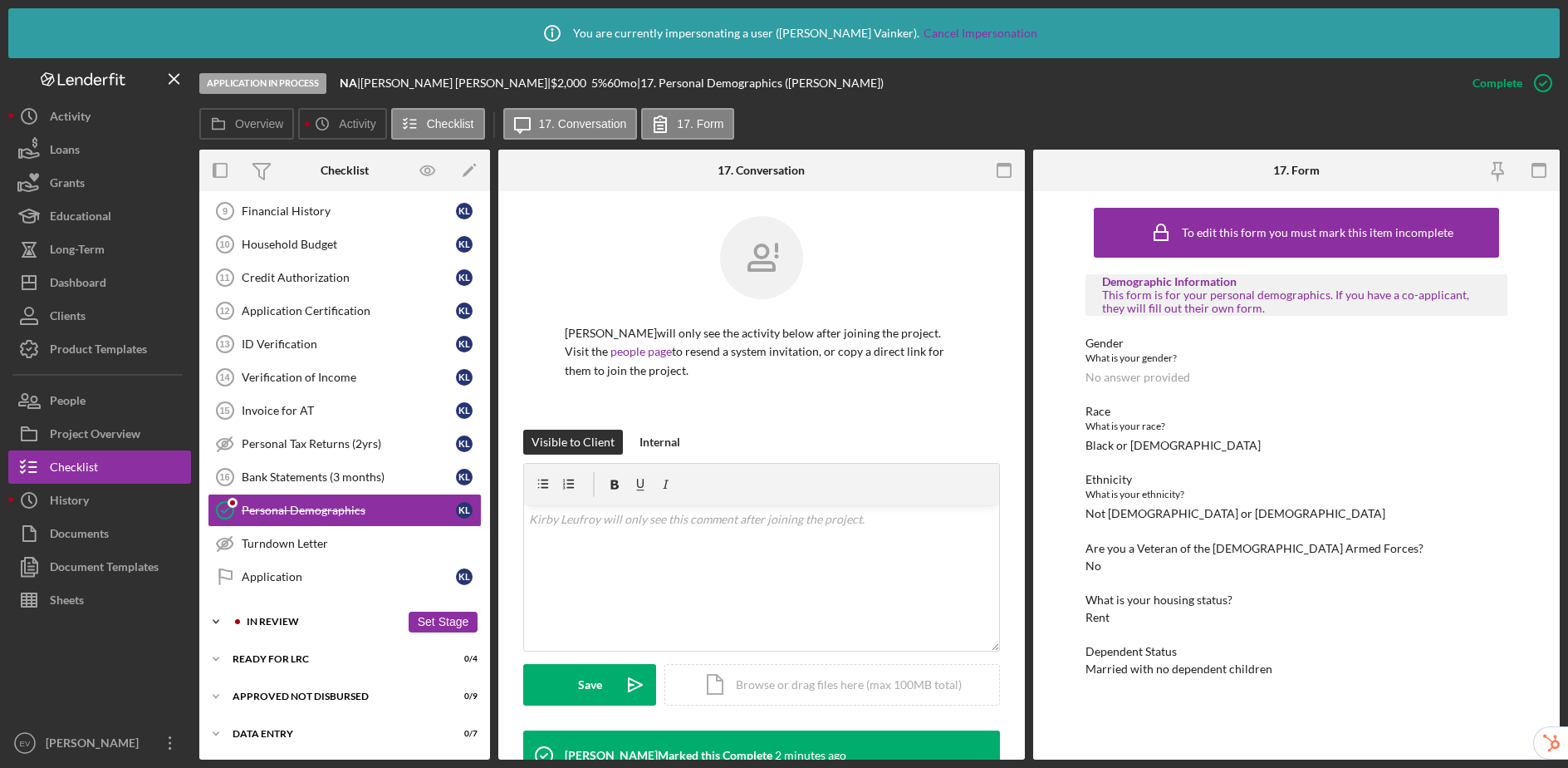
click at [302, 616] on div "In Review" at bounding box center [323, 621] width 154 height 10
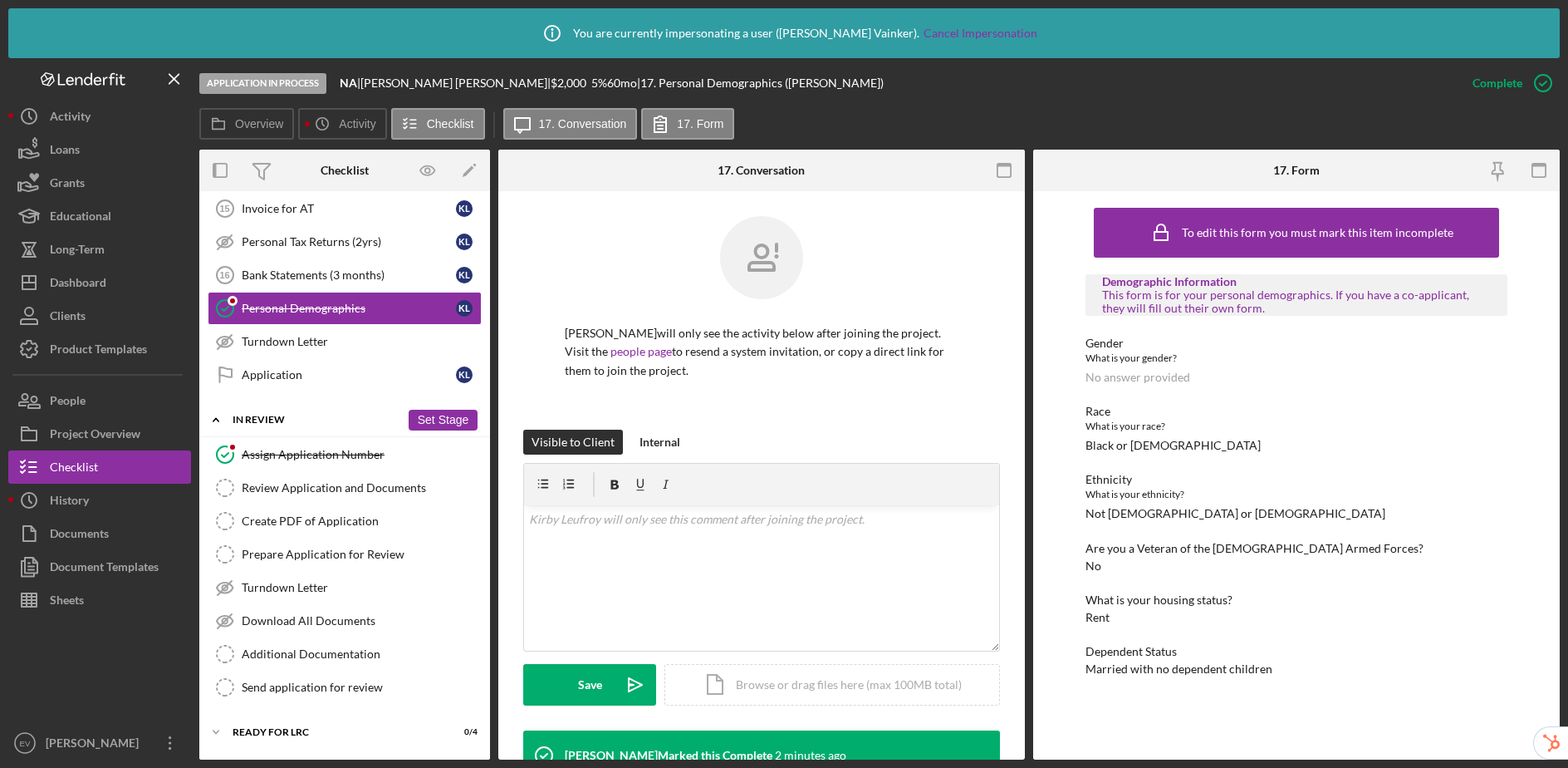
scroll to position [613, 0]
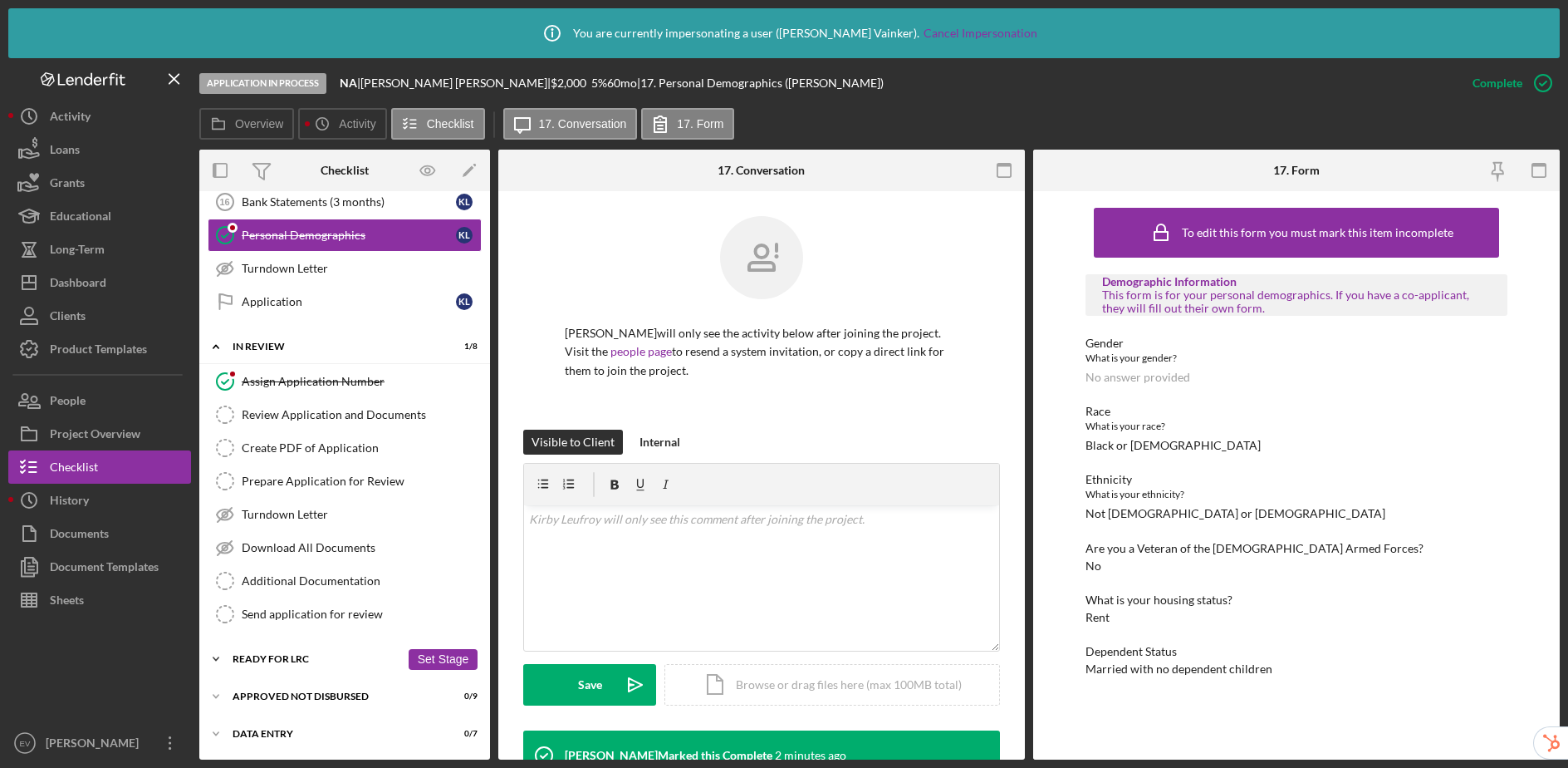
click at [289, 651] on div "Icon/Expander Ready for LRC 0 / 4 Set Stage" at bounding box center [345, 659] width 291 height 33
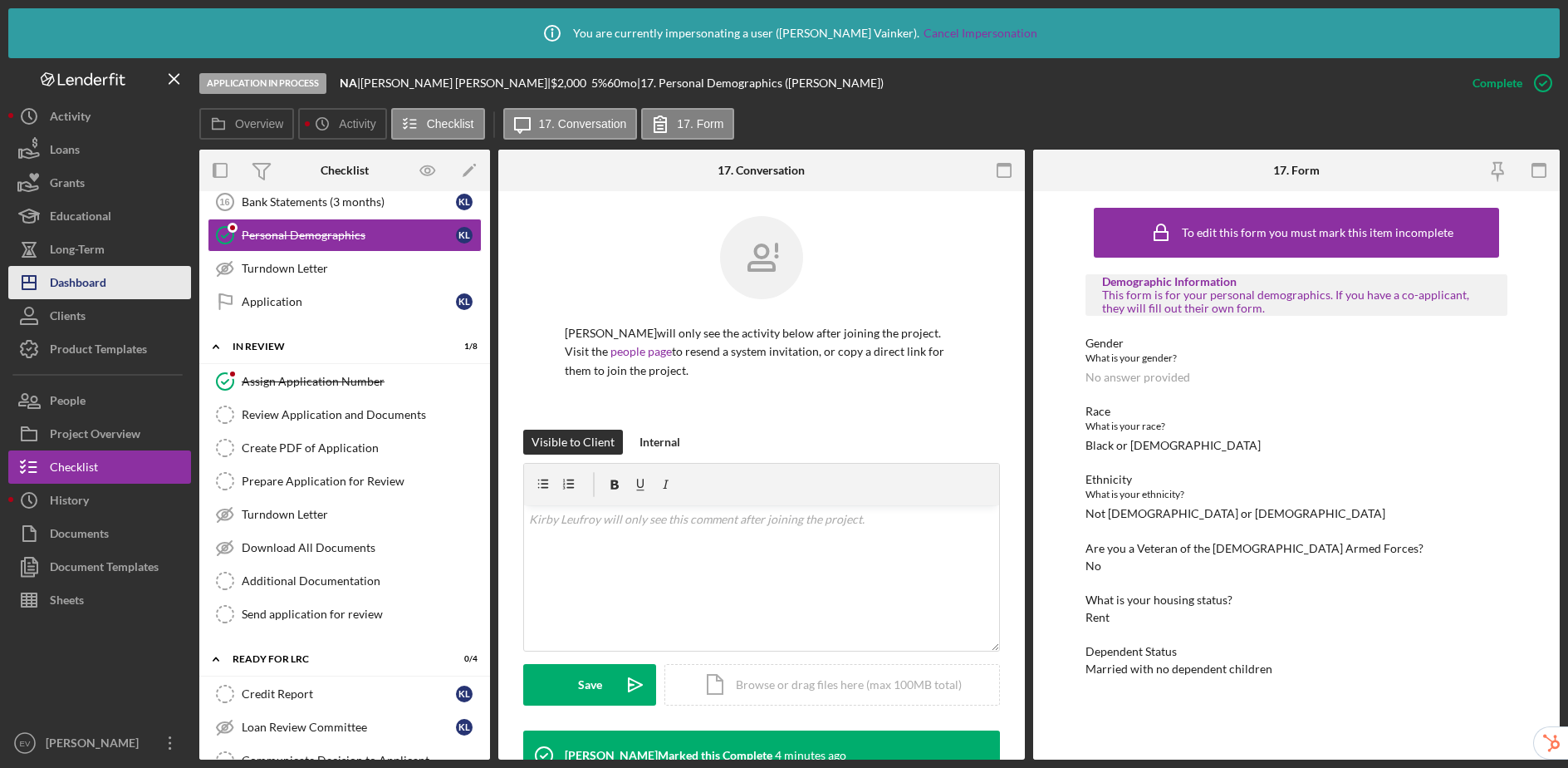
click at [100, 284] on div "Dashboard" at bounding box center [78, 284] width 57 height 37
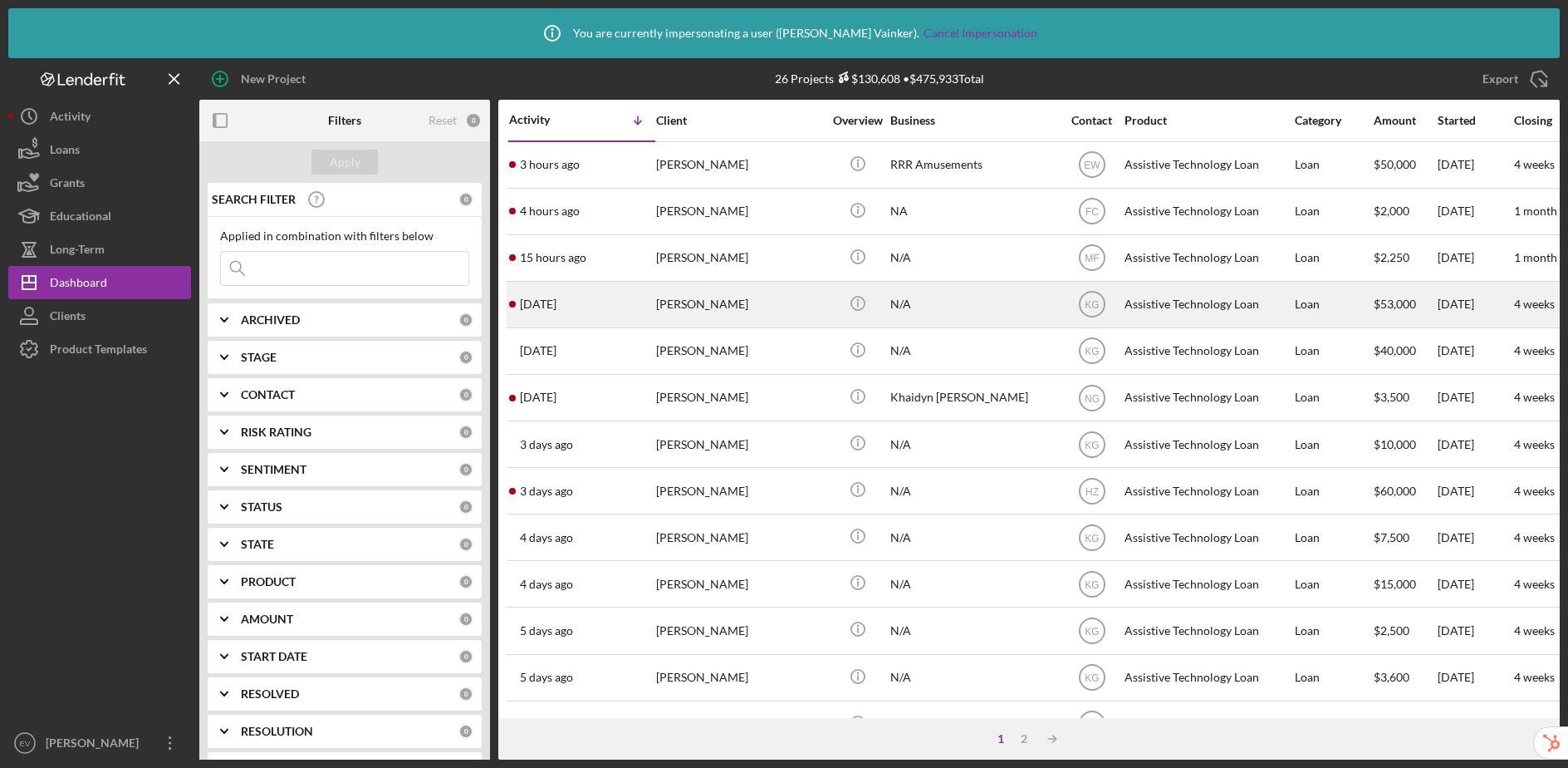
click at [985, 309] on div "N/A" at bounding box center [974, 304] width 166 height 44
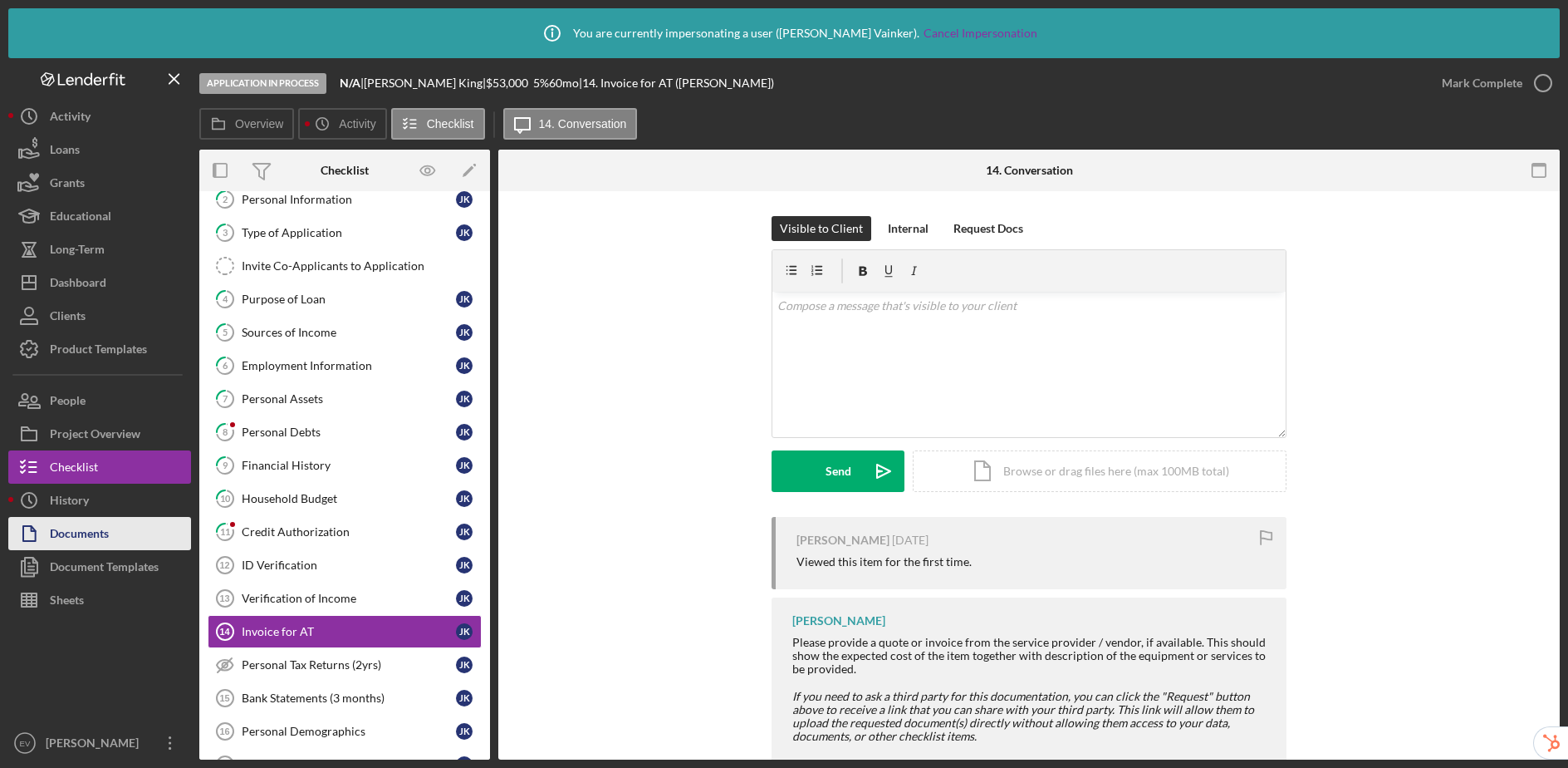
scroll to position [239, 0]
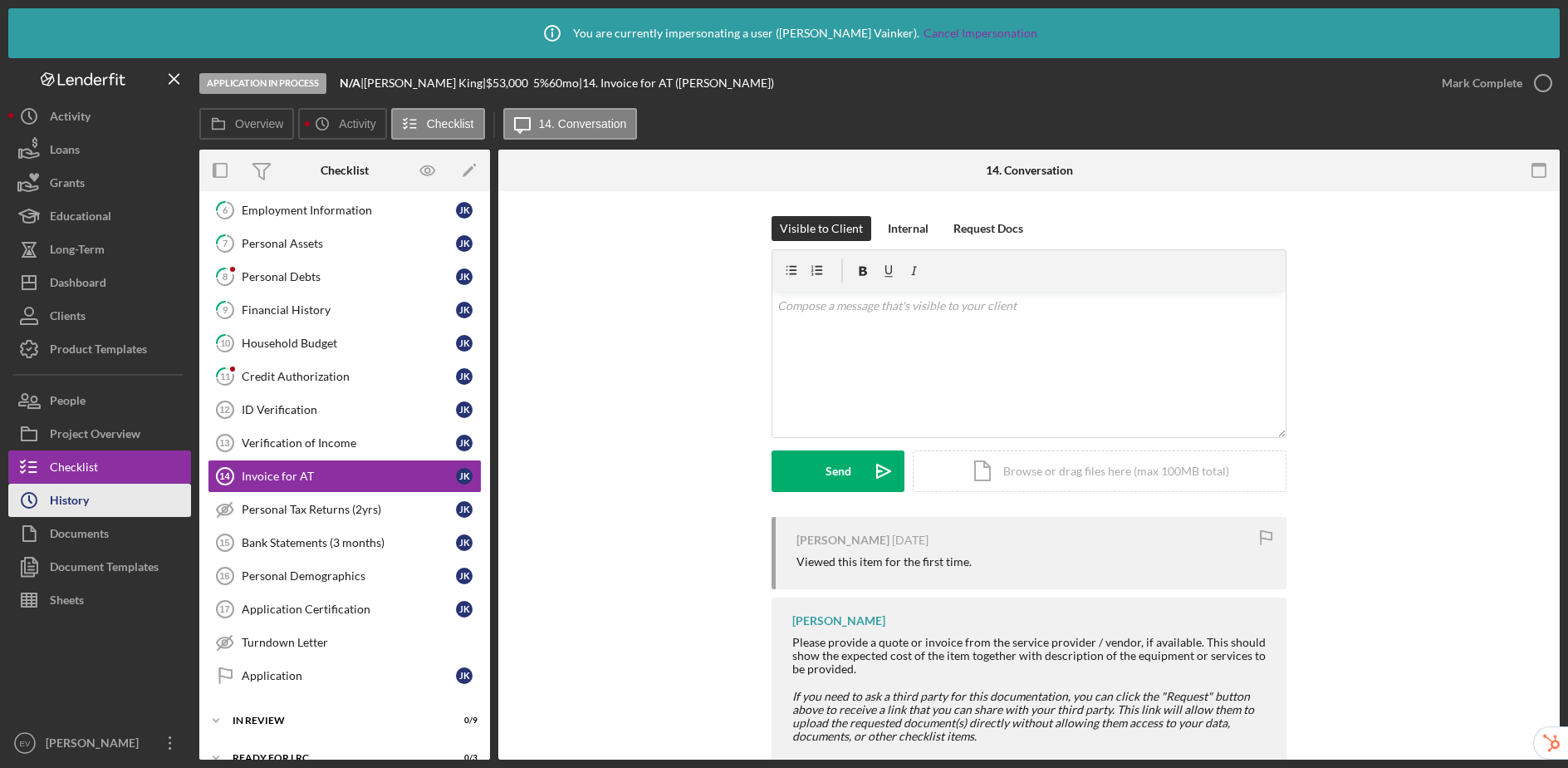
click at [143, 514] on button "Icon/History History" at bounding box center [99, 500] width 182 height 33
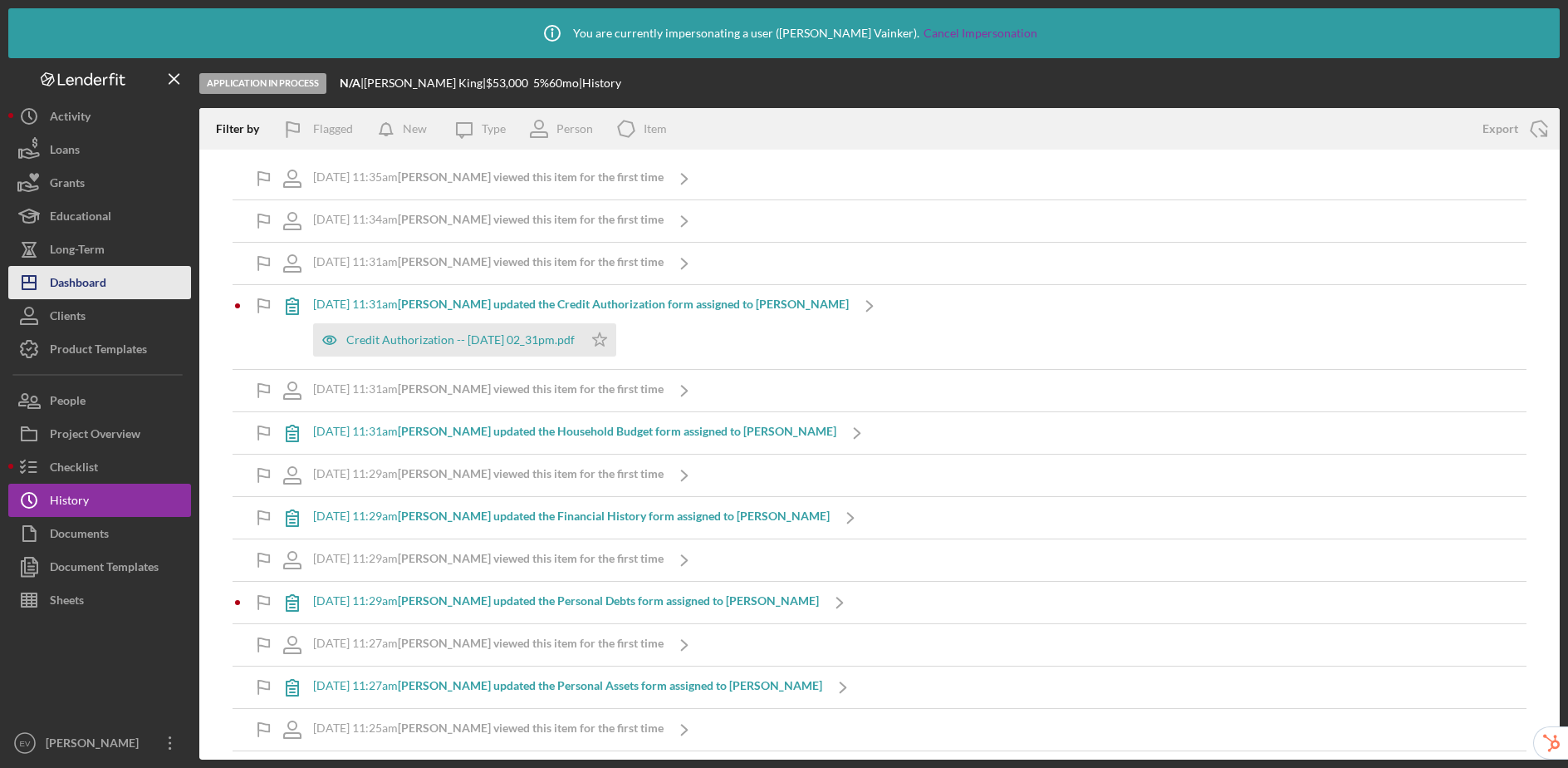
click at [127, 283] on button "Icon/Dashboard Dashboard" at bounding box center [99, 282] width 182 height 33
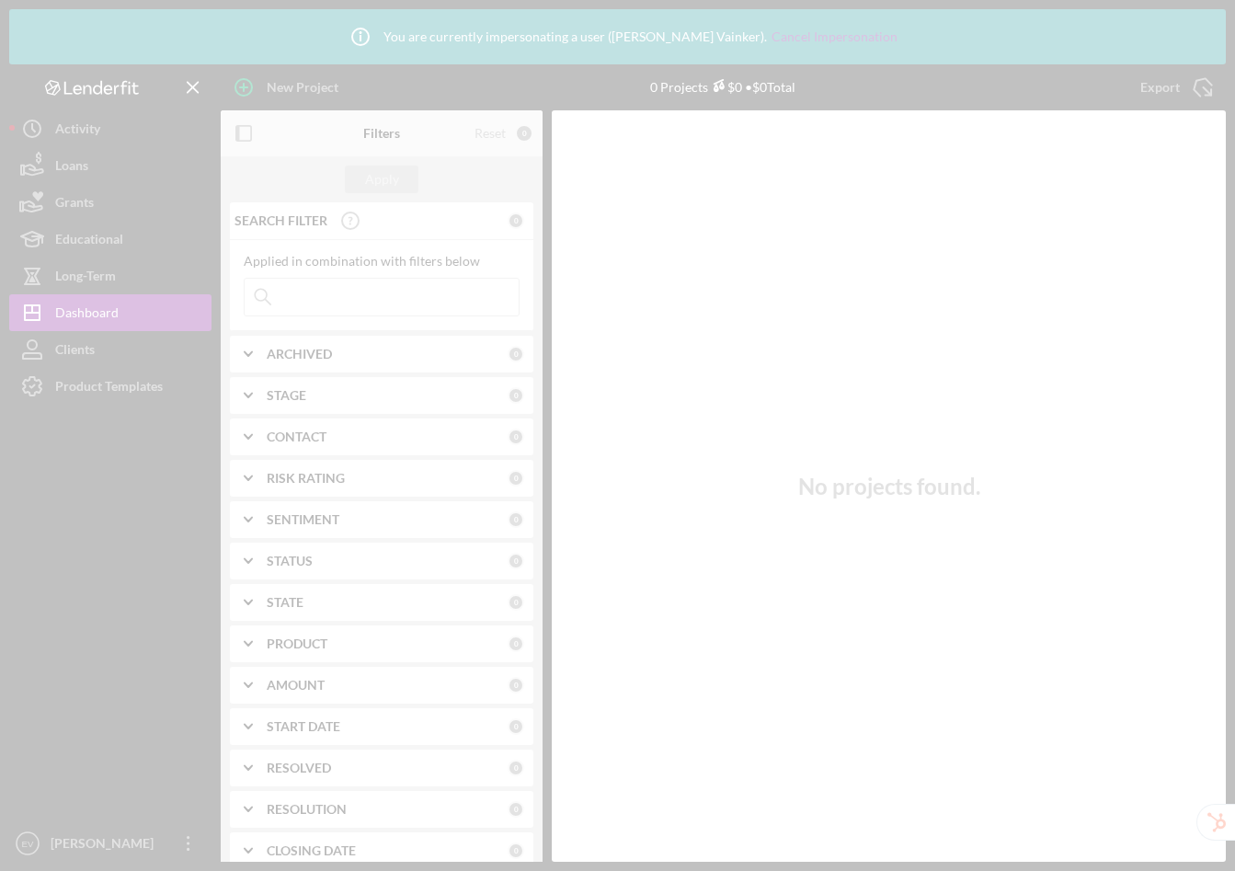
click at [92, 391] on div at bounding box center [617, 435] width 1235 height 871
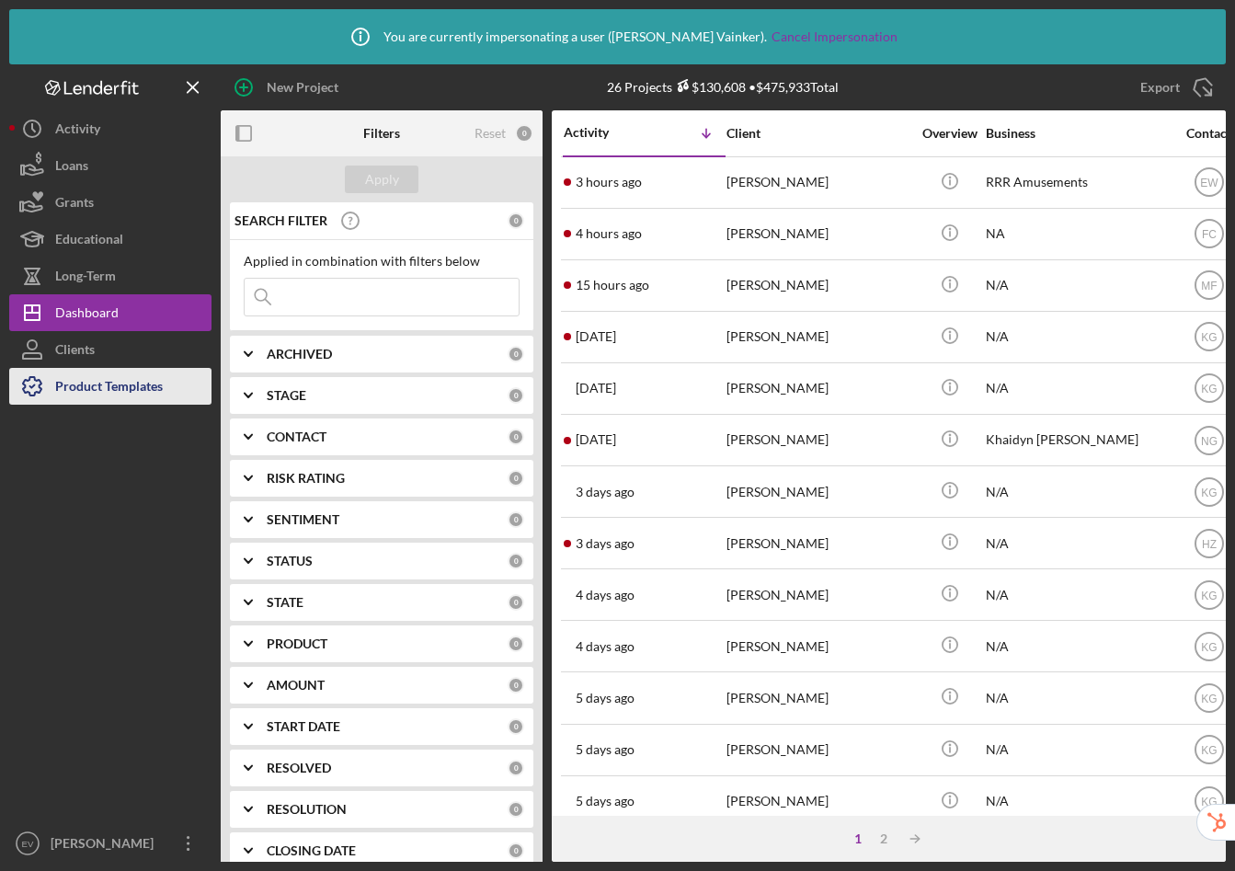
click at [96, 388] on div "Product Templates" at bounding box center [109, 388] width 108 height 41
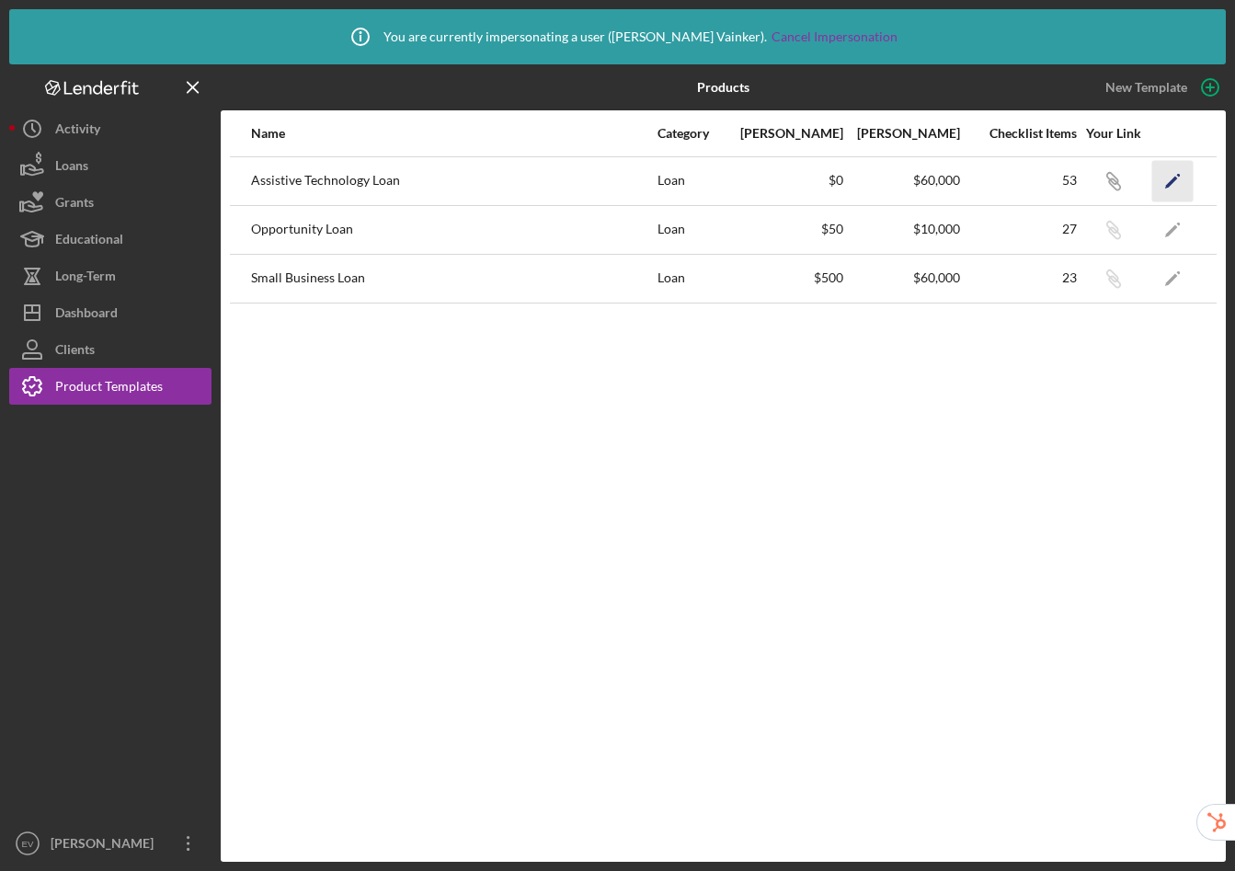
click at [1186, 179] on icon "Icon/Edit" at bounding box center [1172, 180] width 41 height 41
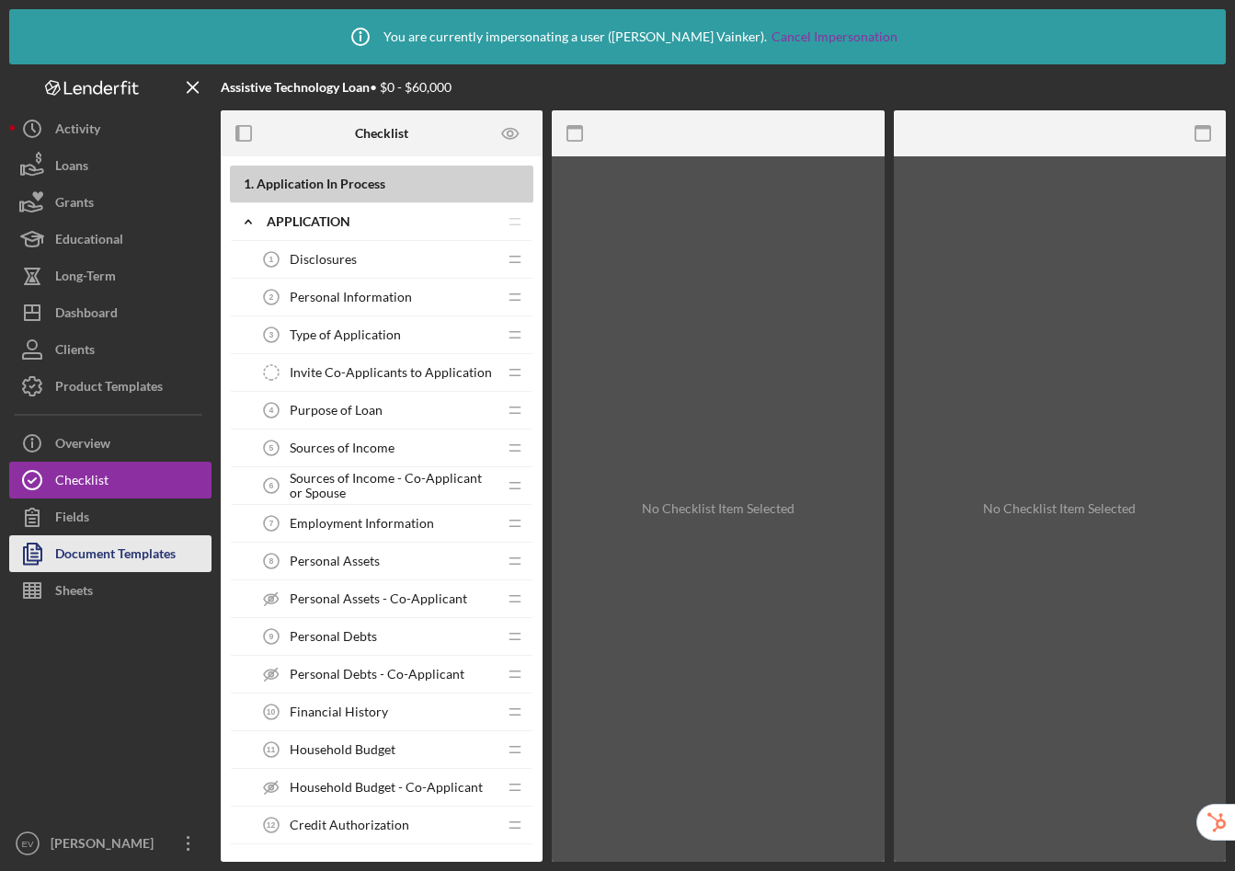
click at [126, 545] on div "Document Templates" at bounding box center [115, 555] width 120 height 41
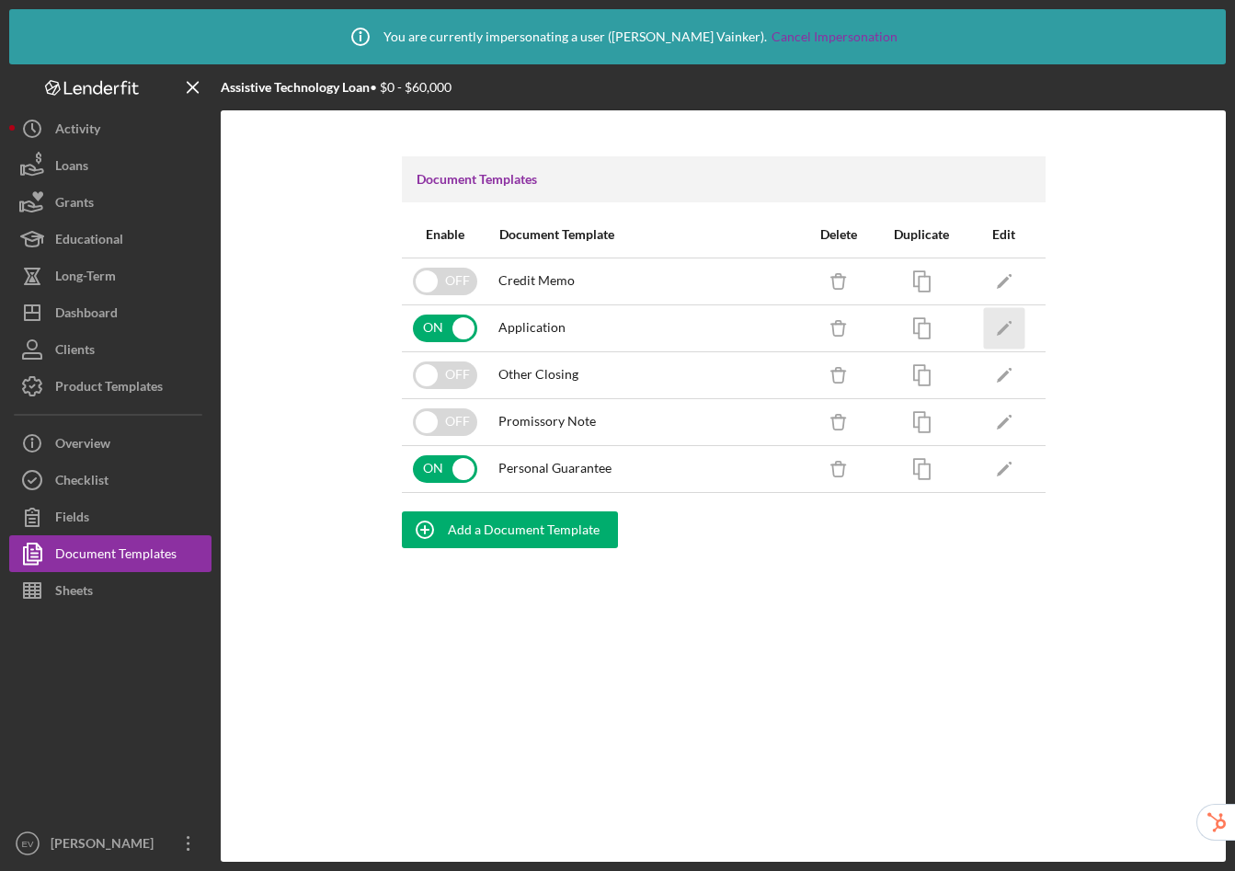
click at [1017, 331] on icon "Icon/Edit" at bounding box center [1003, 327] width 41 height 41
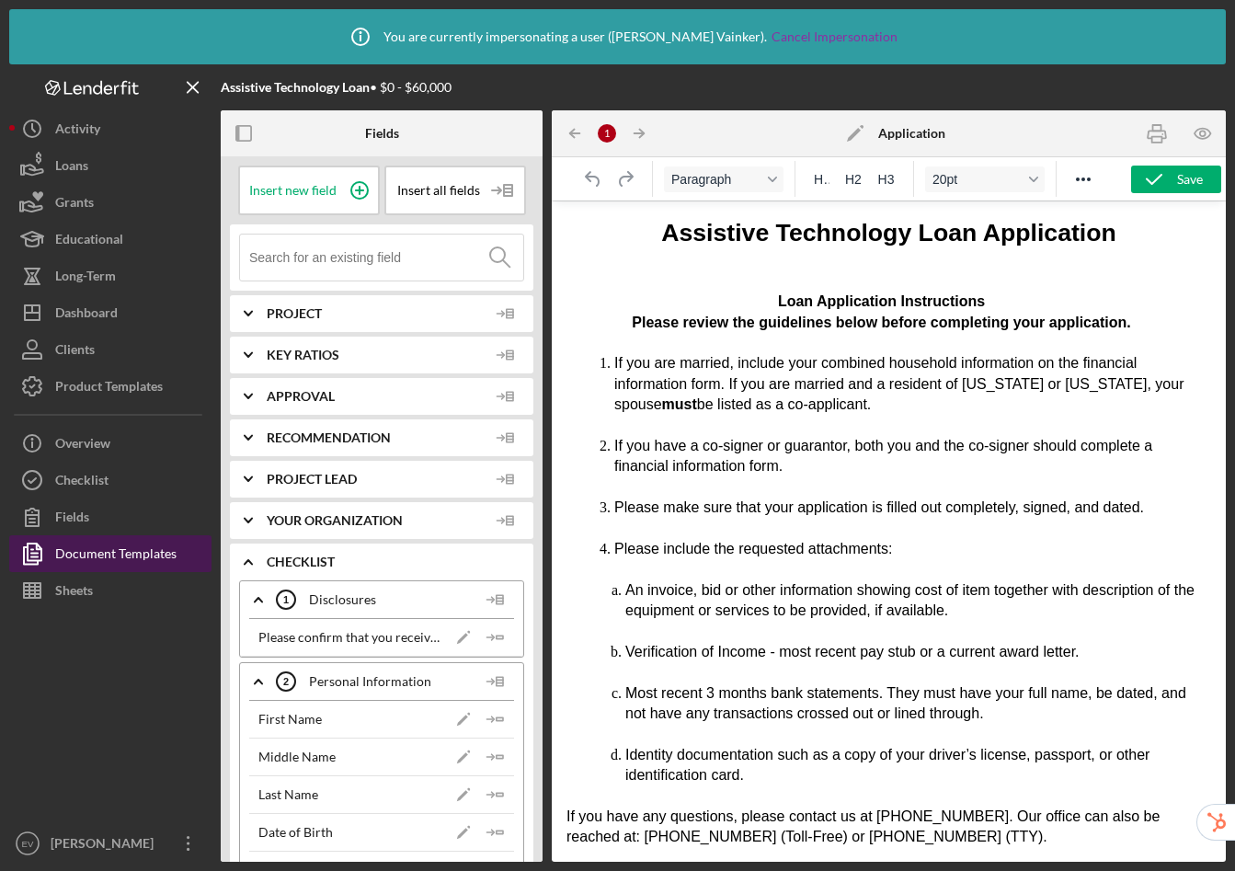
click at [134, 554] on div "Document Templates" at bounding box center [115, 555] width 121 height 41
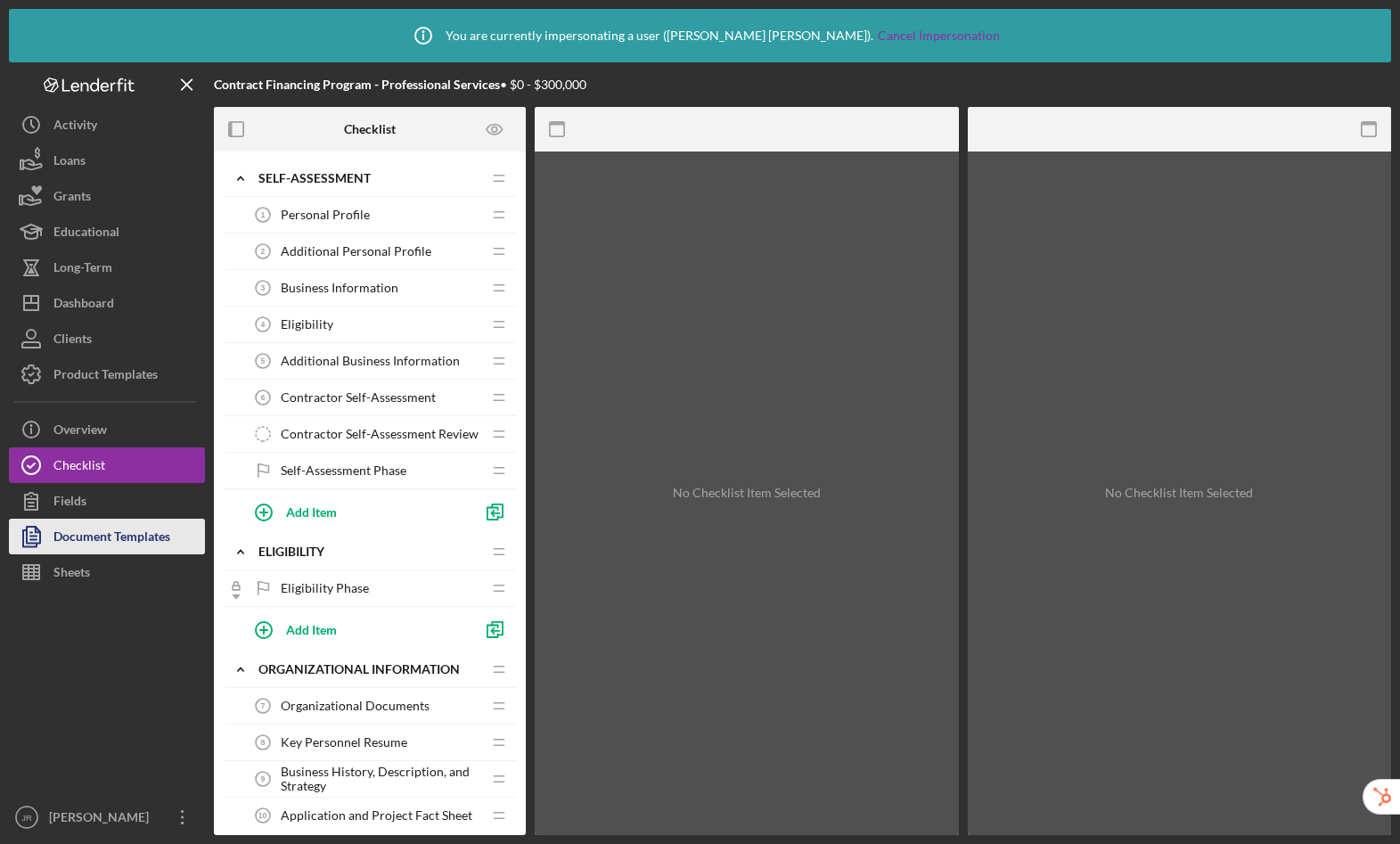
click at [151, 529] on div "Document Templates" at bounding box center [111, 538] width 116 height 40
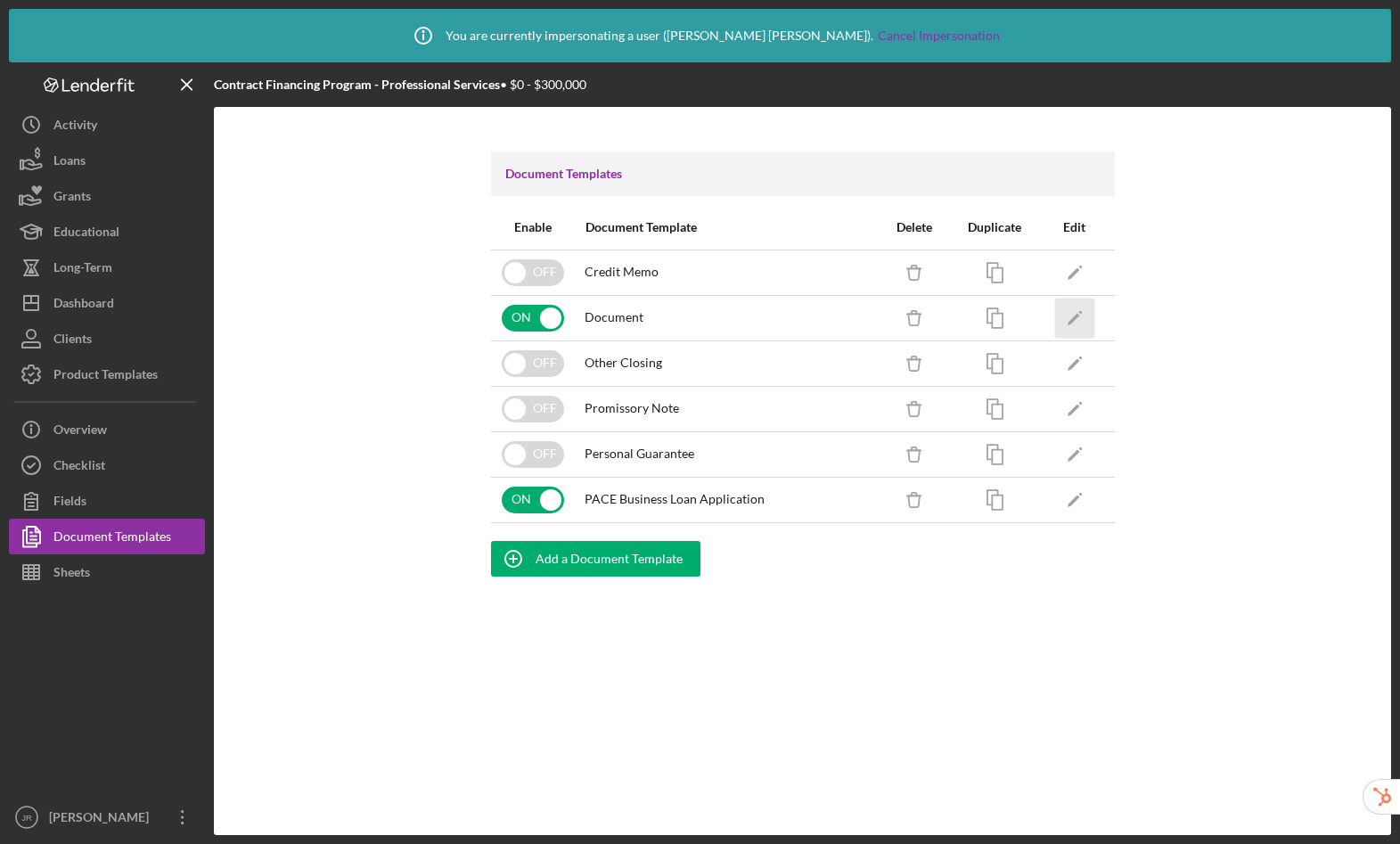
click at [1066, 314] on icon "Icon/Edit" at bounding box center [1074, 317] width 40 height 40
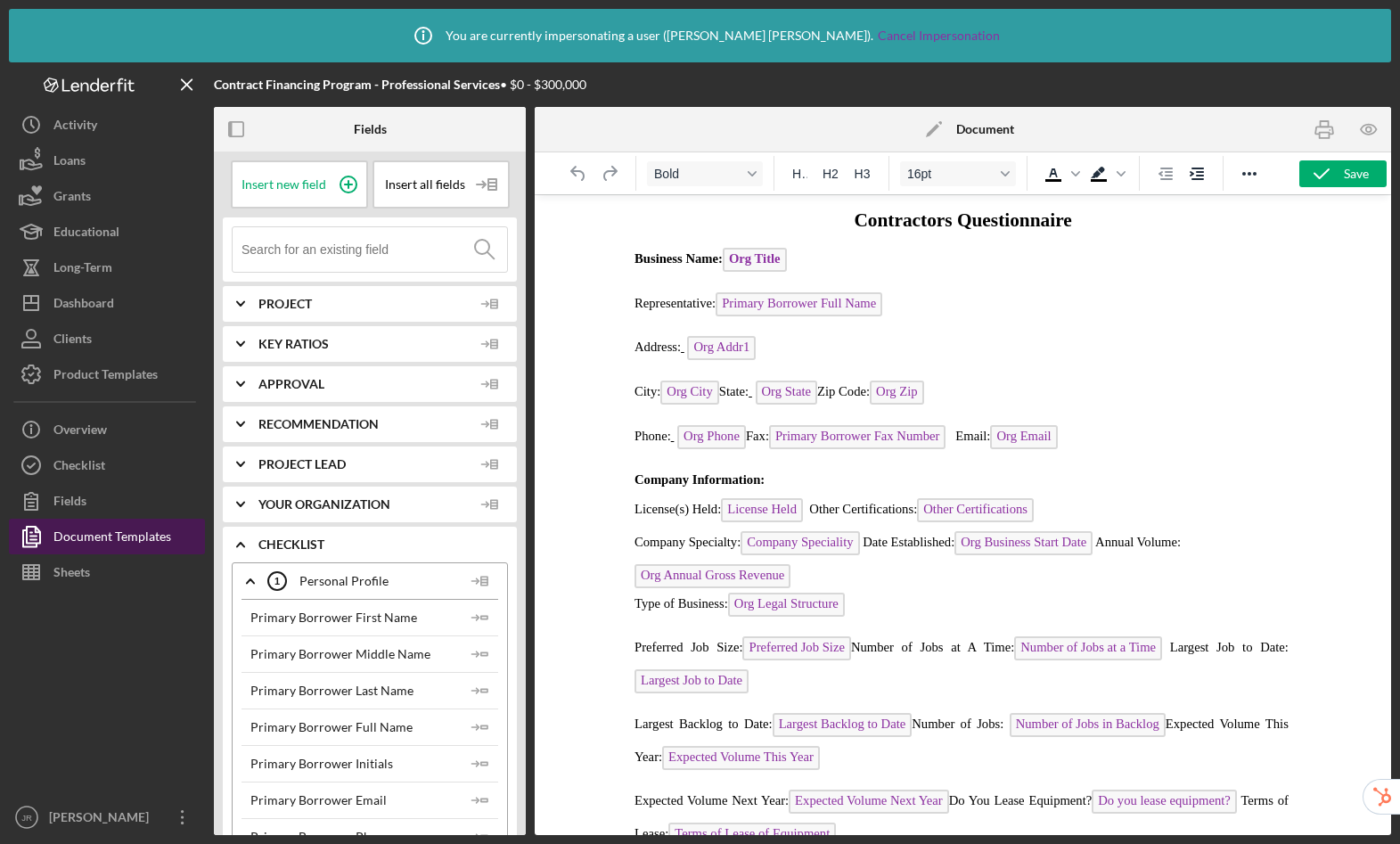
click at [114, 530] on div "Document Templates" at bounding box center [111, 538] width 117 height 40
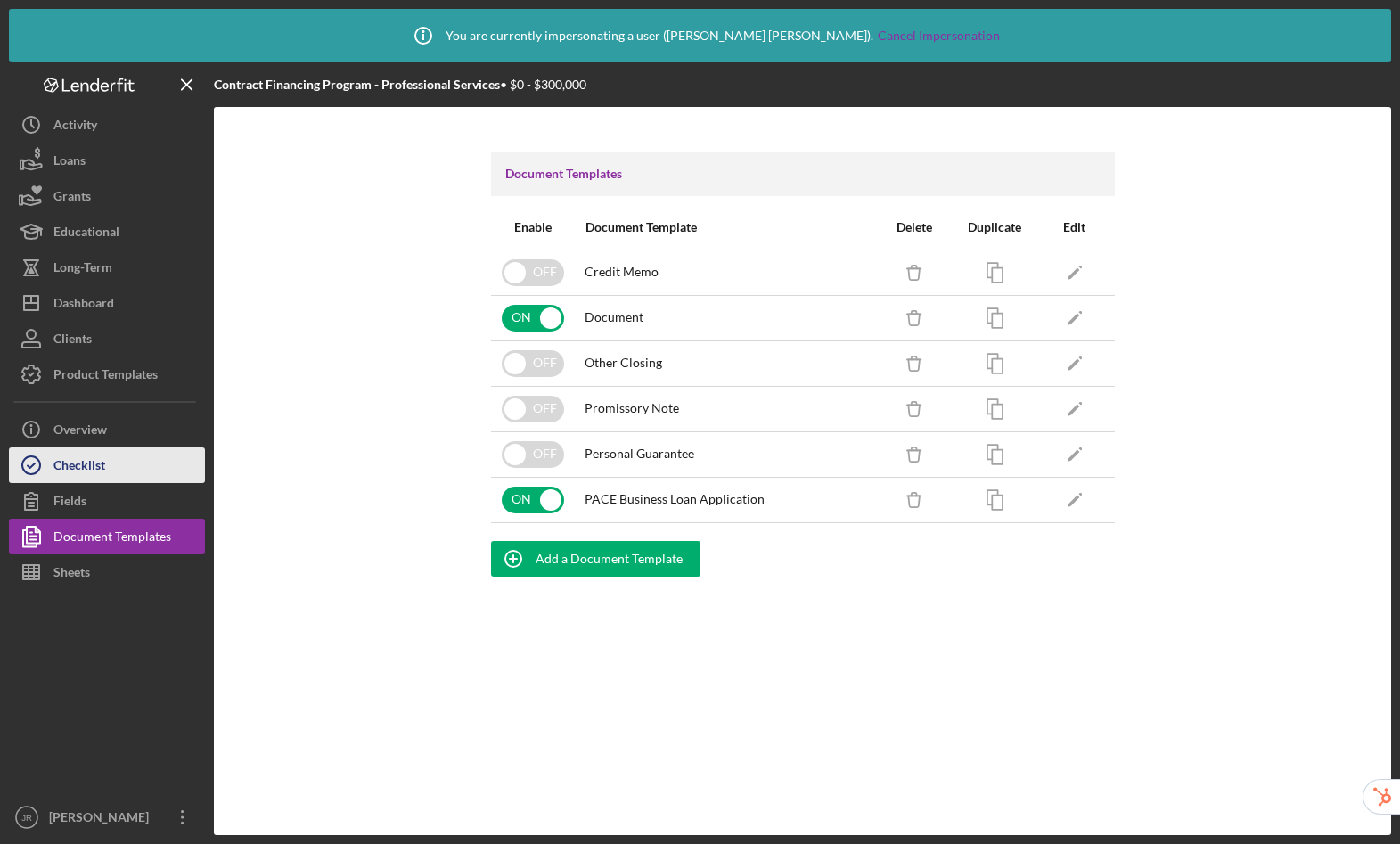
click at [80, 463] on div "Checklist" at bounding box center [79, 467] width 51 height 40
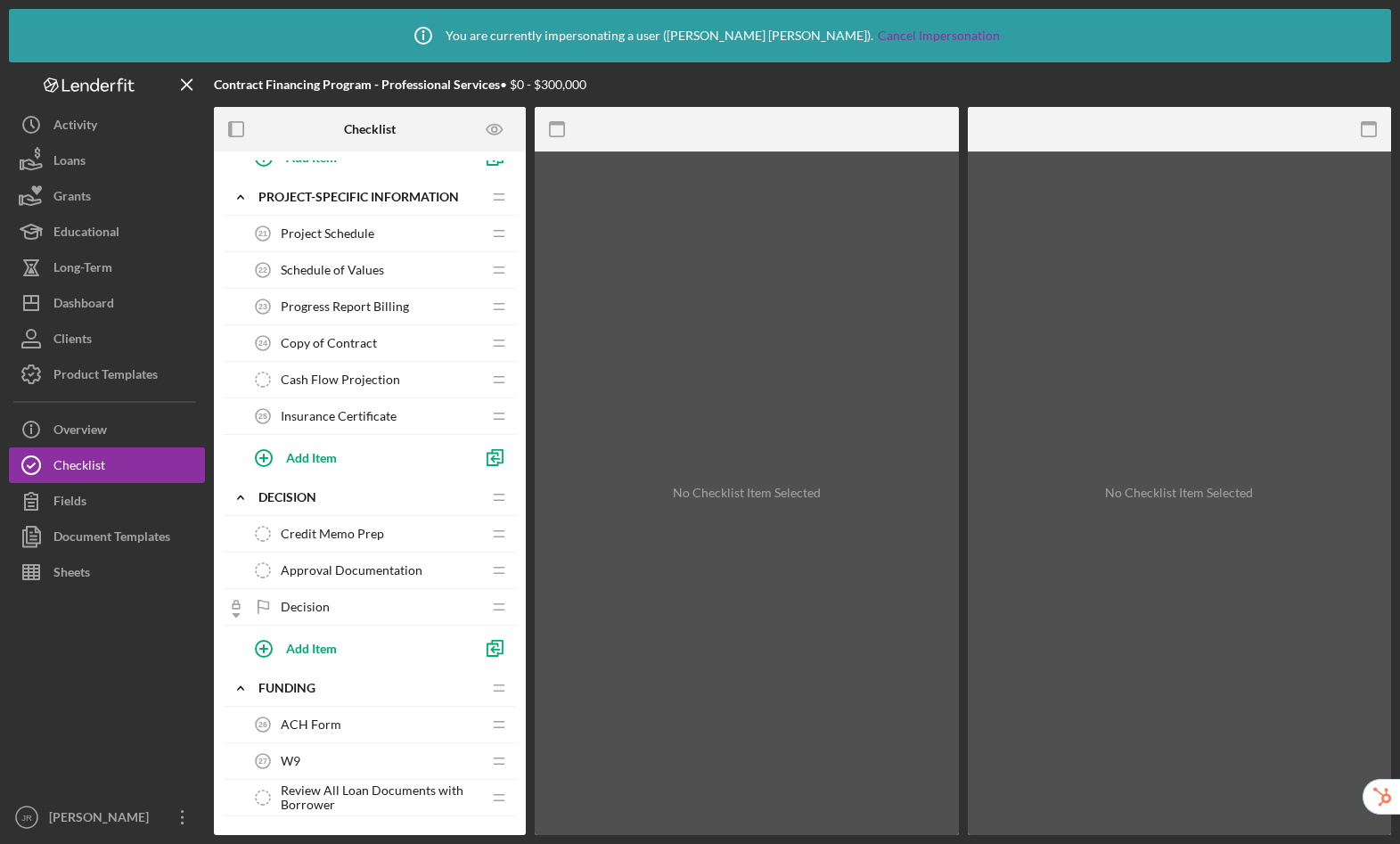
scroll to position [1926, 0]
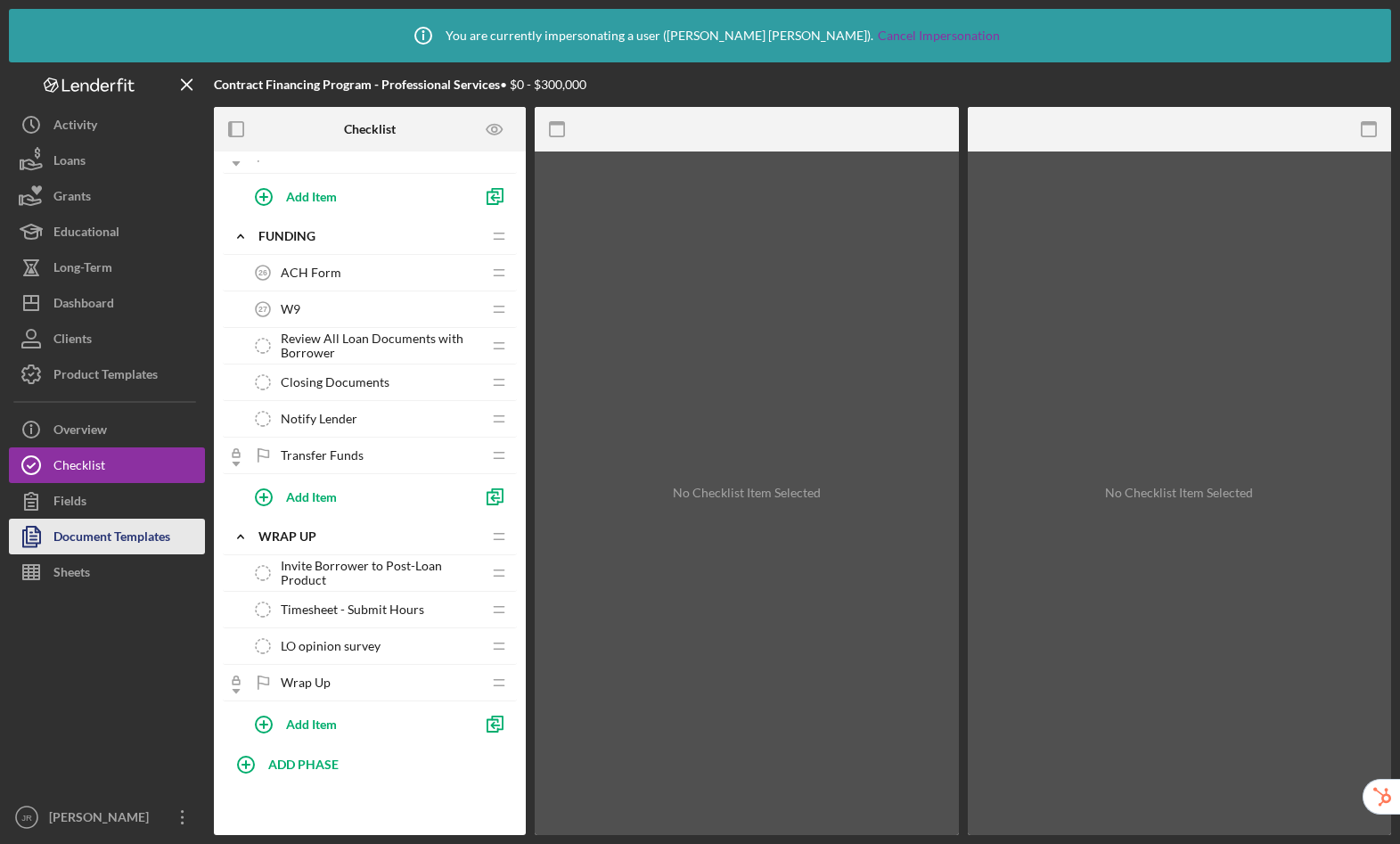
click at [164, 539] on div "Document Templates" at bounding box center [111, 538] width 116 height 40
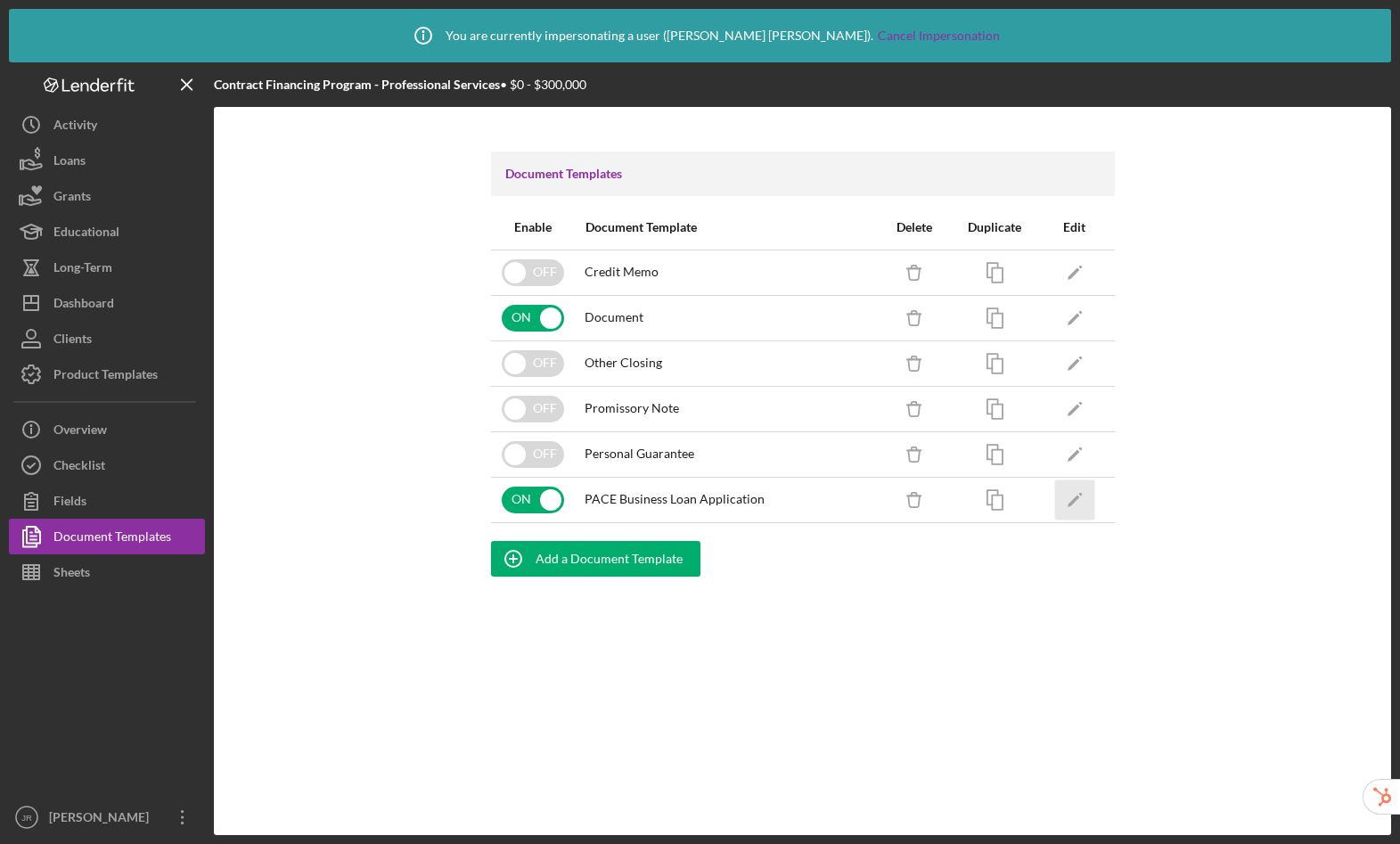
click at [1071, 503] on polygon "button" at bounding box center [1073, 500] width 13 height 13
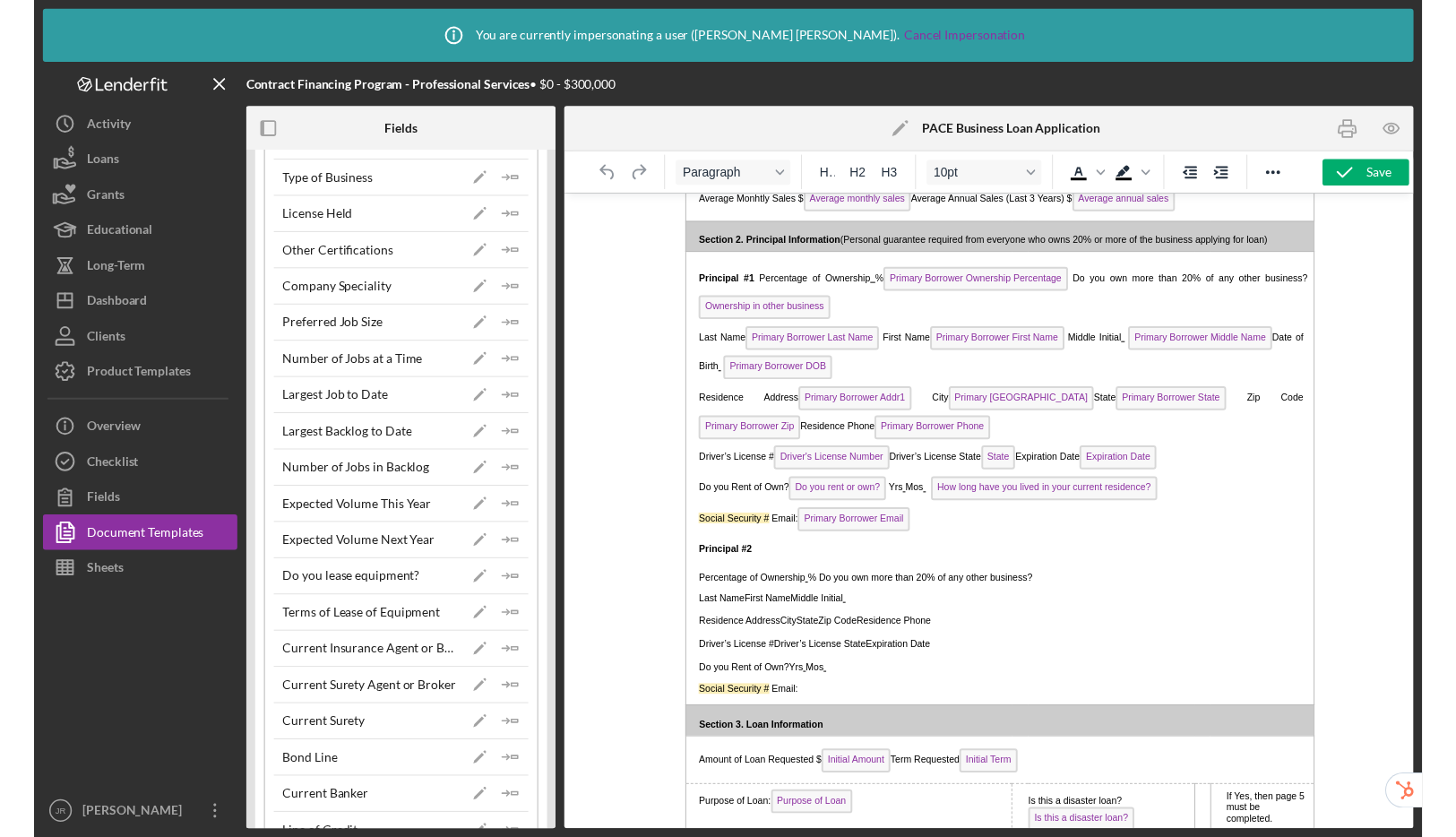
scroll to position [497, 0]
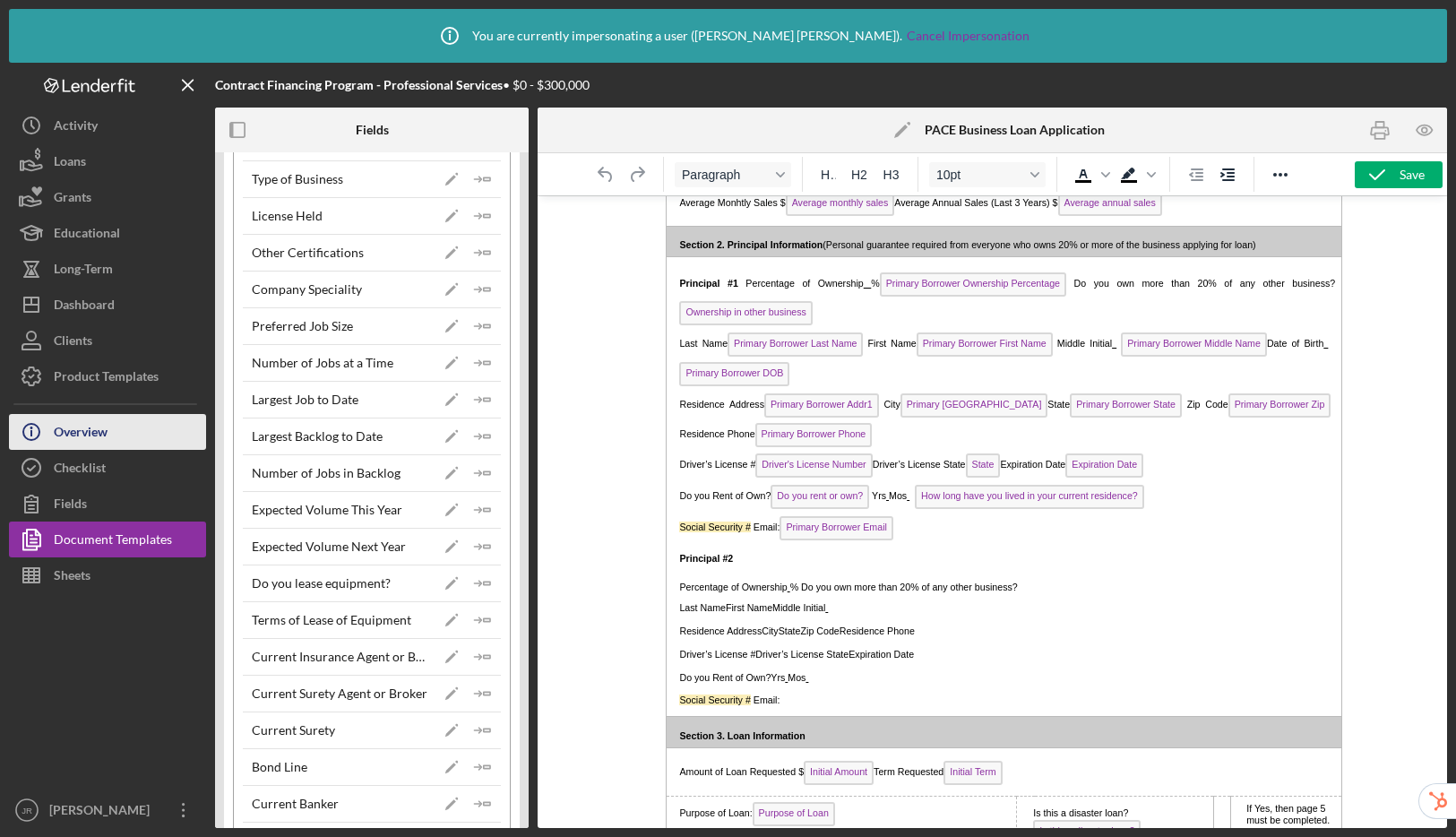
drag, startPoint x: 94, startPoint y: 466, endPoint x: 126, endPoint y: 449, distance: 36.2
click at [94, 466] on div "Checklist" at bounding box center [79, 470] width 52 height 40
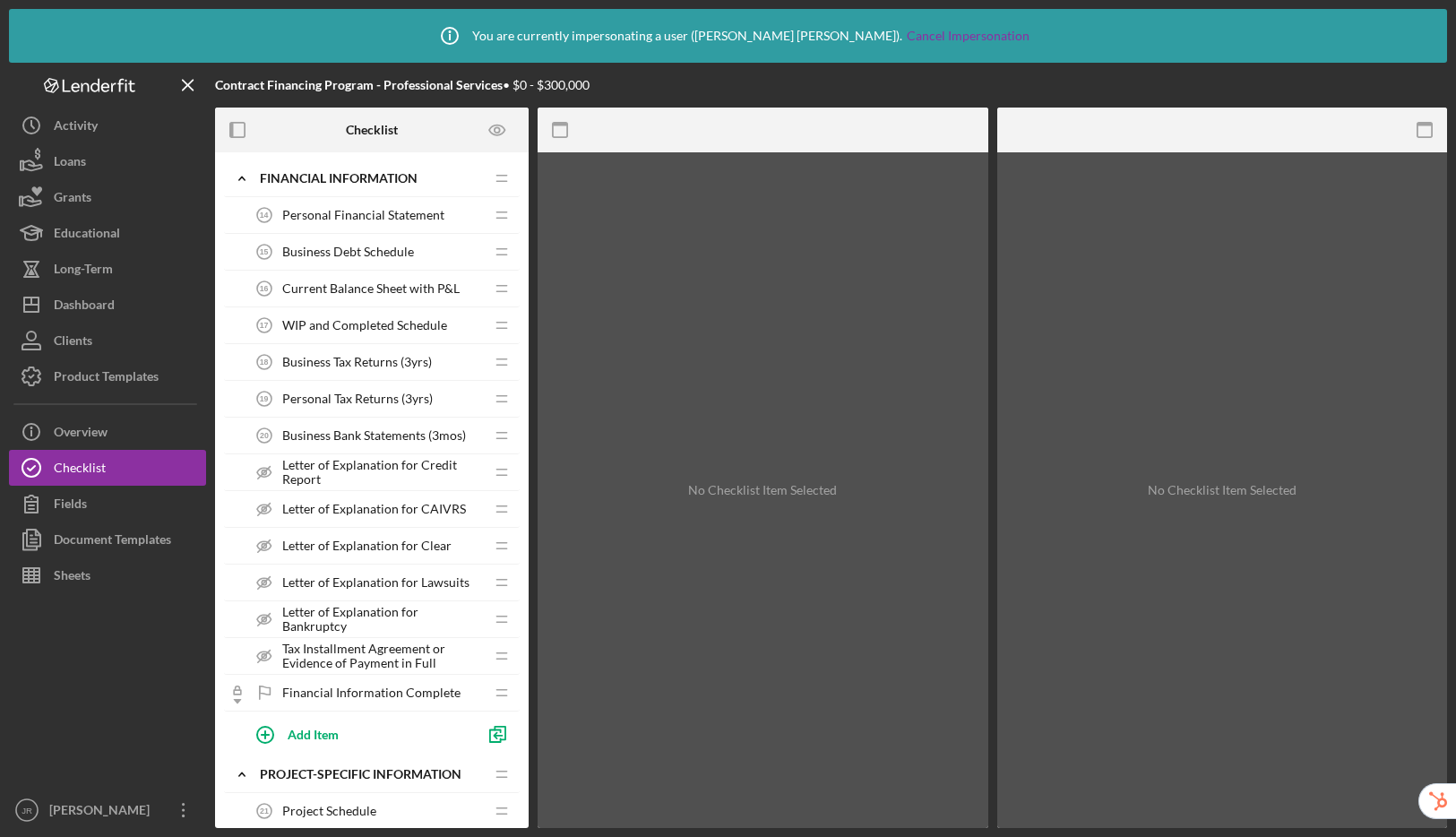
scroll to position [907, 0]
click at [335, 214] on span "Personal Financial Statement" at bounding box center [364, 213] width 162 height 15
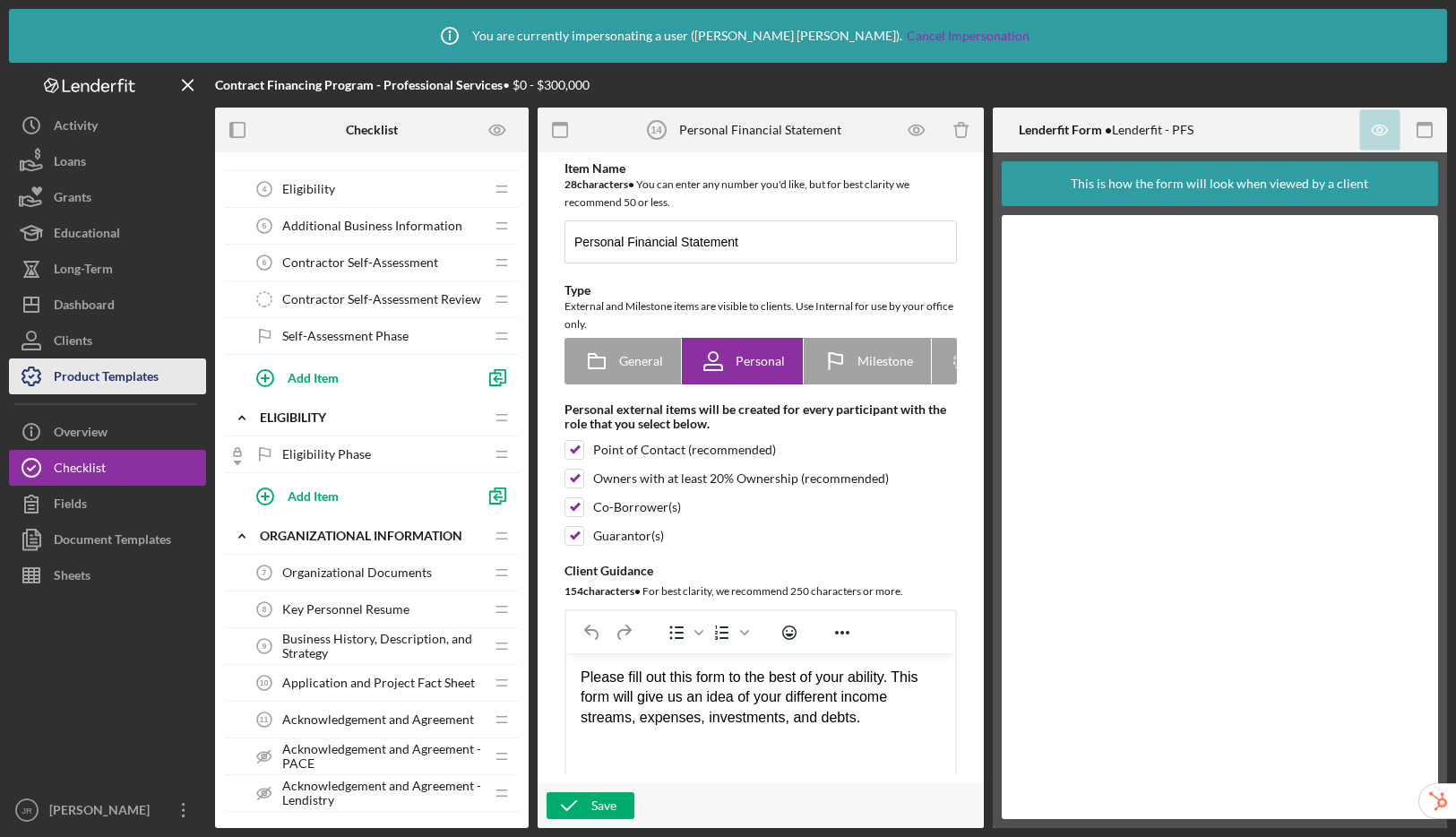
scroll to position [464, 0]
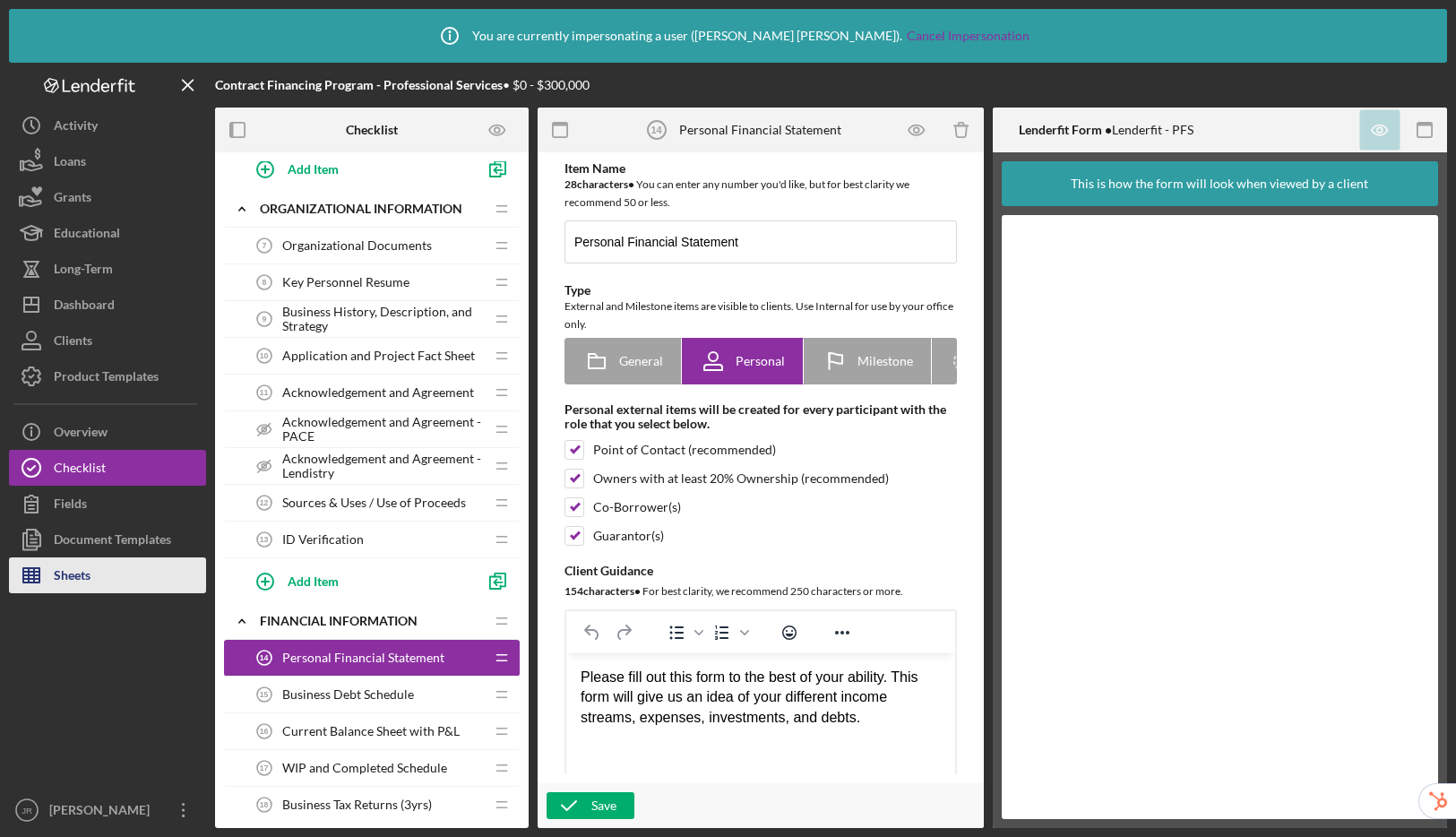
click at [99, 580] on button "Sheets" at bounding box center [107, 575] width 197 height 36
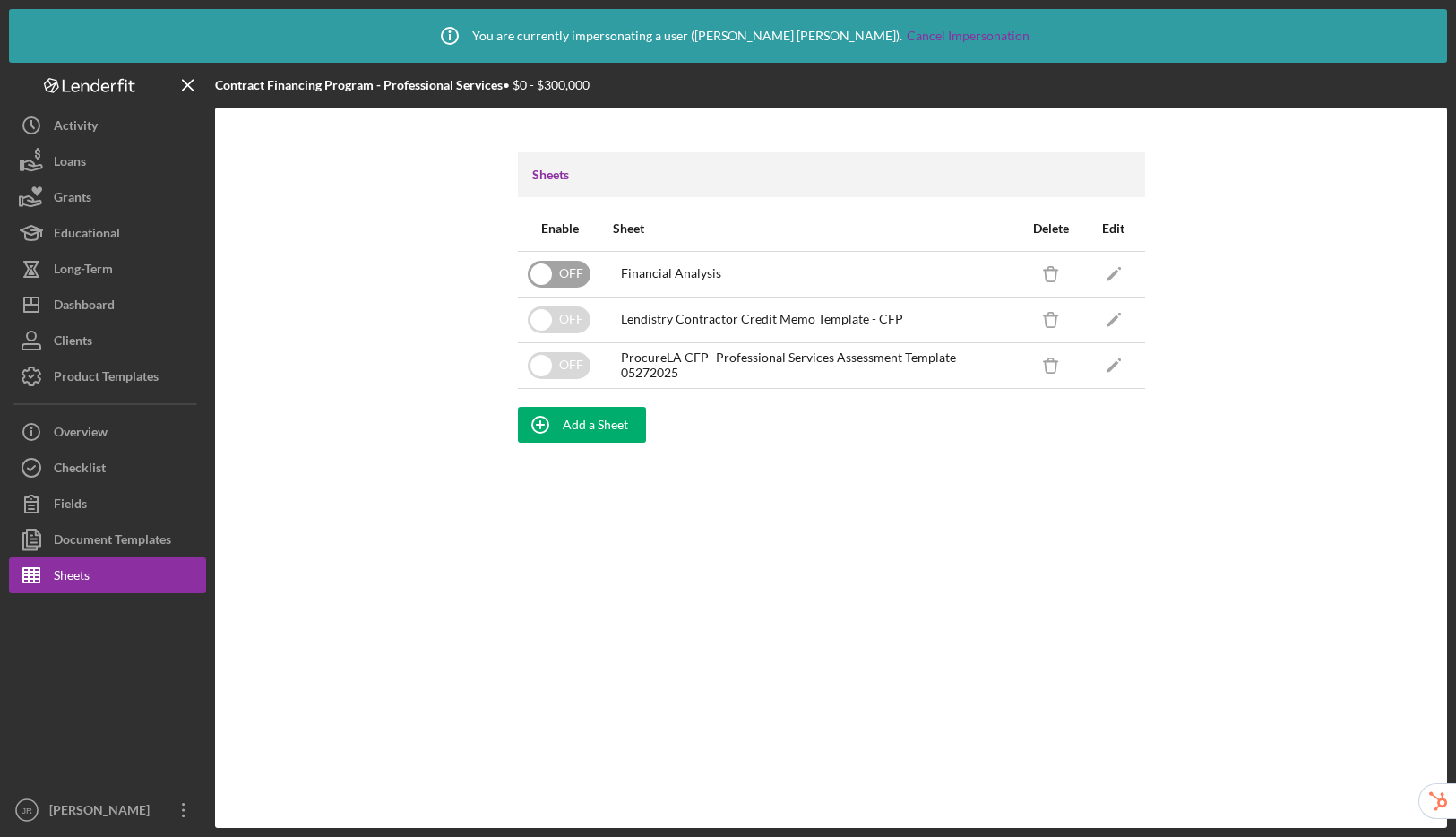
click at [558, 280] on input "checkbox" at bounding box center [559, 275] width 62 height 27
checkbox input "true"
click at [1110, 276] on polygon "button" at bounding box center [1112, 275] width 13 height 13
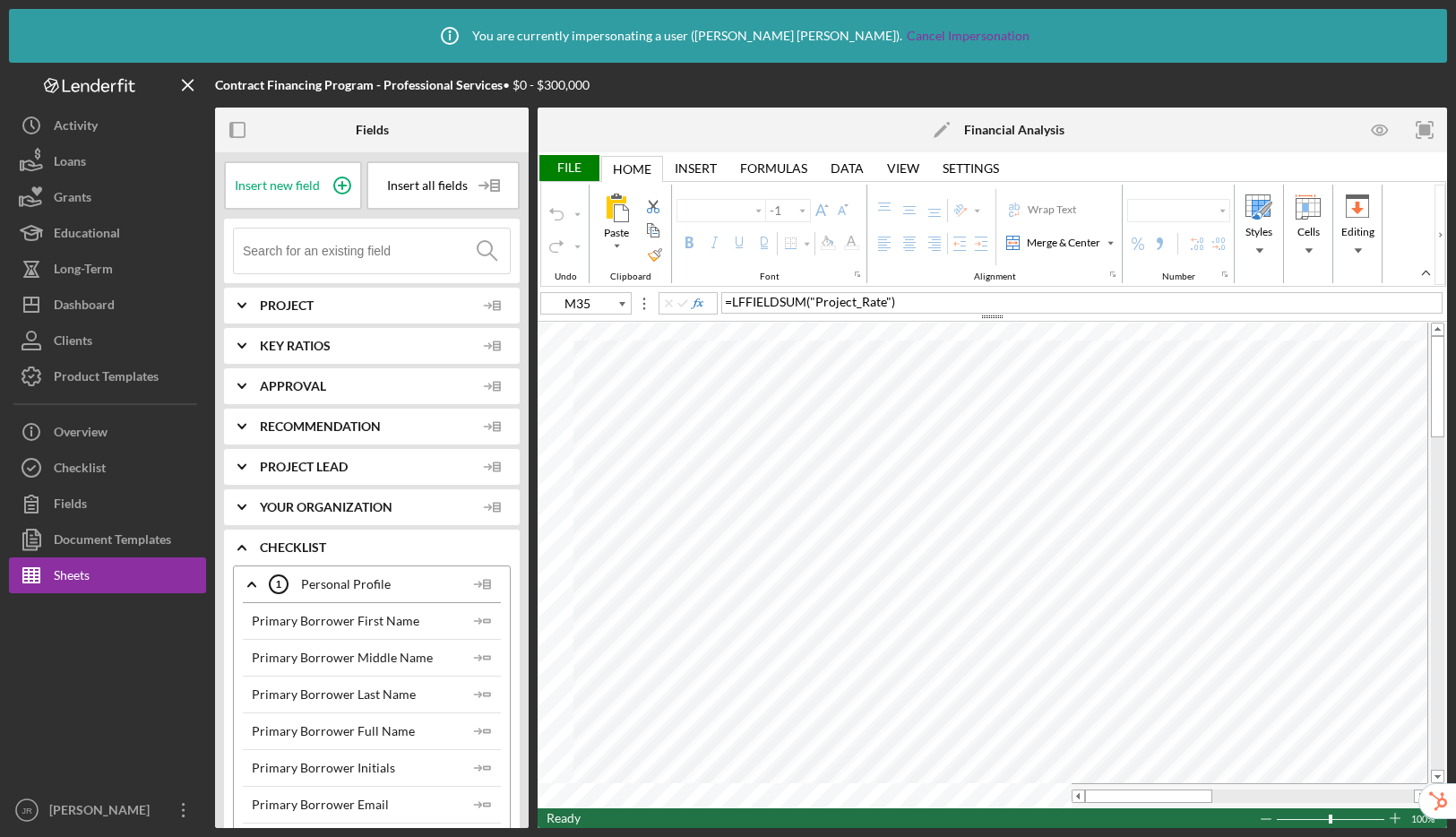
type input "Calibri"
type input "10"
type input "B25"
type input "Lato"
type input "10.5"
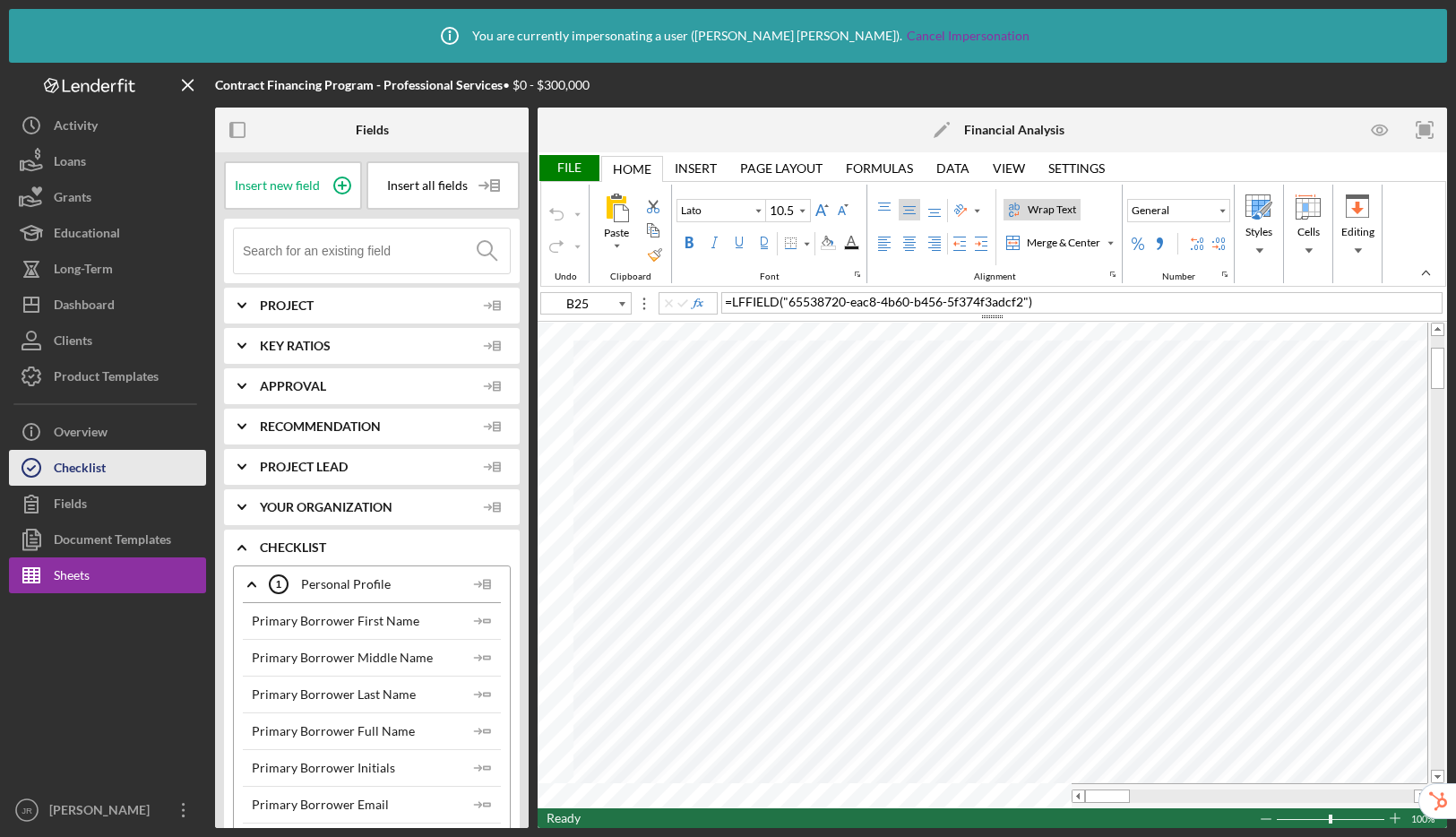
click at [108, 460] on button "Checklist" at bounding box center [107, 468] width 197 height 36
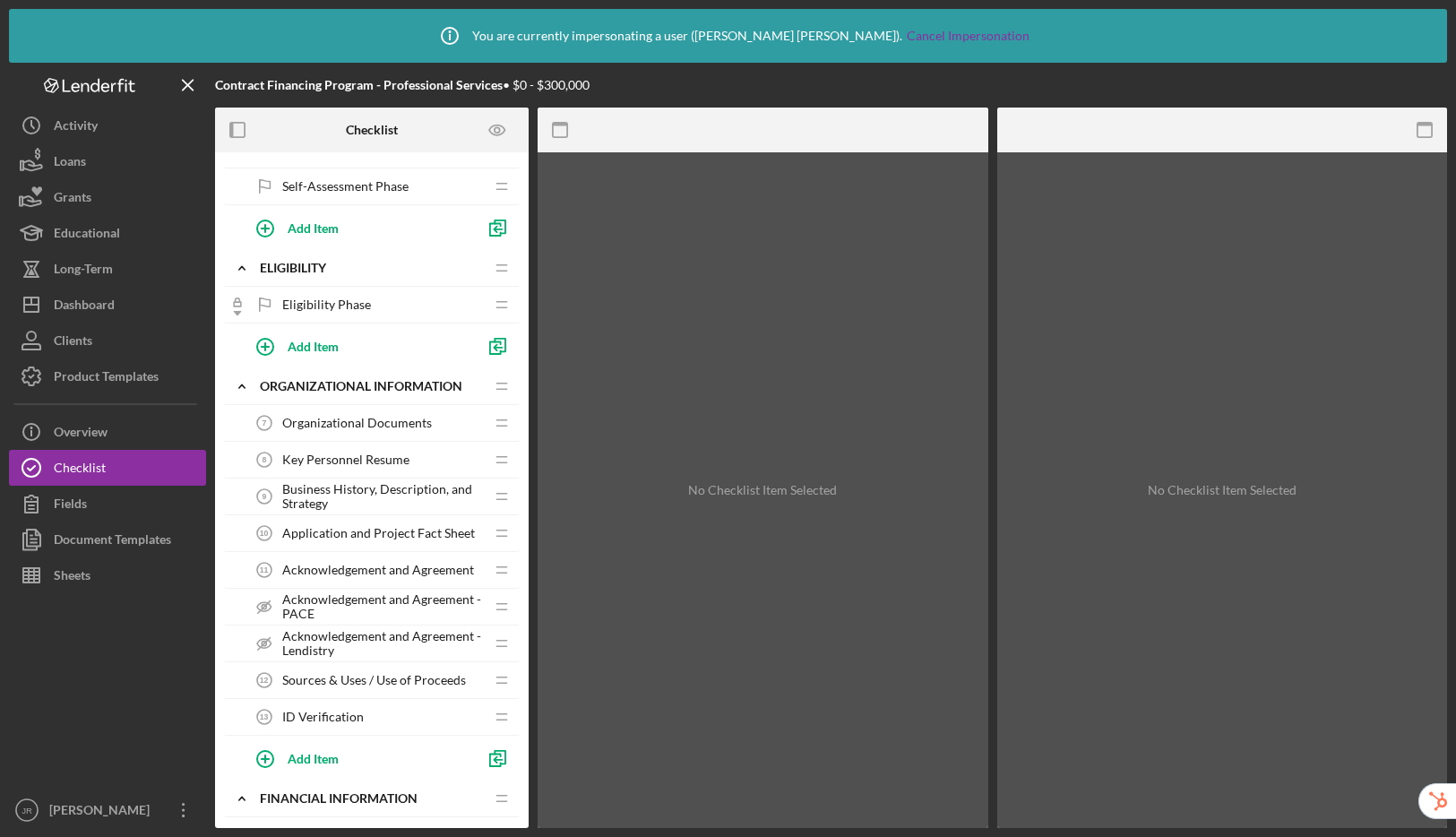
scroll to position [353, 0]
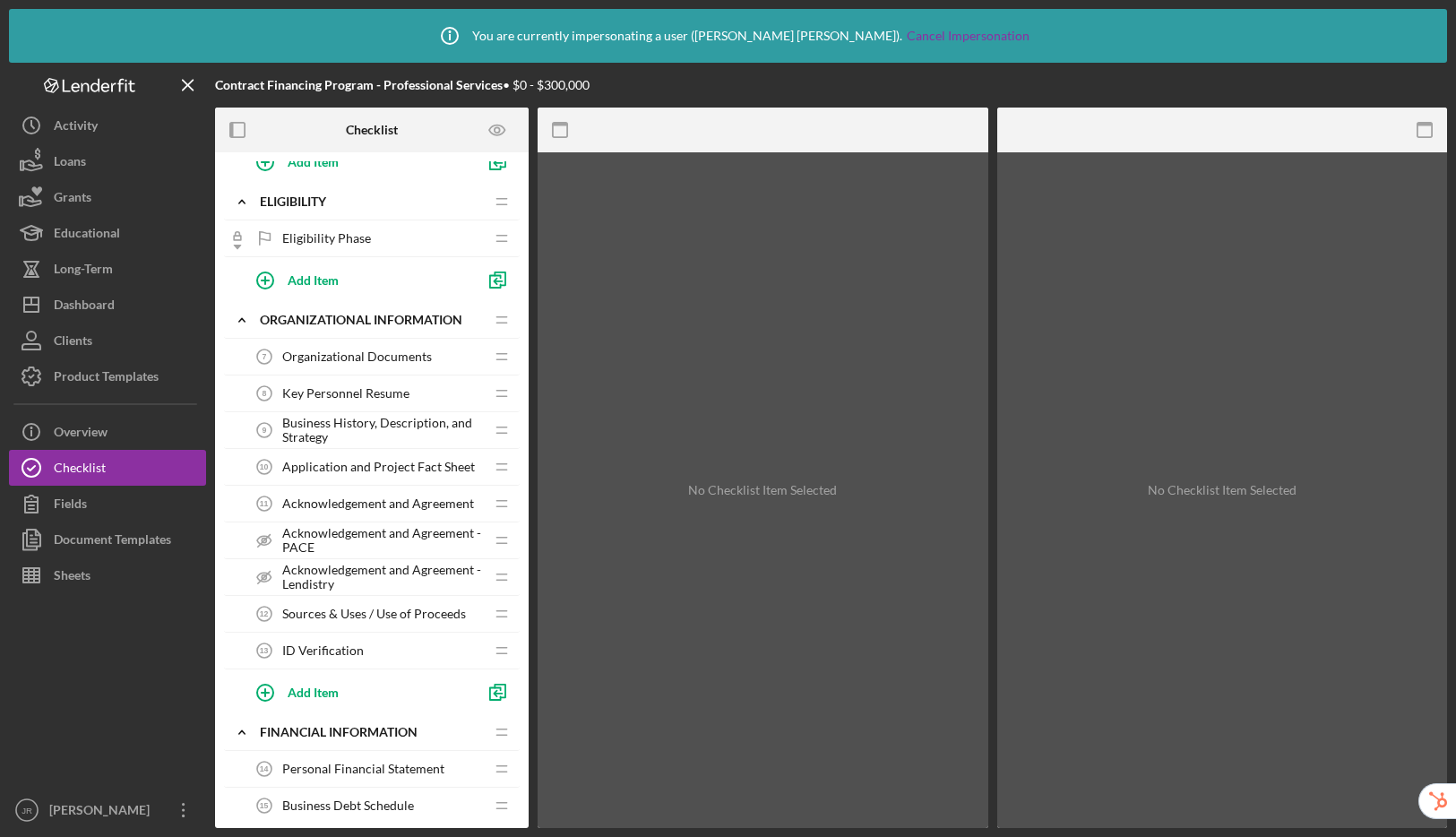
click at [370, 609] on span "Sources & Uses / Use of Proceeds" at bounding box center [374, 613] width 183 height 15
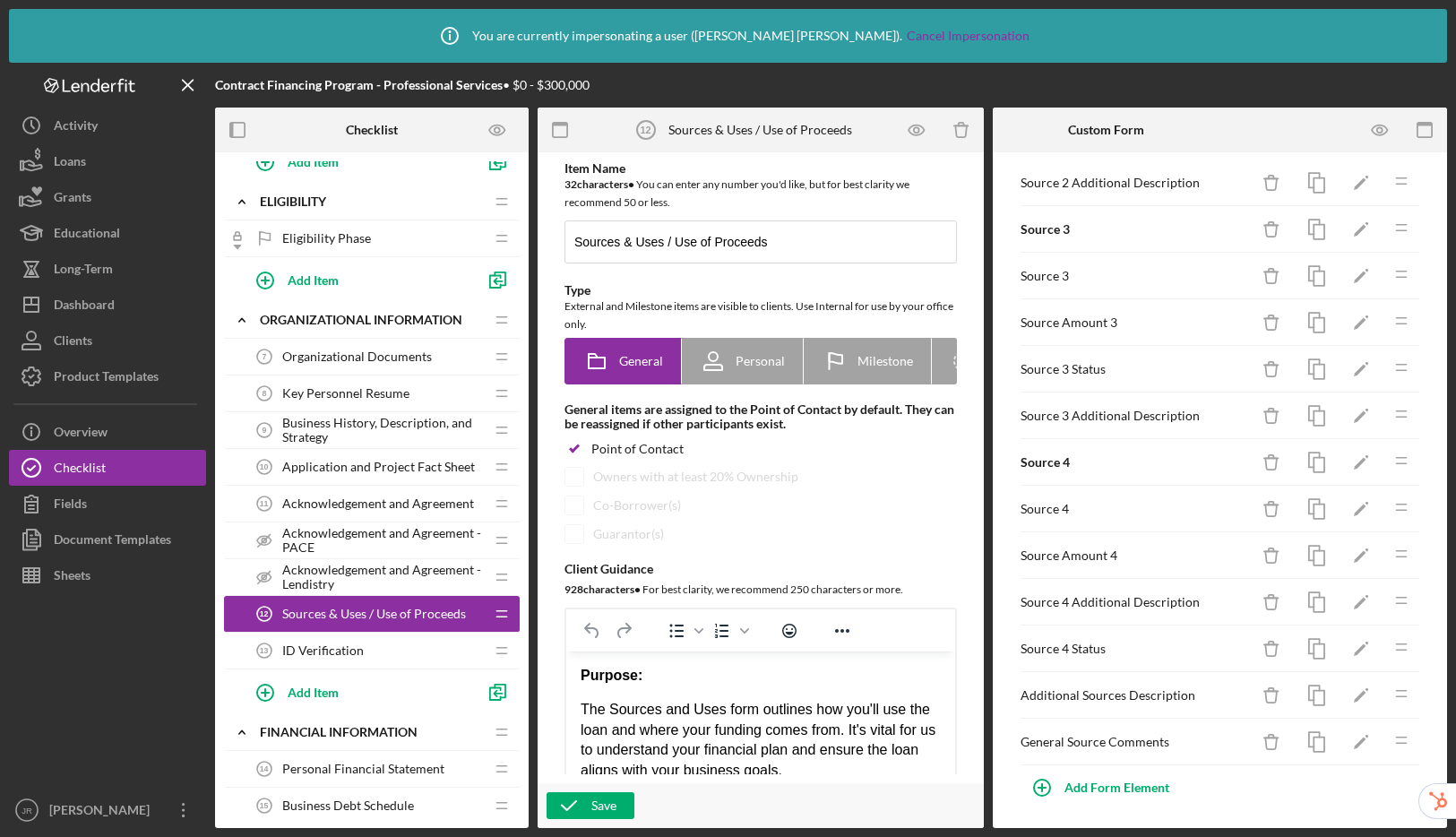
scroll to position [1981, 0]
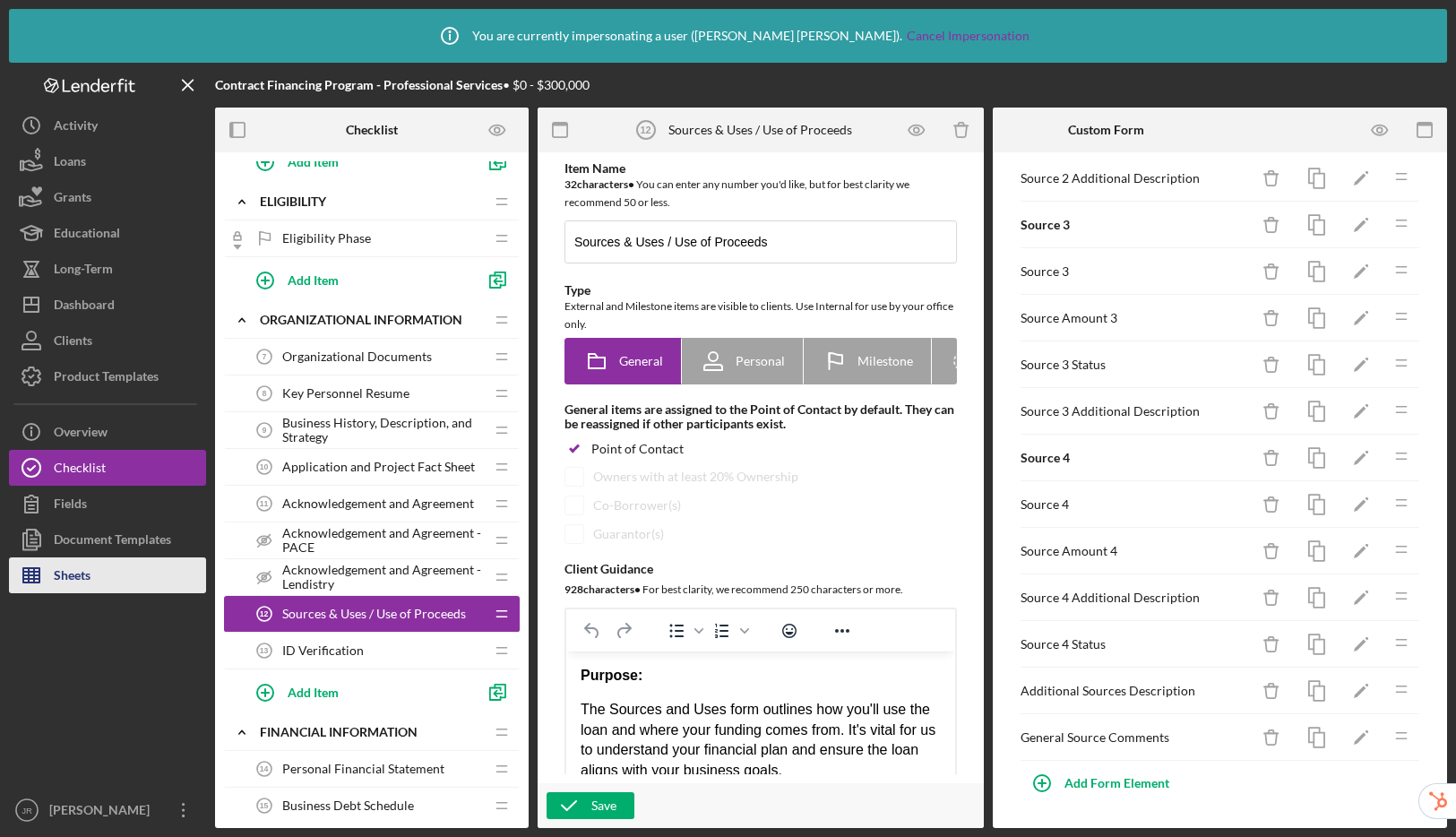
click at [73, 584] on div "Sheets" at bounding box center [72, 577] width 37 height 40
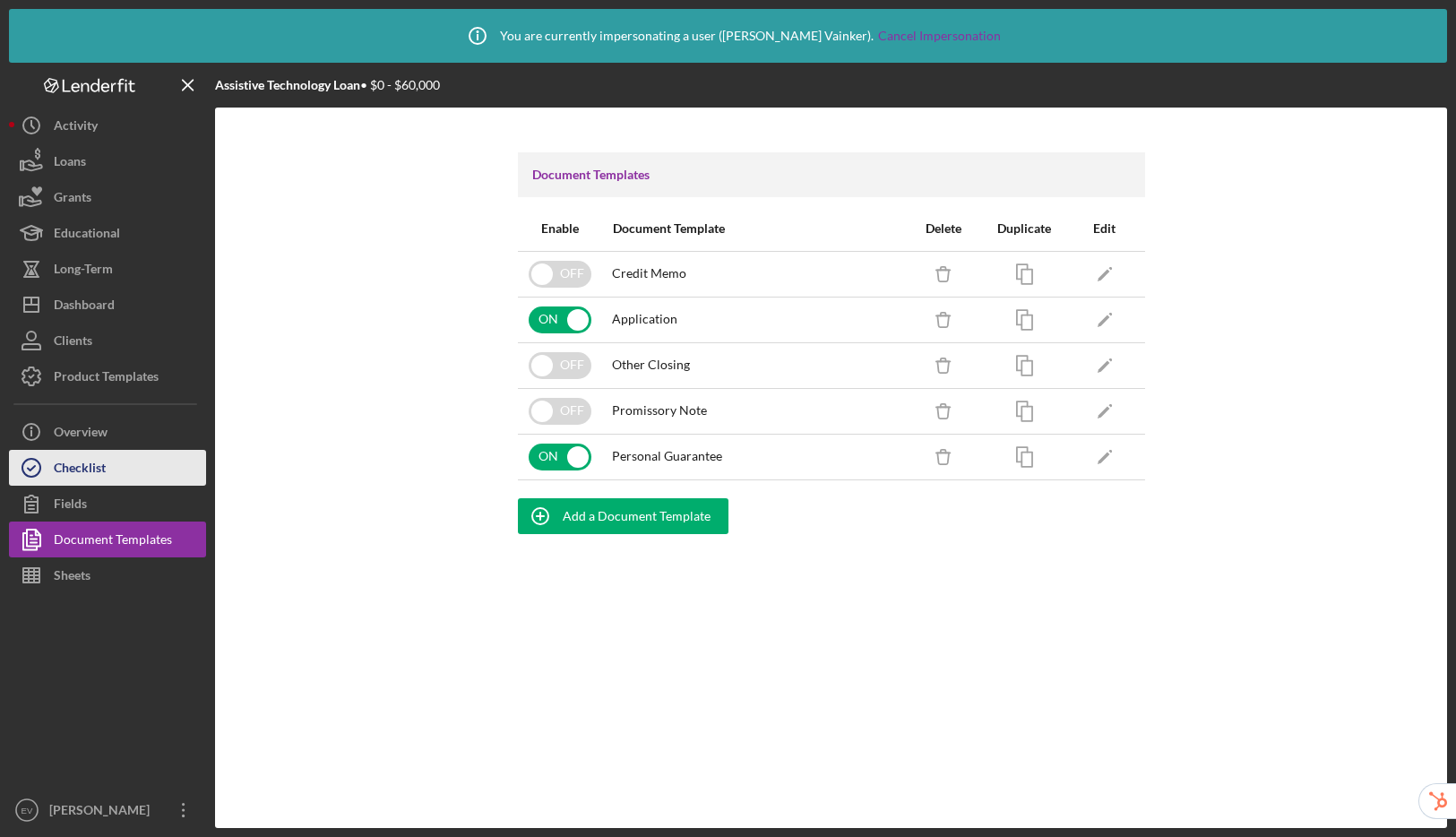
click at [79, 463] on div "Checklist" at bounding box center [79, 470] width 52 height 40
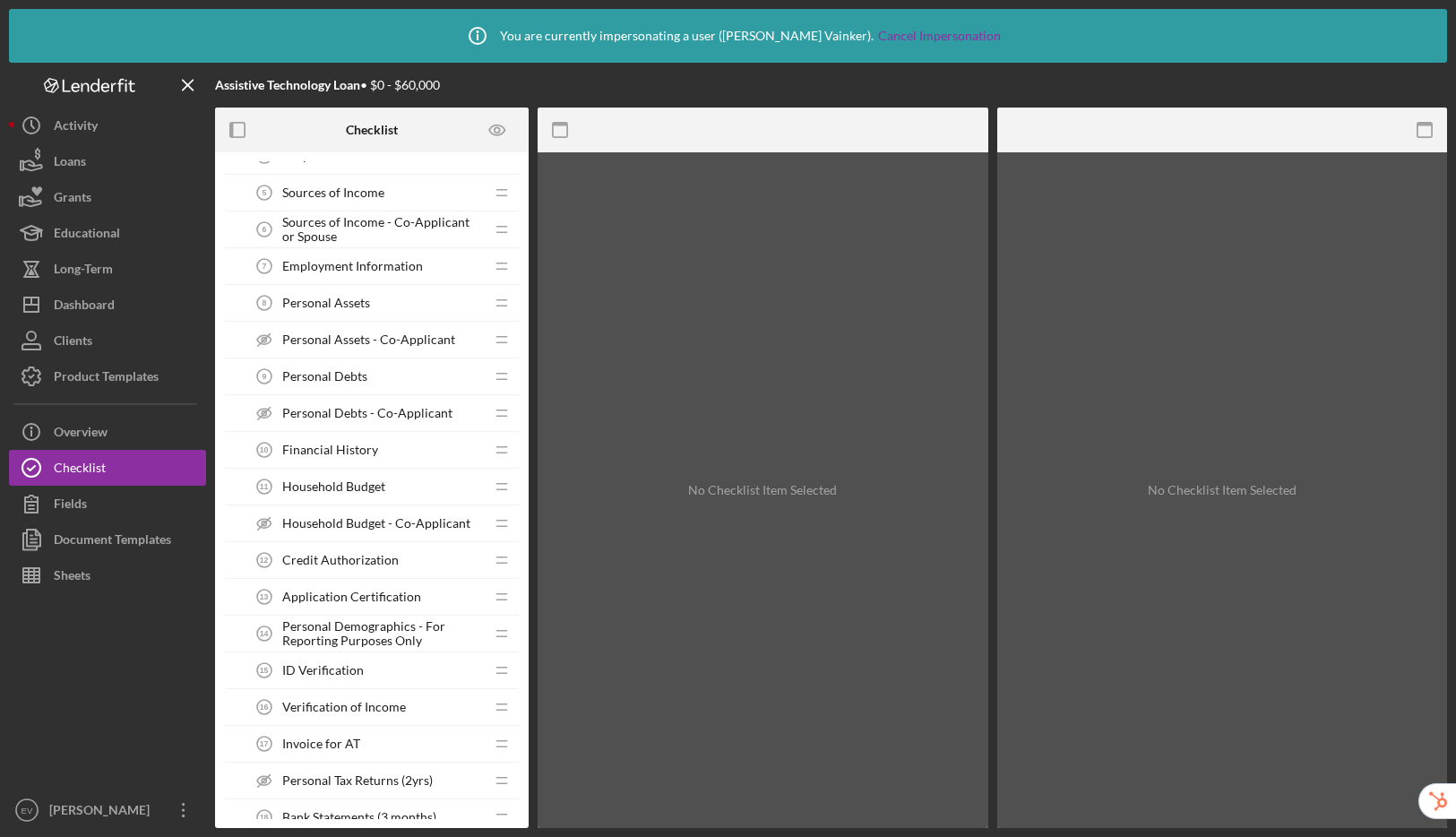
scroll to position [575, 0]
